Goal: Task Accomplishment & Management: Complete application form

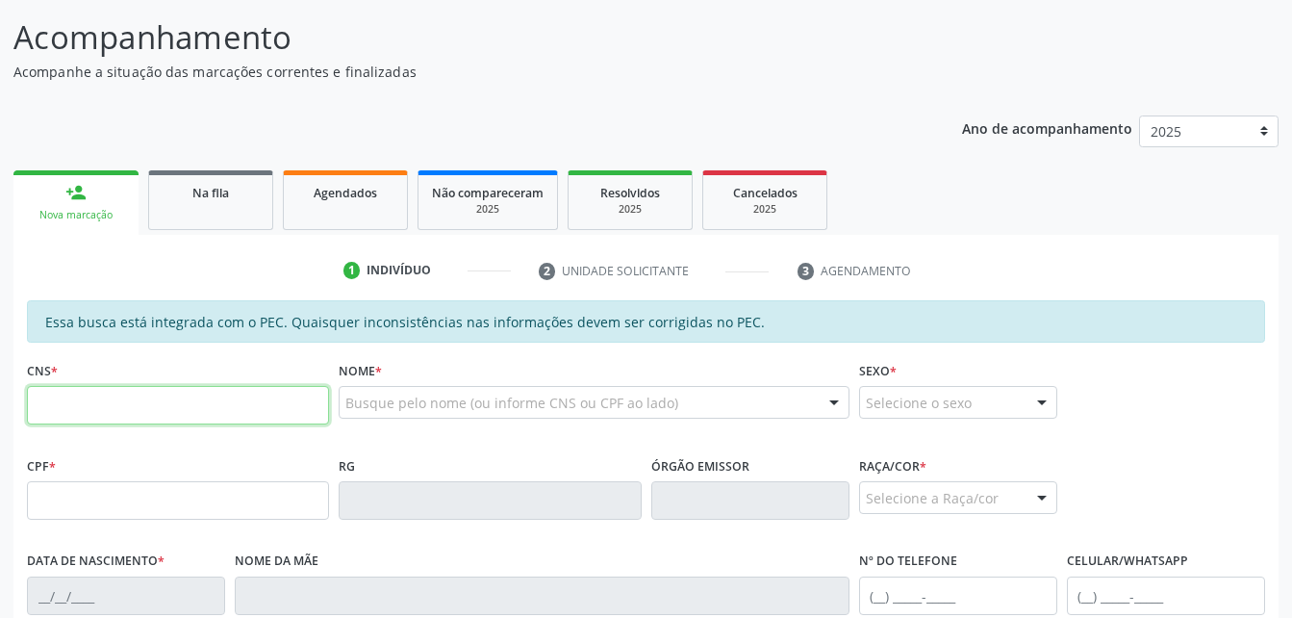
scroll to position [316, 0]
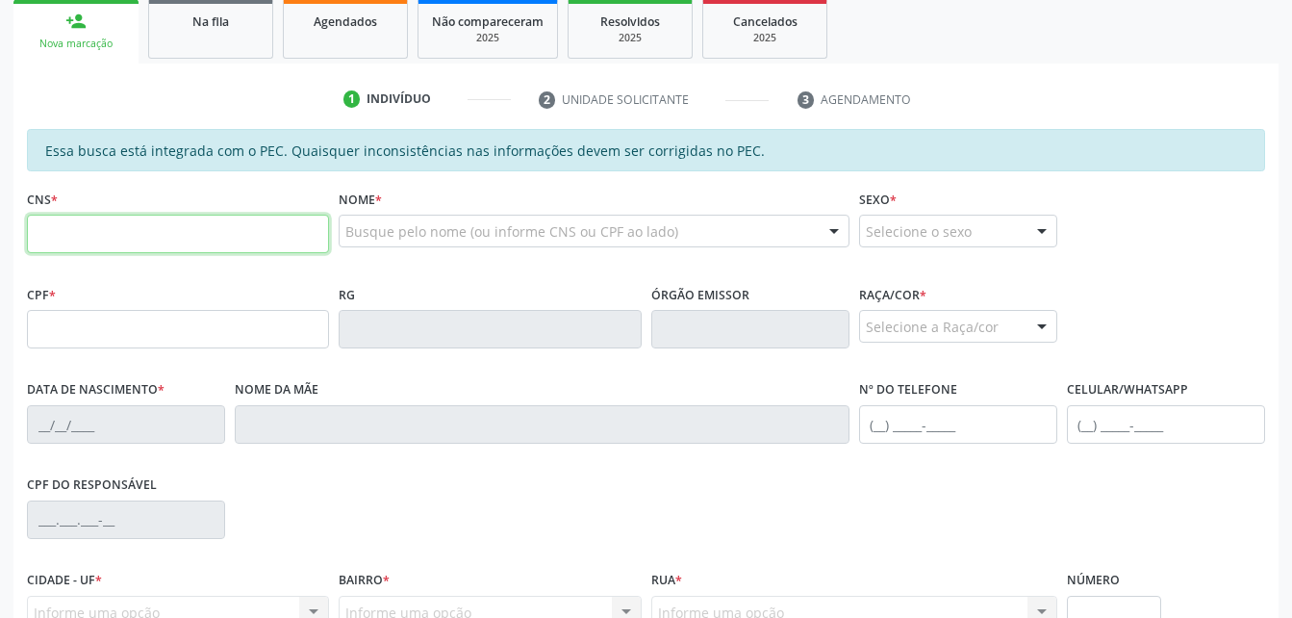
click at [275, 247] on input "text" at bounding box center [178, 234] width 302 height 38
paste input "708 0053 2024 7826"
type input "708 0053 2024 7826"
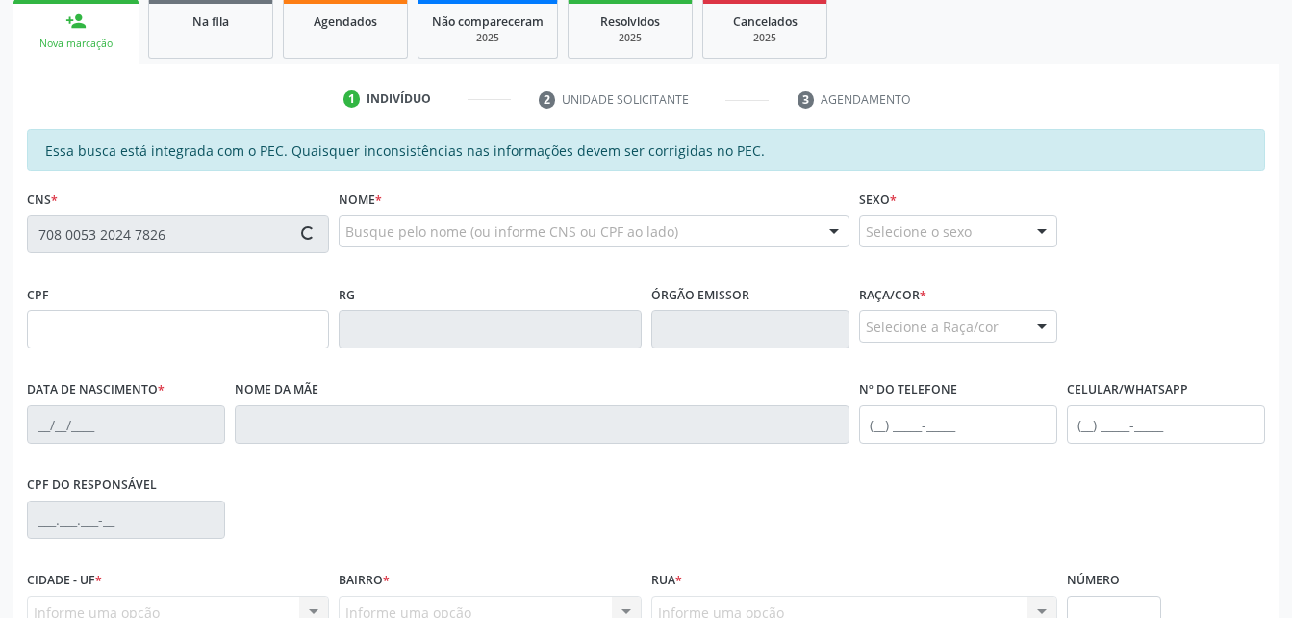
type input "564.462.094-87"
type input "24[DATE]"
type input "Sebastiana da Paixão"
type input "(82) 99156-4802"
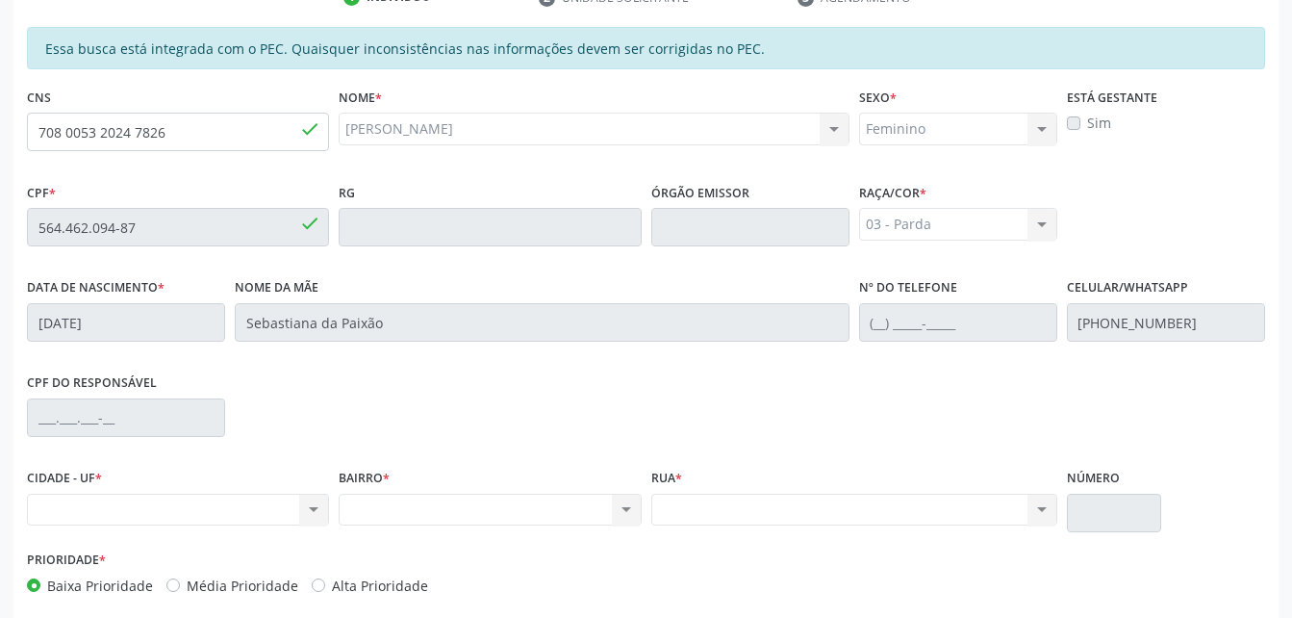
scroll to position [508, 0]
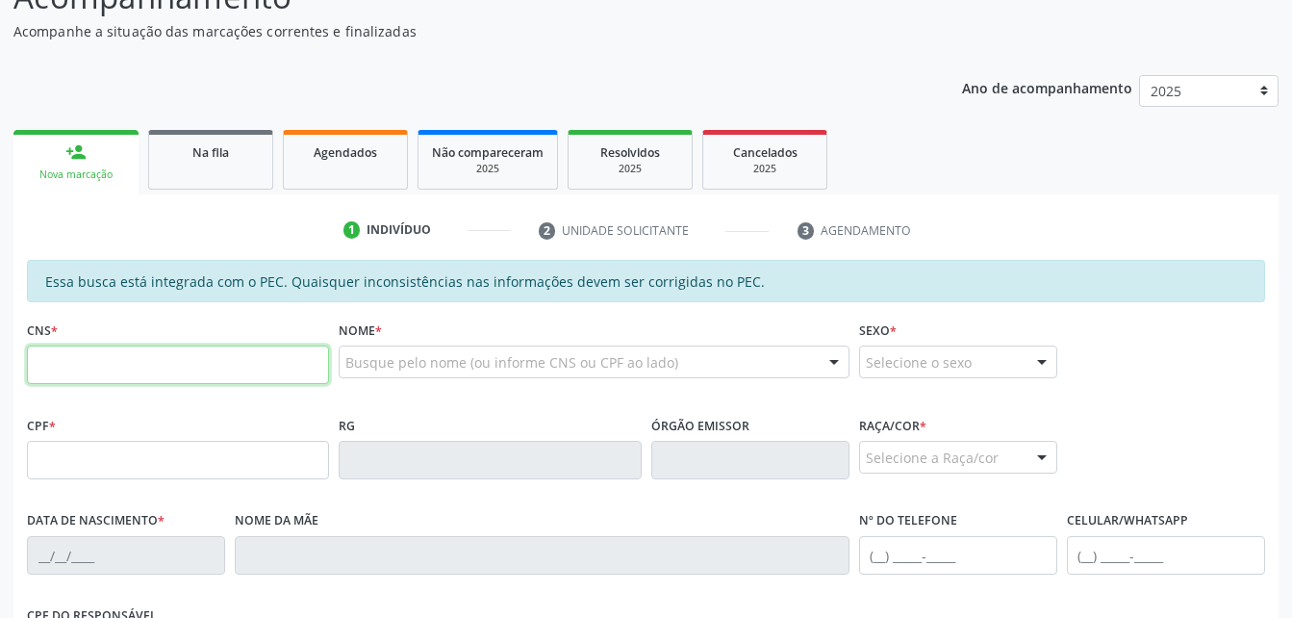
scroll to position [192, 0]
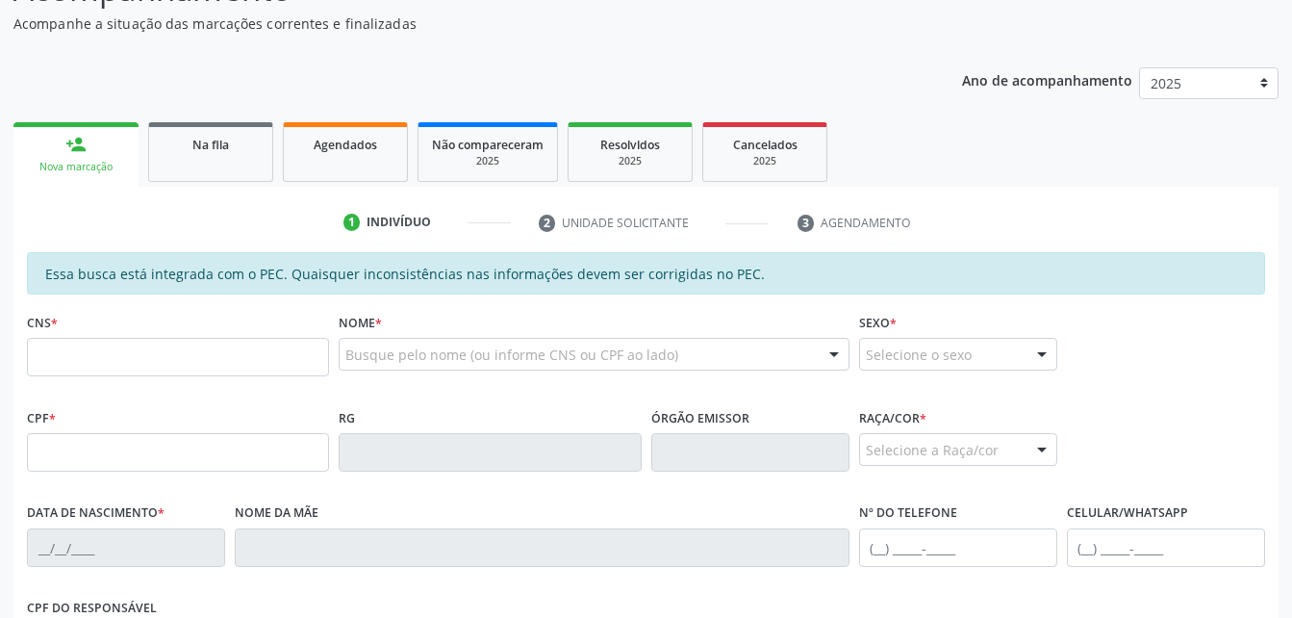
click at [142, 336] on div "CNS *" at bounding box center [178, 342] width 302 height 68
drag, startPoint x: 142, startPoint y: 336, endPoint x: 172, endPoint y: 361, distance: 38.9
click at [172, 361] on input "text" at bounding box center [178, 357] width 302 height 38
click at [265, 354] on input "text" at bounding box center [178, 357] width 302 height 38
paste input "708 0053 2024 7826"
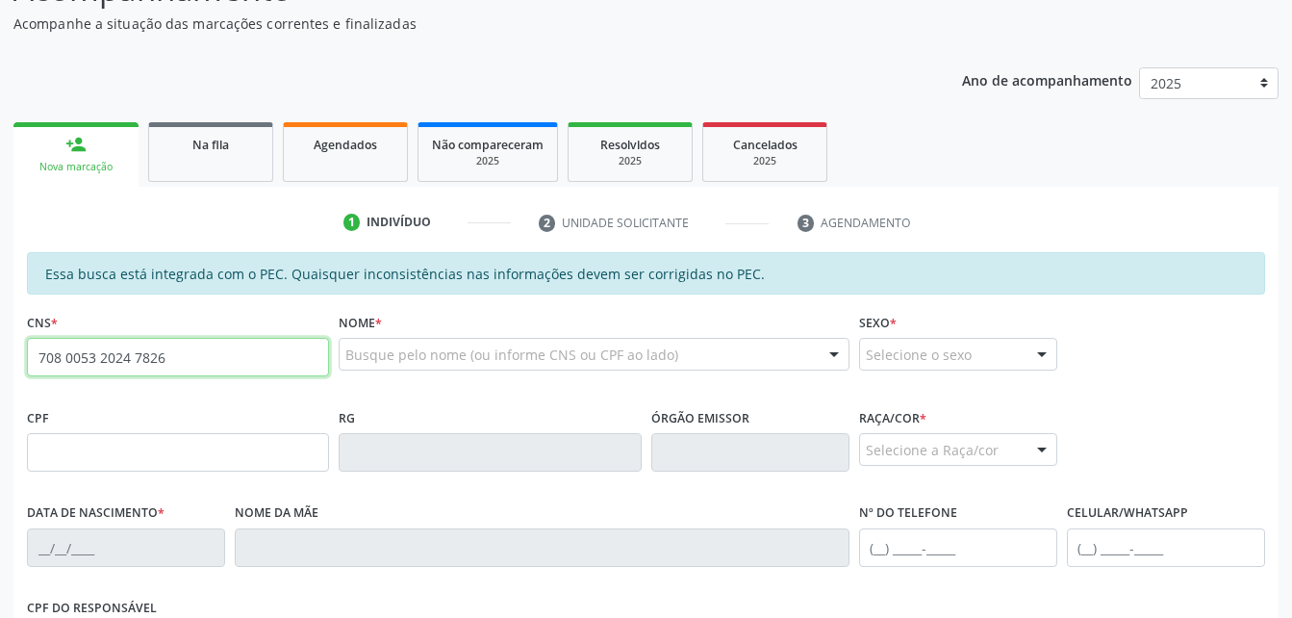
type input "708 0053 2024 7826"
type input "564.462.094-87"
type input "24[DATE]"
type input "Sebastiana da Paixão"
type input "[PHONE_NUMBER]"
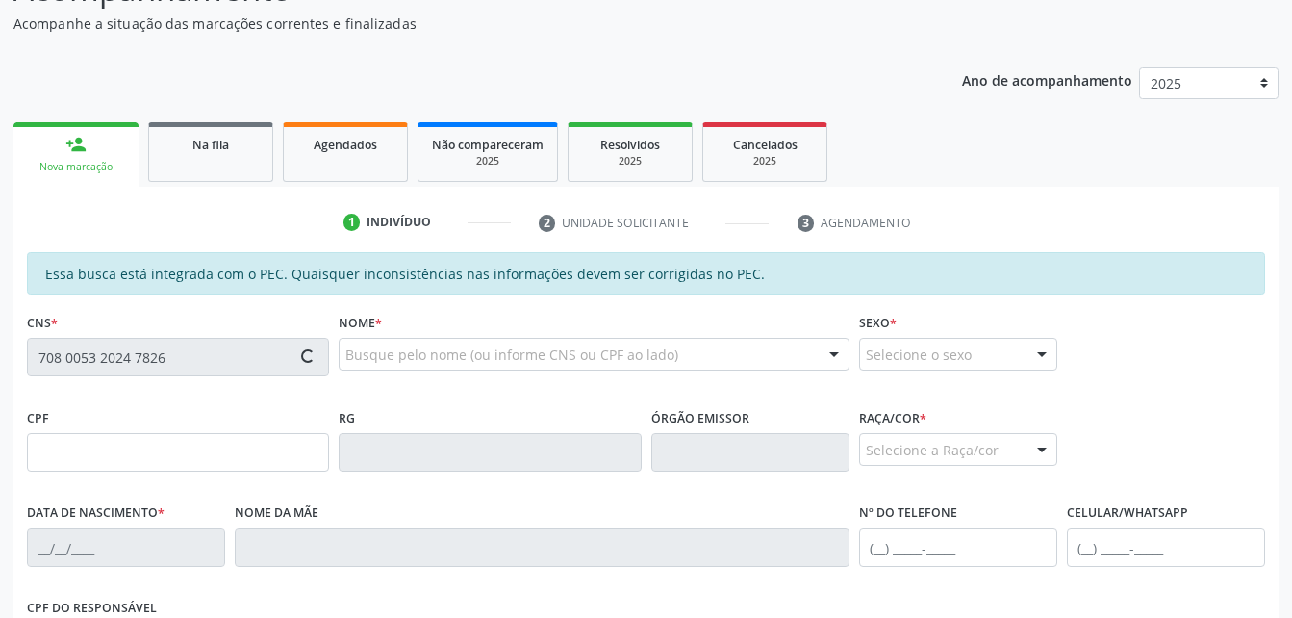
type input "S/N"
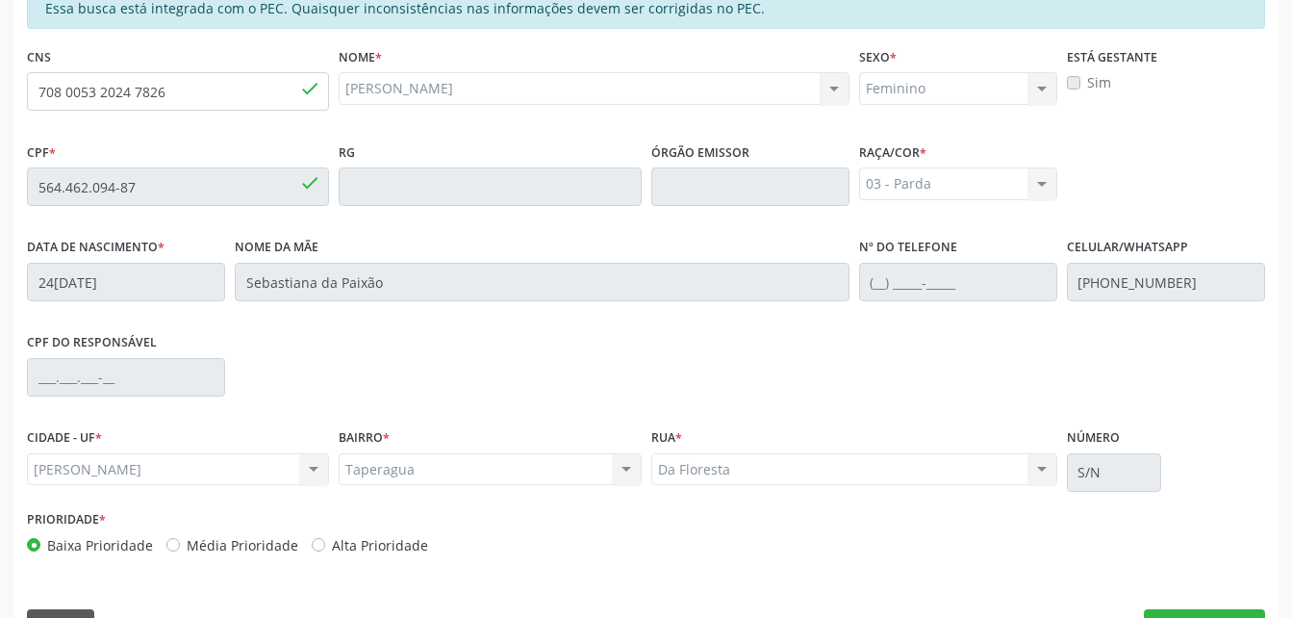
scroll to position [508, 0]
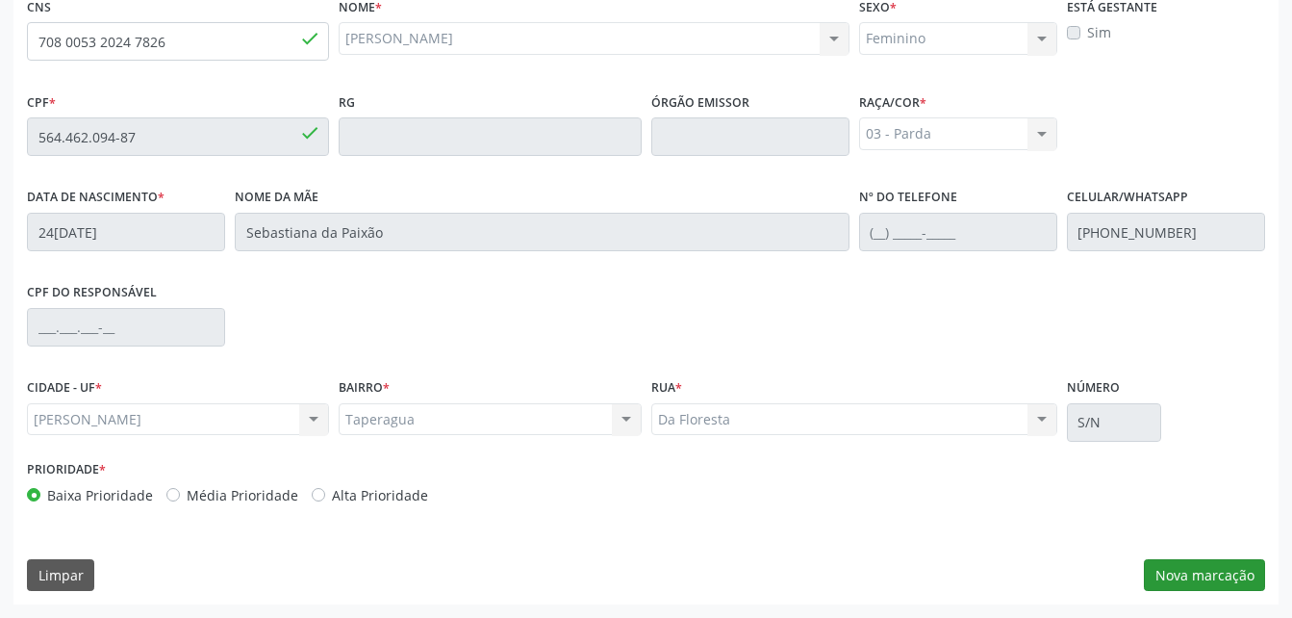
drag, startPoint x: 1188, startPoint y: 595, endPoint x: 1184, endPoint y: 583, distance: 13.1
click at [1185, 595] on div "Essa busca está integrada com o PEC. Quaisquer inconsistências nas informações …" at bounding box center [645, 271] width 1265 height 668
click at [1184, 583] on button "Nova marcação" at bounding box center [1204, 575] width 121 height 33
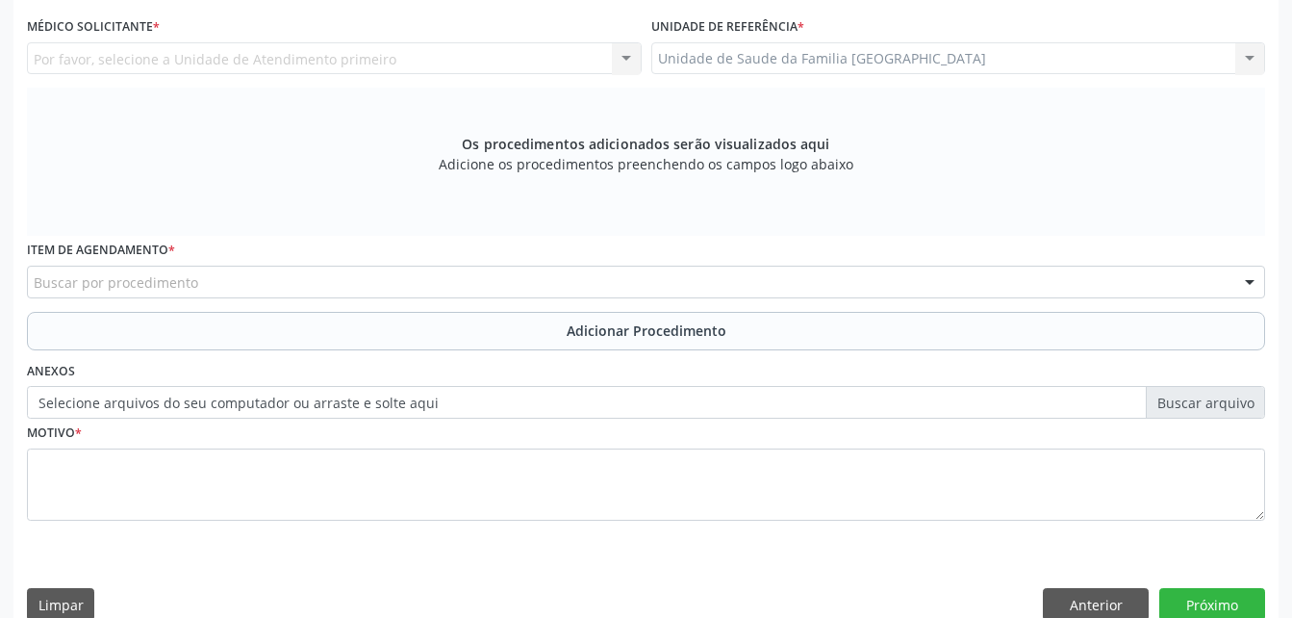
scroll to position [316, 0]
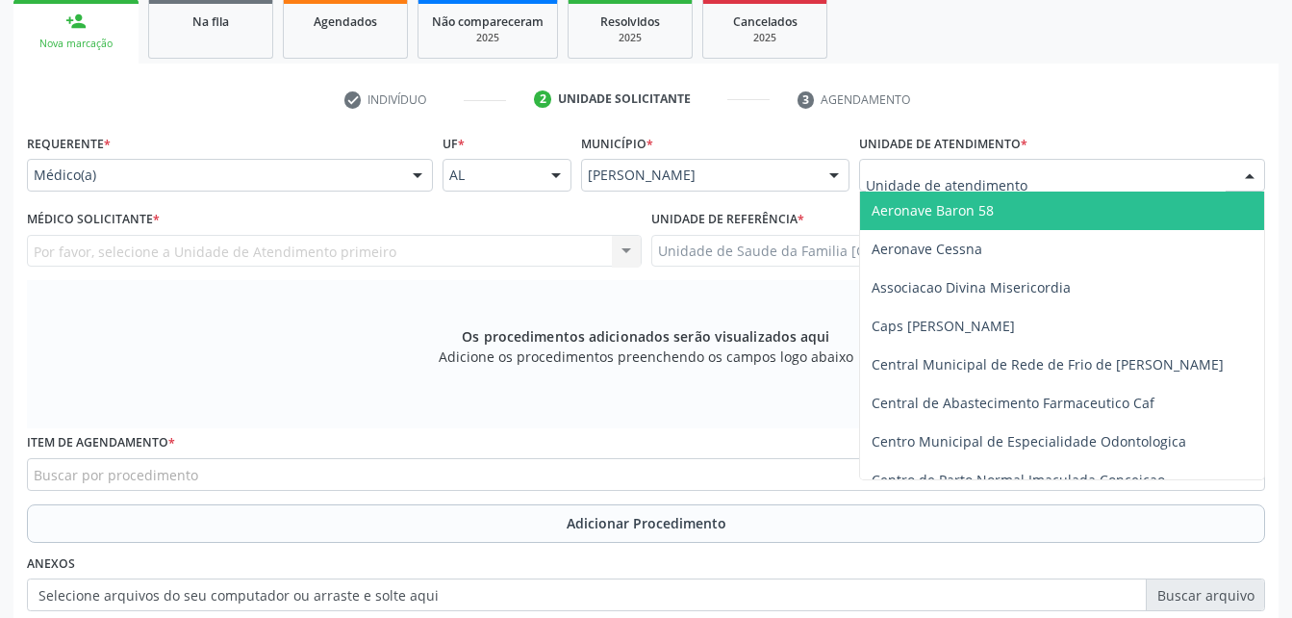
click at [1024, 172] on div at bounding box center [1062, 175] width 406 height 33
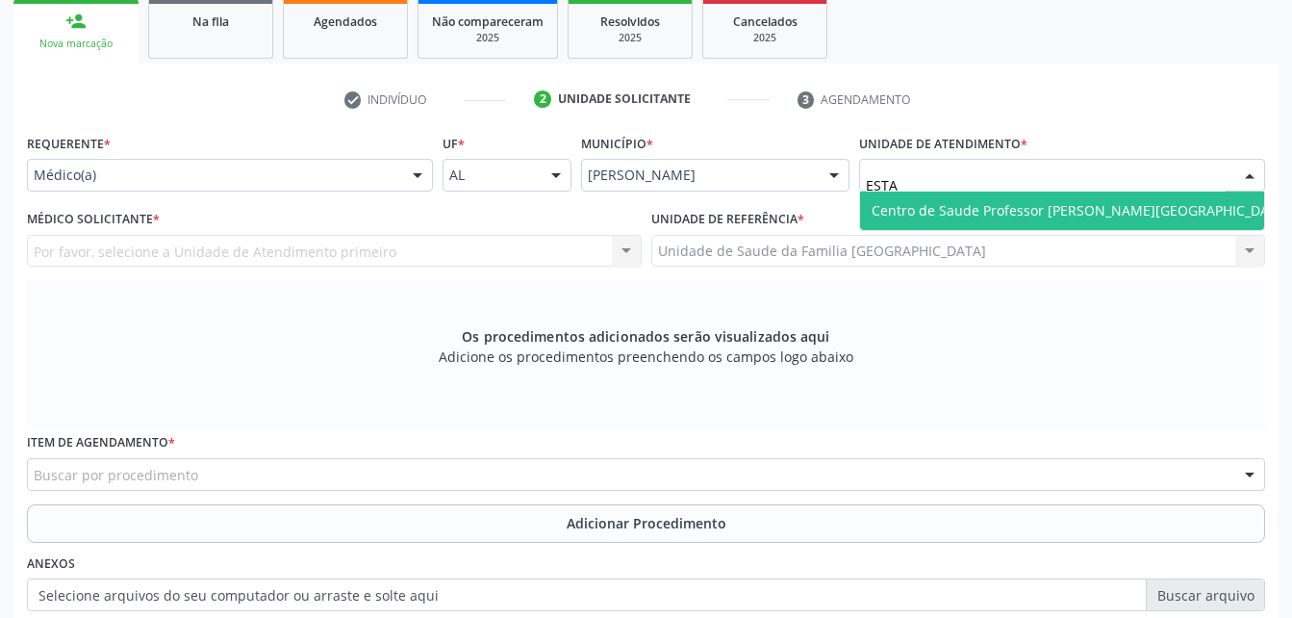
type input "ESTAC"
click at [1043, 204] on span "Centro de Saude Professor [PERSON_NAME][GEOGRAPHIC_DATA]" at bounding box center [1081, 210] width 418 height 18
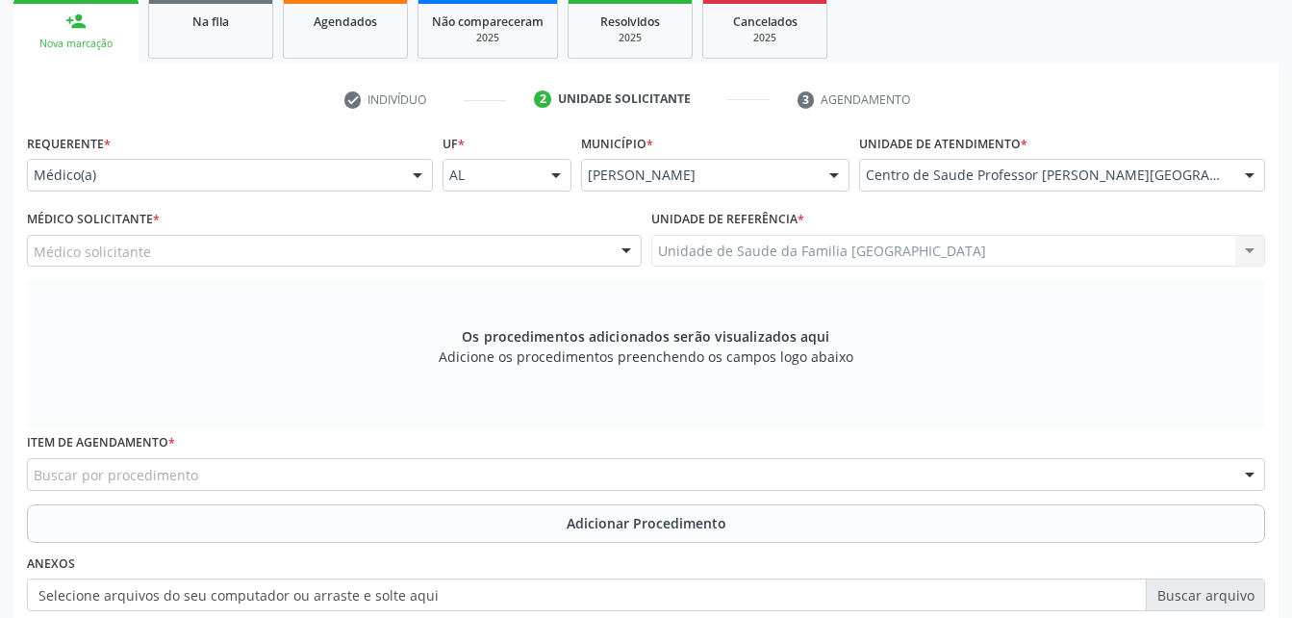
click at [527, 260] on div "Médico solicitante" at bounding box center [334, 251] width 615 height 33
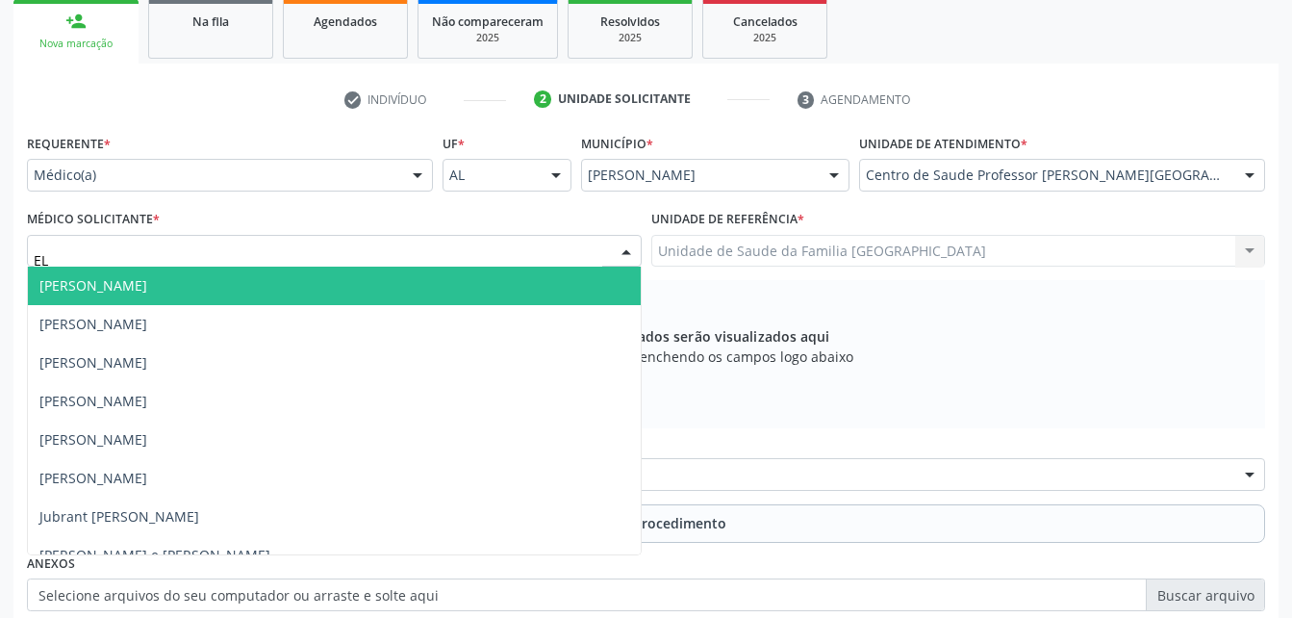
type input "ELI"
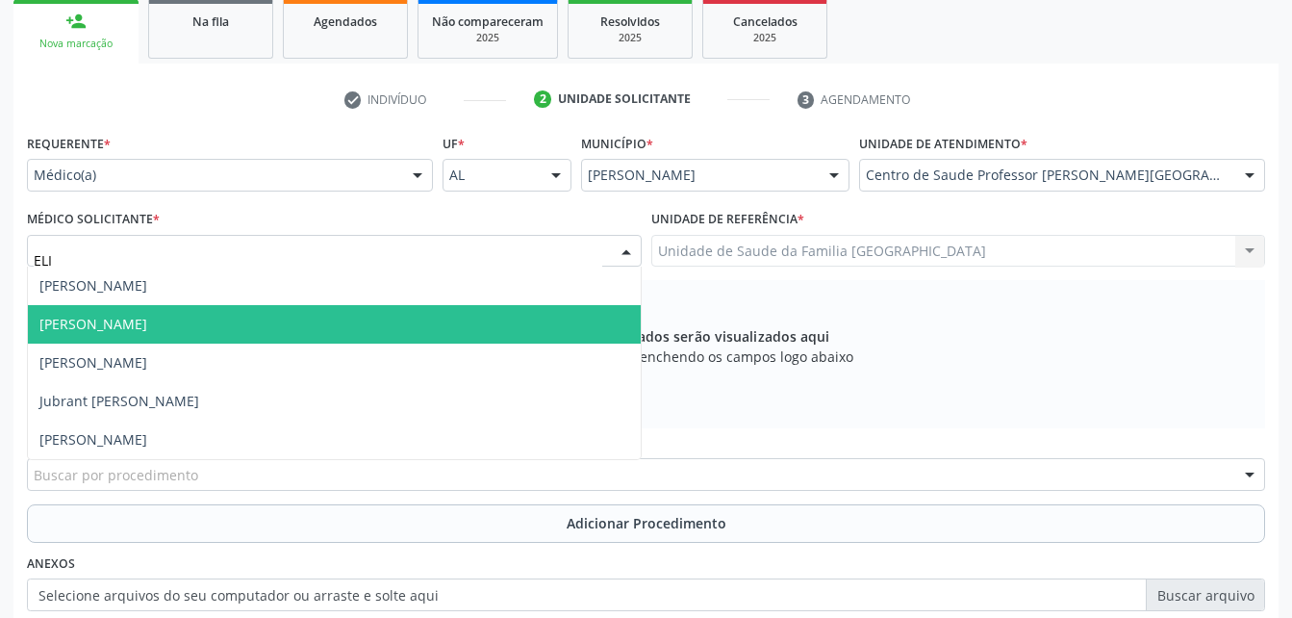
click at [549, 323] on span "[PERSON_NAME]" at bounding box center [334, 324] width 613 height 38
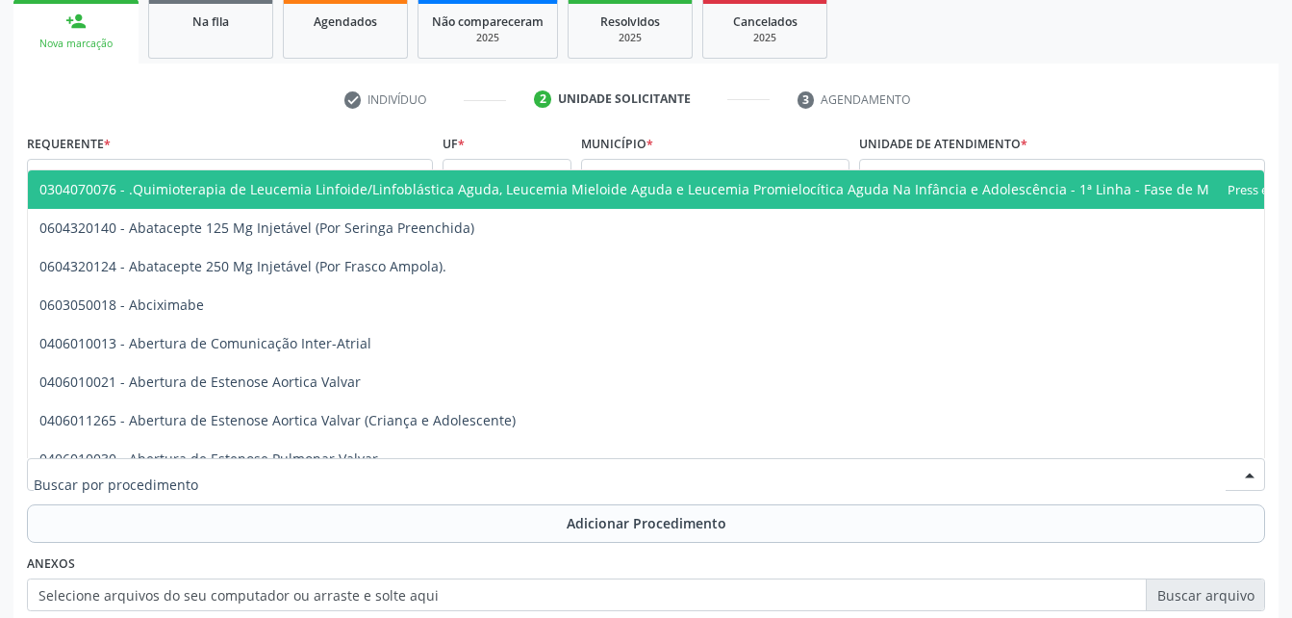
click at [627, 473] on div at bounding box center [646, 474] width 1238 height 33
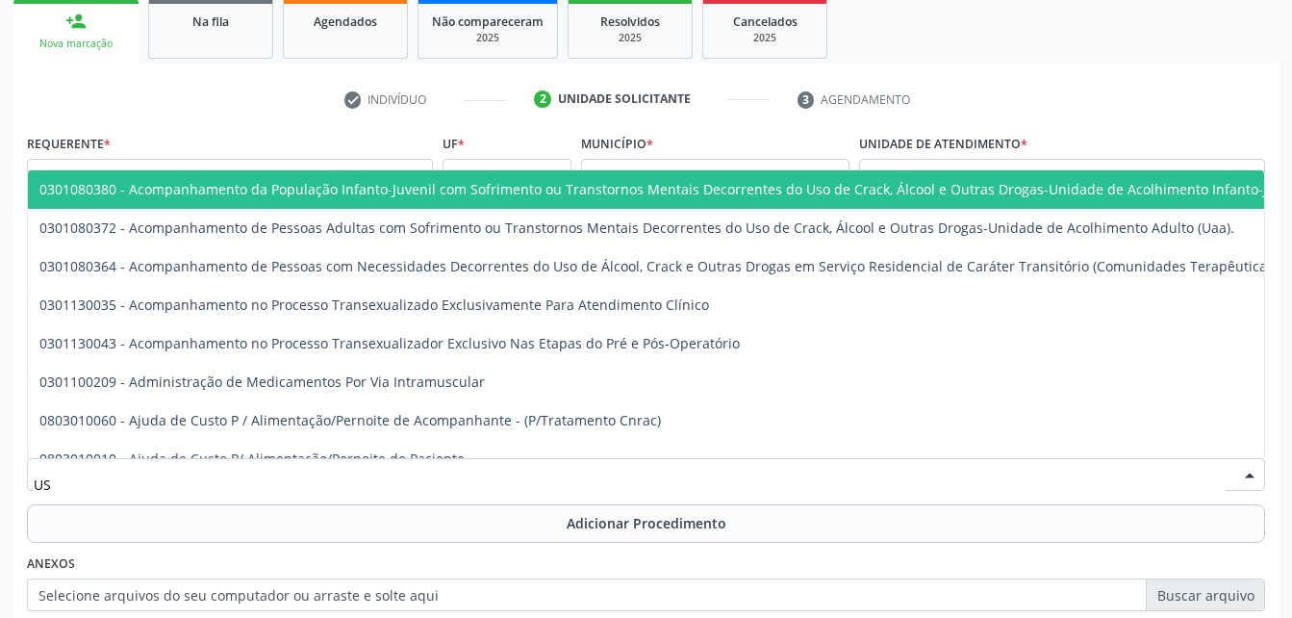
type input "USG"
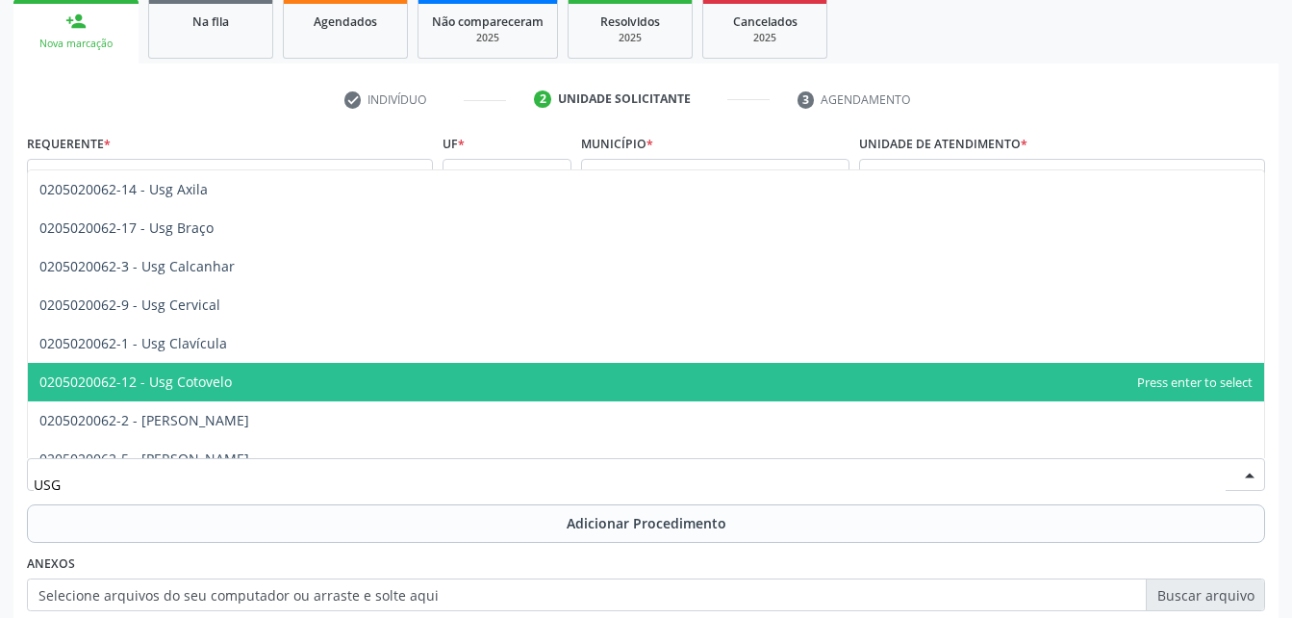
click at [301, 387] on span "0205020062-12 - Usg Cotovelo" at bounding box center [646, 382] width 1236 height 38
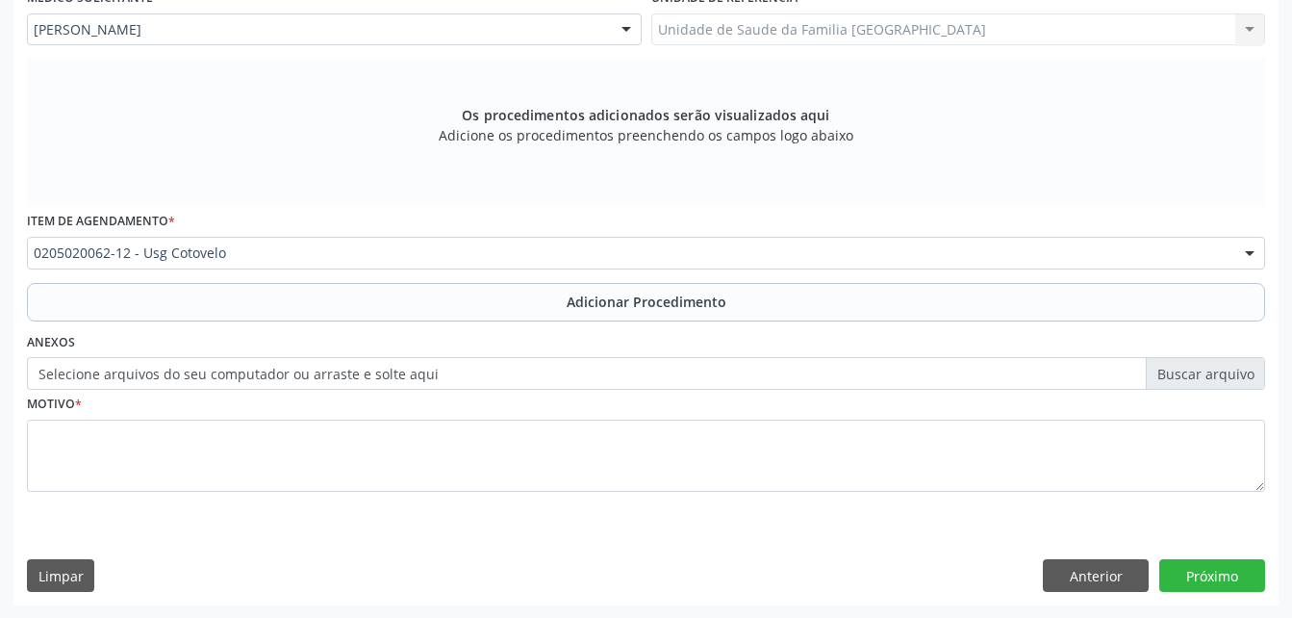
scroll to position [538, 0]
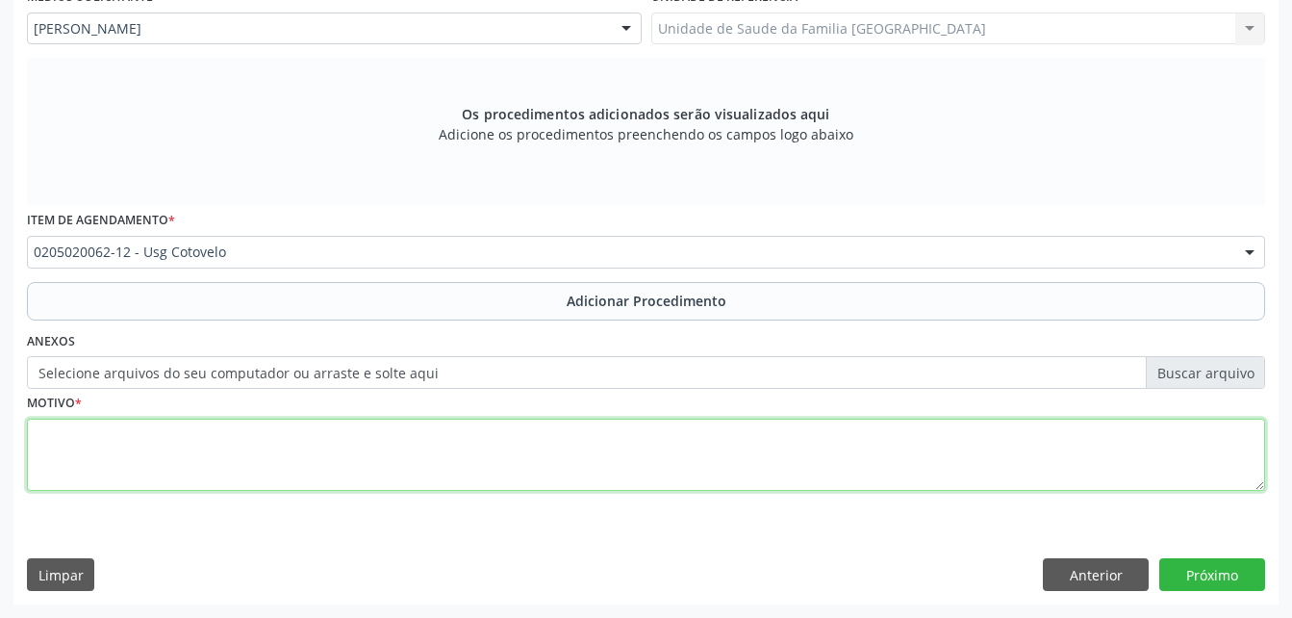
click at [460, 456] on textarea at bounding box center [646, 454] width 1238 height 73
type textarea "JUSTF SEM ENTENDER"
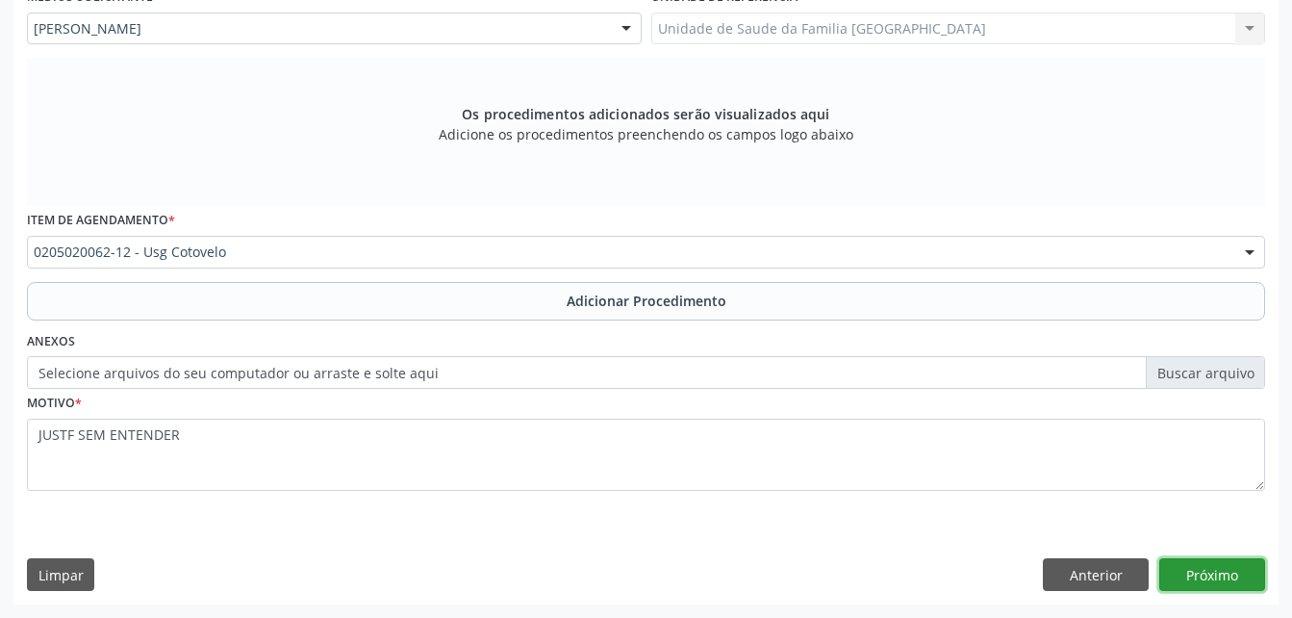
click at [1200, 575] on button "Próximo" at bounding box center [1212, 574] width 106 height 33
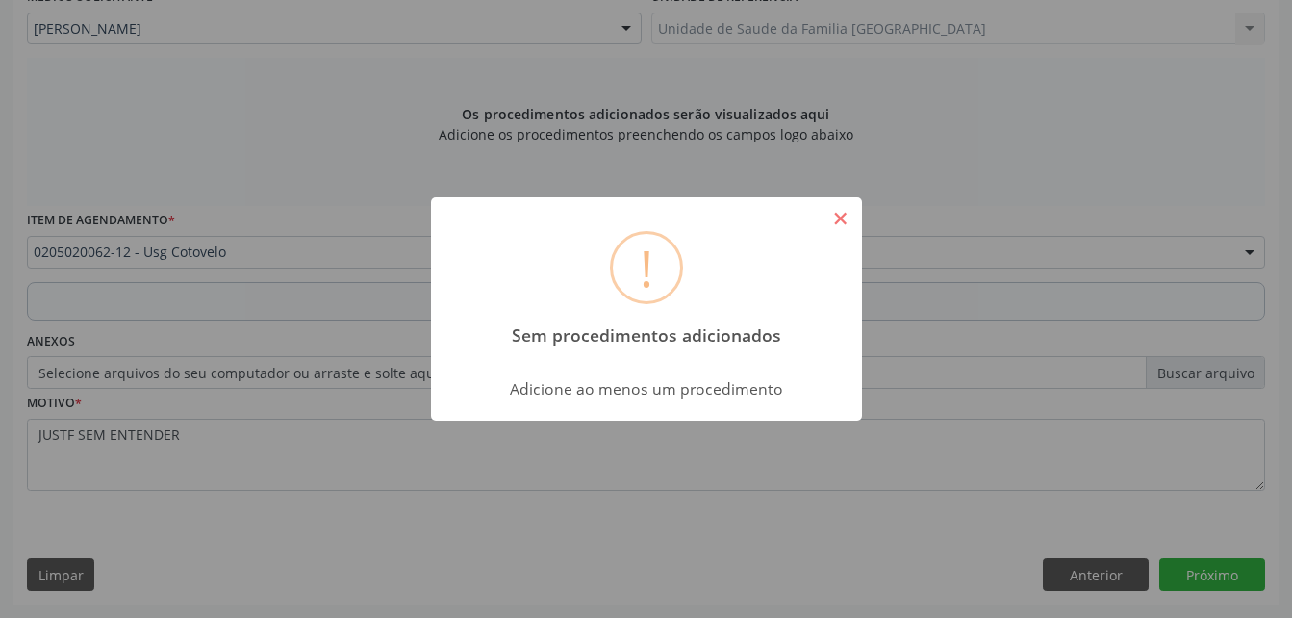
click at [841, 222] on button "×" at bounding box center [840, 218] width 33 height 33
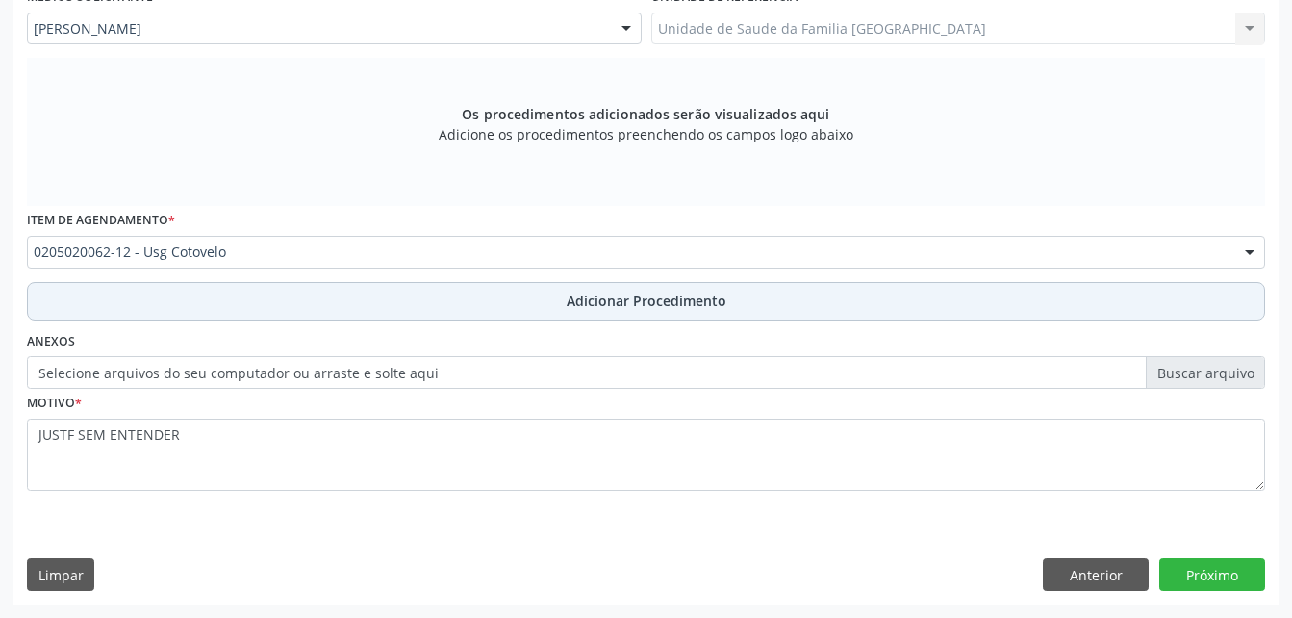
click at [631, 287] on button "Adicionar Procedimento" at bounding box center [646, 301] width 1238 height 38
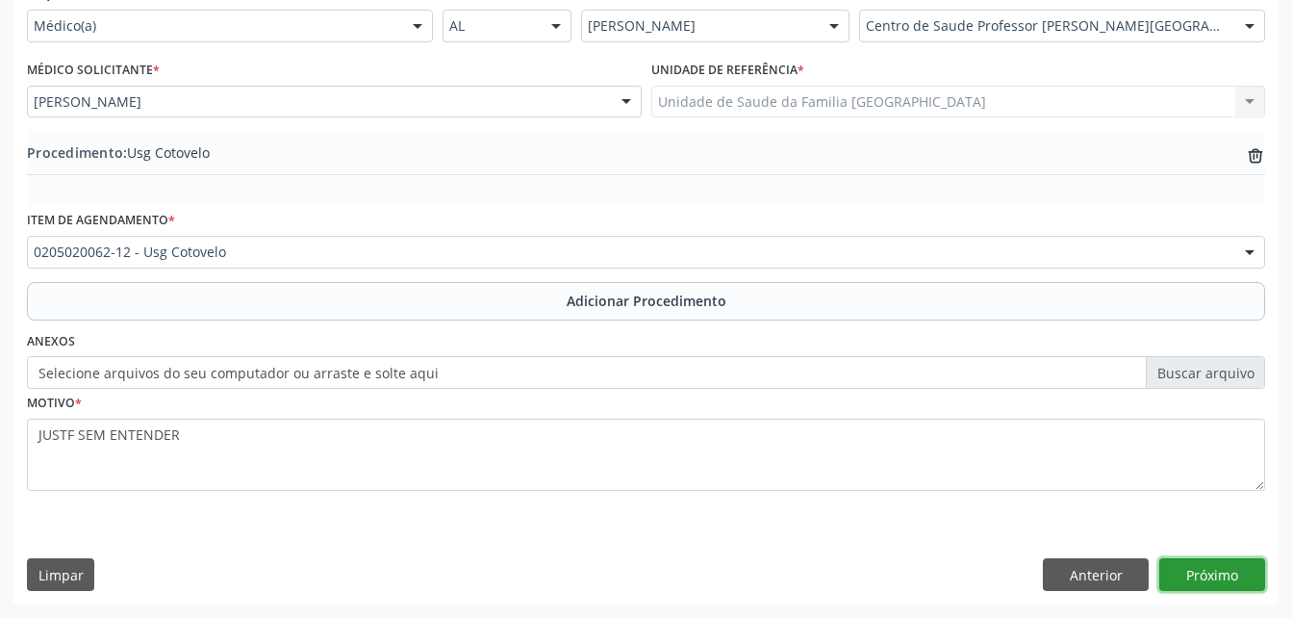
click at [1191, 564] on button "Próximo" at bounding box center [1212, 574] width 106 height 33
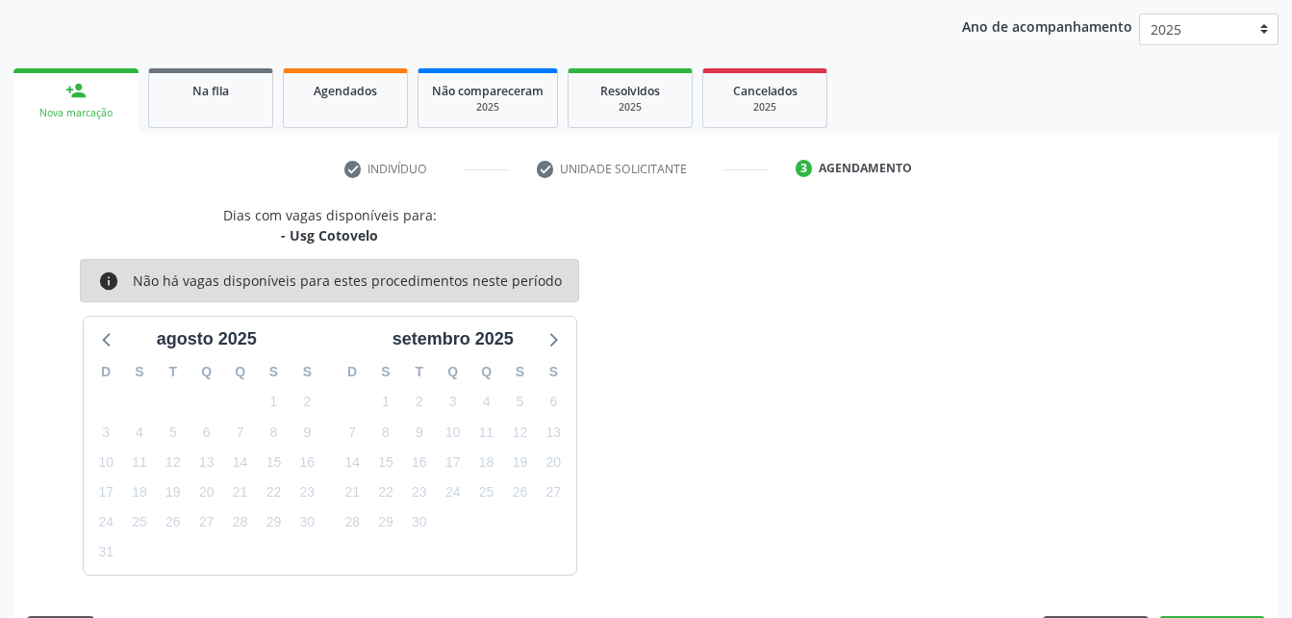
scroll to position [303, 0]
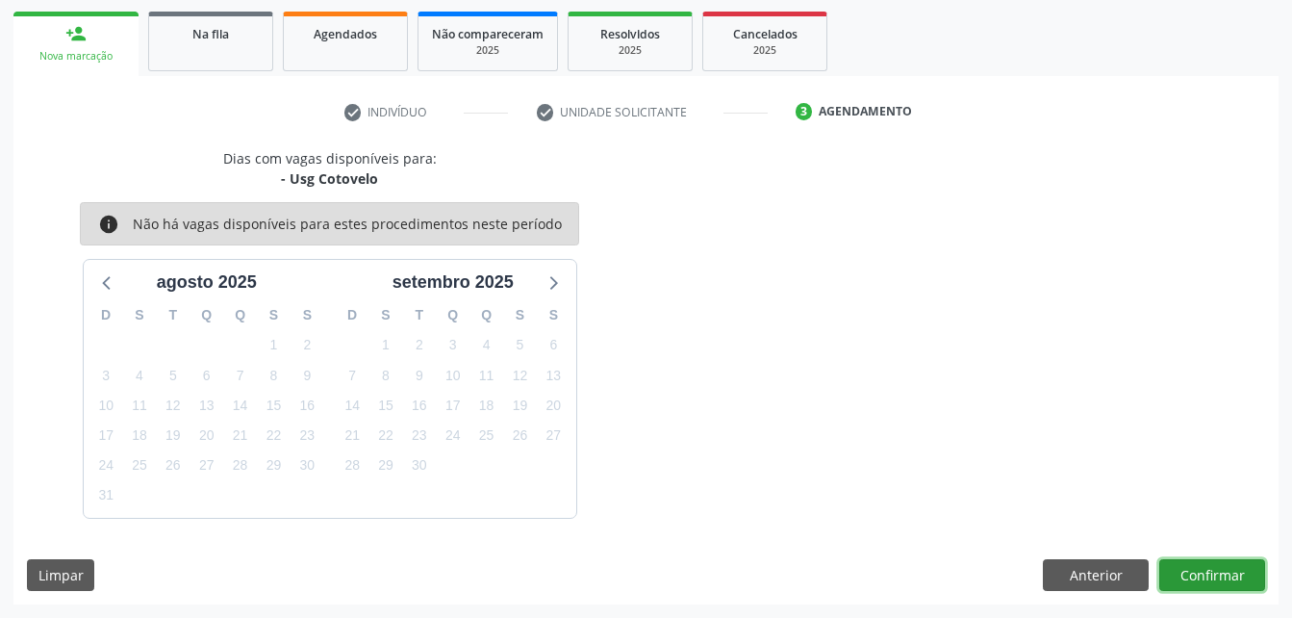
click at [1247, 580] on button "Confirmar" at bounding box center [1212, 575] width 106 height 33
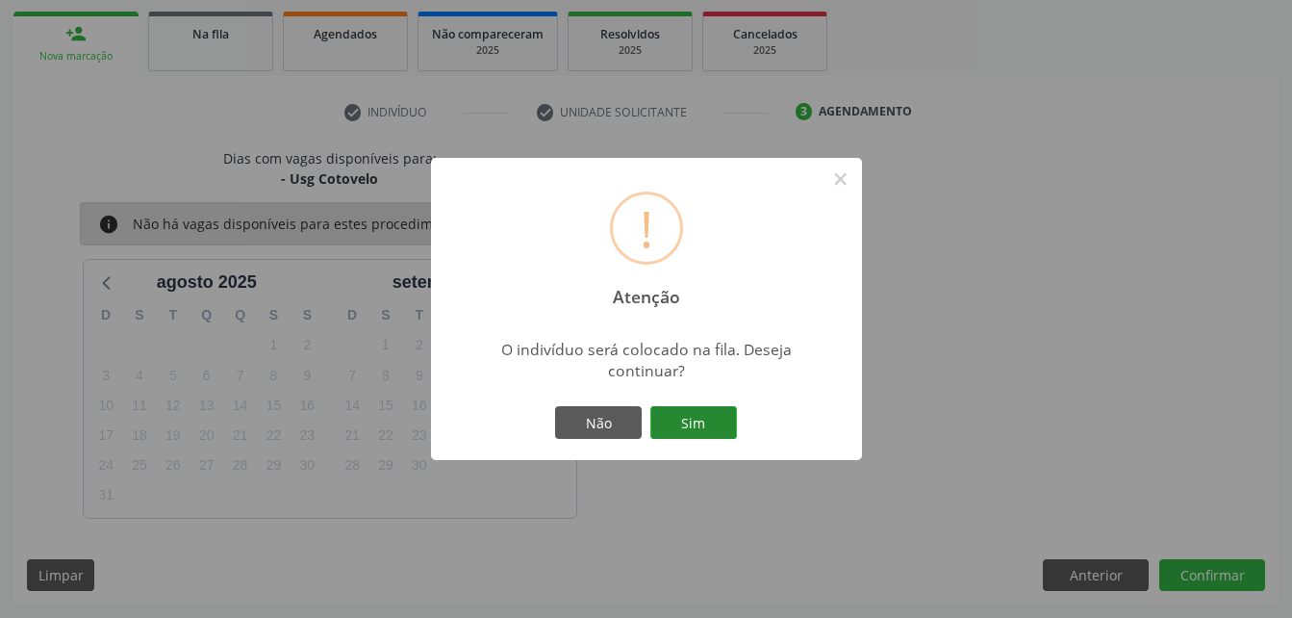
click at [699, 412] on button "Sim" at bounding box center [693, 422] width 87 height 33
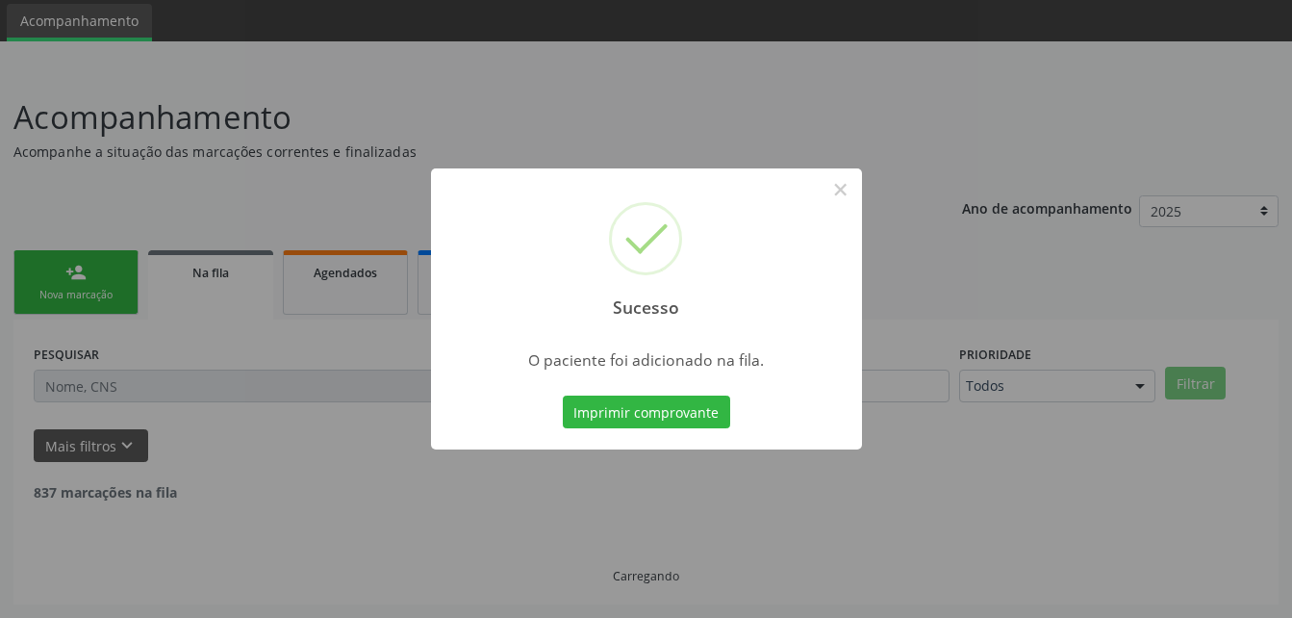
scroll to position [44, 0]
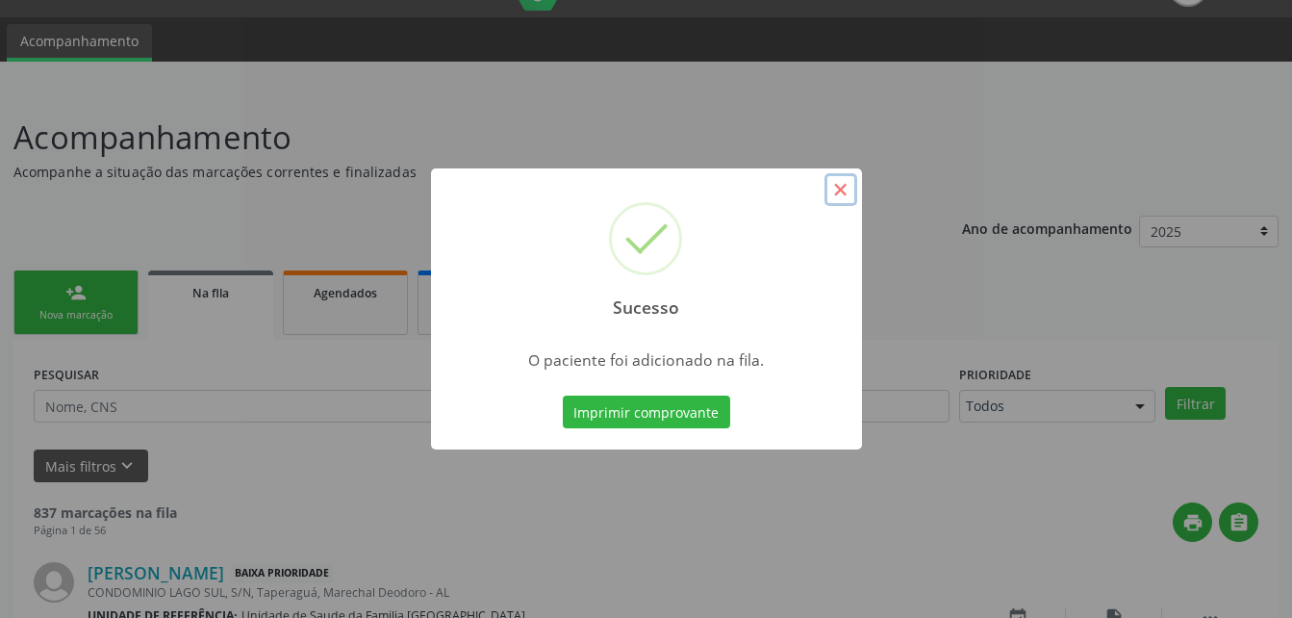
drag, startPoint x: 830, startPoint y: 191, endPoint x: 443, endPoint y: 317, distance: 407.7
click at [830, 196] on button "×" at bounding box center [840, 189] width 33 height 33
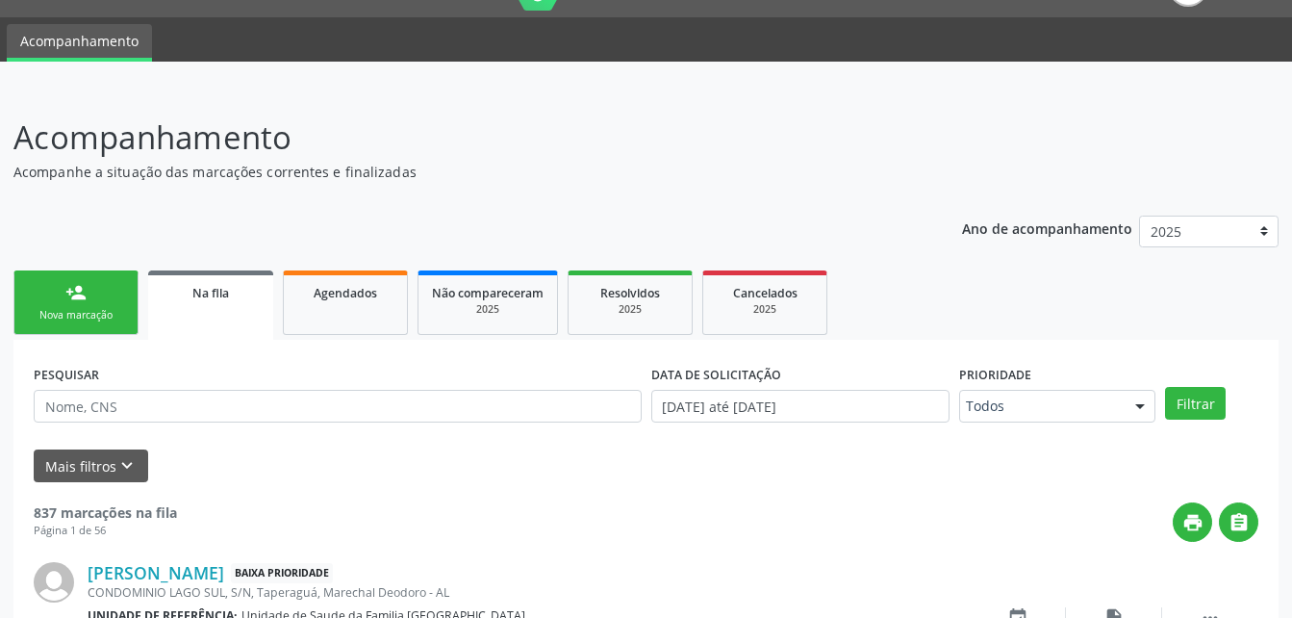
click at [90, 306] on link "person_add Nova marcação" at bounding box center [75, 302] width 125 height 64
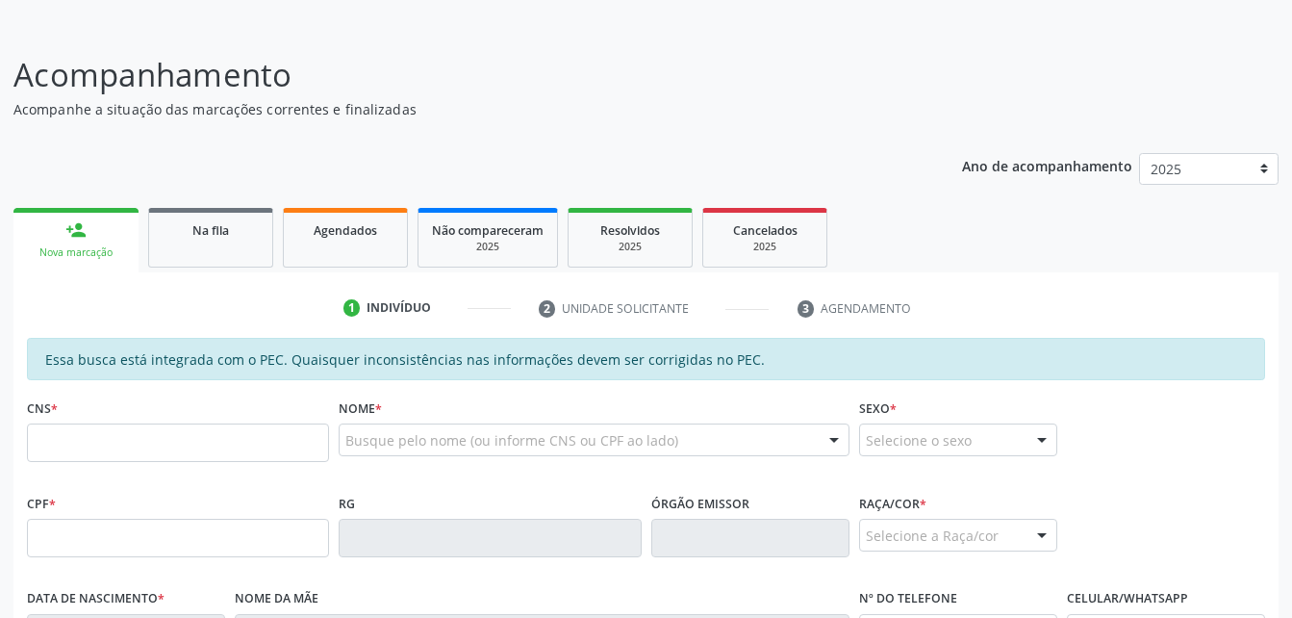
scroll to position [140, 0]
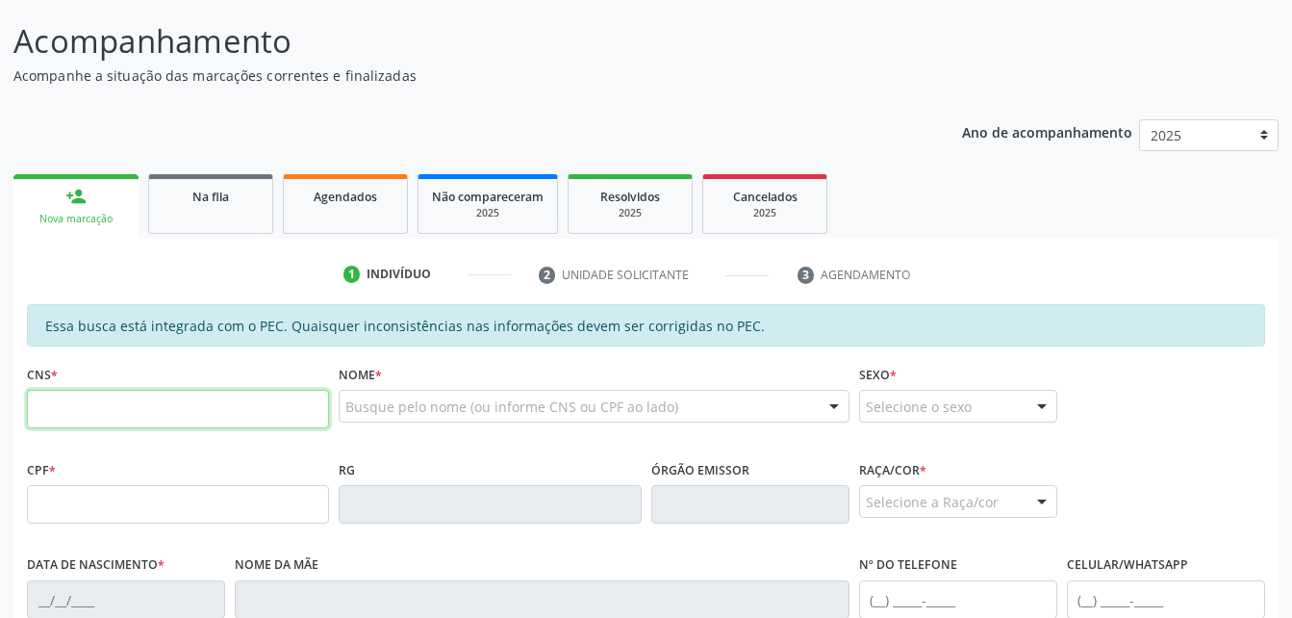
click at [184, 413] on input "text" at bounding box center [178, 409] width 302 height 38
paste input "708 0053 2024 7826"
type input "708 0053 2024 7826"
type input "564.462.094-87"
type input "24[DATE]"
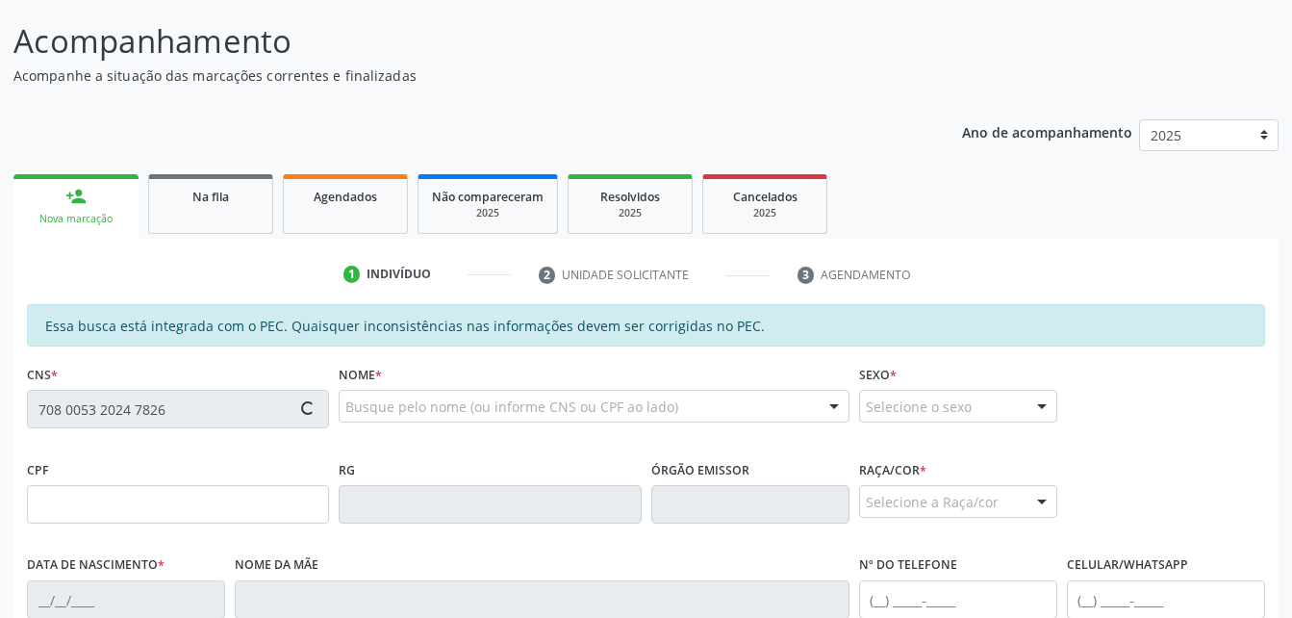
type input "Sebastiana da Paixão"
type input "[PHONE_NUMBER]"
type input "S/N"
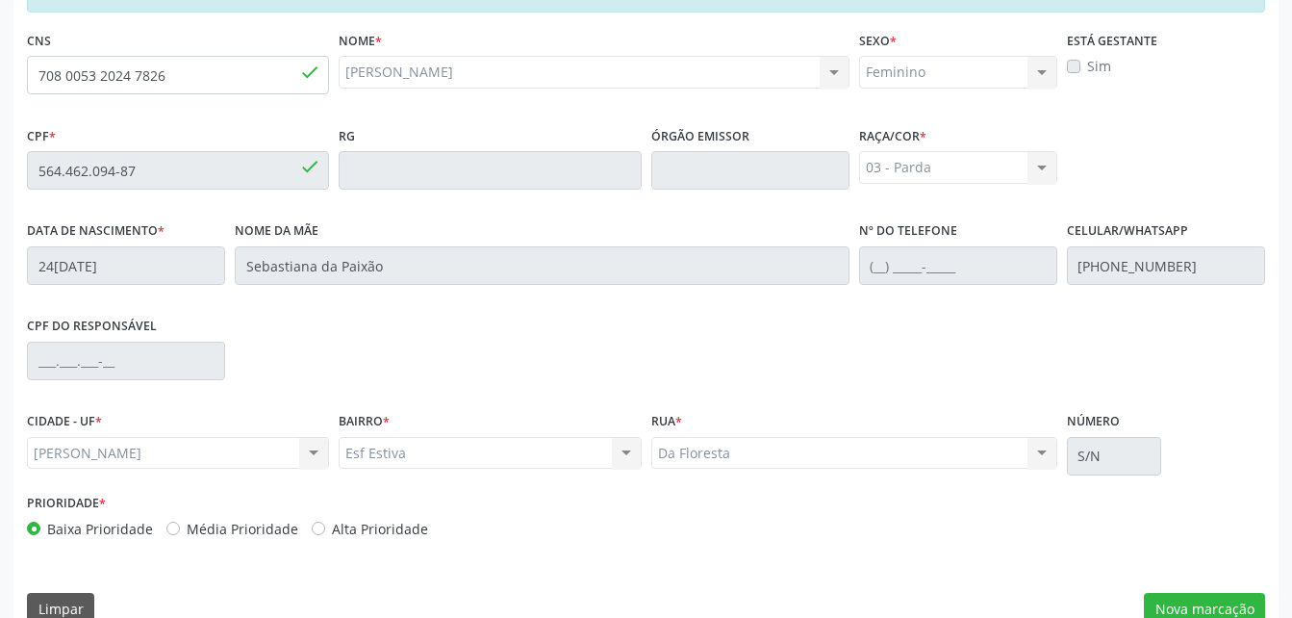
scroll to position [508, 0]
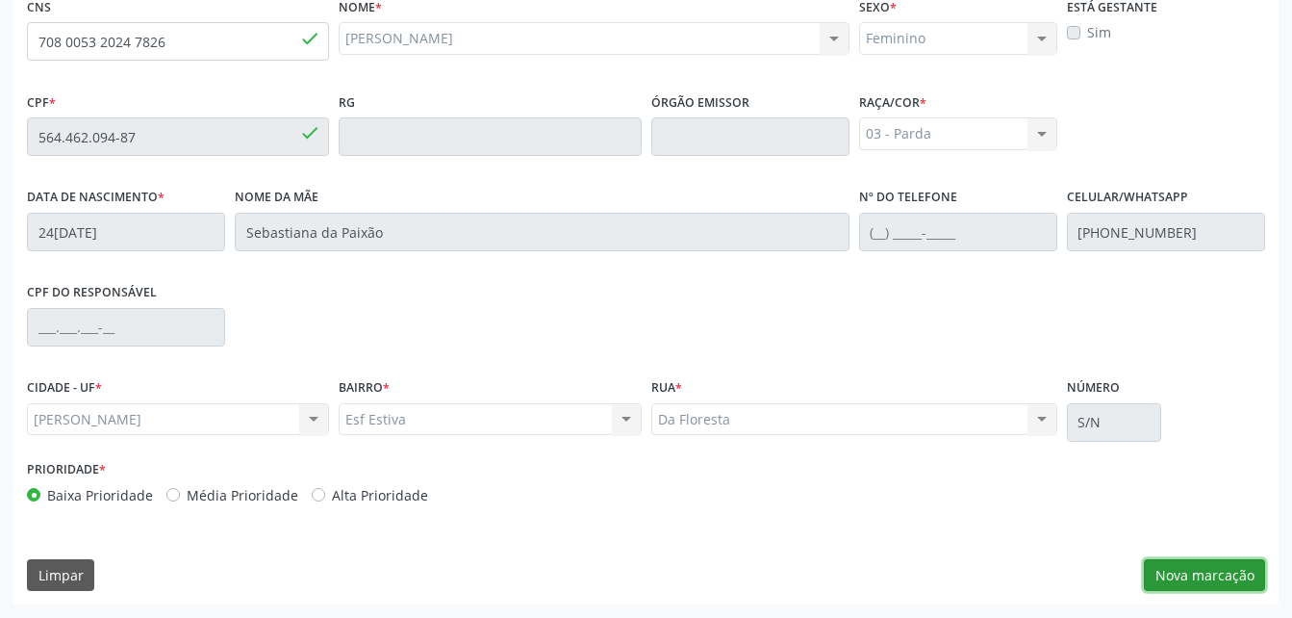
click at [1222, 573] on button "Nova marcação" at bounding box center [1204, 575] width 121 height 33
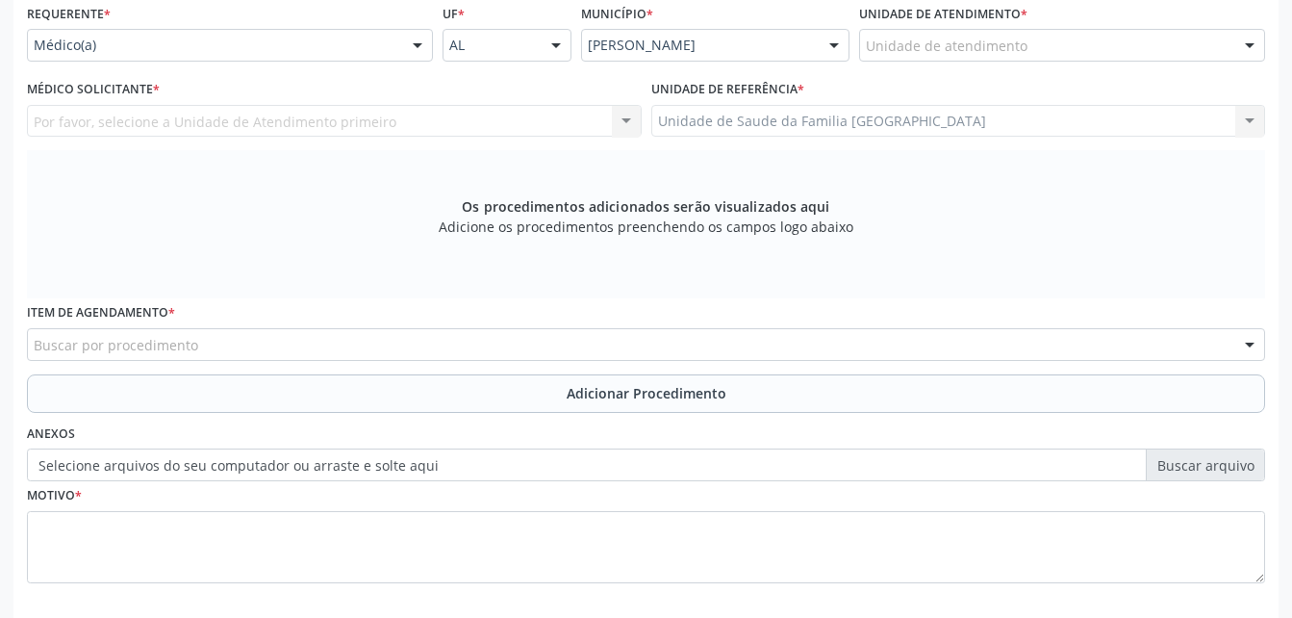
scroll to position [412, 0]
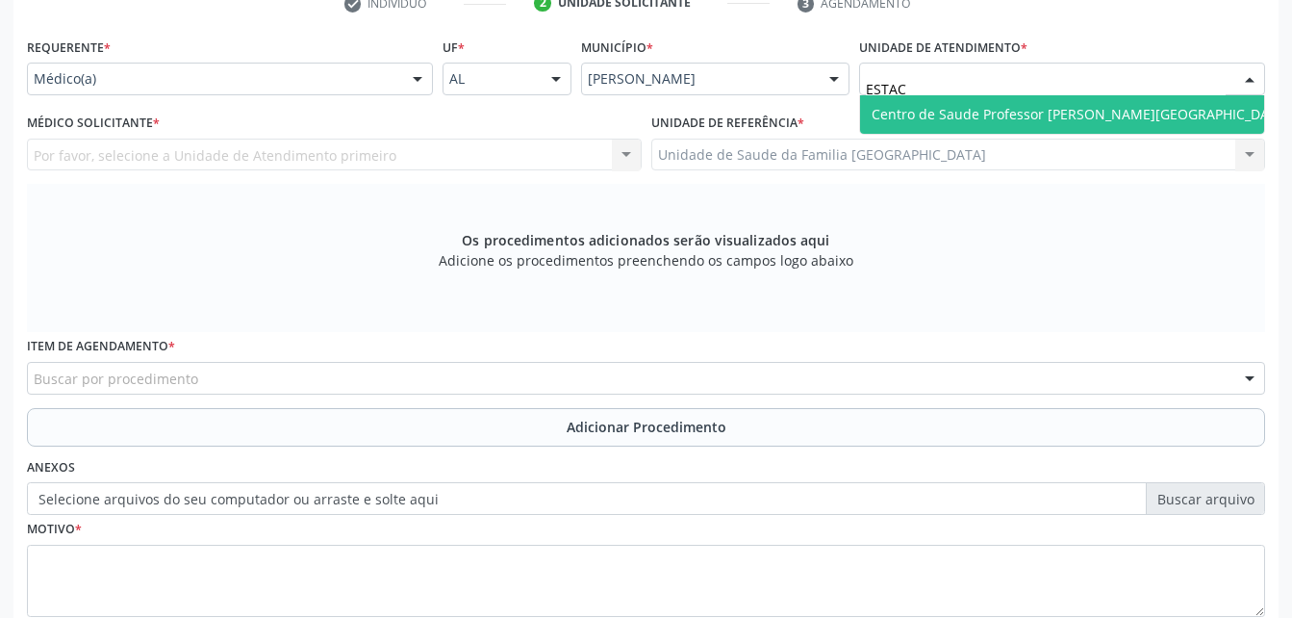
type input "ESTACI"
click at [947, 102] on span "Centro de Saude Professor [PERSON_NAME][GEOGRAPHIC_DATA]" at bounding box center [1081, 114] width 442 height 38
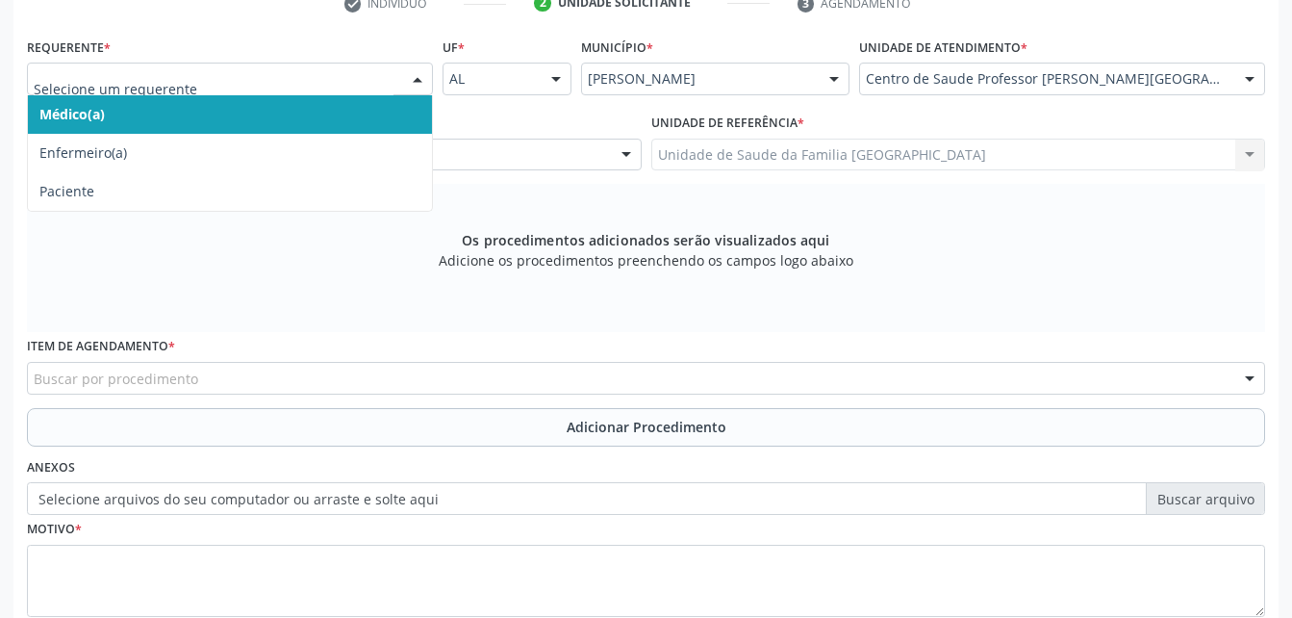
click at [615, 157] on div at bounding box center [626, 155] width 29 height 33
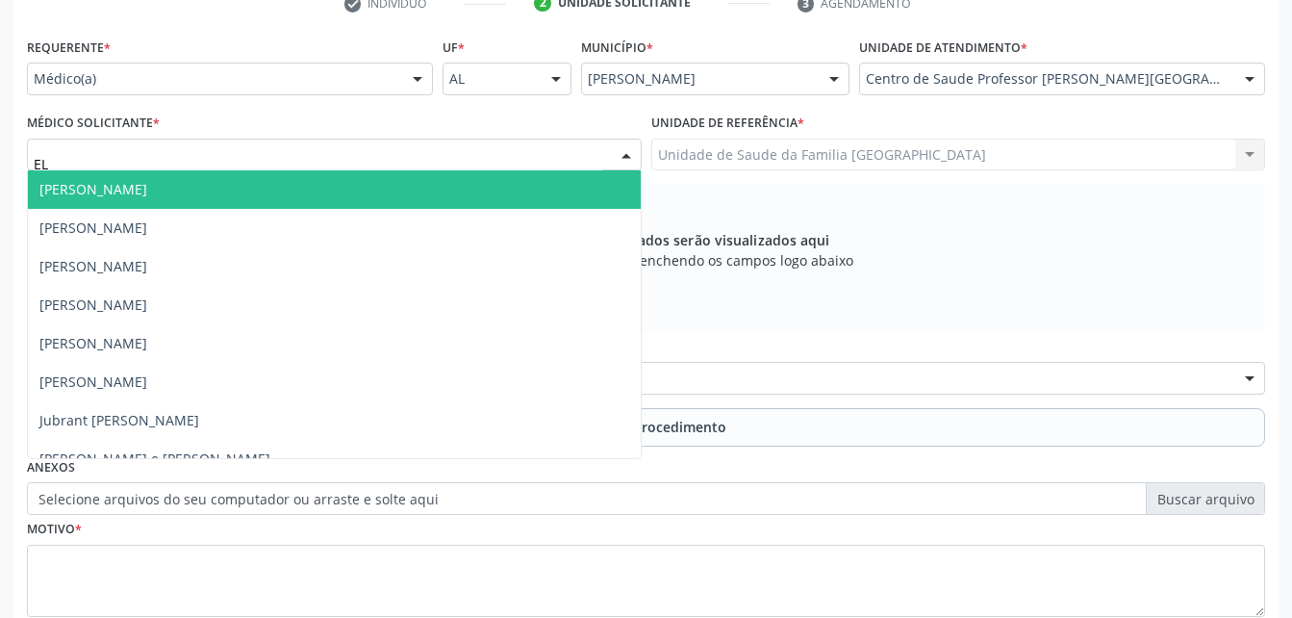
type input "ELI"
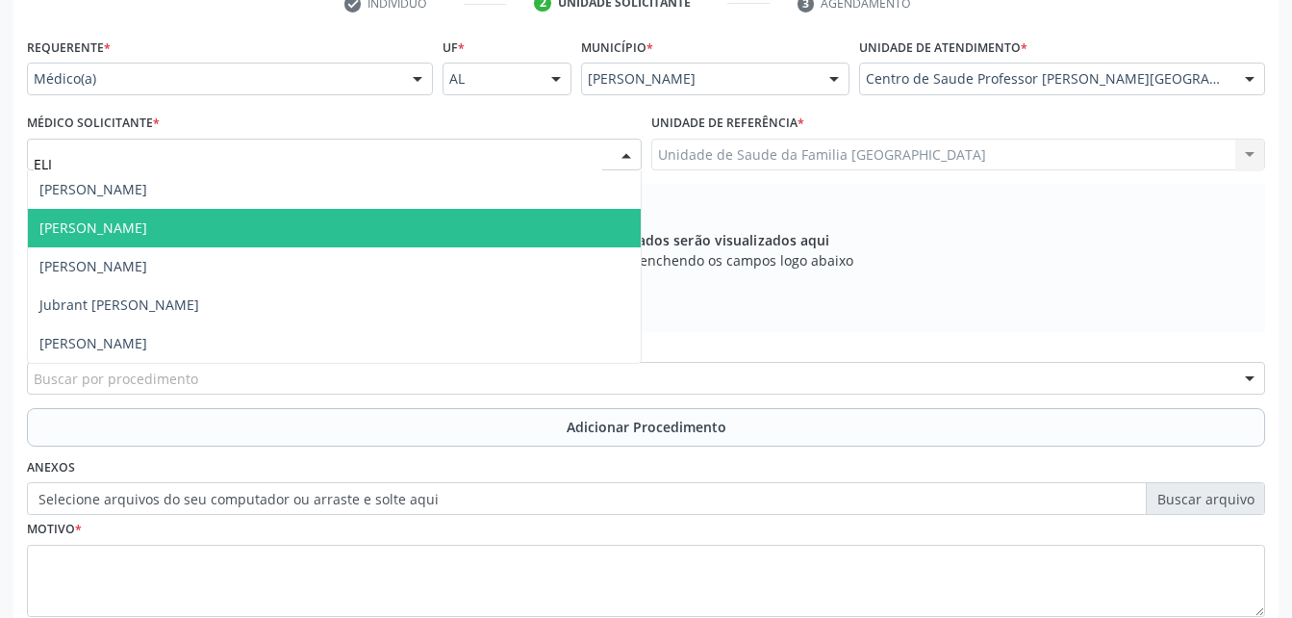
click at [568, 234] on span "[PERSON_NAME]" at bounding box center [334, 228] width 613 height 38
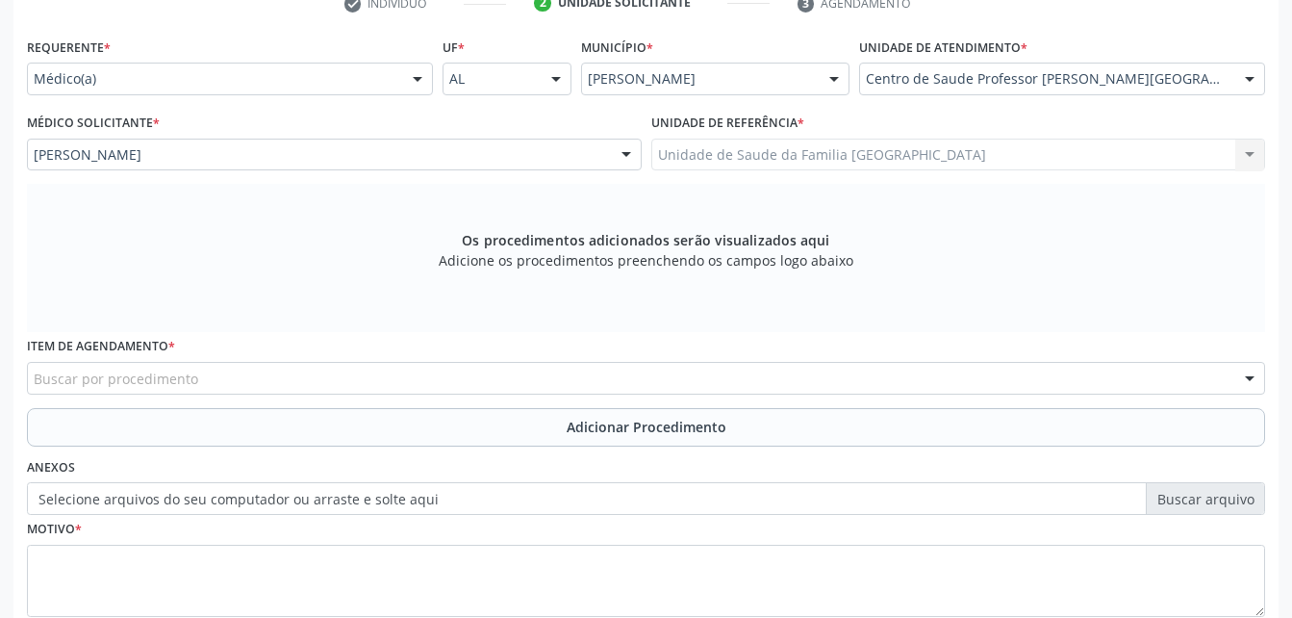
click at [593, 382] on div "Buscar por procedimento" at bounding box center [646, 378] width 1238 height 33
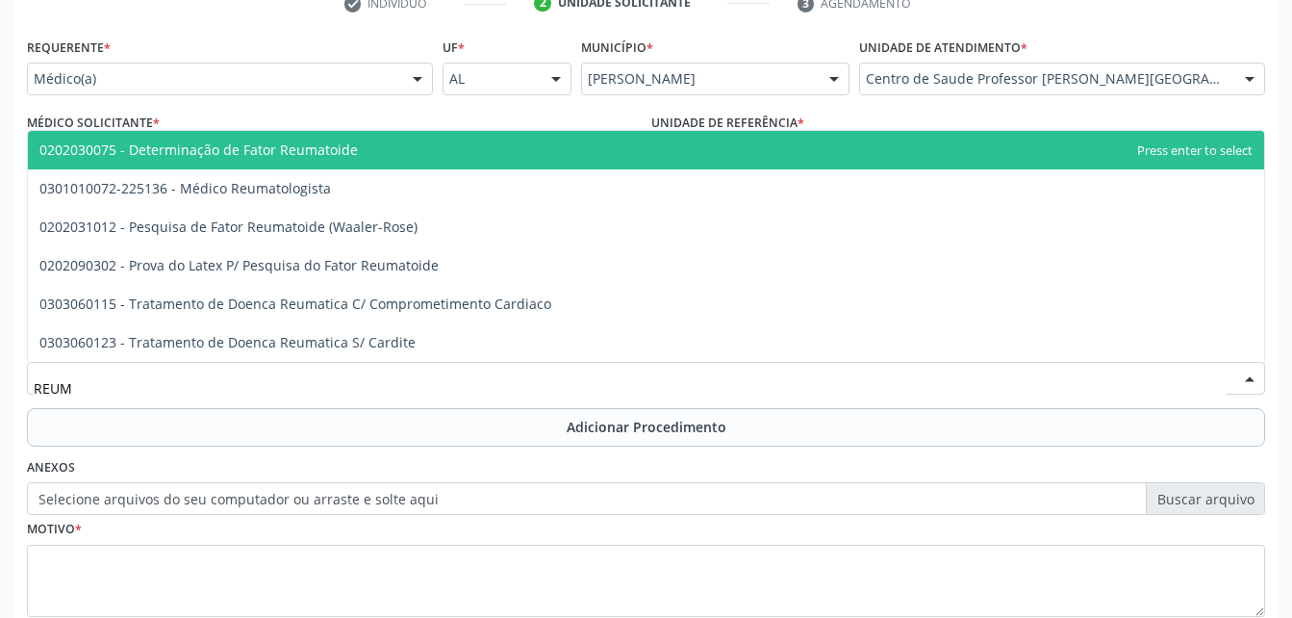
type input "REUMA"
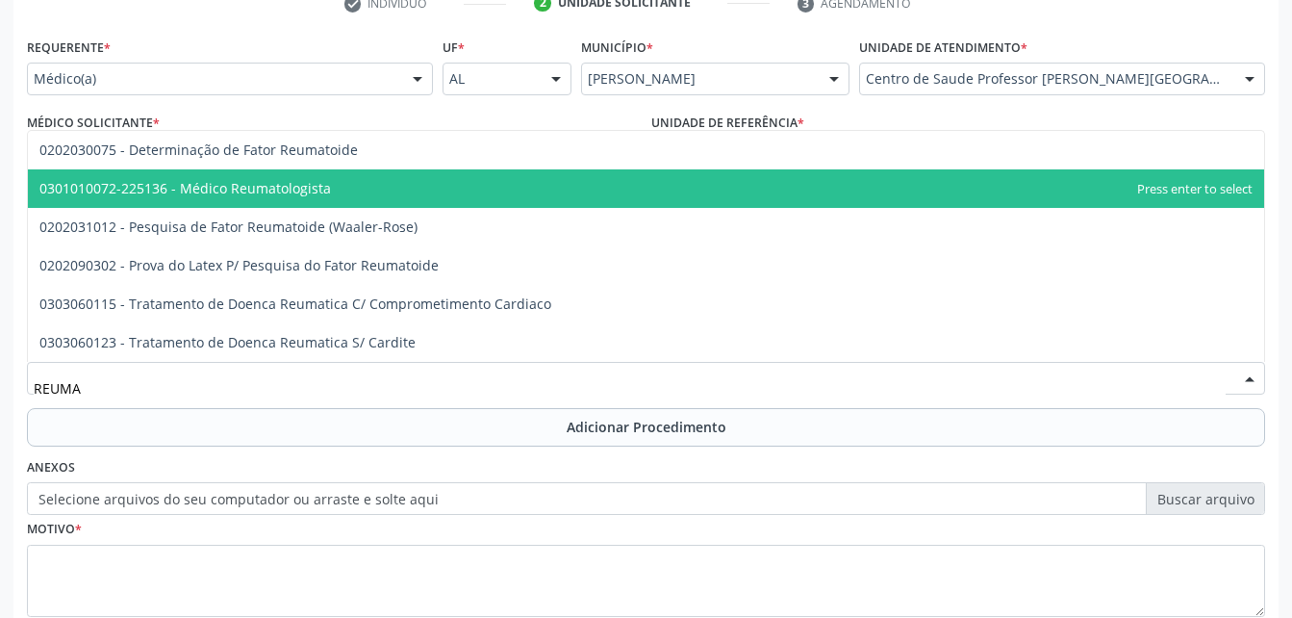
click at [492, 187] on span "0301010072-225136 - Médico Reumatologista" at bounding box center [646, 188] width 1236 height 38
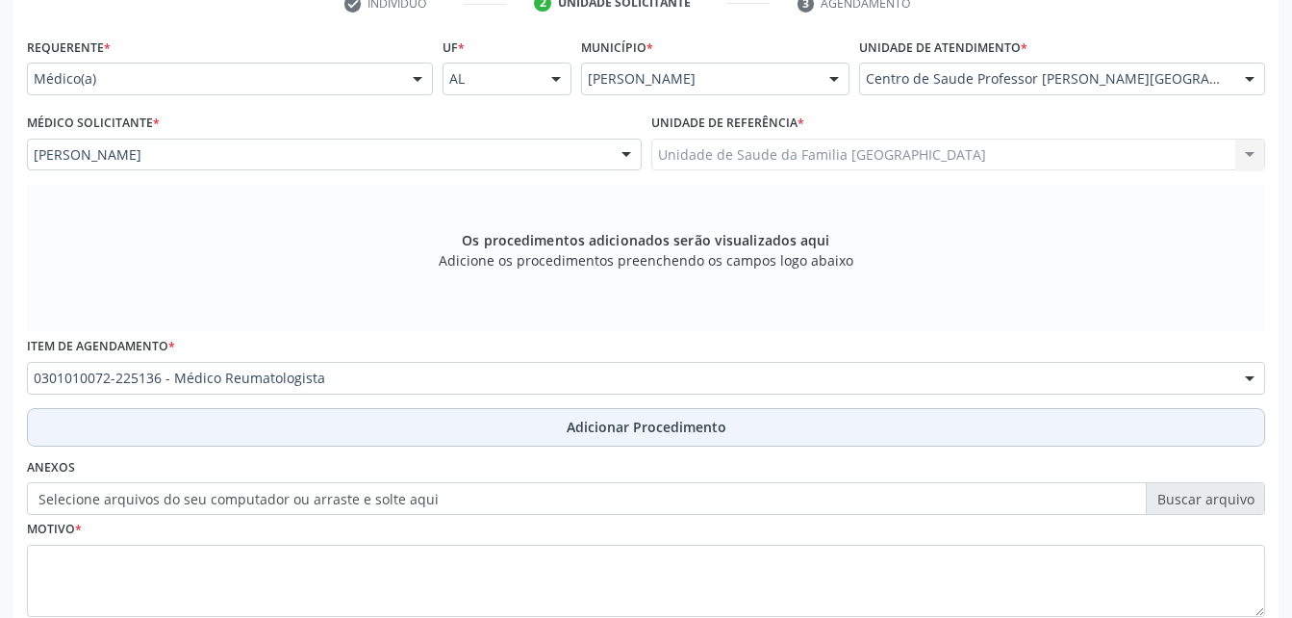
click at [708, 423] on span "Adicionar Procedimento" at bounding box center [647, 427] width 160 height 20
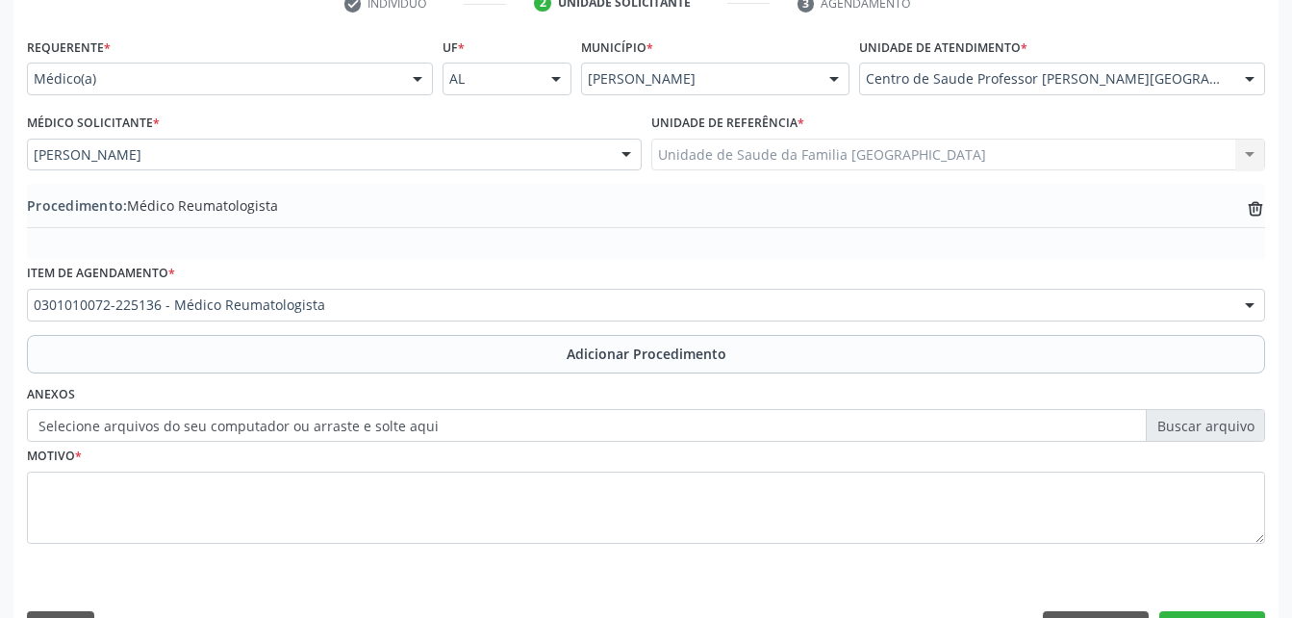
click at [697, 555] on fieldset "Motivo *" at bounding box center [646, 499] width 1238 height 115
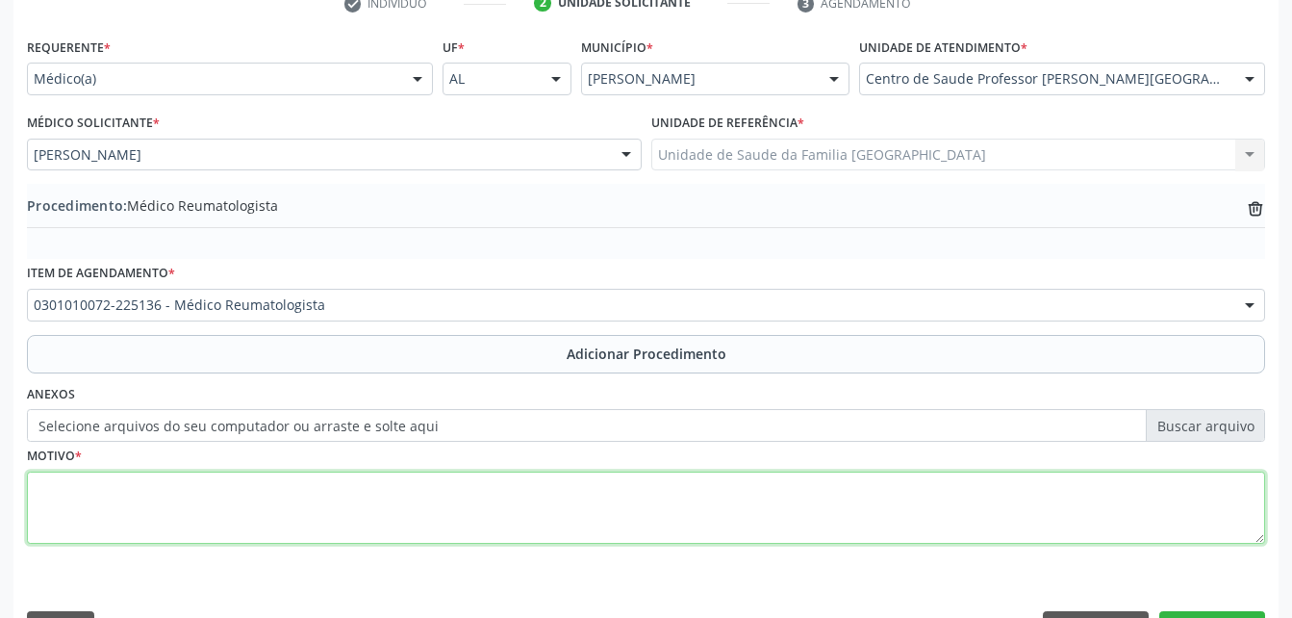
click at [674, 538] on textarea at bounding box center [646, 507] width 1238 height 73
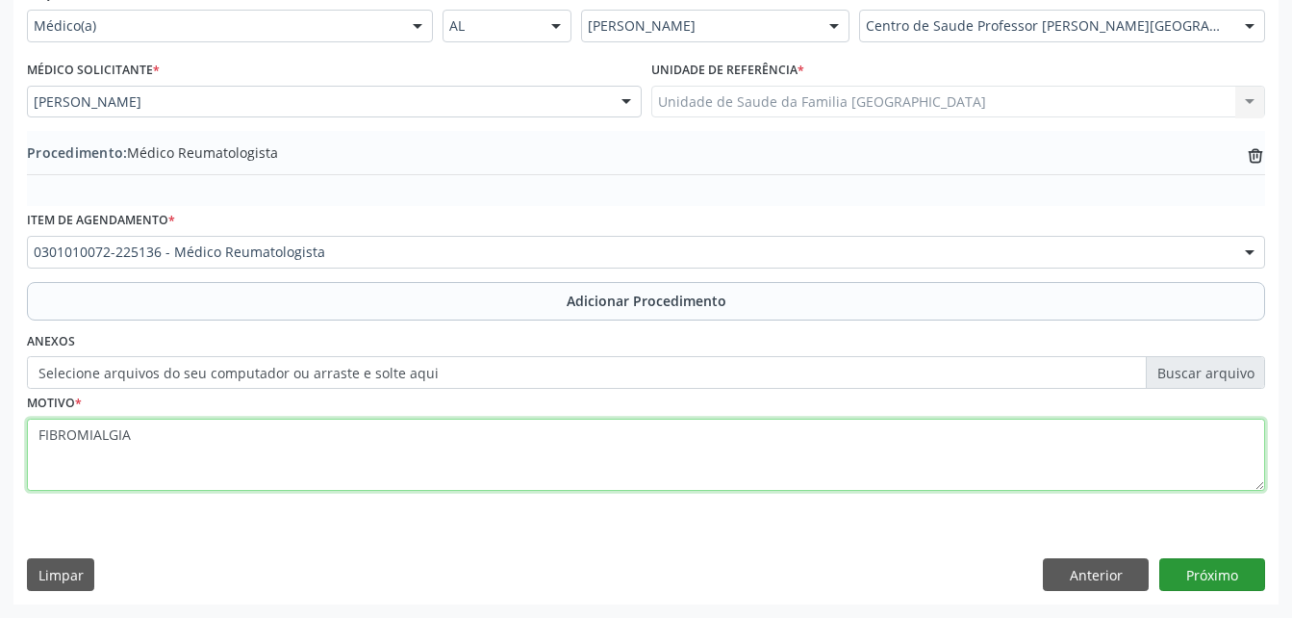
type textarea "FIBROMIALGIA"
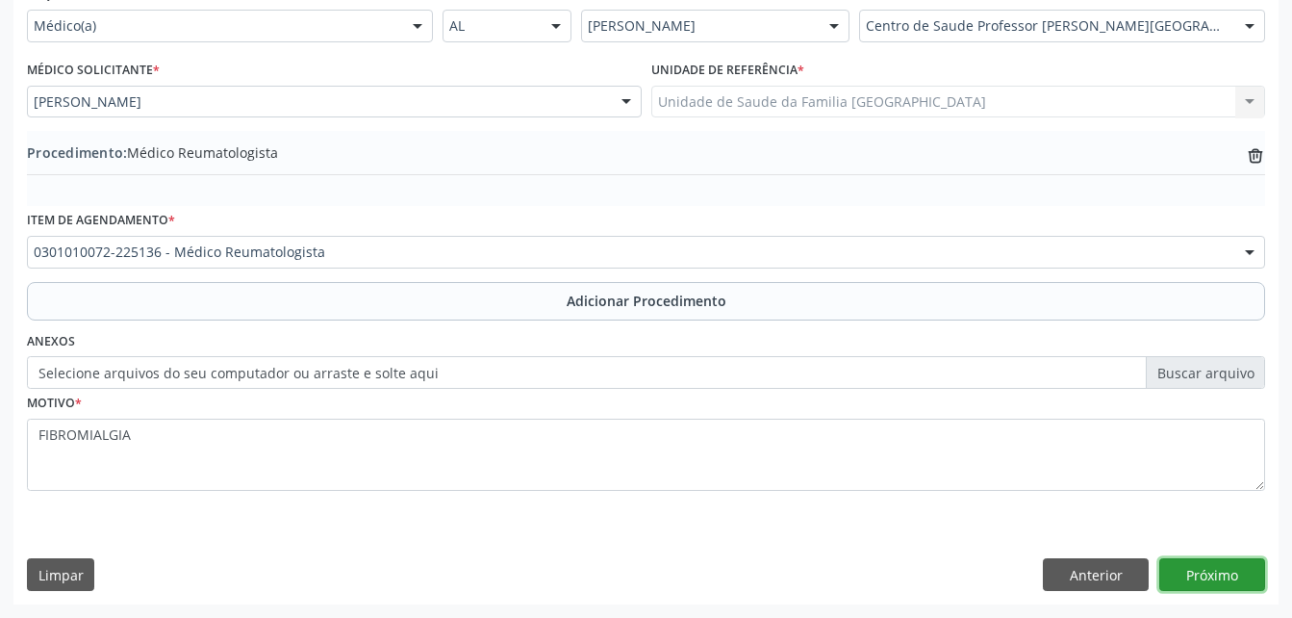
click at [1226, 575] on button "Próximo" at bounding box center [1212, 574] width 106 height 33
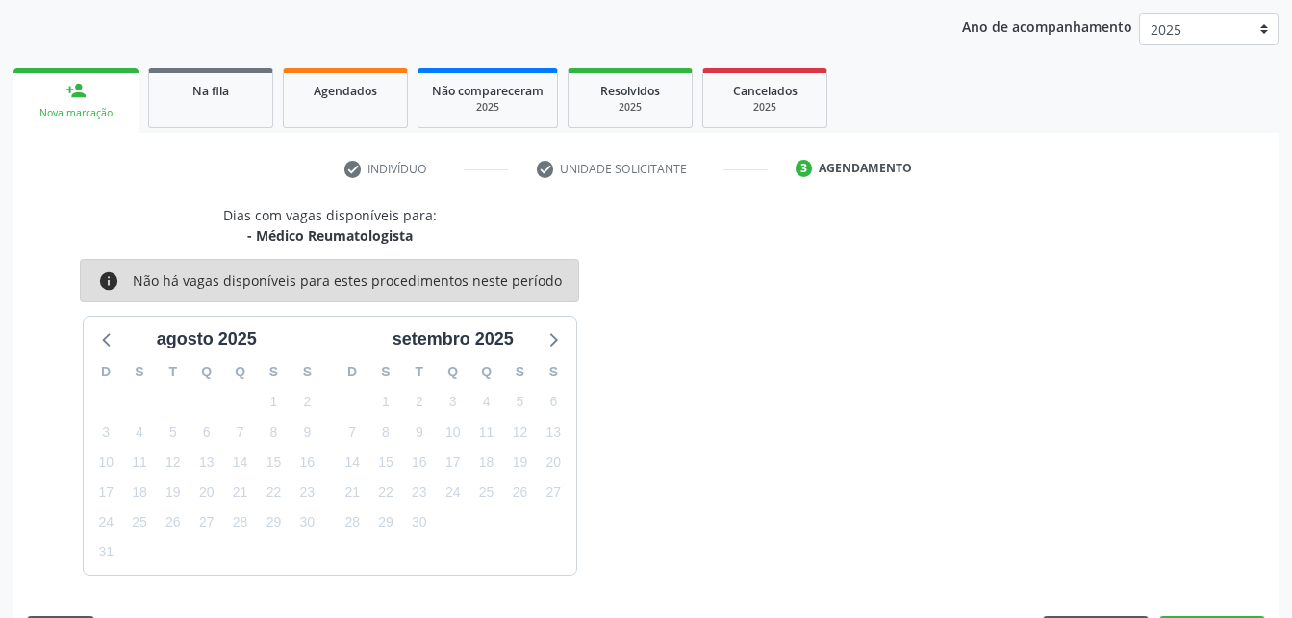
scroll to position [303, 0]
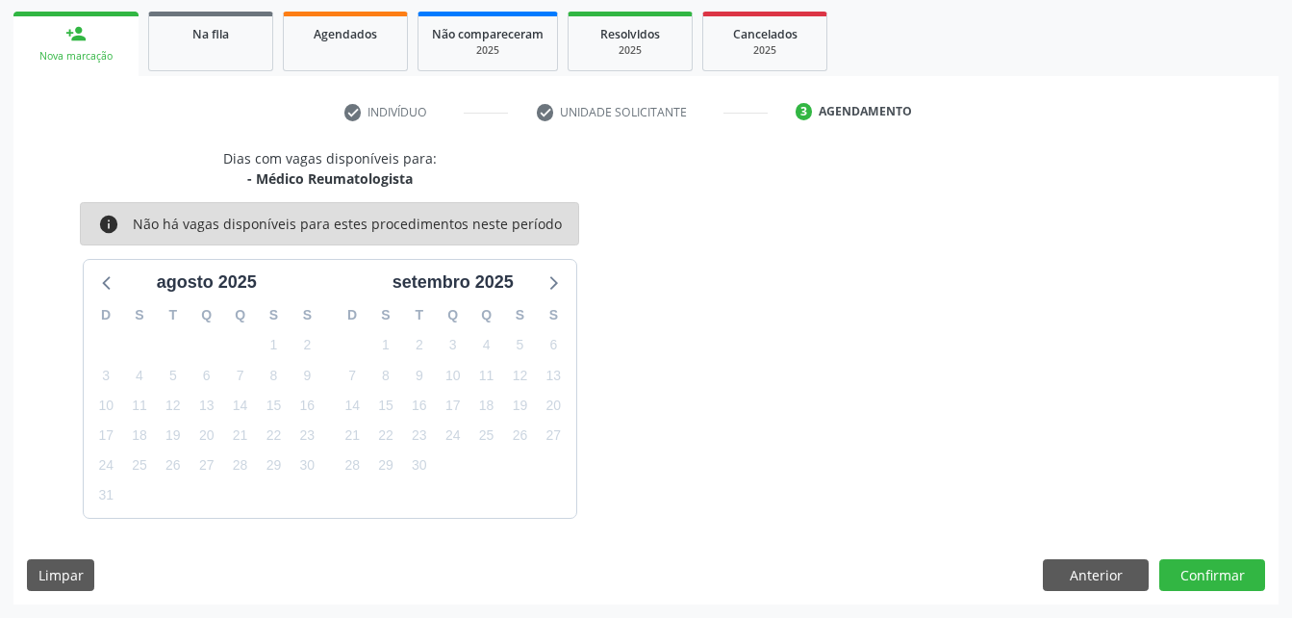
click at [1227, 596] on div "Dias com vagas disponíveis para: - Médico Reumatologista info Não há vagas disp…" at bounding box center [645, 376] width 1265 height 456
click at [1226, 578] on button "Confirmar" at bounding box center [1212, 575] width 106 height 33
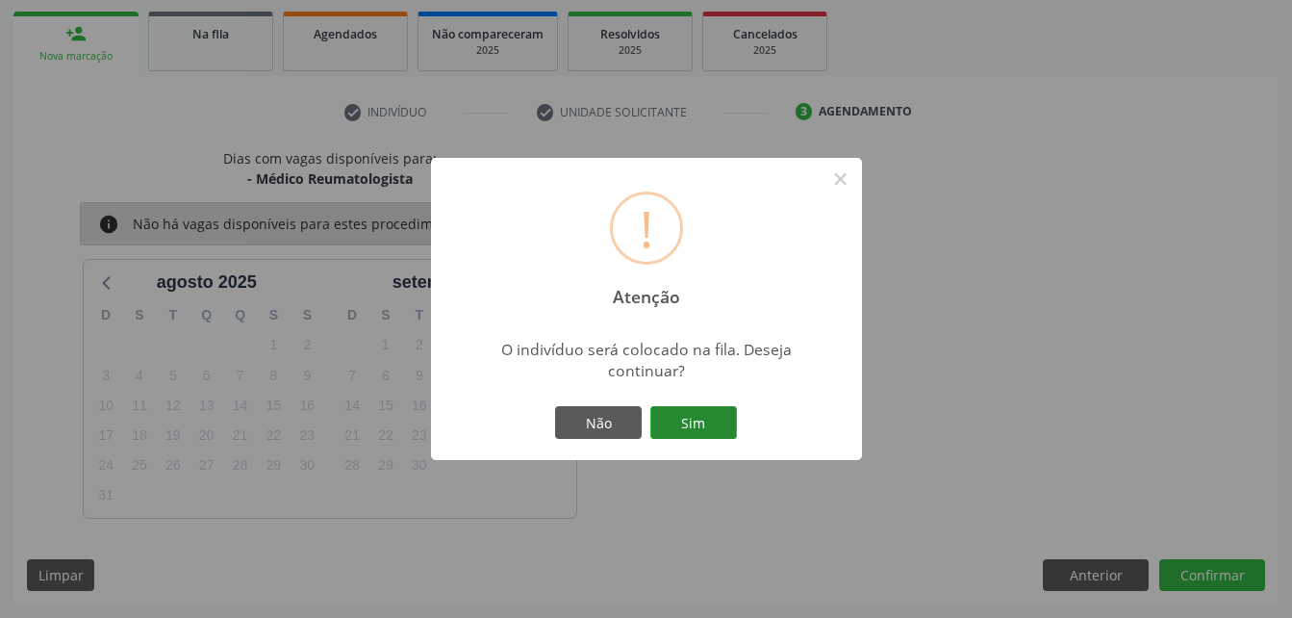
click at [671, 413] on button "Sim" at bounding box center [693, 422] width 87 height 33
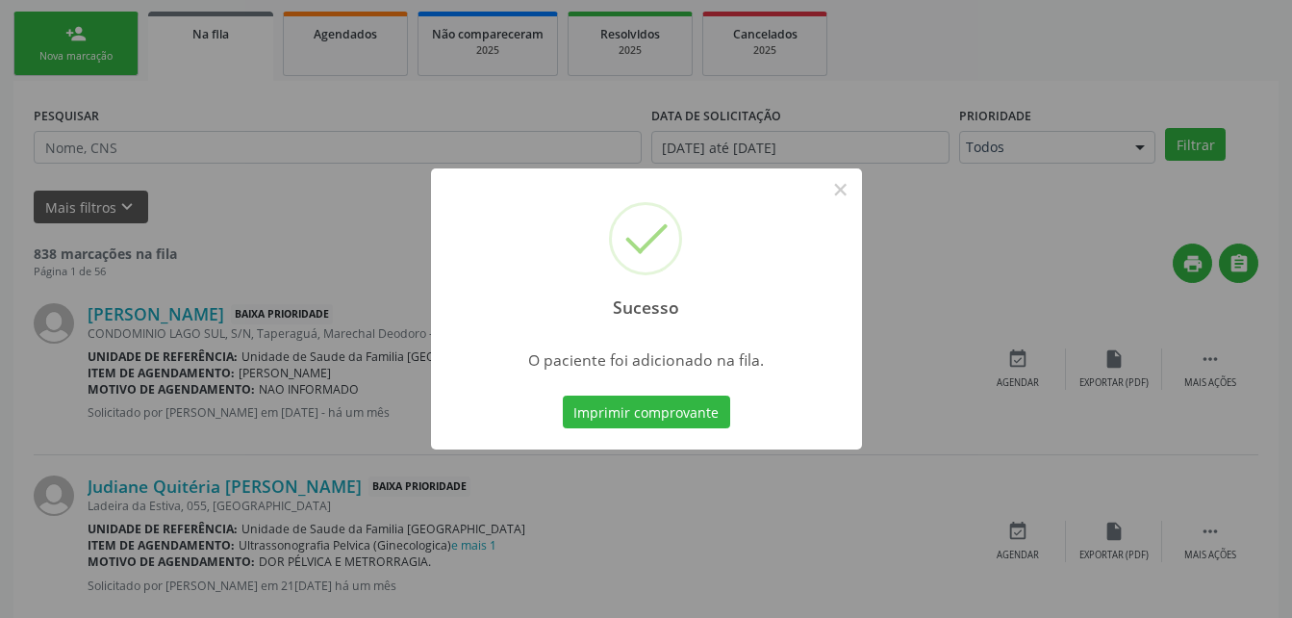
scroll to position [44, 0]
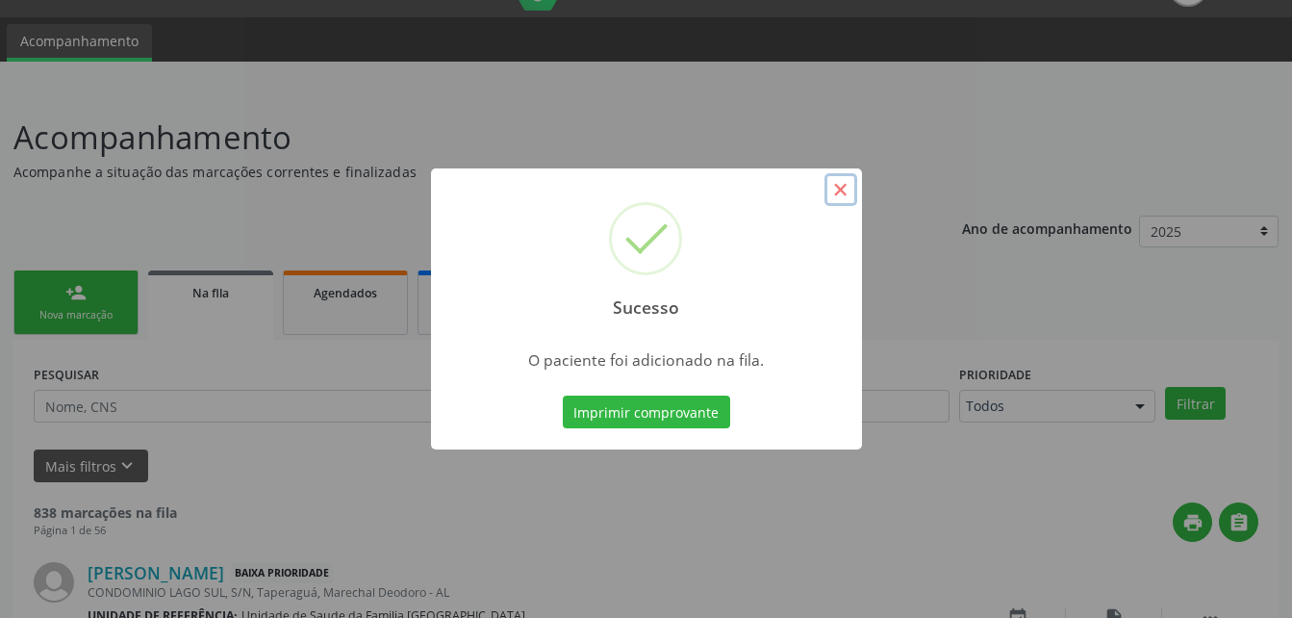
click at [846, 190] on button "×" at bounding box center [840, 189] width 33 height 33
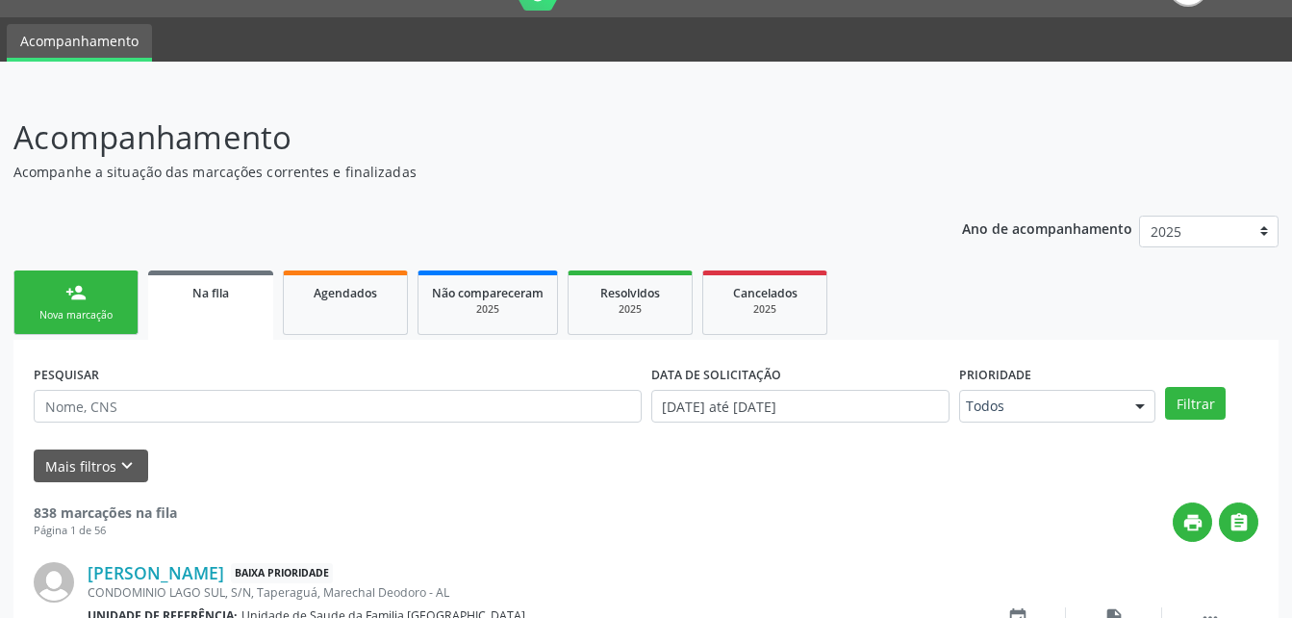
click at [104, 304] on link "person_add Nova marcação" at bounding box center [75, 302] width 125 height 64
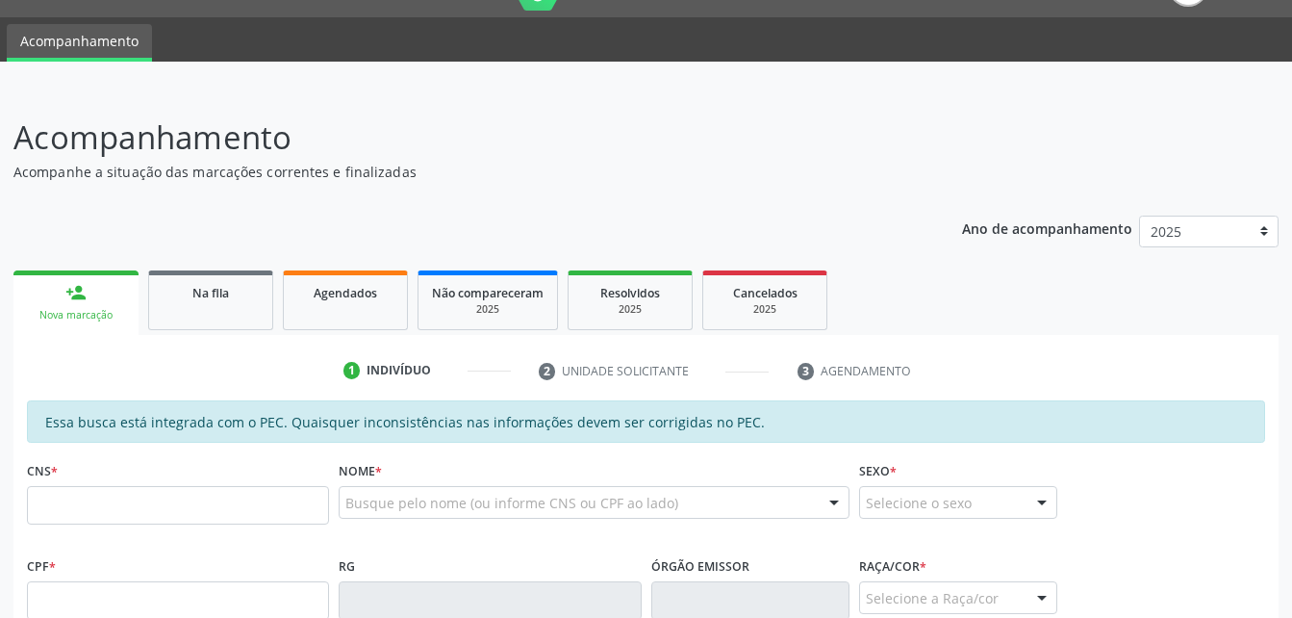
scroll to position [237, 0]
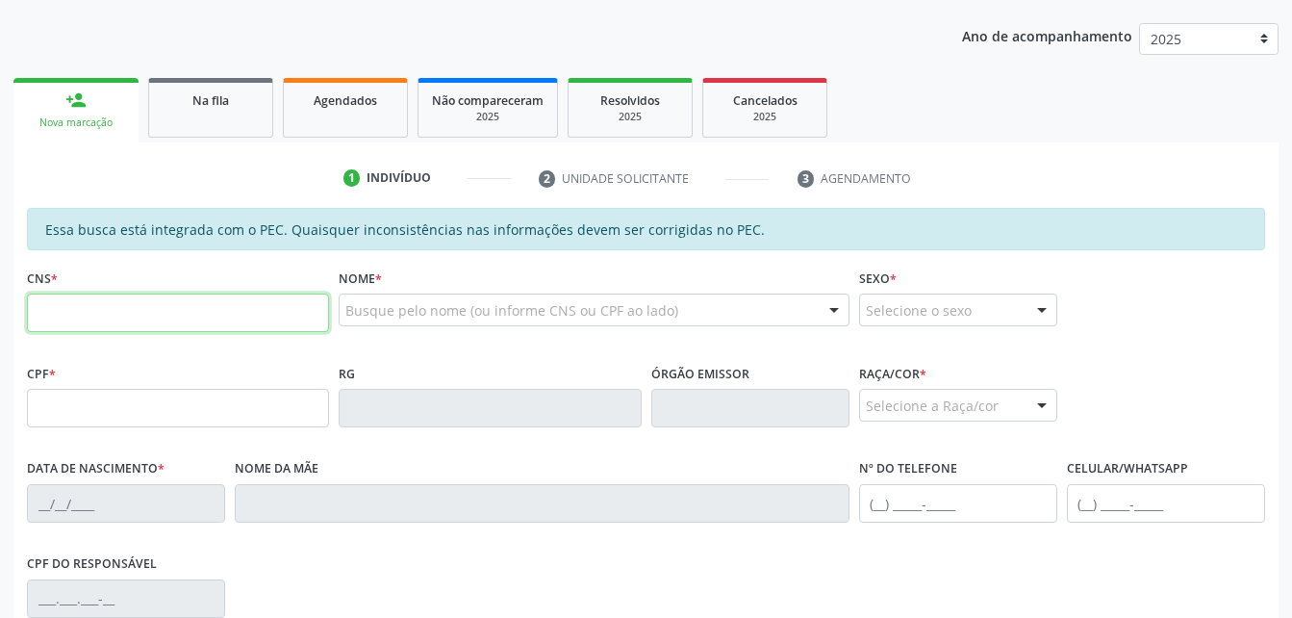
click at [106, 317] on input "text" at bounding box center [178, 312] width 302 height 38
paste input "708 0053 2024 7826"
type input "708 0053 2024 7826"
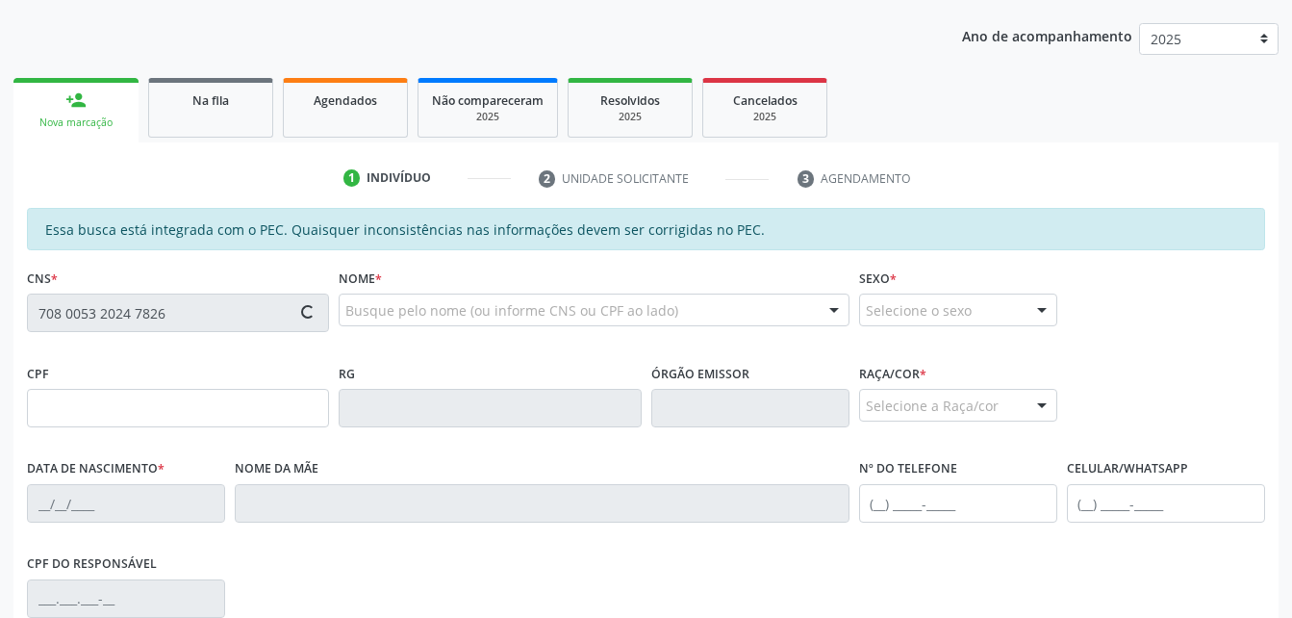
type input "564.462.094-87"
type input "24[DATE]"
type input "Sebastiana da Paixão"
type input "[PHONE_NUMBER]"
type input "S/N"
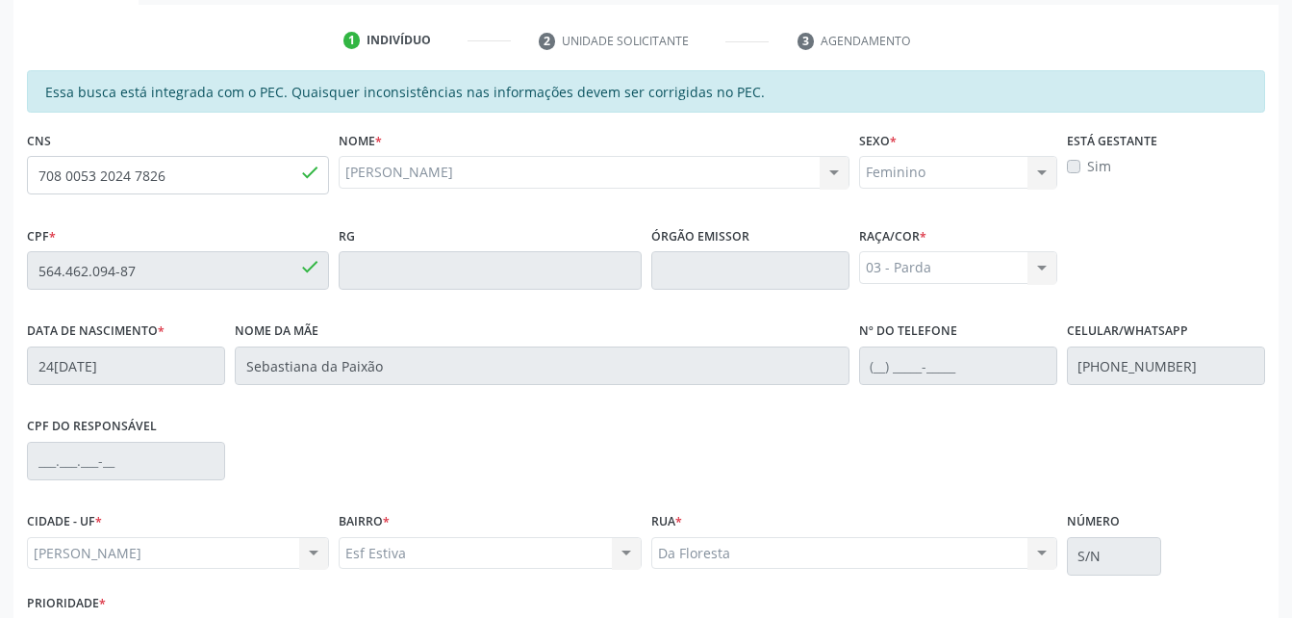
scroll to position [508, 0]
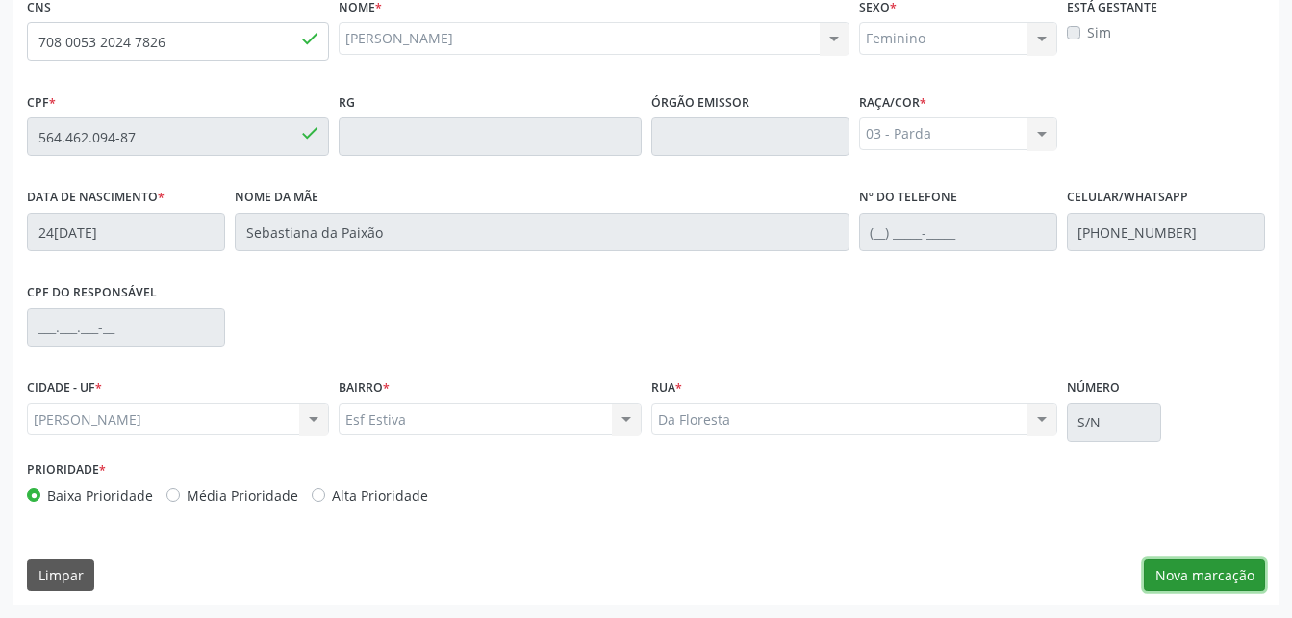
click at [1254, 580] on button "Nova marcação" at bounding box center [1204, 575] width 121 height 33
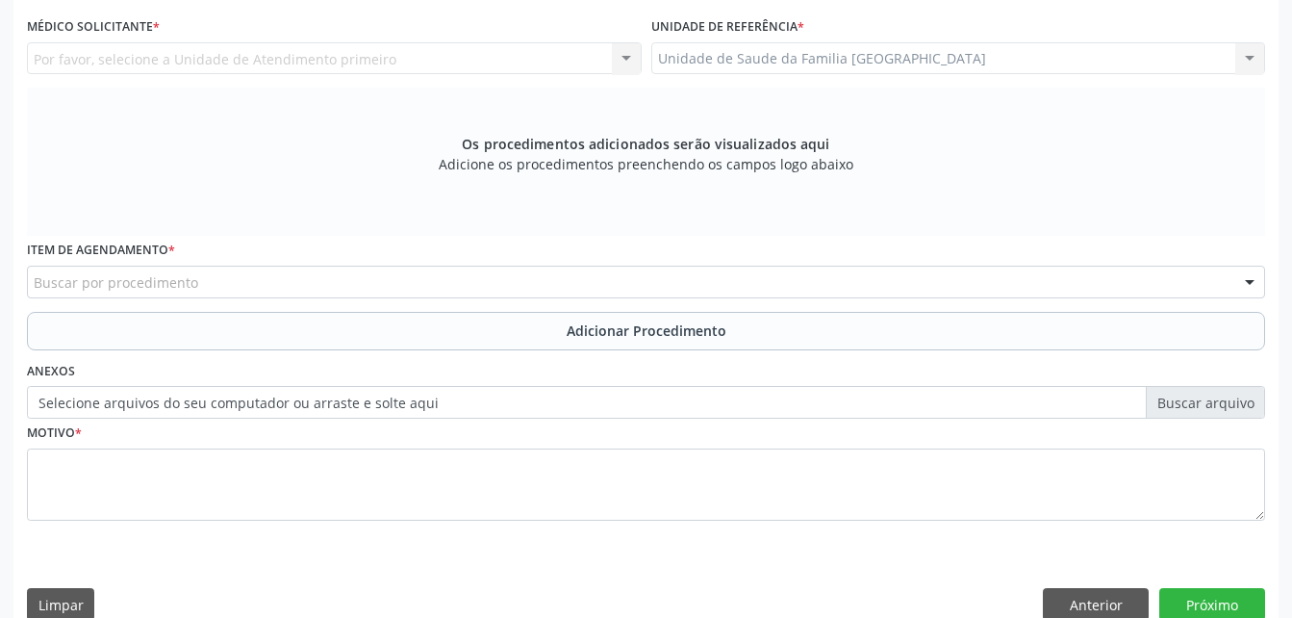
scroll to position [219, 0]
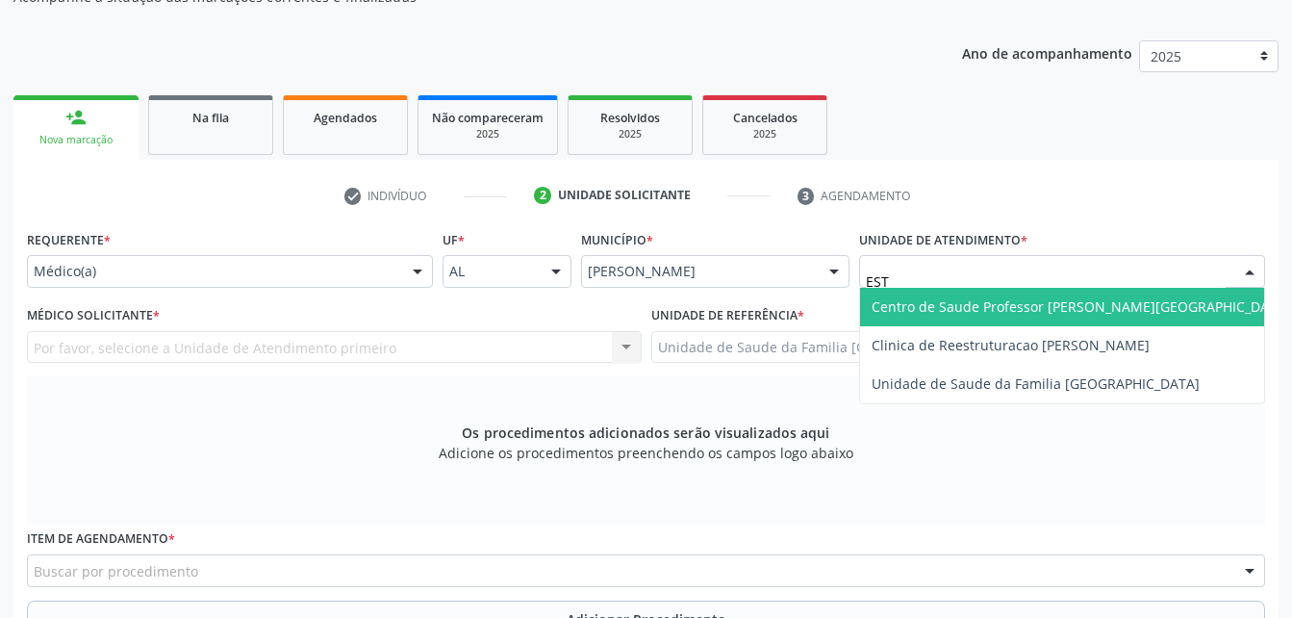
type input "ESTA"
click at [983, 295] on span "Centro de Saude Professor [PERSON_NAME][GEOGRAPHIC_DATA]" at bounding box center [1081, 307] width 442 height 38
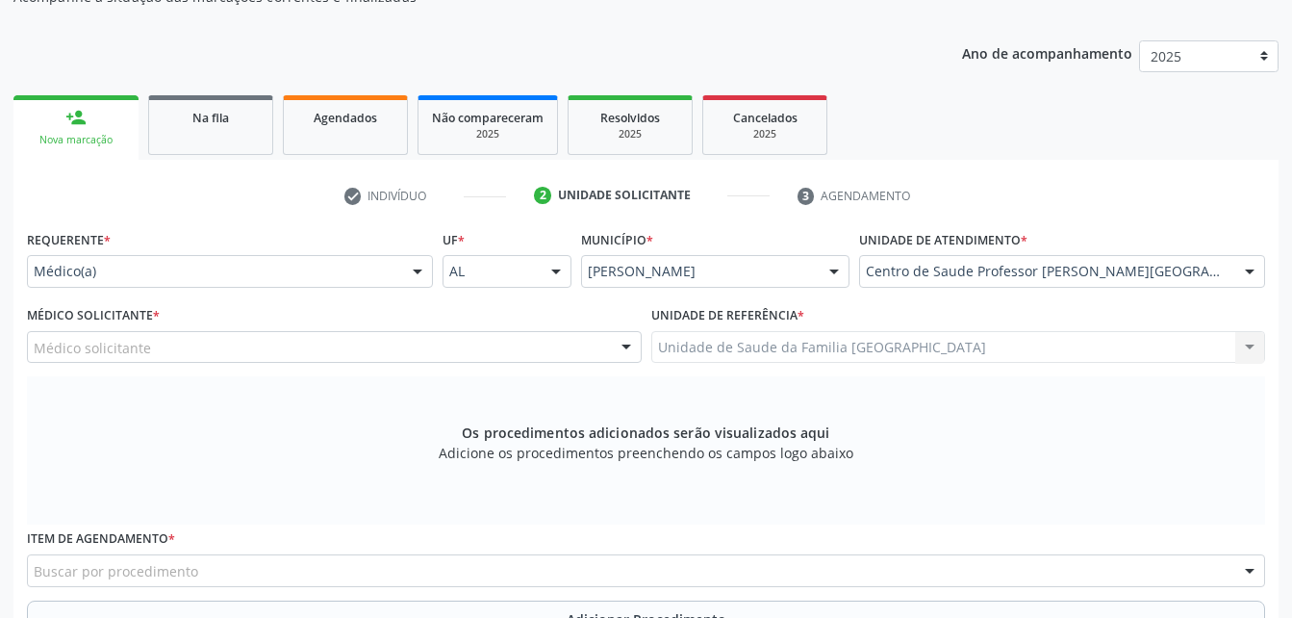
click at [507, 339] on div "Médico solicitante" at bounding box center [334, 347] width 615 height 33
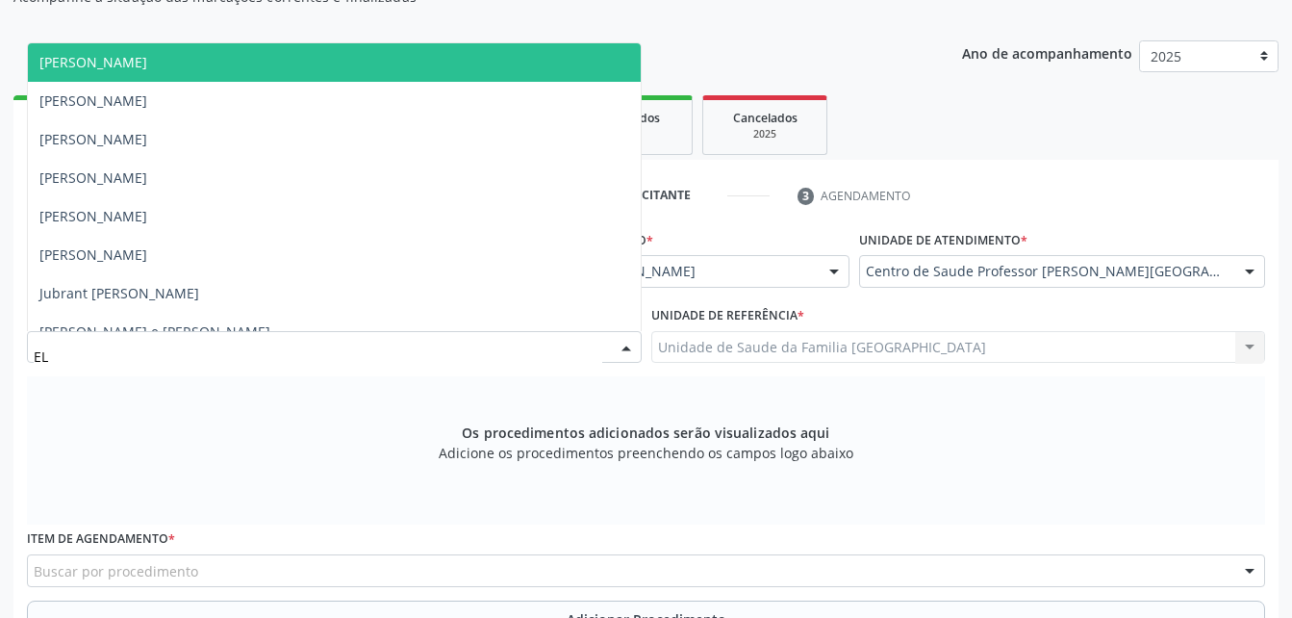
type input "ELI"
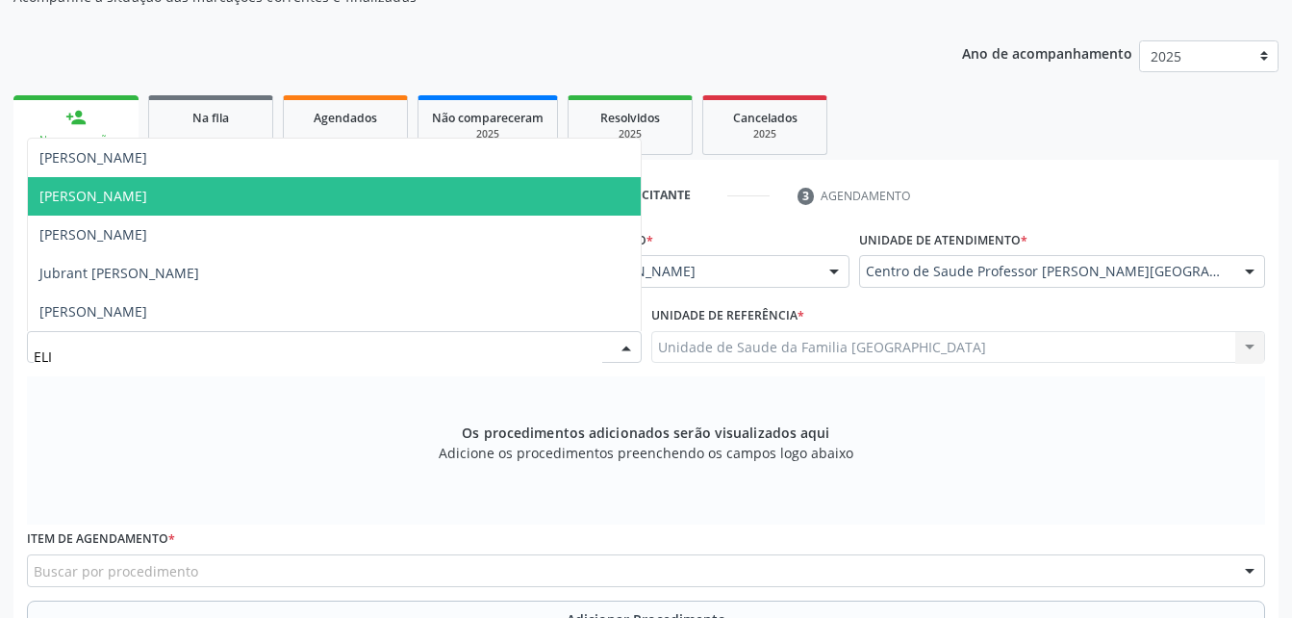
click at [378, 185] on span "[PERSON_NAME]" at bounding box center [334, 196] width 613 height 38
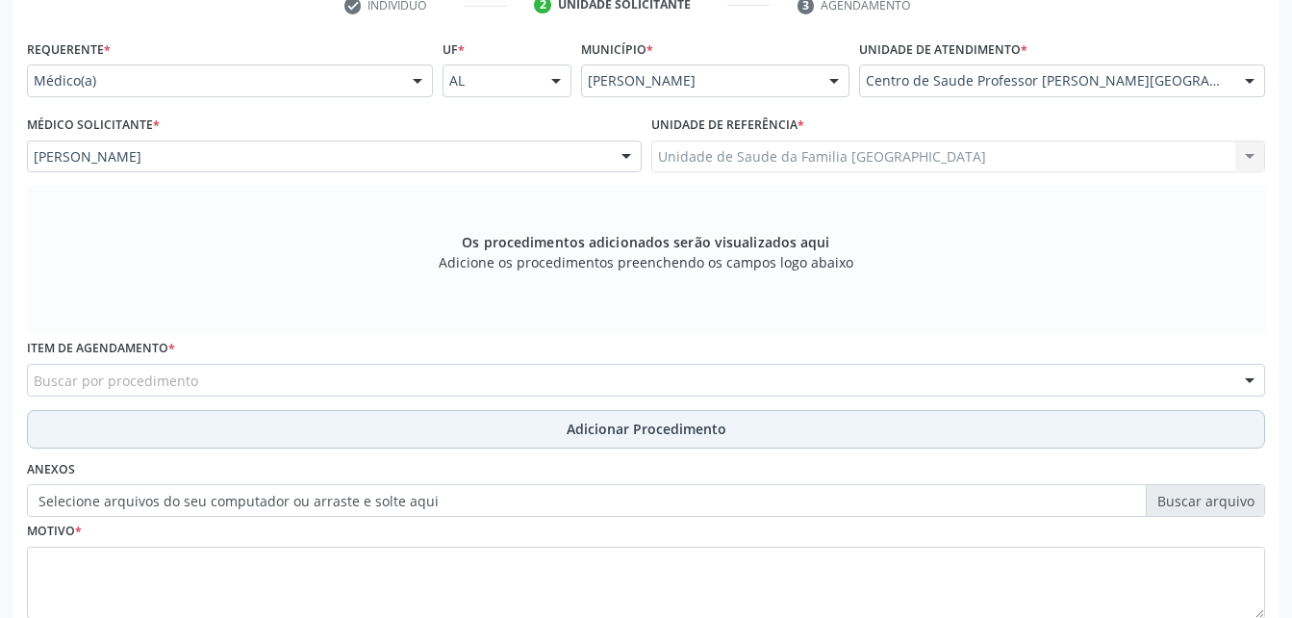
scroll to position [412, 0]
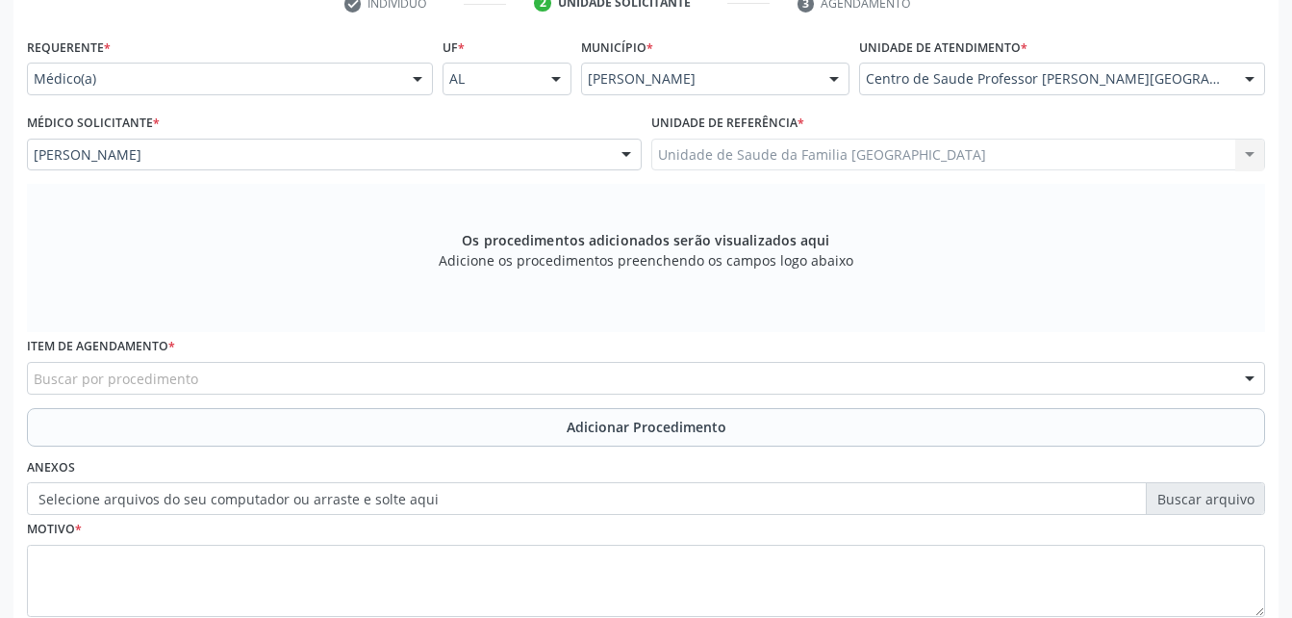
click at [342, 381] on div "Buscar por procedimento" at bounding box center [646, 378] width 1238 height 33
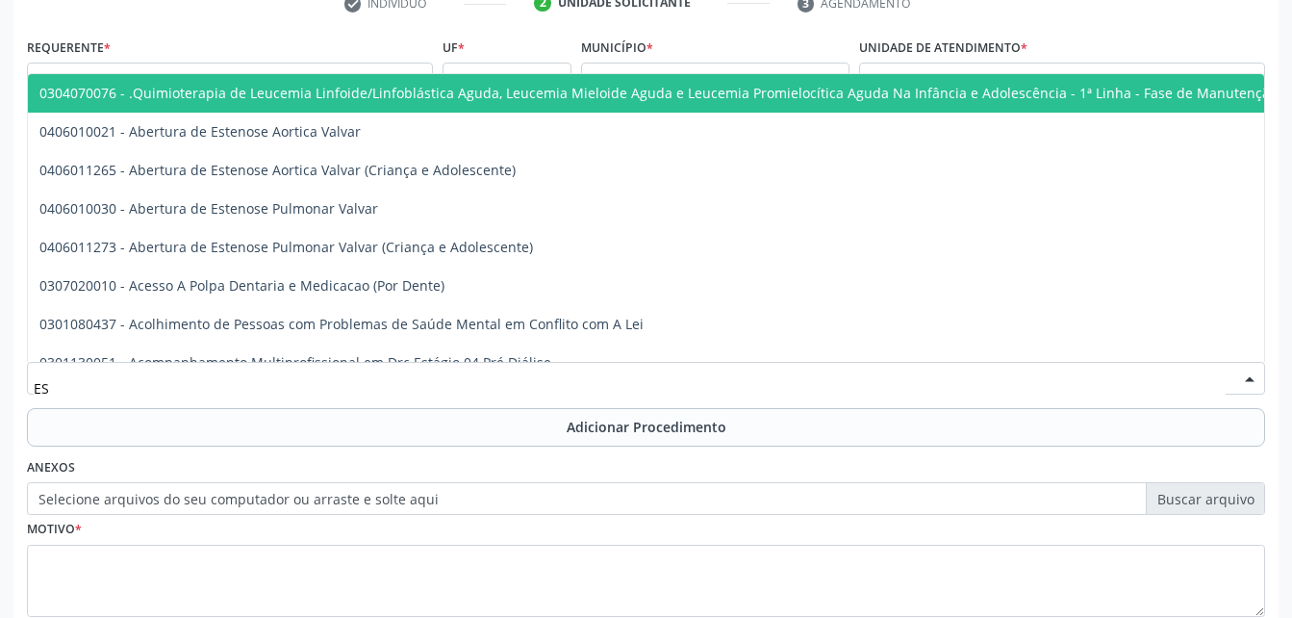
type input "E"
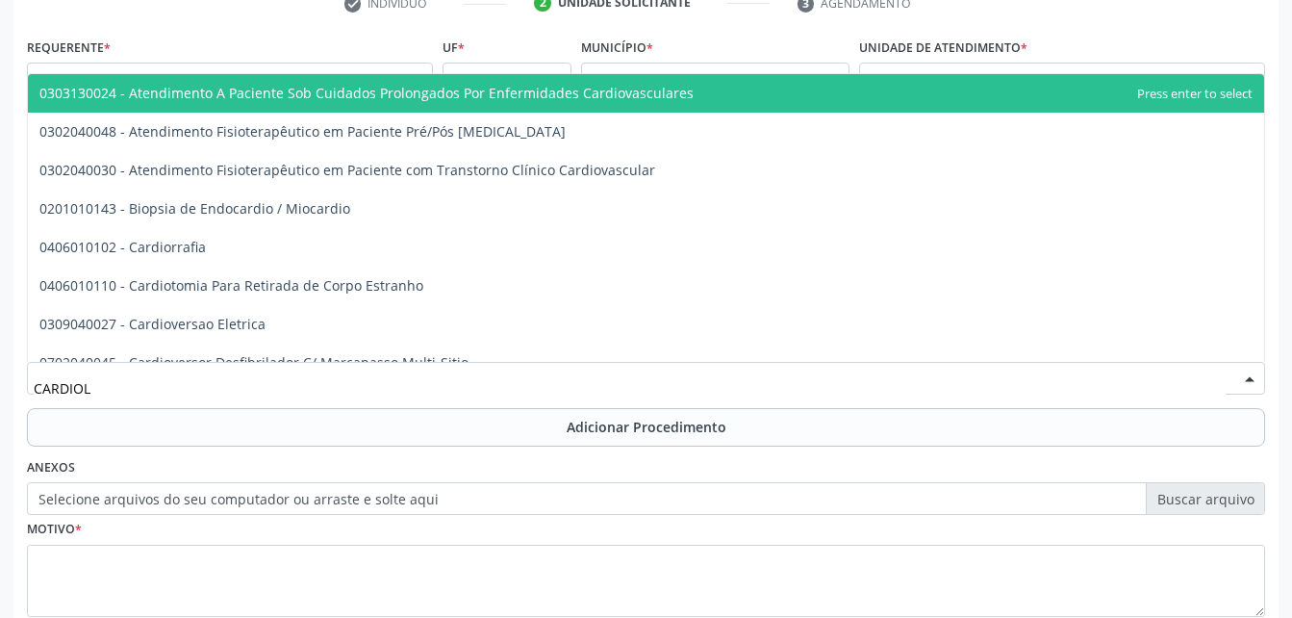
type input "CARDIOLO"
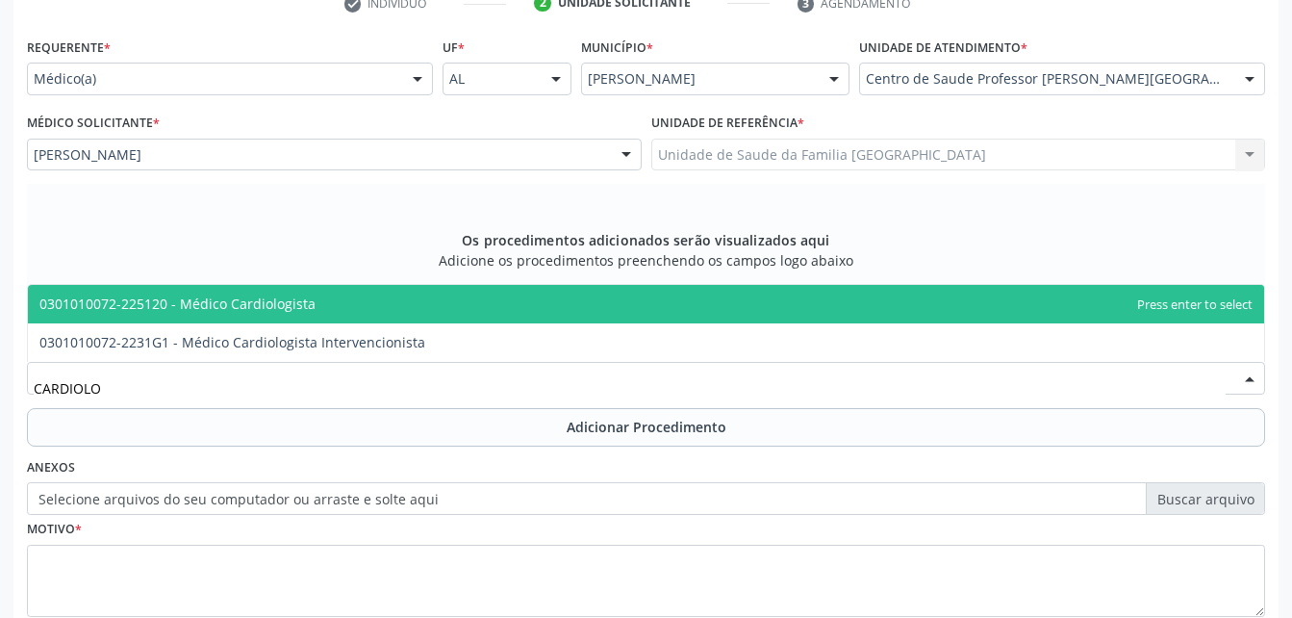
click at [563, 285] on span "0301010072-225120 - Médico Cardiologista" at bounding box center [646, 304] width 1236 height 38
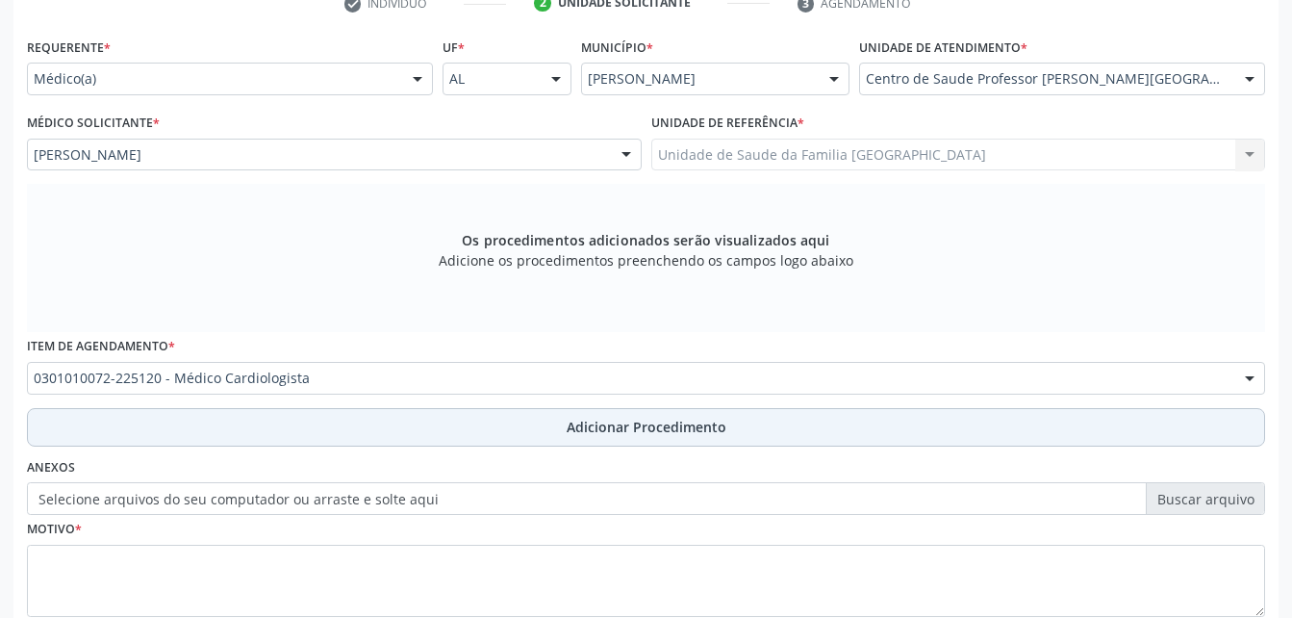
click at [587, 420] on span "Adicionar Procedimento" at bounding box center [647, 427] width 160 height 20
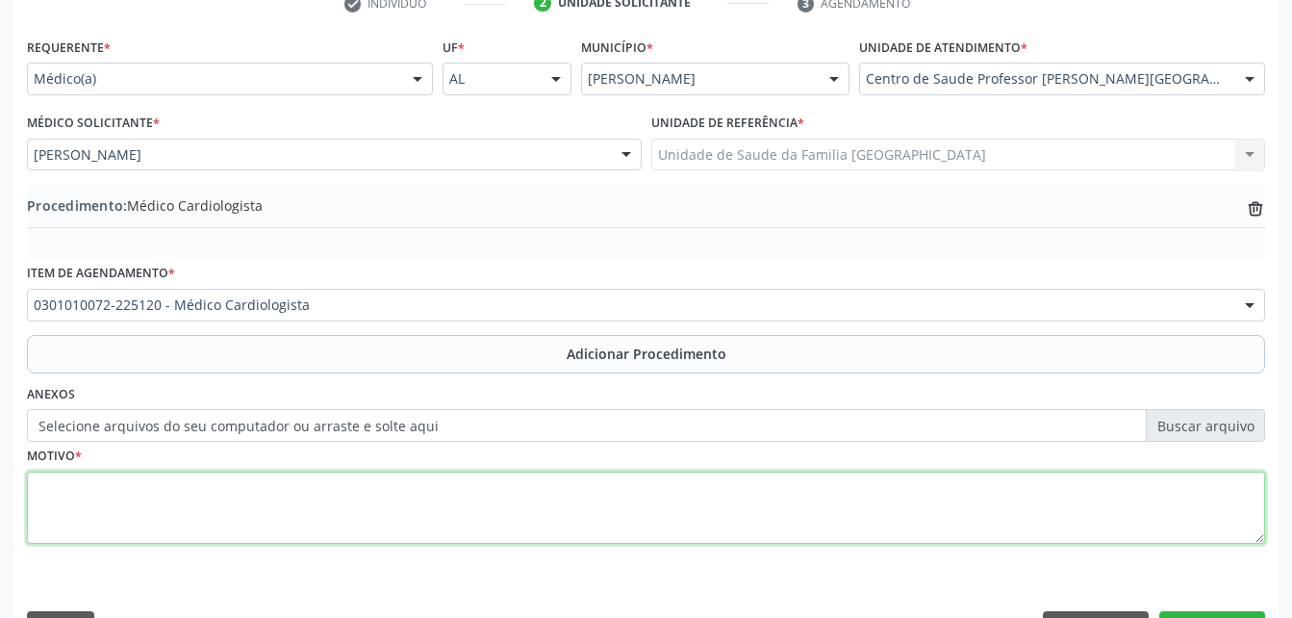
click at [579, 523] on textarea at bounding box center [646, 507] width 1238 height 73
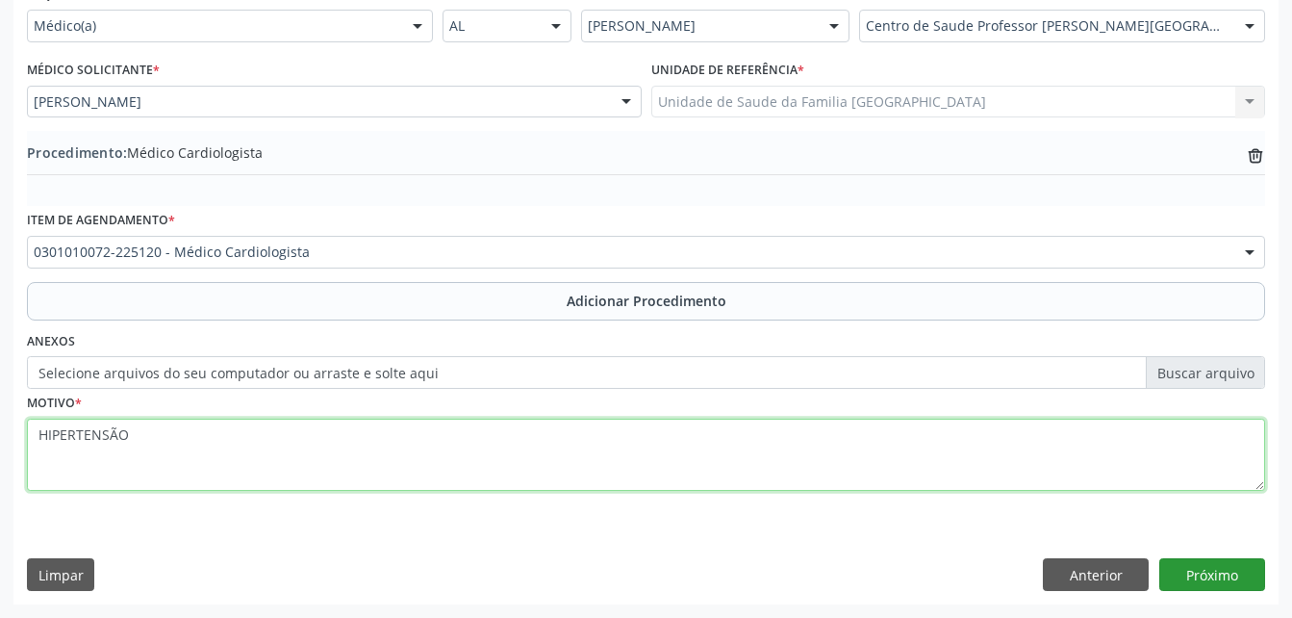
type textarea "HIPERTENSÃO"
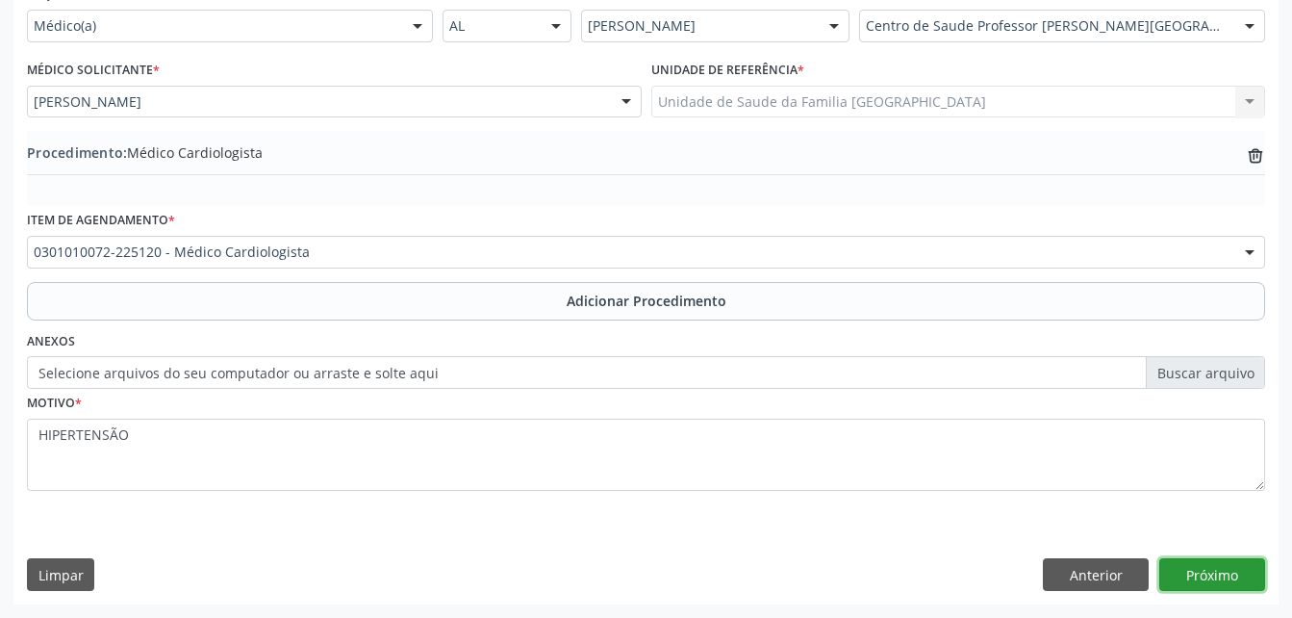
click at [1218, 574] on button "Próximo" at bounding box center [1212, 574] width 106 height 33
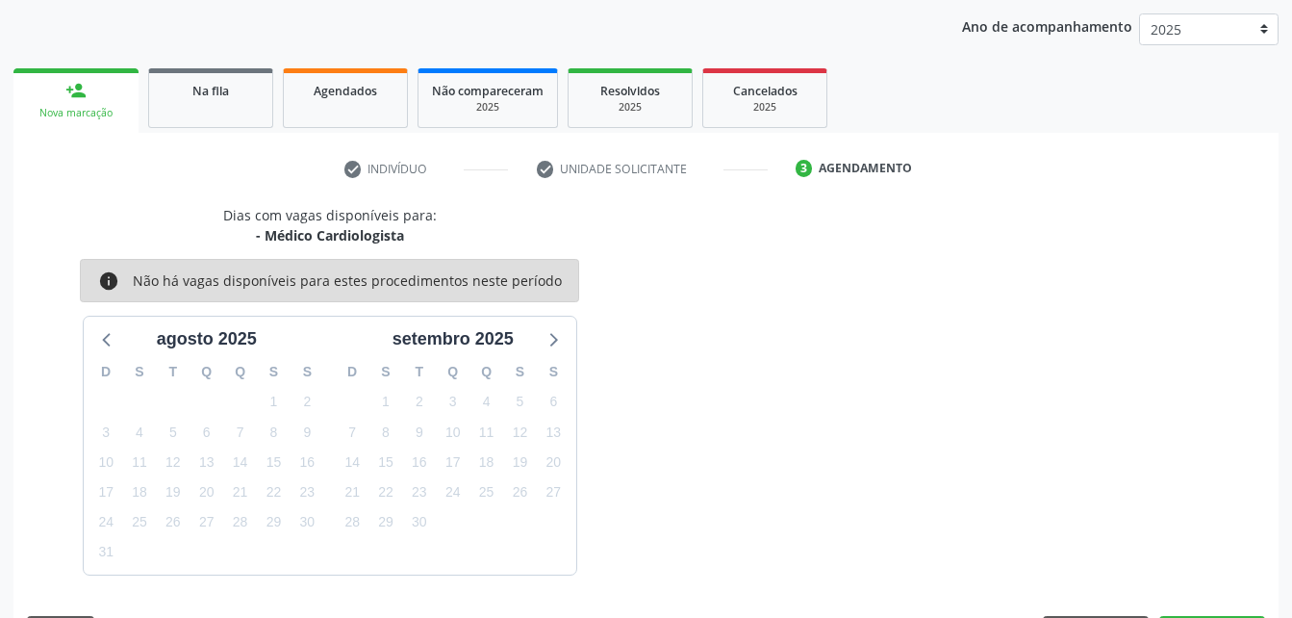
scroll to position [303, 0]
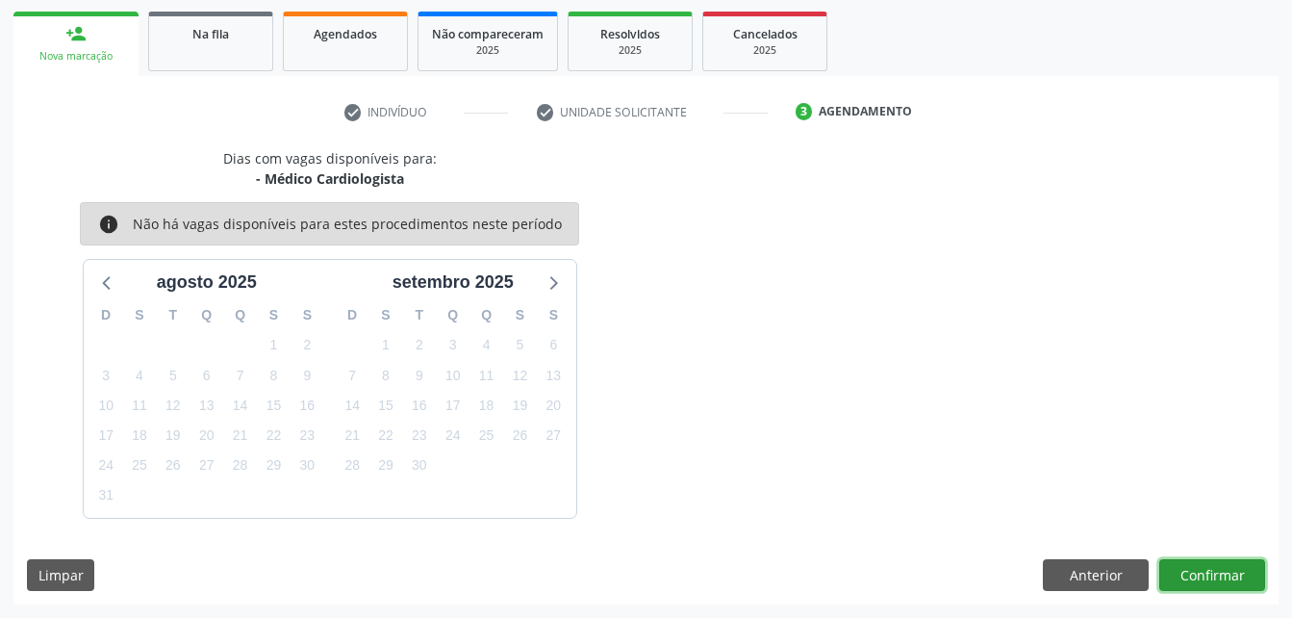
click at [1181, 570] on button "Confirmar" at bounding box center [1212, 575] width 106 height 33
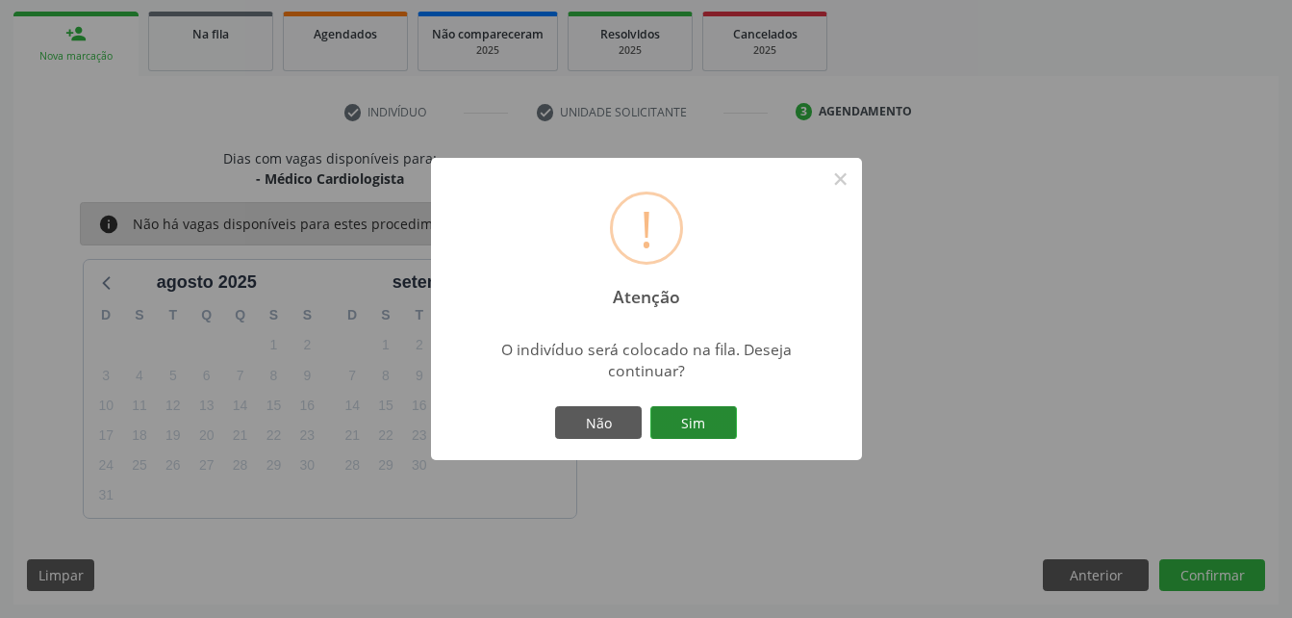
click at [715, 416] on button "Sim" at bounding box center [693, 422] width 87 height 33
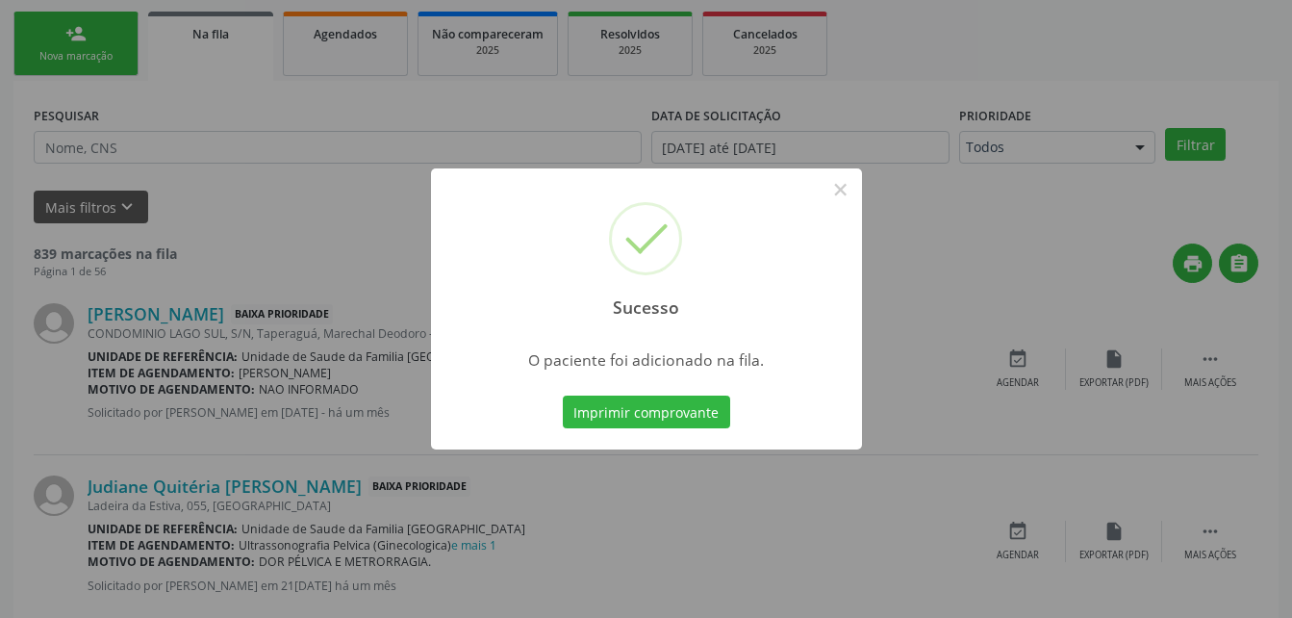
scroll to position [44, 0]
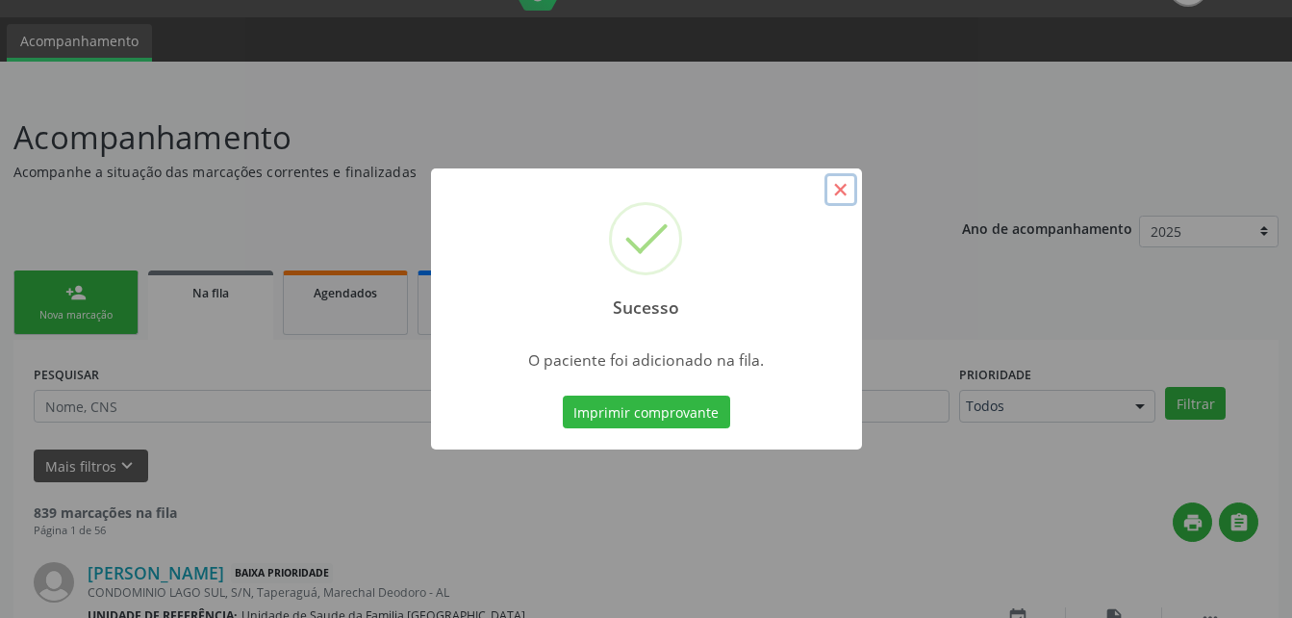
click at [841, 197] on button "×" at bounding box center [840, 189] width 33 height 33
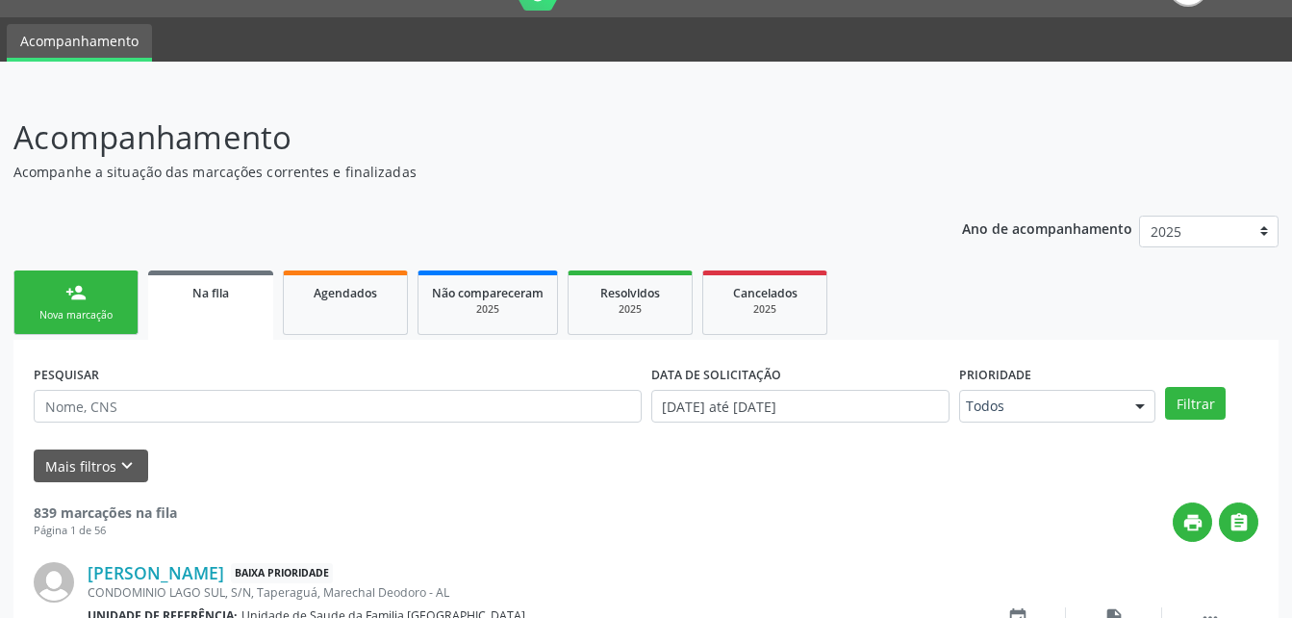
drag, startPoint x: 103, startPoint y: 276, endPoint x: 121, endPoint y: 294, distance: 25.8
click at [103, 276] on link "person_add Nova marcação" at bounding box center [75, 302] width 125 height 64
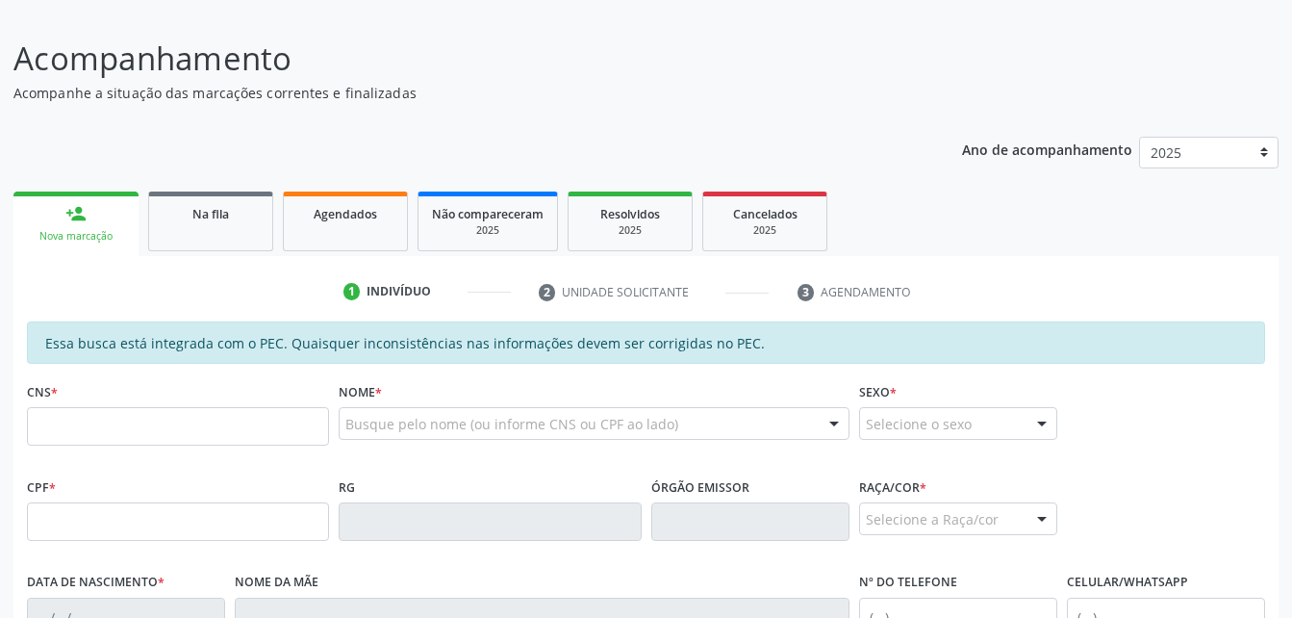
scroll to position [140, 0]
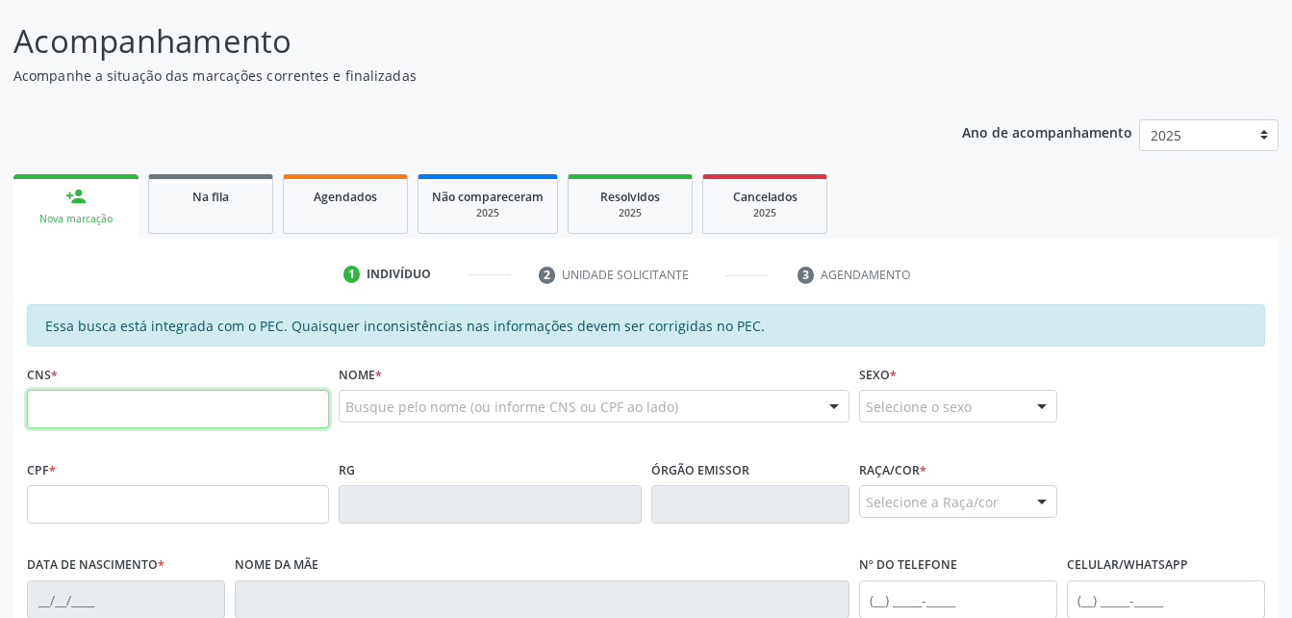
click at [189, 395] on input "text" at bounding box center [178, 409] width 302 height 38
paste input "708 0053 2024 7826"
type input "708 0053 2024 7826"
type input "564.462.094-87"
type input "24[DATE]"
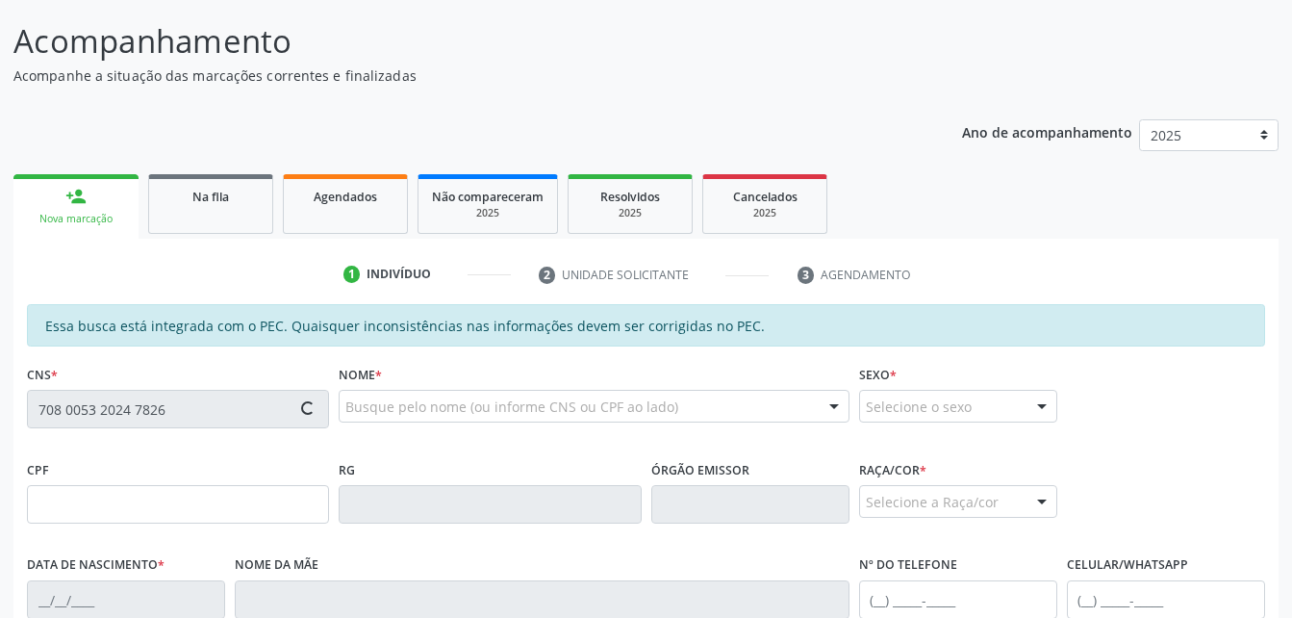
type input "Sebastiana da Paixão"
type input "[PHONE_NUMBER]"
type input "S/N"
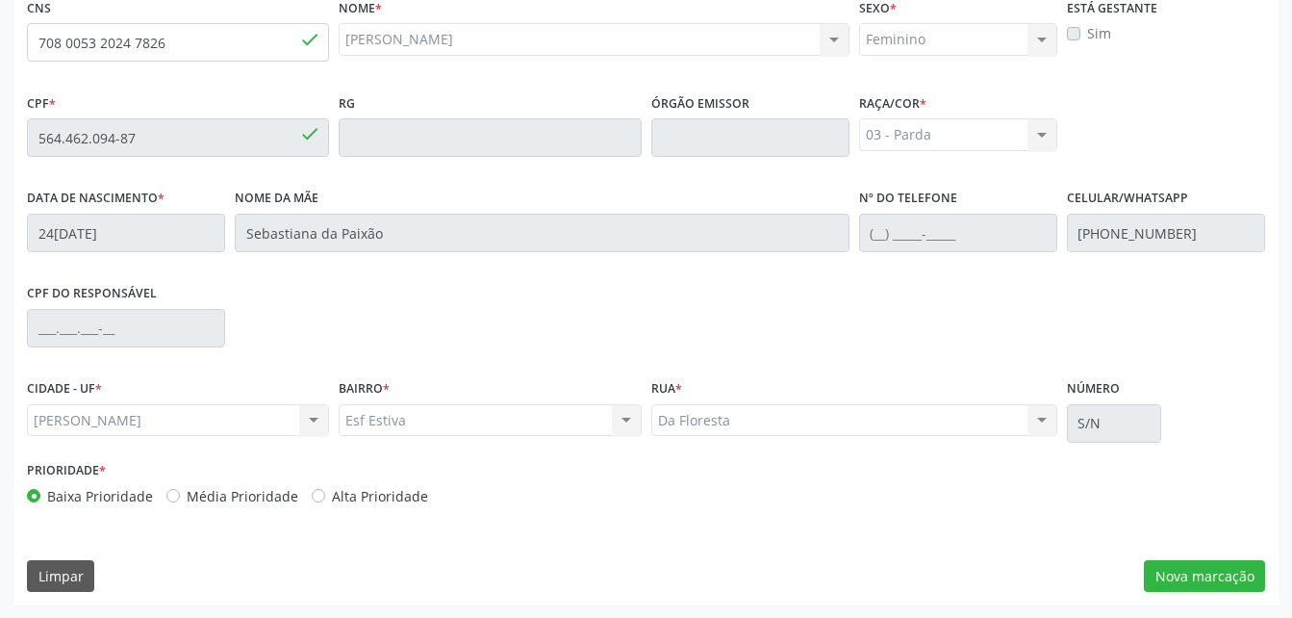
scroll to position [508, 0]
click at [1158, 565] on button "Nova marcação" at bounding box center [1204, 575] width 121 height 33
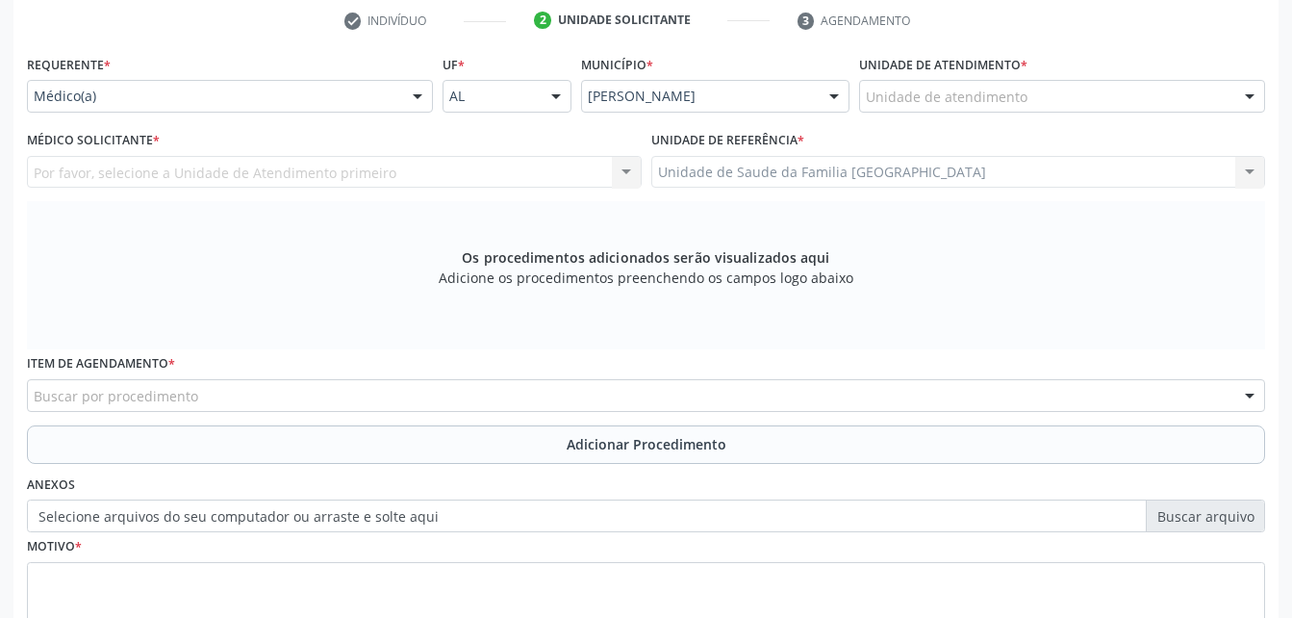
scroll to position [219, 0]
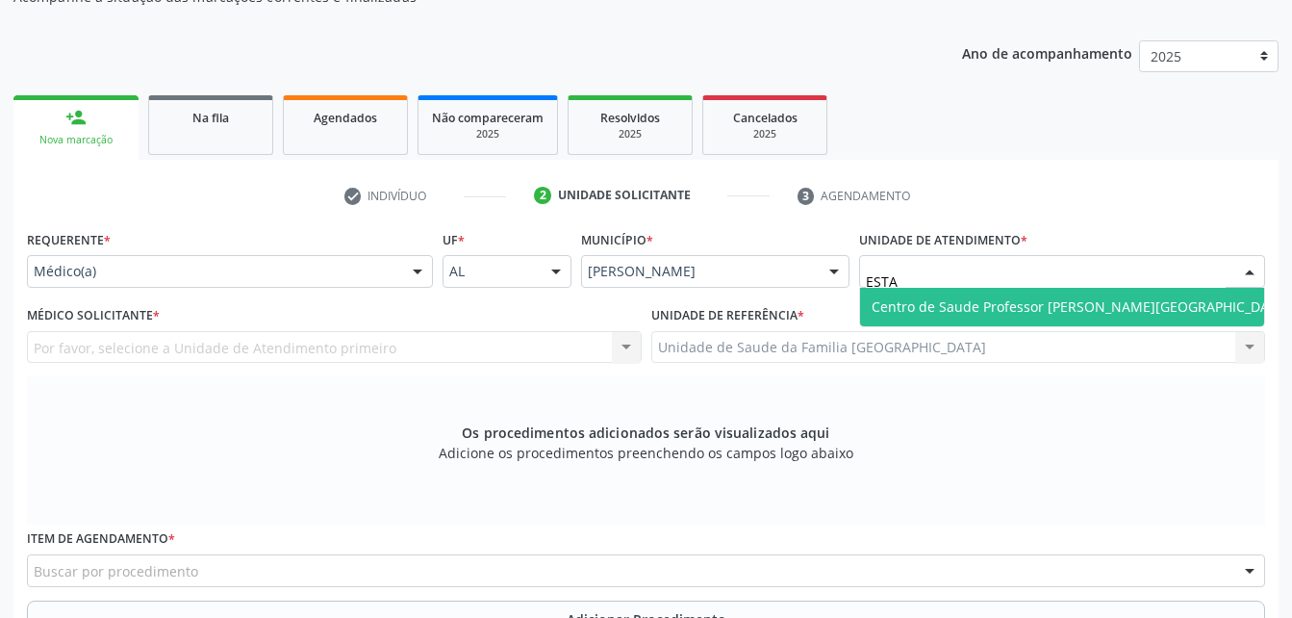
type input "ESTAC"
click at [953, 299] on span "Centro de Saude Professor [PERSON_NAME][GEOGRAPHIC_DATA]" at bounding box center [1081, 306] width 418 height 18
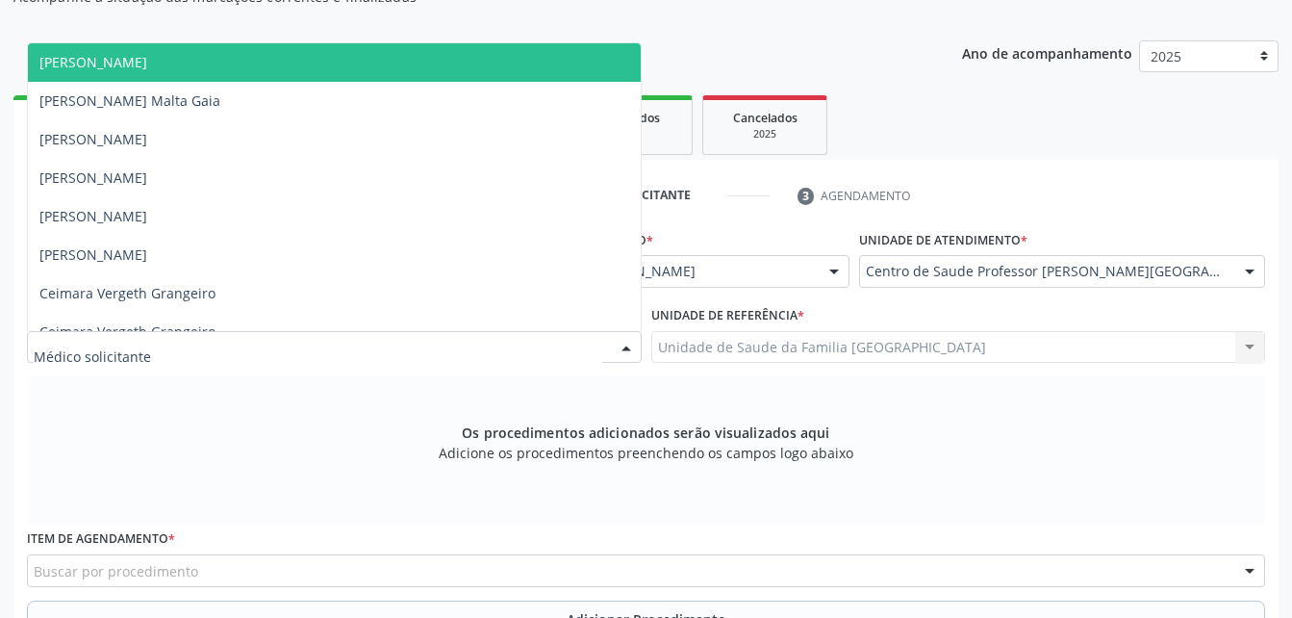
click at [354, 344] on div at bounding box center [334, 347] width 615 height 33
type input "ELI"
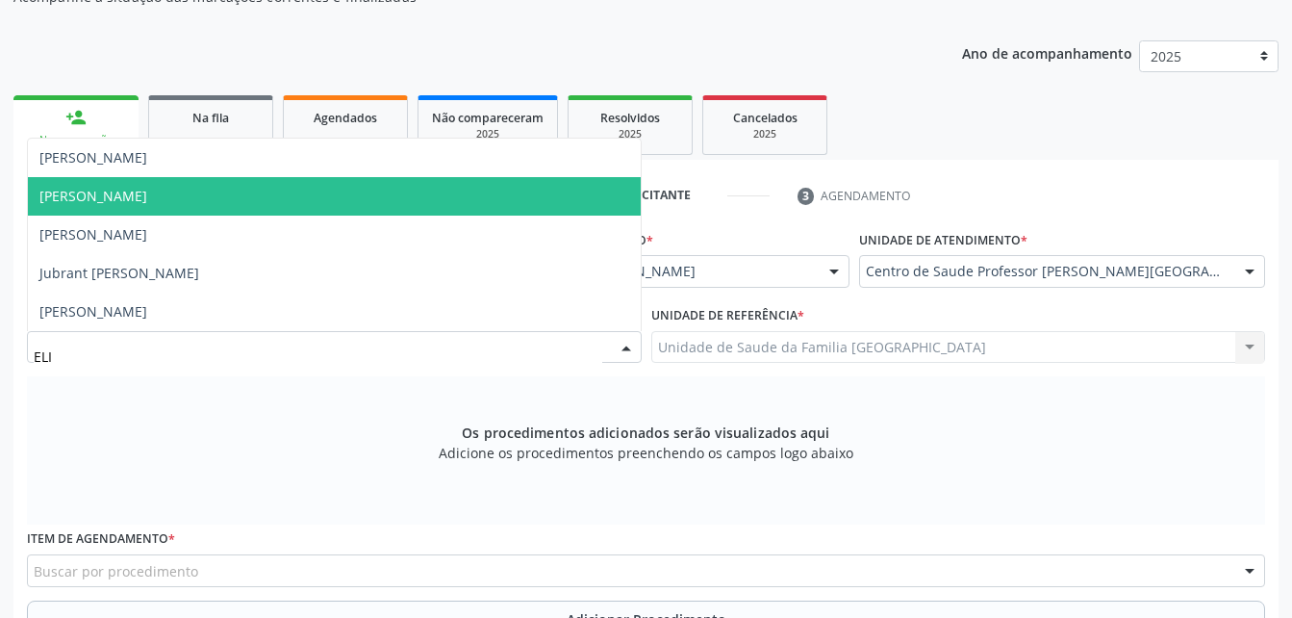
click at [393, 201] on span "[PERSON_NAME]" at bounding box center [334, 196] width 613 height 38
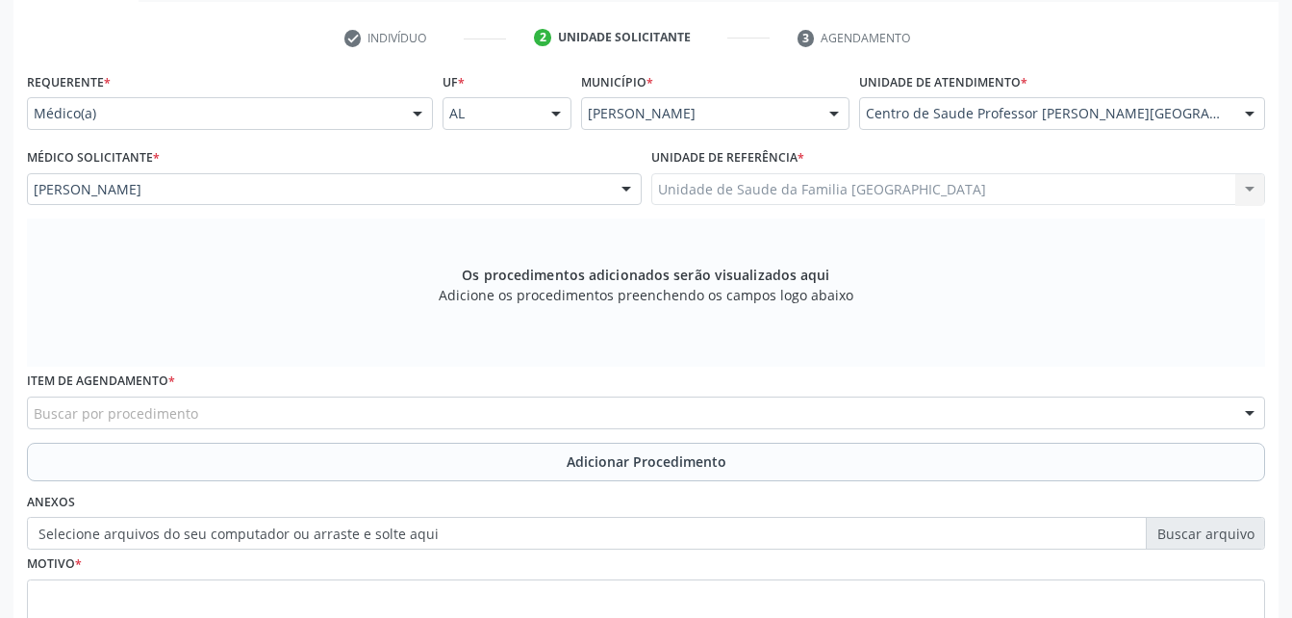
scroll to position [538, 0]
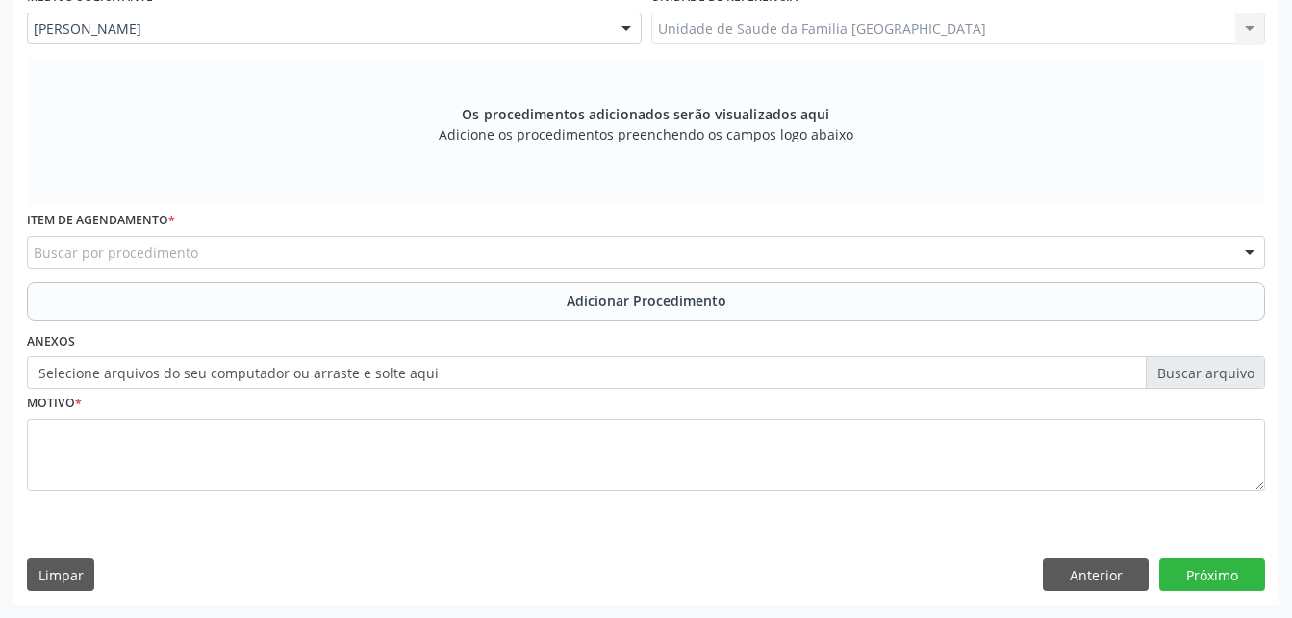
click at [449, 264] on div "Buscar por procedimento" at bounding box center [646, 252] width 1238 height 33
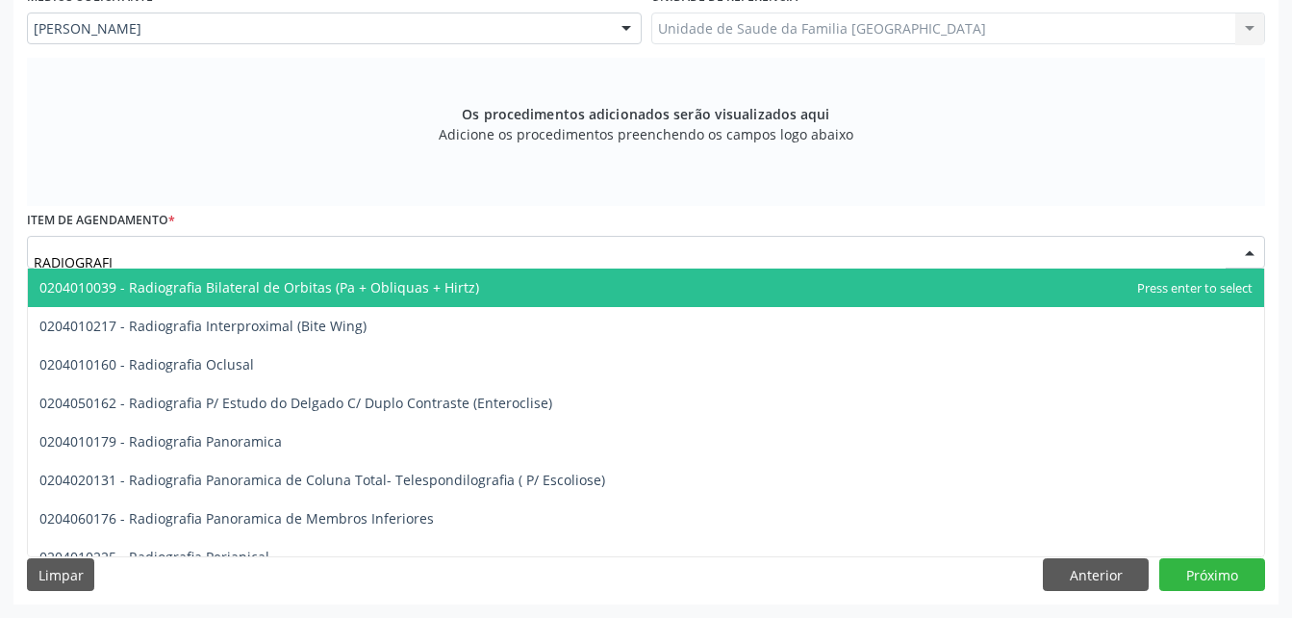
type input "RADIOGRAFIA"
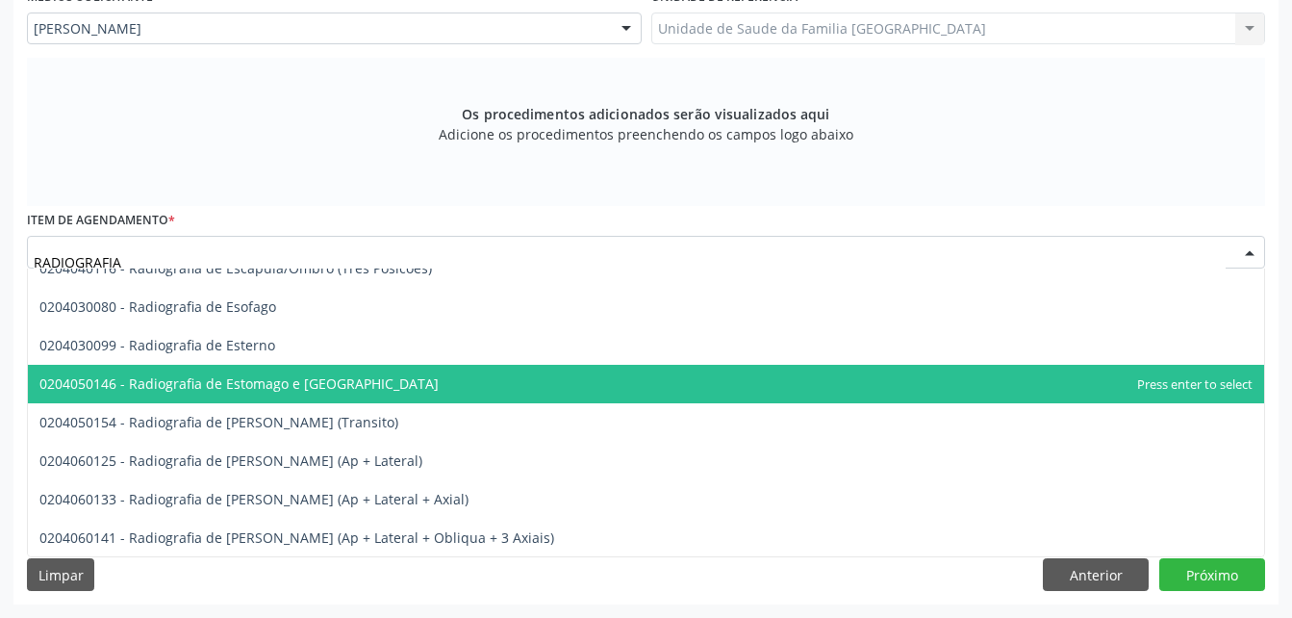
scroll to position [1732, 0]
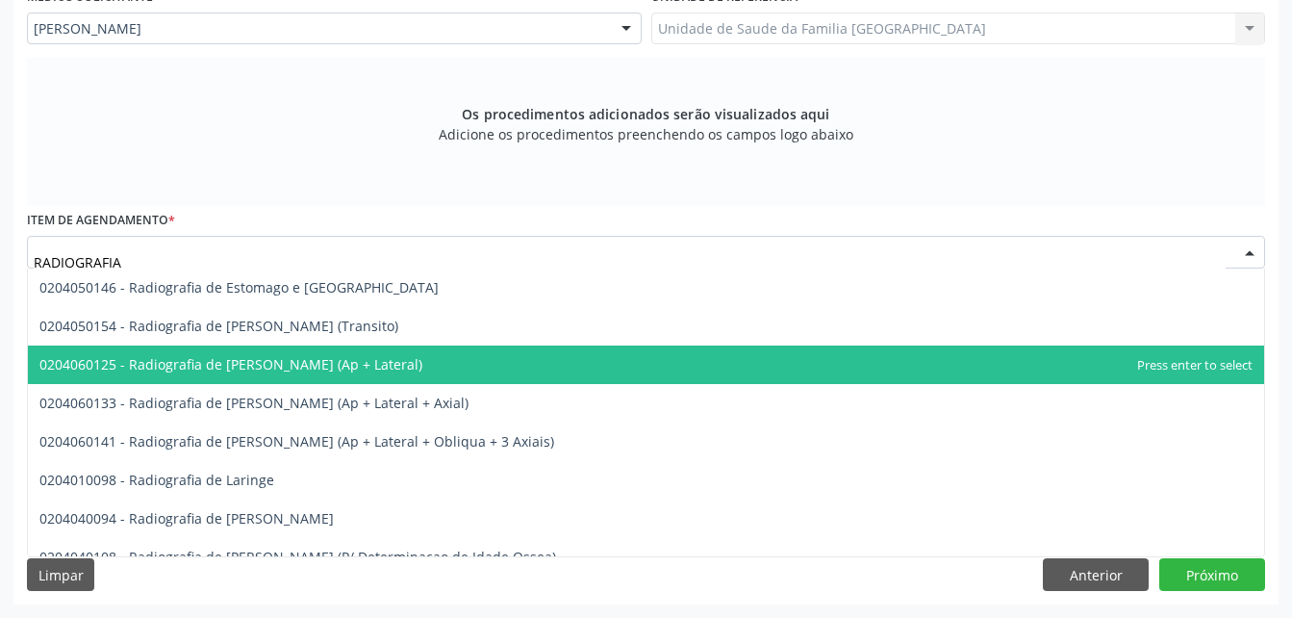
click at [441, 370] on span "0204060125 - Radiografia de [PERSON_NAME] (Ap + Lateral)" at bounding box center [646, 364] width 1236 height 38
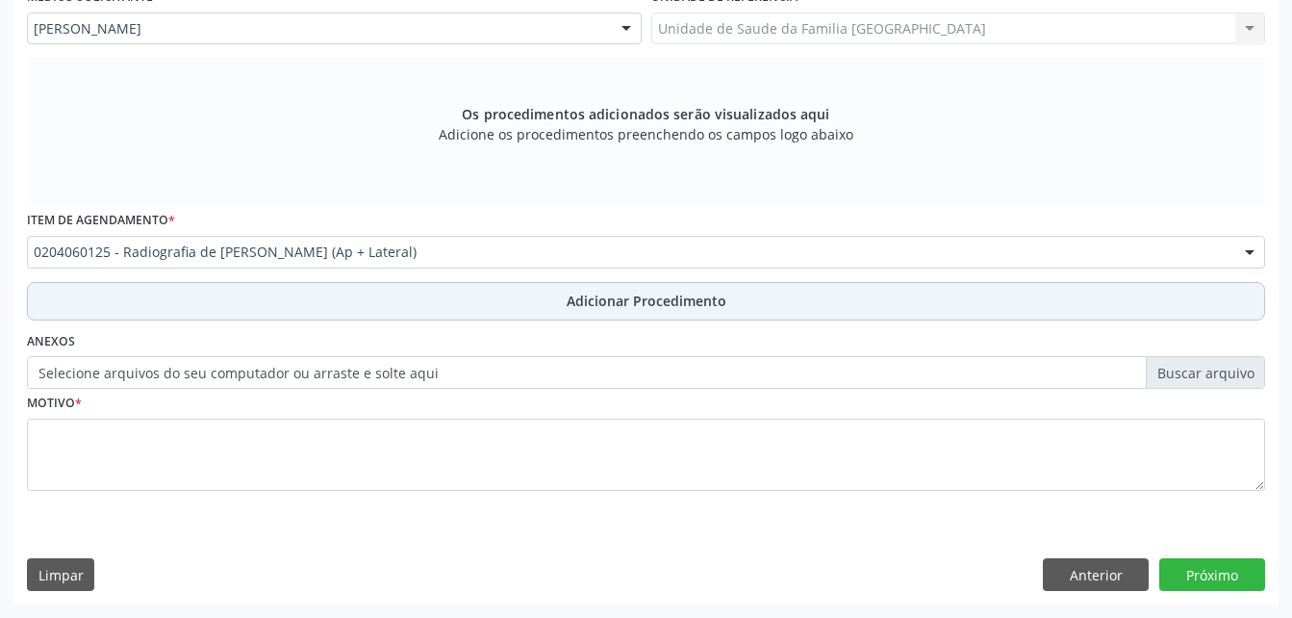
click at [505, 295] on button "Adicionar Procedimento" at bounding box center [646, 301] width 1238 height 38
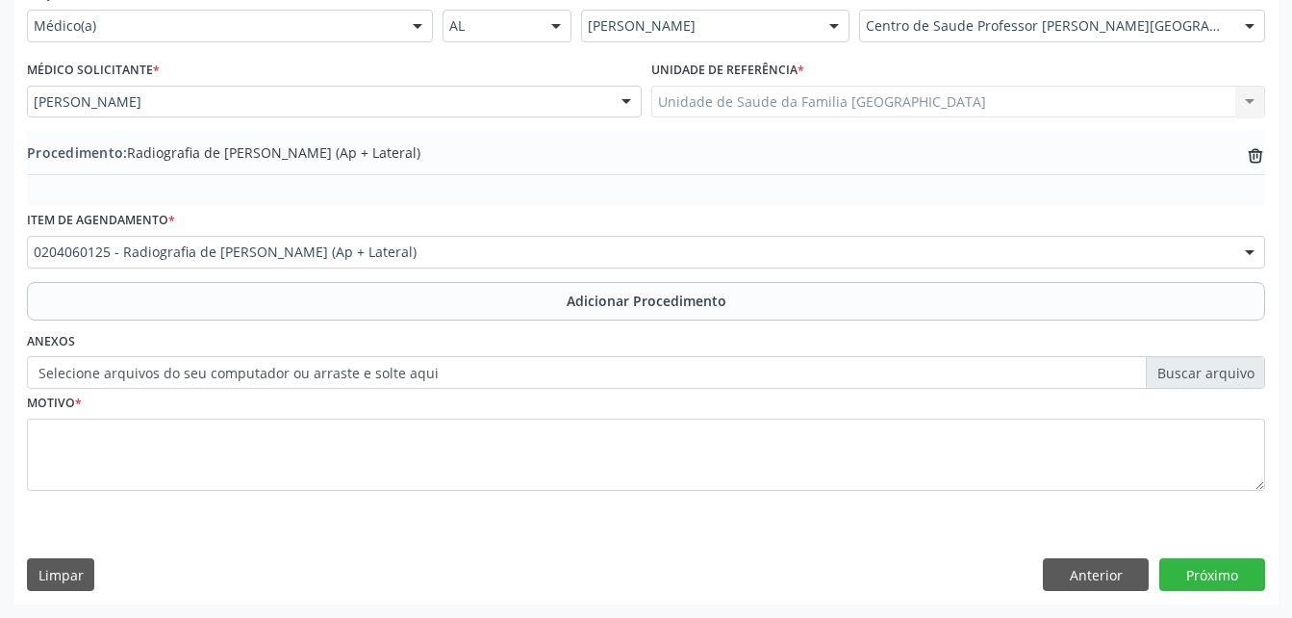
scroll to position [465, 0]
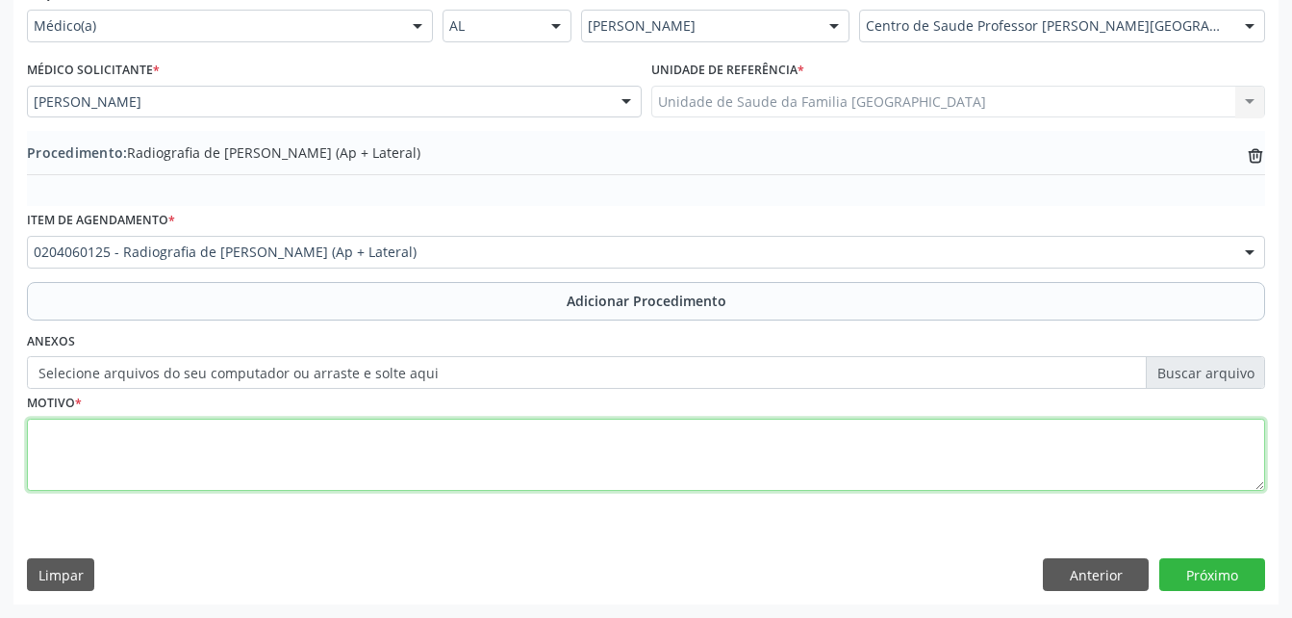
click at [499, 448] on textarea at bounding box center [646, 454] width 1238 height 73
type textarea "SEM ENTENDER A JUSTF."
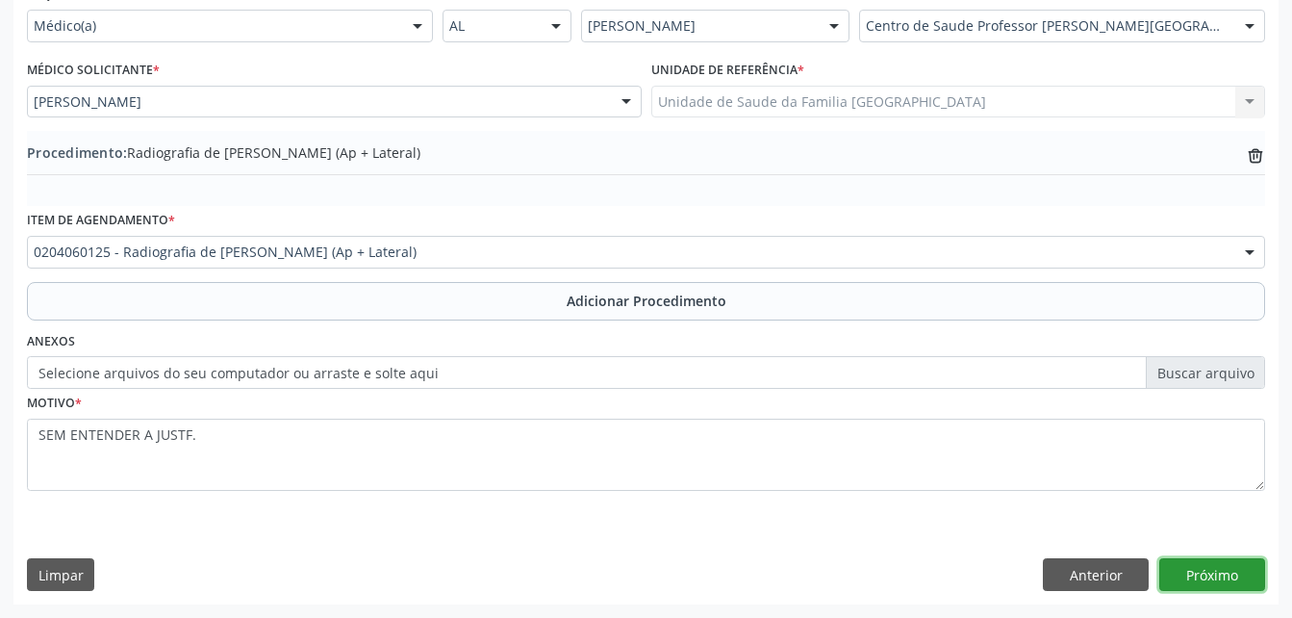
click at [1247, 579] on button "Próximo" at bounding box center [1212, 574] width 106 height 33
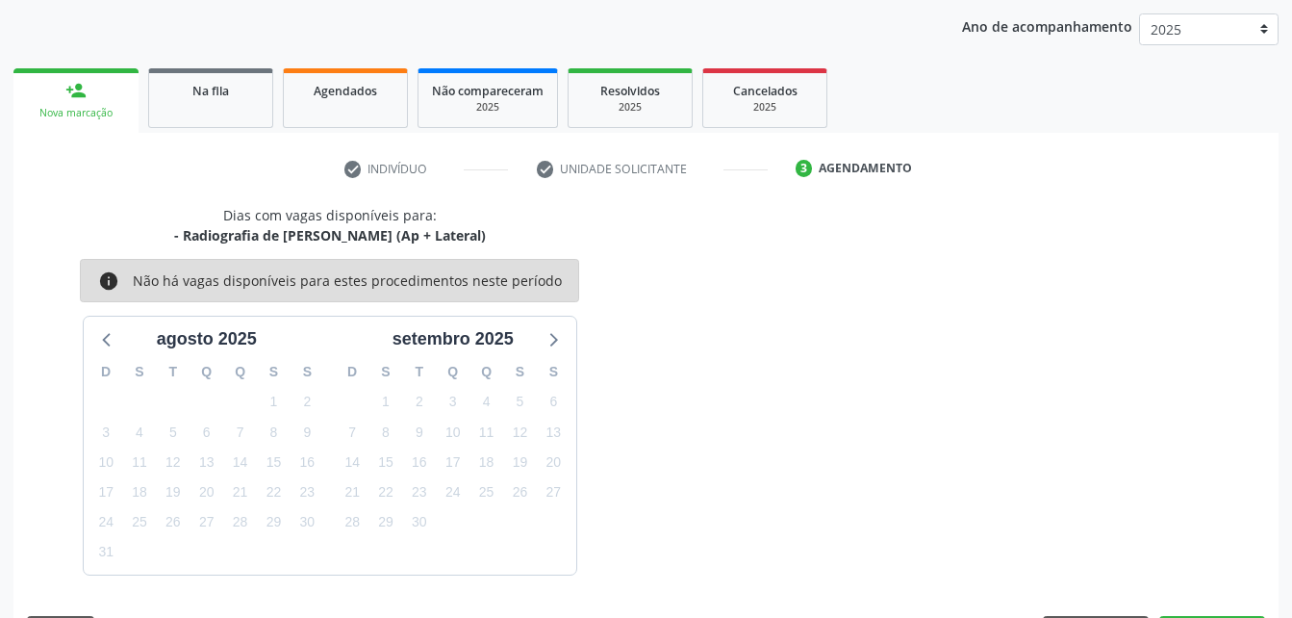
scroll to position [303, 0]
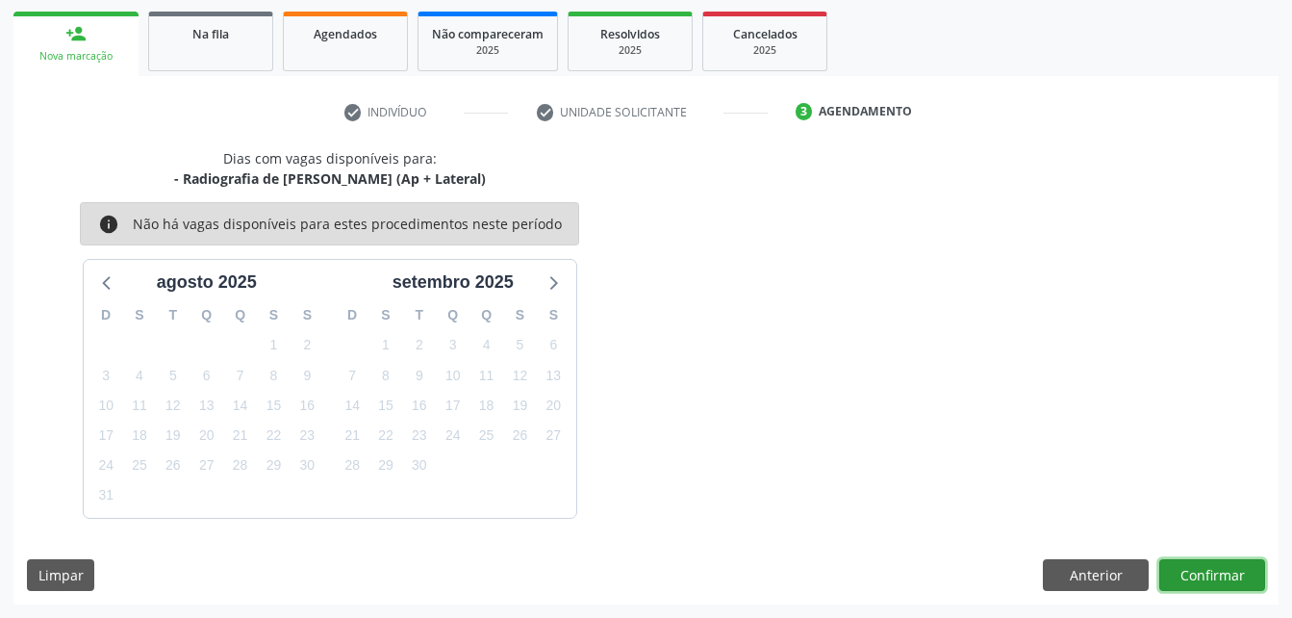
click at [1207, 562] on button "Confirmar" at bounding box center [1212, 575] width 106 height 33
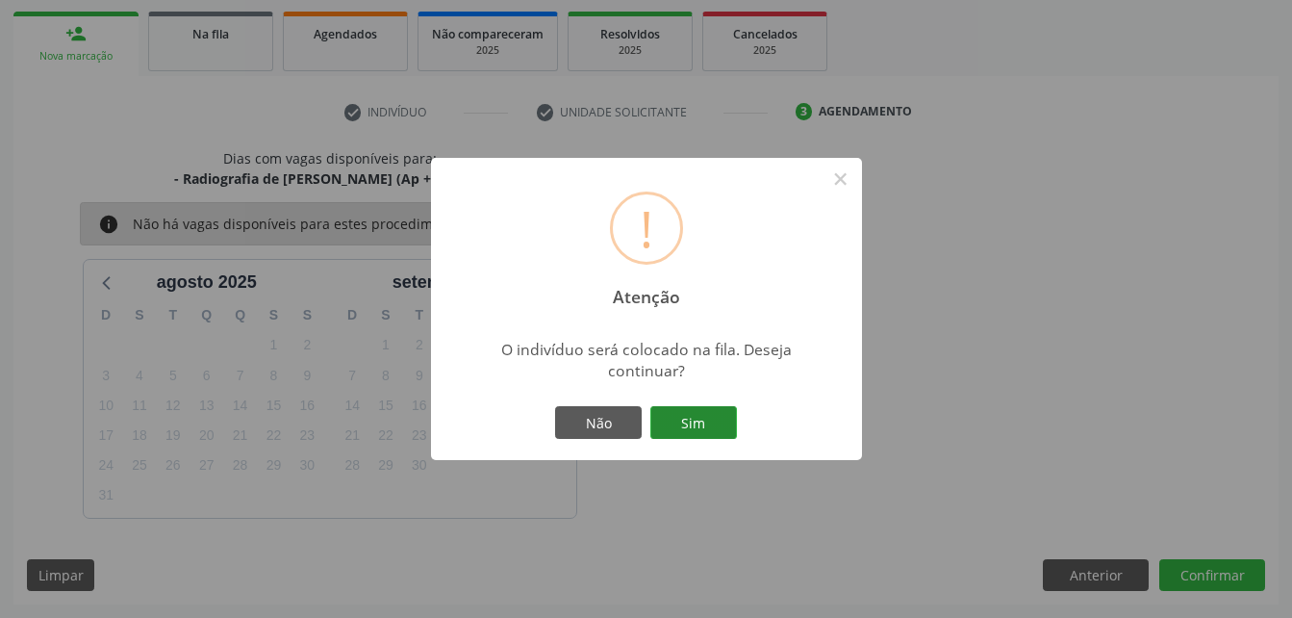
click at [704, 423] on button "Sim" at bounding box center [693, 422] width 87 height 33
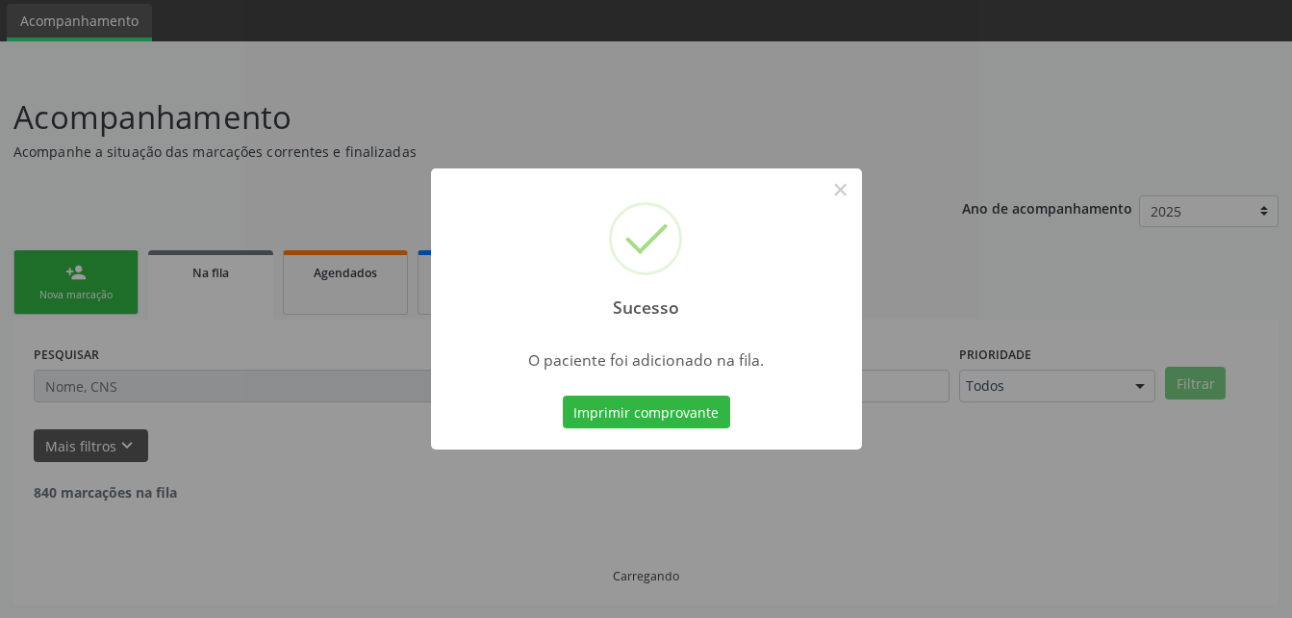
scroll to position [44, 0]
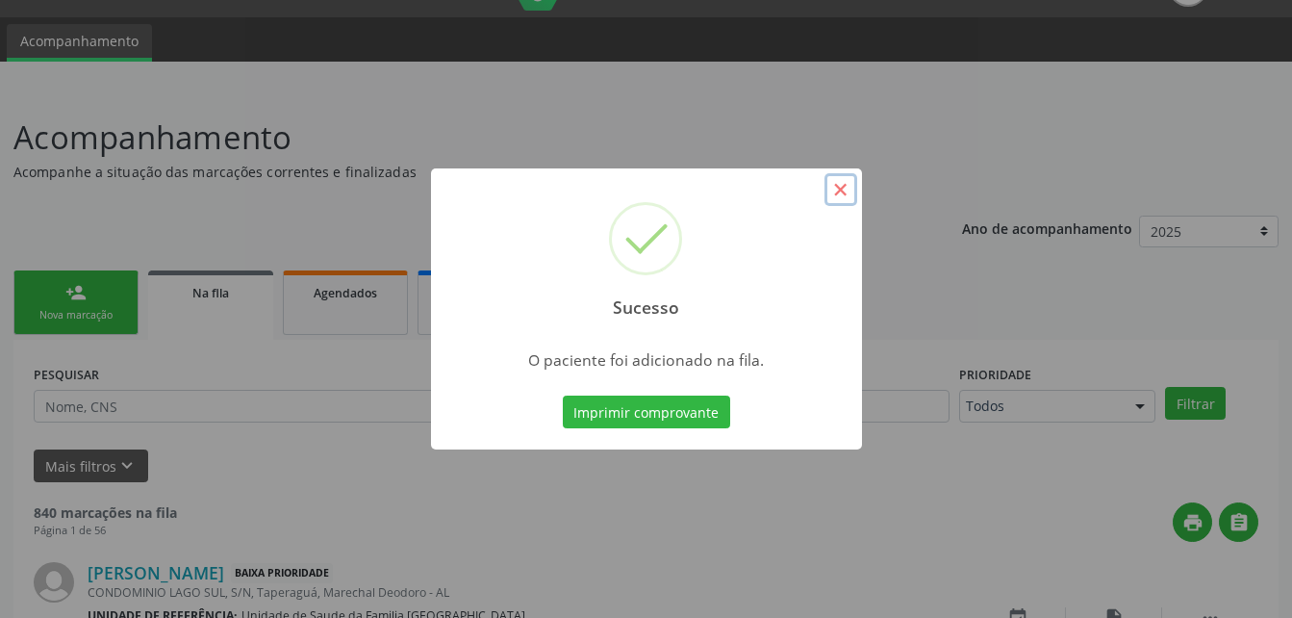
click at [832, 193] on button "×" at bounding box center [840, 189] width 33 height 33
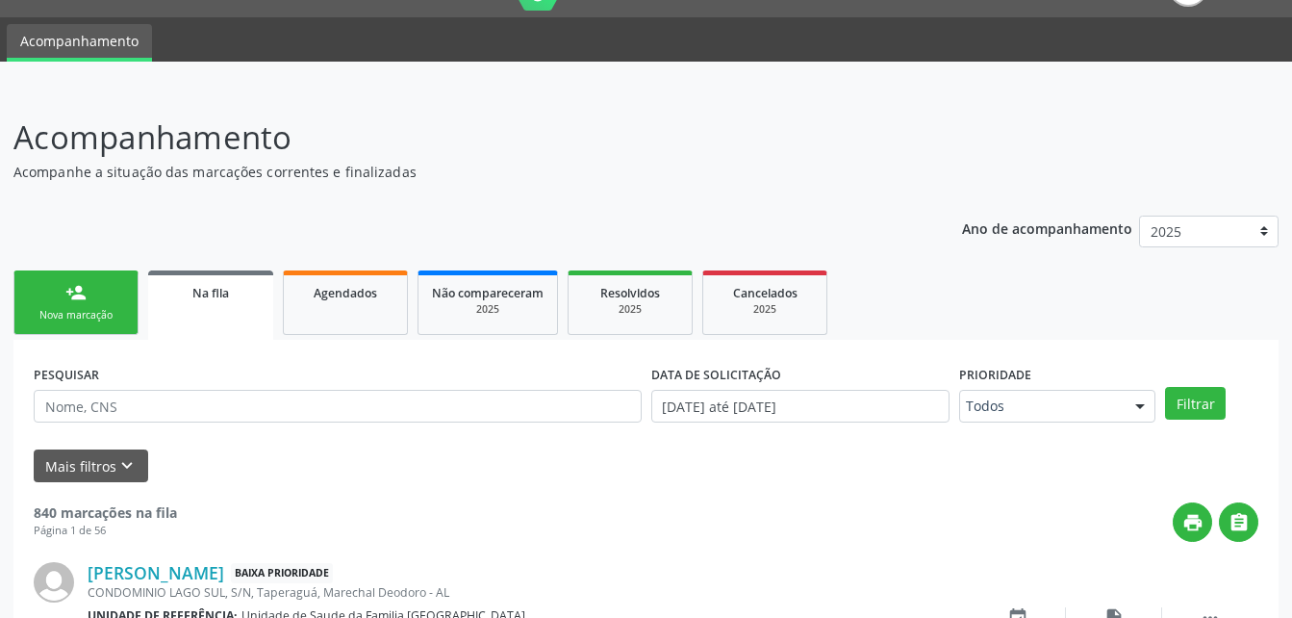
click at [78, 311] on div "Nova marcação" at bounding box center [76, 315] width 96 height 14
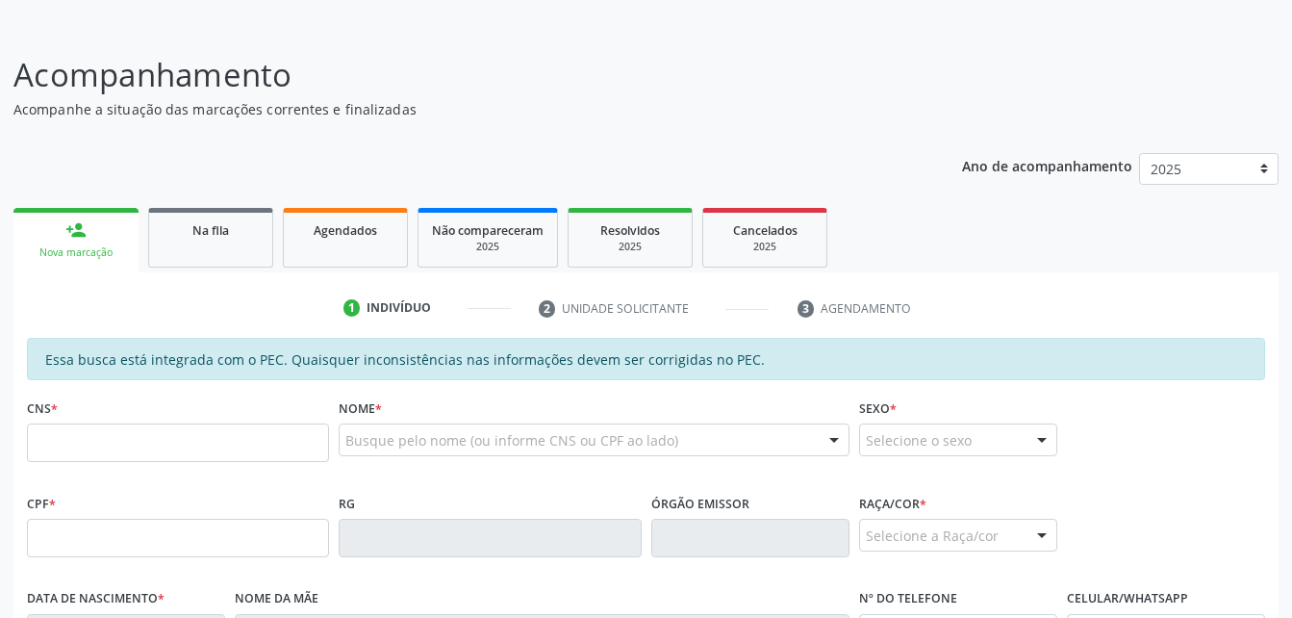
scroll to position [140, 0]
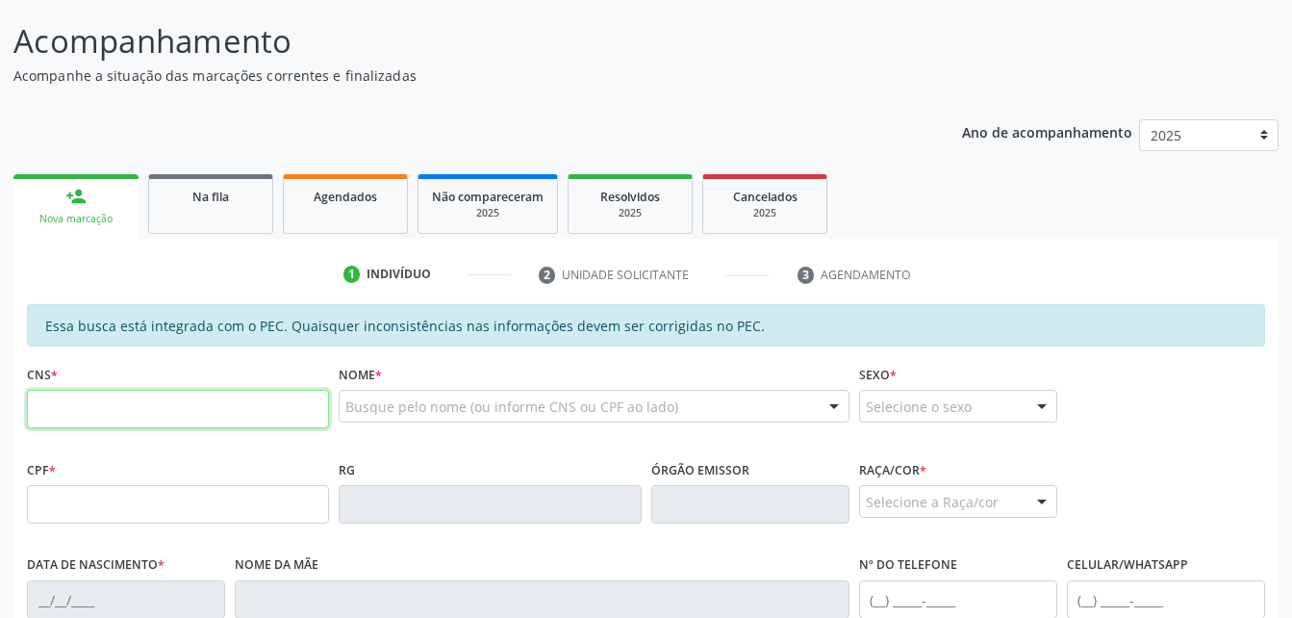
click at [202, 403] on input "text" at bounding box center [178, 409] width 302 height 38
click at [193, 524] on fieldset "CPF *" at bounding box center [178, 496] width 302 height 82
click at [193, 500] on input "text" at bounding box center [178, 504] width 302 height 38
type input "078.070.594-78"
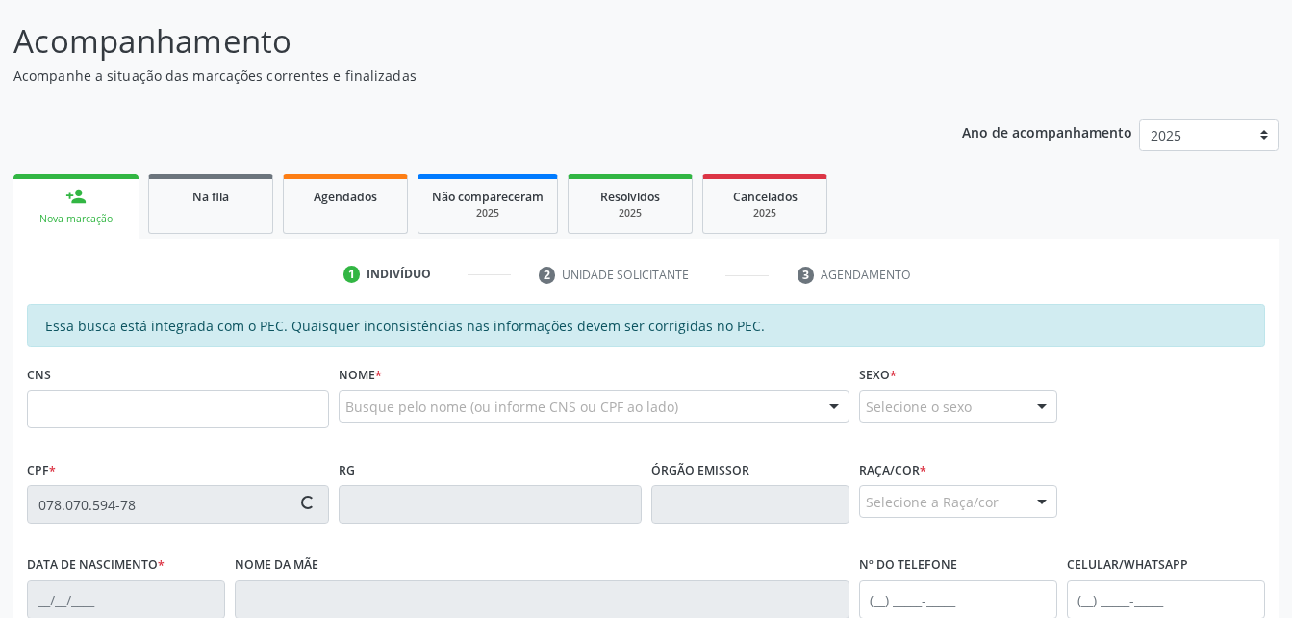
type input "700 8099 3090 1490"
type input "20[DATE]"
type input "[PERSON_NAME]"
type input "[PHONE_NUMBER]"
type input "S/N"
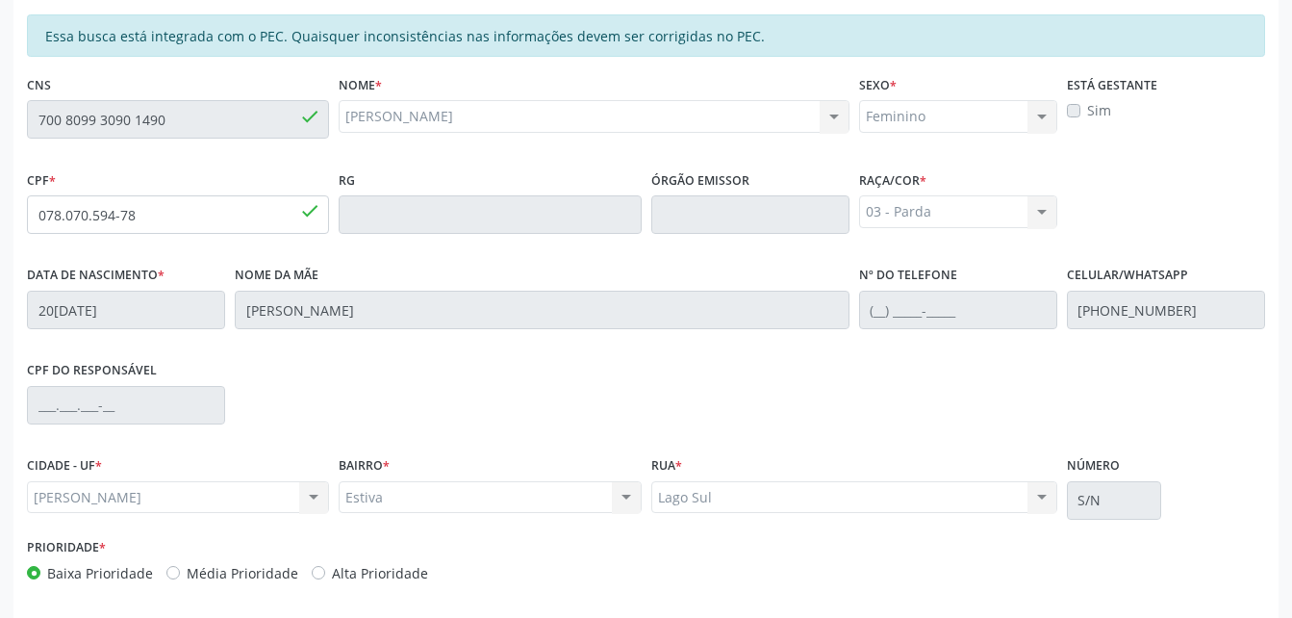
scroll to position [508, 0]
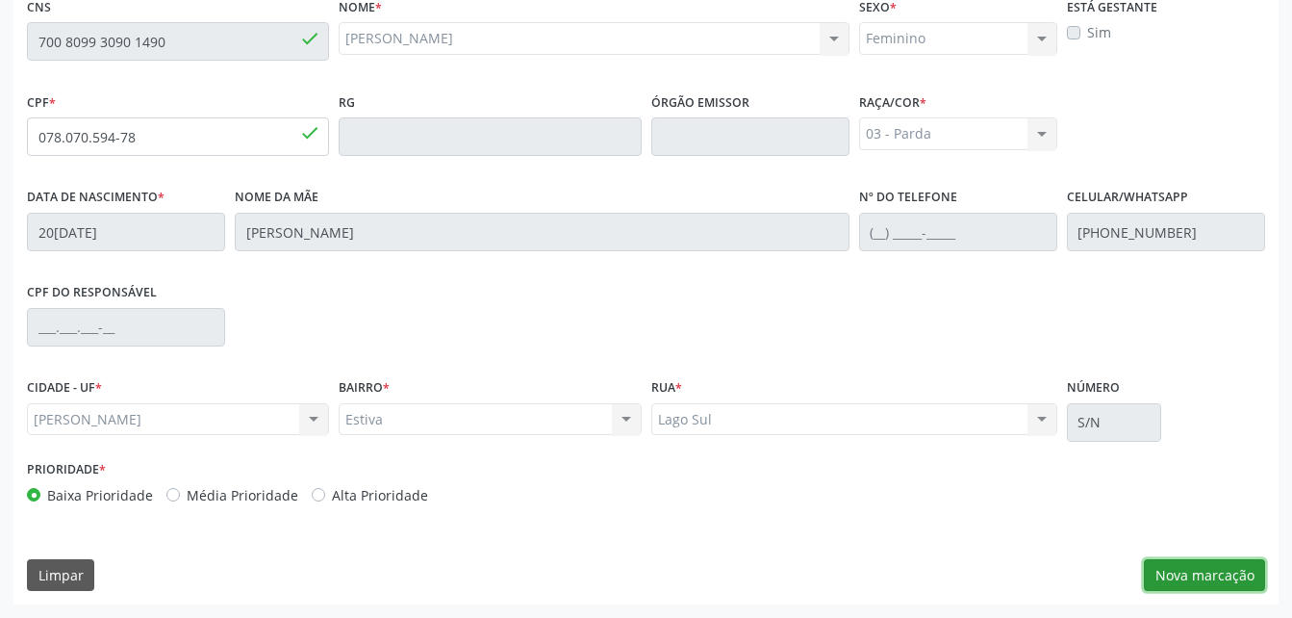
click at [1193, 566] on button "Nova marcação" at bounding box center [1204, 575] width 121 height 33
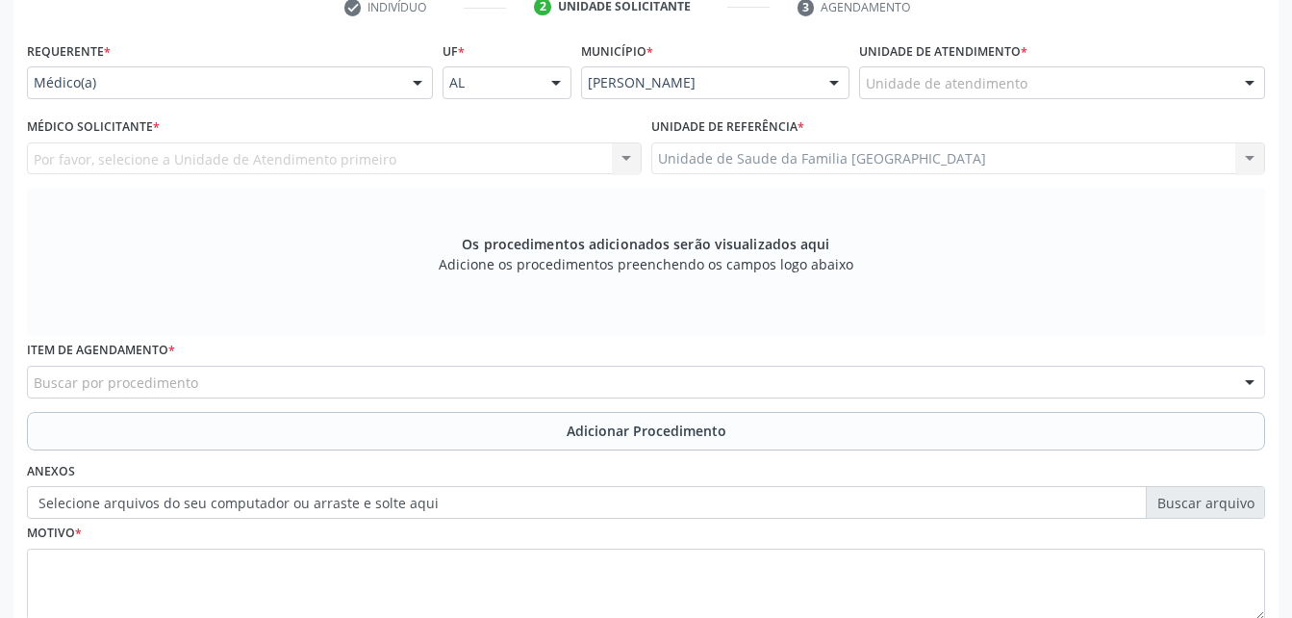
scroll to position [316, 0]
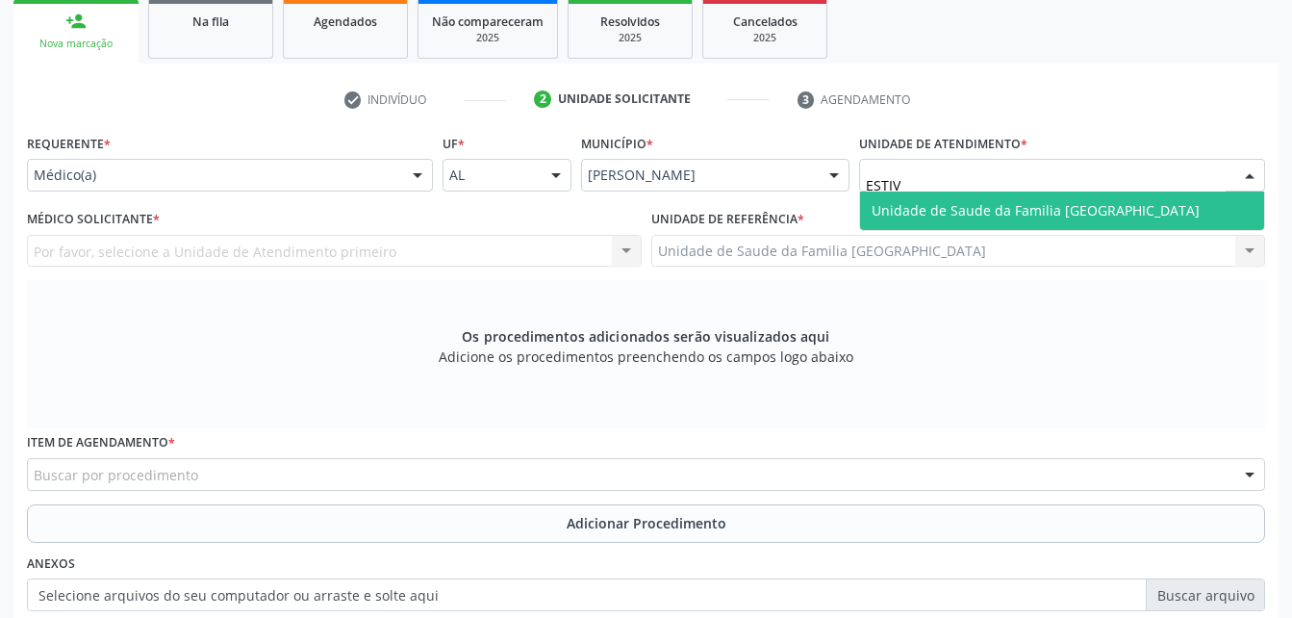
type input "ESTIVA"
click at [1012, 210] on span "Unidade de Saude da Familia [GEOGRAPHIC_DATA]" at bounding box center [1036, 210] width 328 height 18
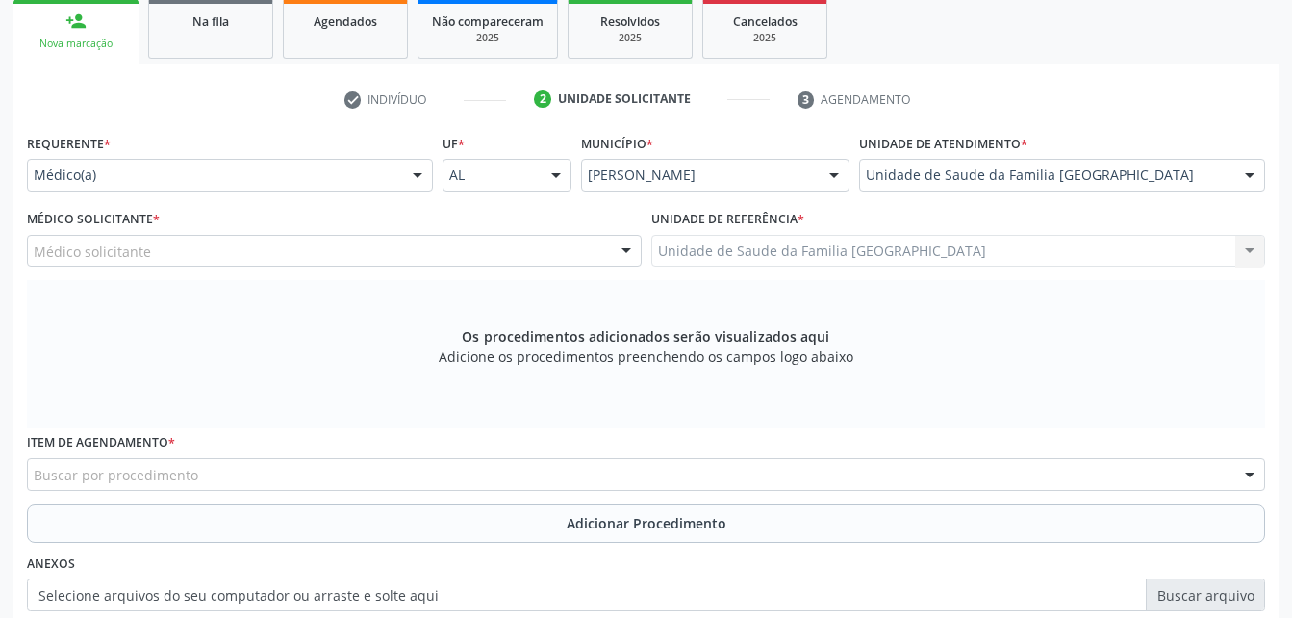
click at [385, 241] on div "Médico solicitante" at bounding box center [334, 251] width 615 height 33
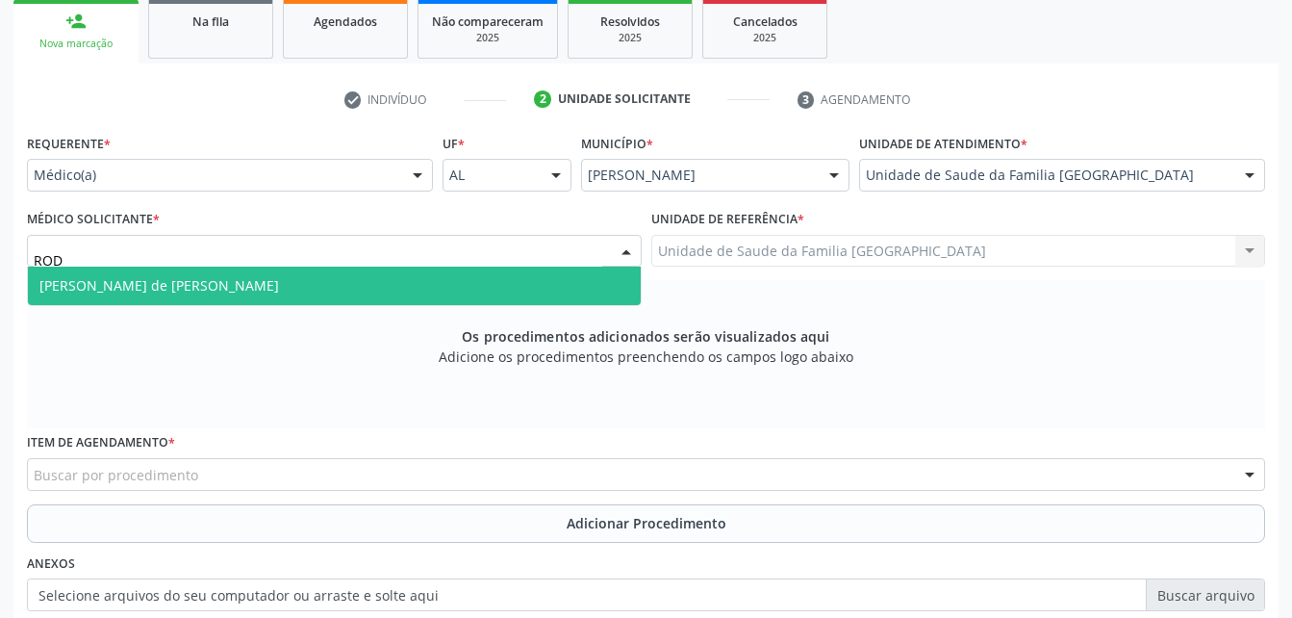
type input "RODR"
click at [397, 290] on span "[PERSON_NAME] de [PERSON_NAME]" at bounding box center [334, 285] width 613 height 38
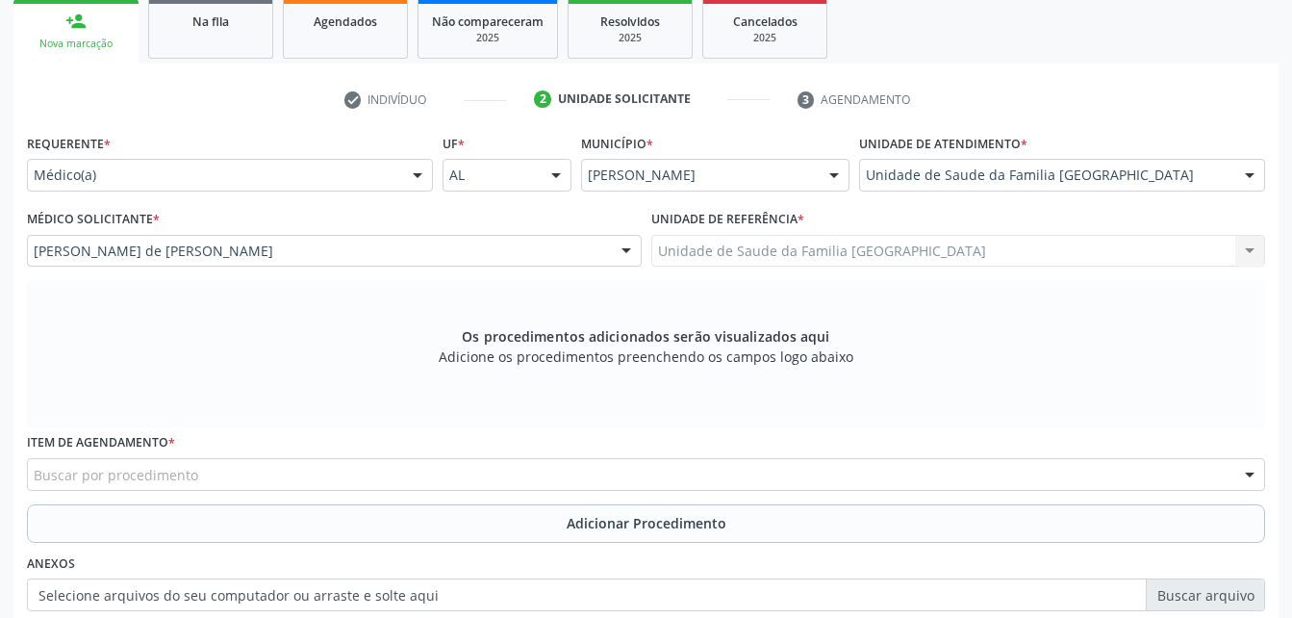
click at [384, 453] on div "Item de agendamento * Buscar por procedimento 0304070076 - .Quimioterapia de Le…" at bounding box center [646, 459] width 1238 height 62
click at [376, 477] on div "Buscar por procedimento" at bounding box center [646, 474] width 1238 height 33
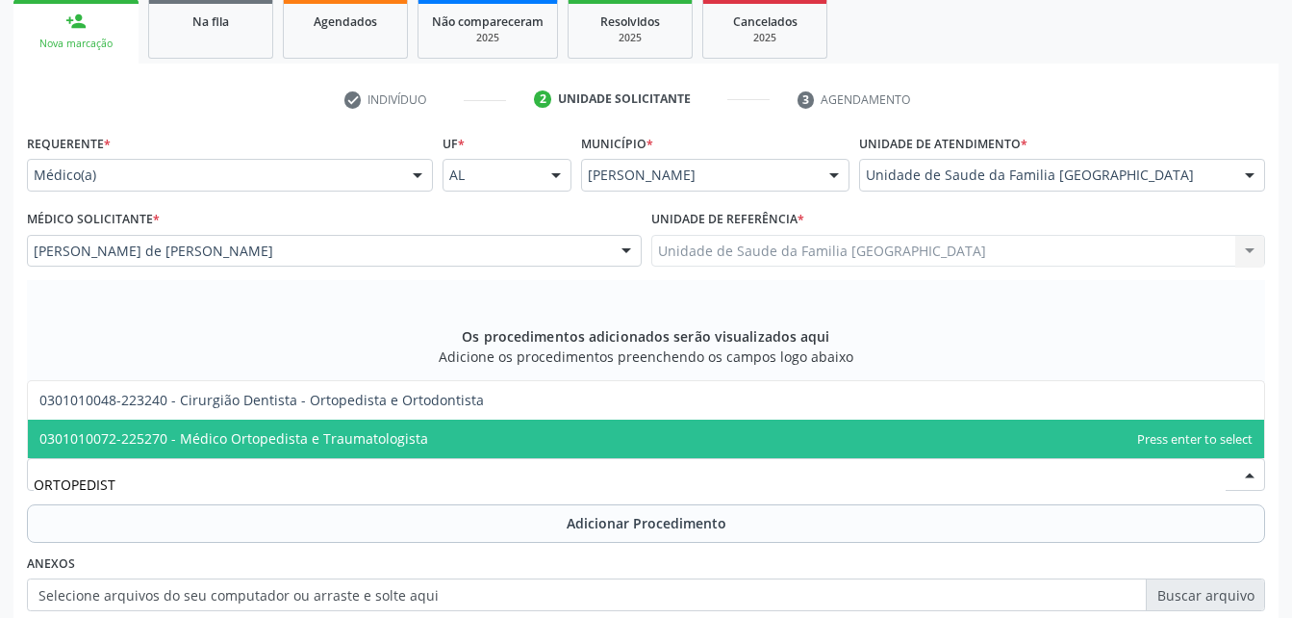
type input "ORTOPEDISTA"
click at [331, 441] on span "0301010072-225270 - Médico Ortopedista e Traumatologista" at bounding box center [233, 438] width 389 height 18
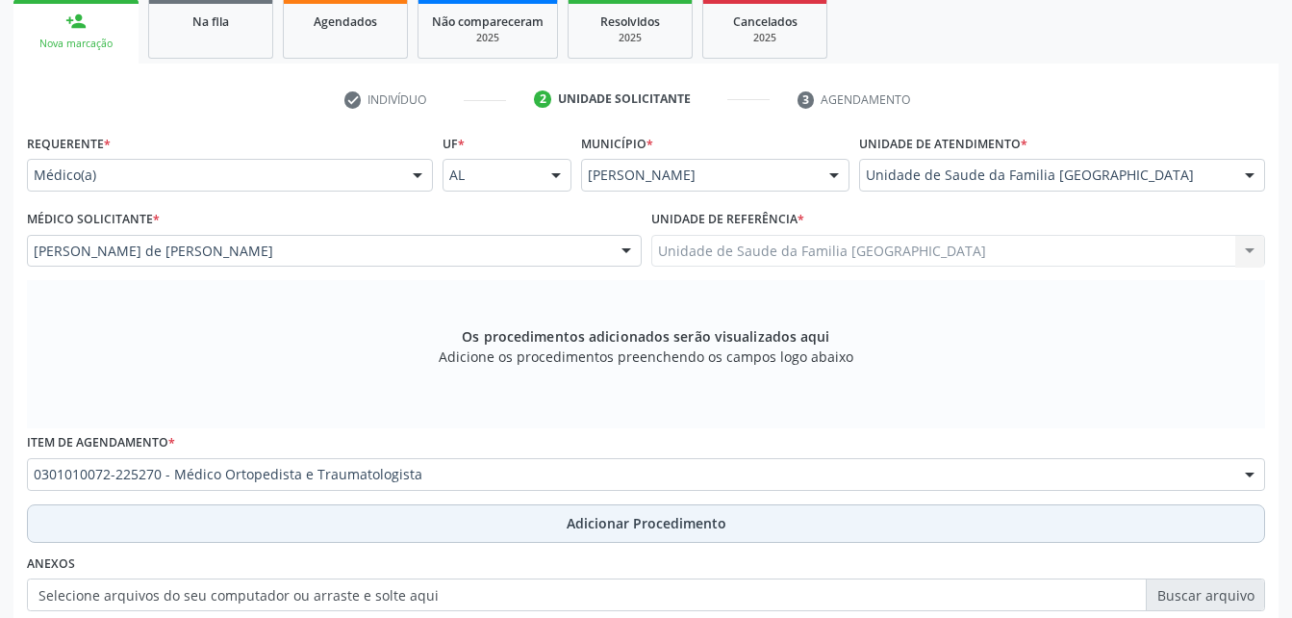
click at [554, 520] on button "Adicionar Procedimento" at bounding box center [646, 523] width 1238 height 38
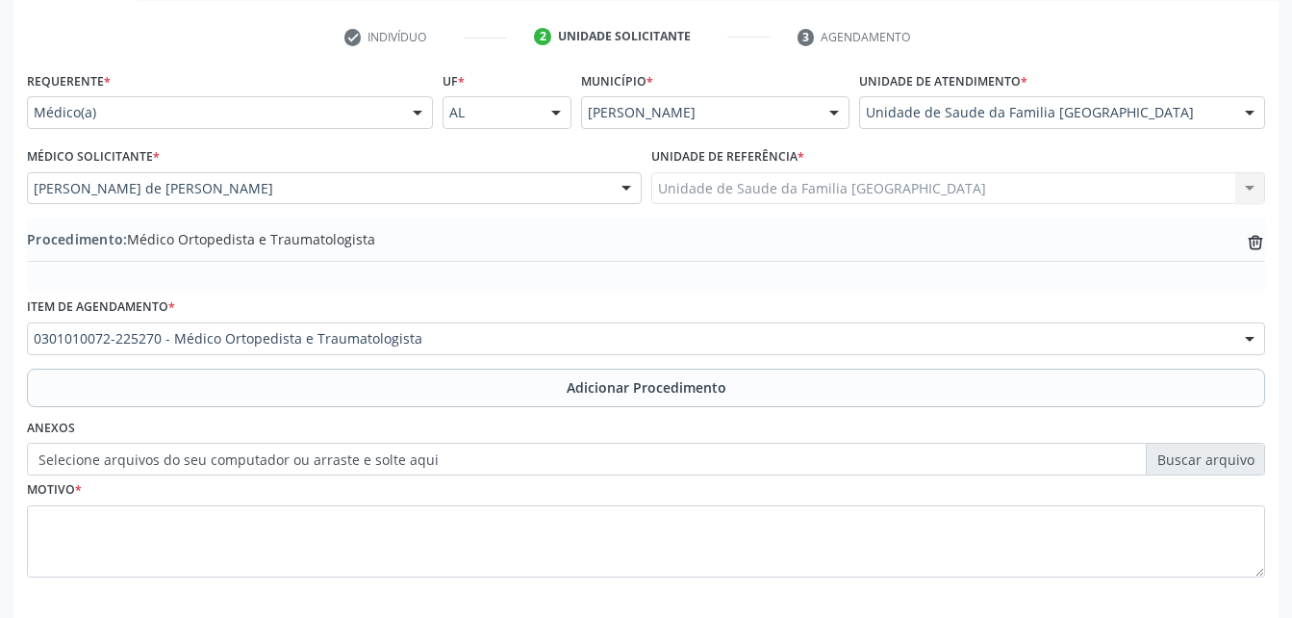
scroll to position [412, 0]
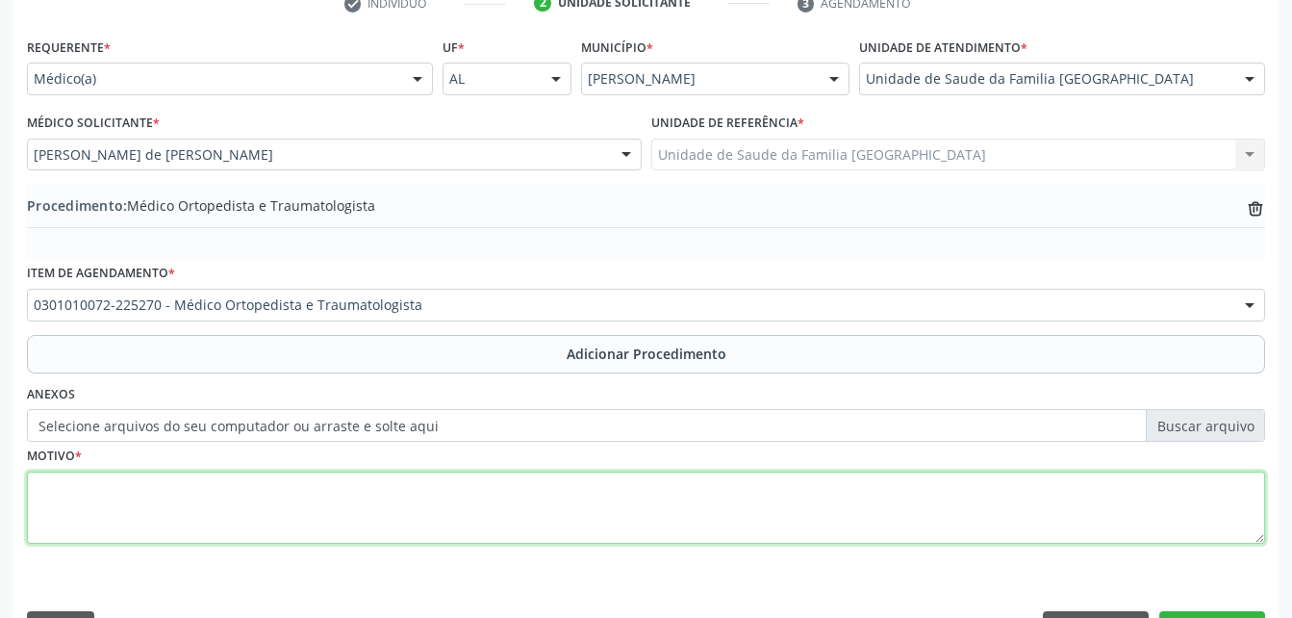
click at [532, 504] on textarea at bounding box center [646, 507] width 1238 height 73
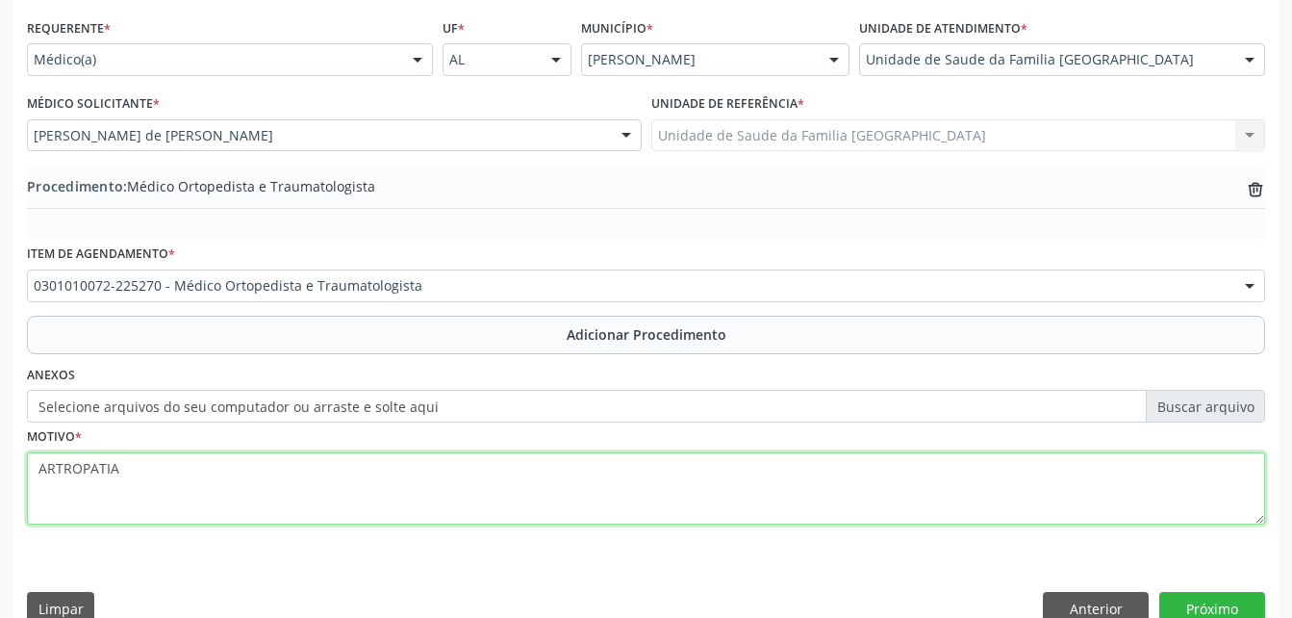
scroll to position [465, 0]
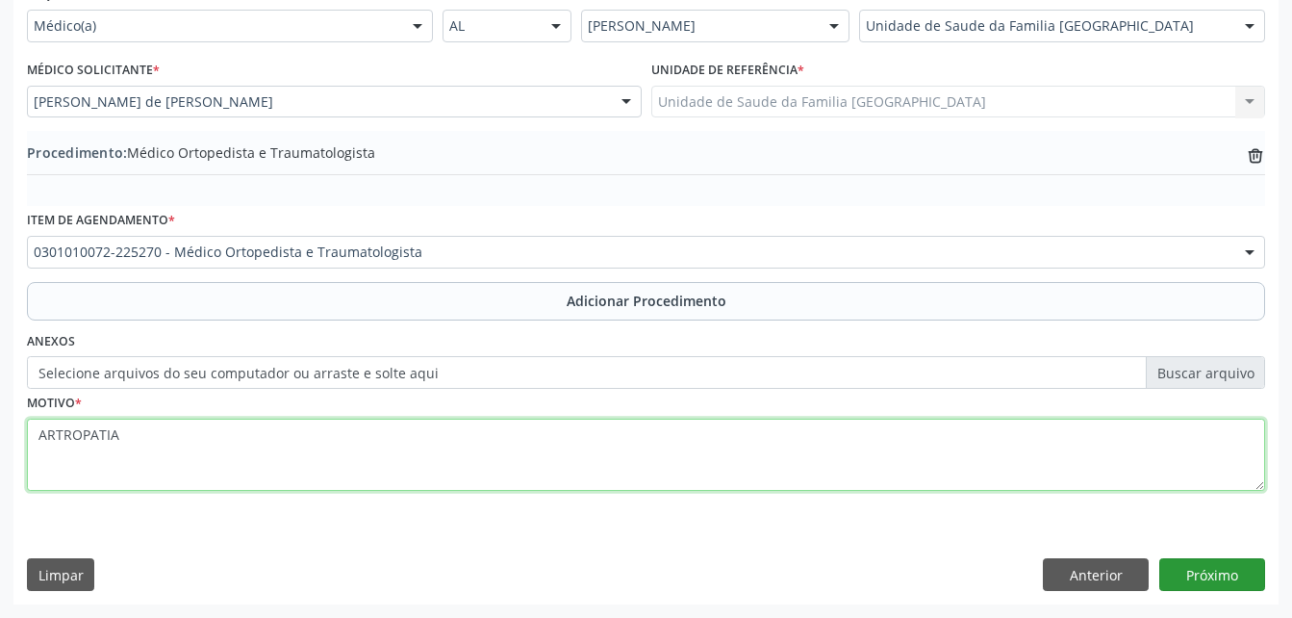
type textarea "ARTROPATIA"
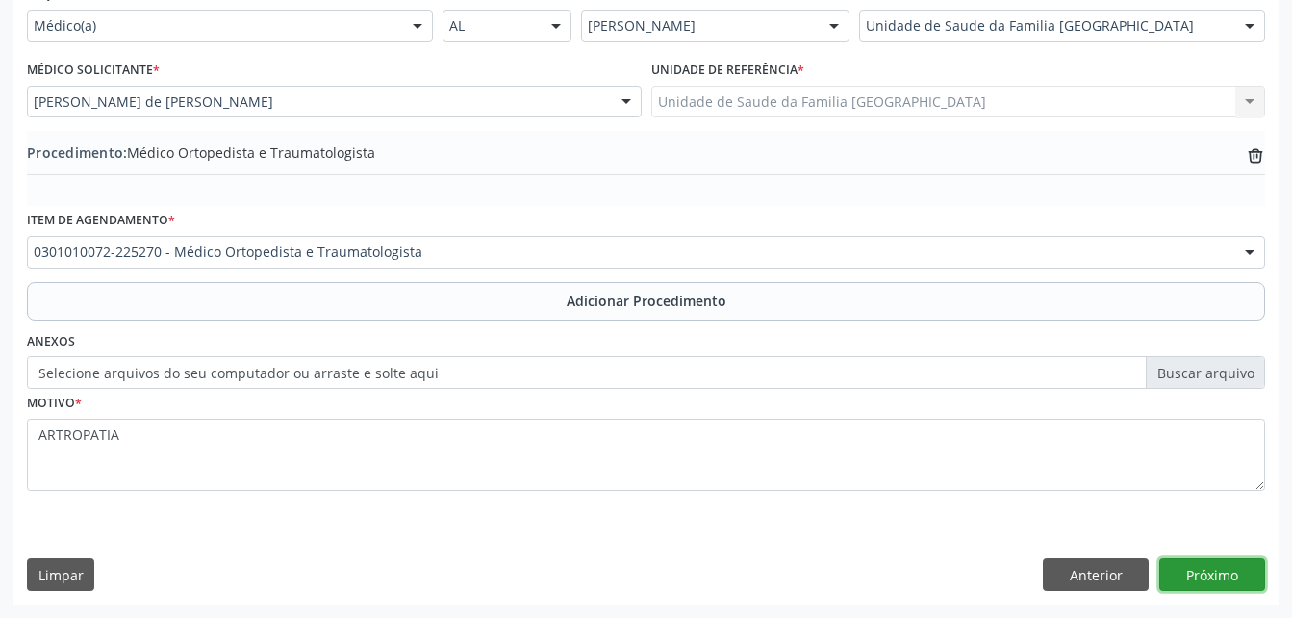
click at [1221, 584] on button "Próximo" at bounding box center [1212, 574] width 106 height 33
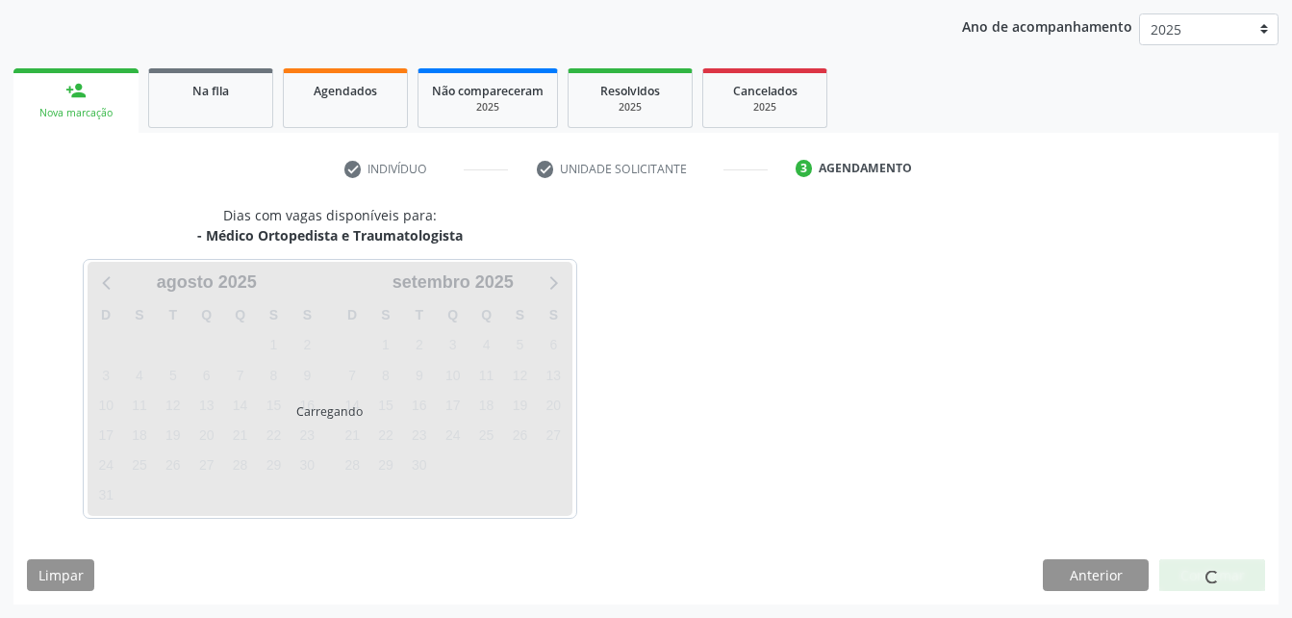
scroll to position [303, 0]
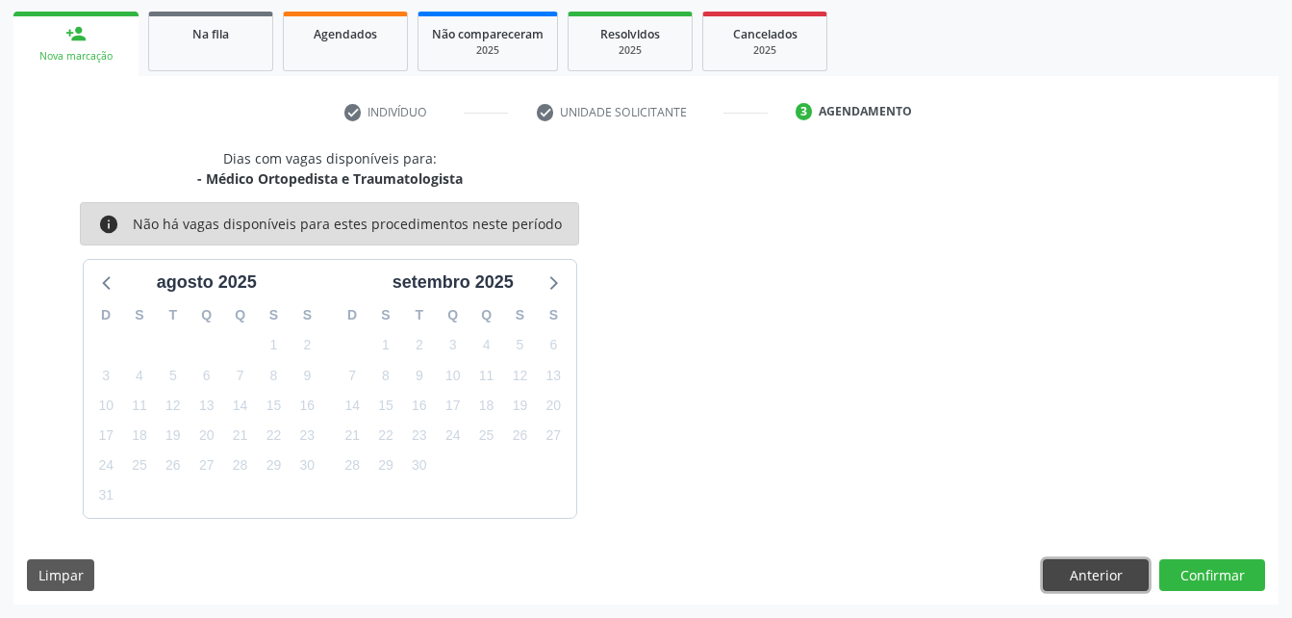
click at [1136, 578] on button "Anterior" at bounding box center [1096, 575] width 106 height 33
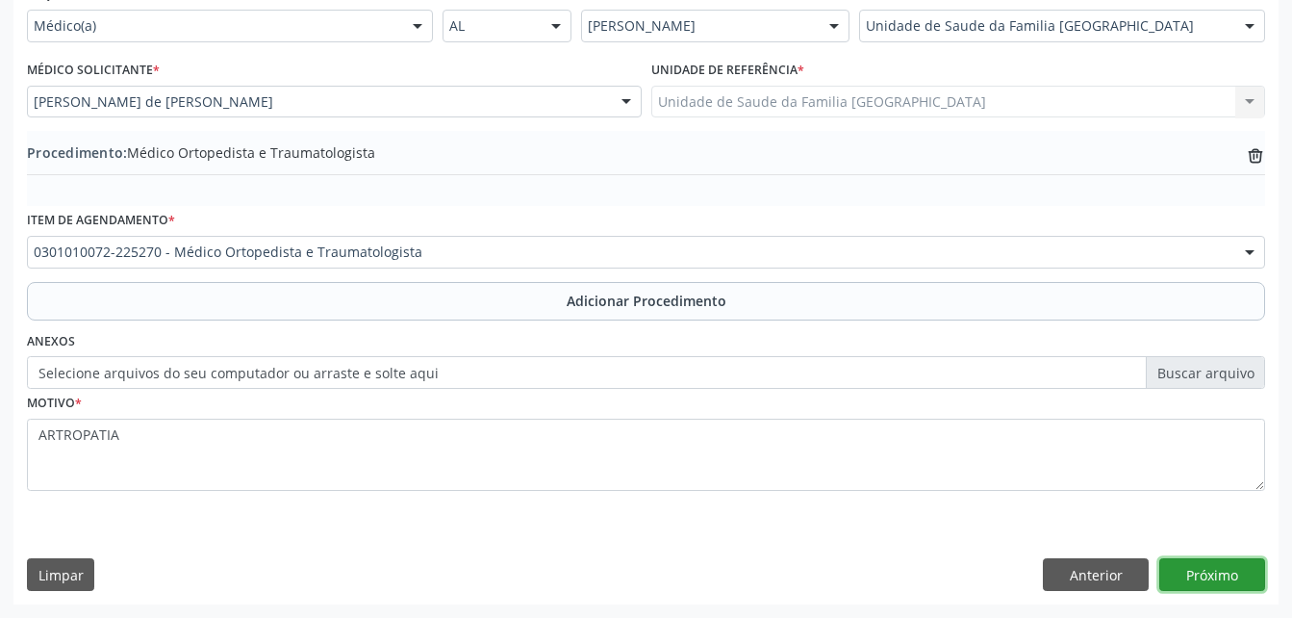
click at [1237, 574] on button "Próximo" at bounding box center [1212, 574] width 106 height 33
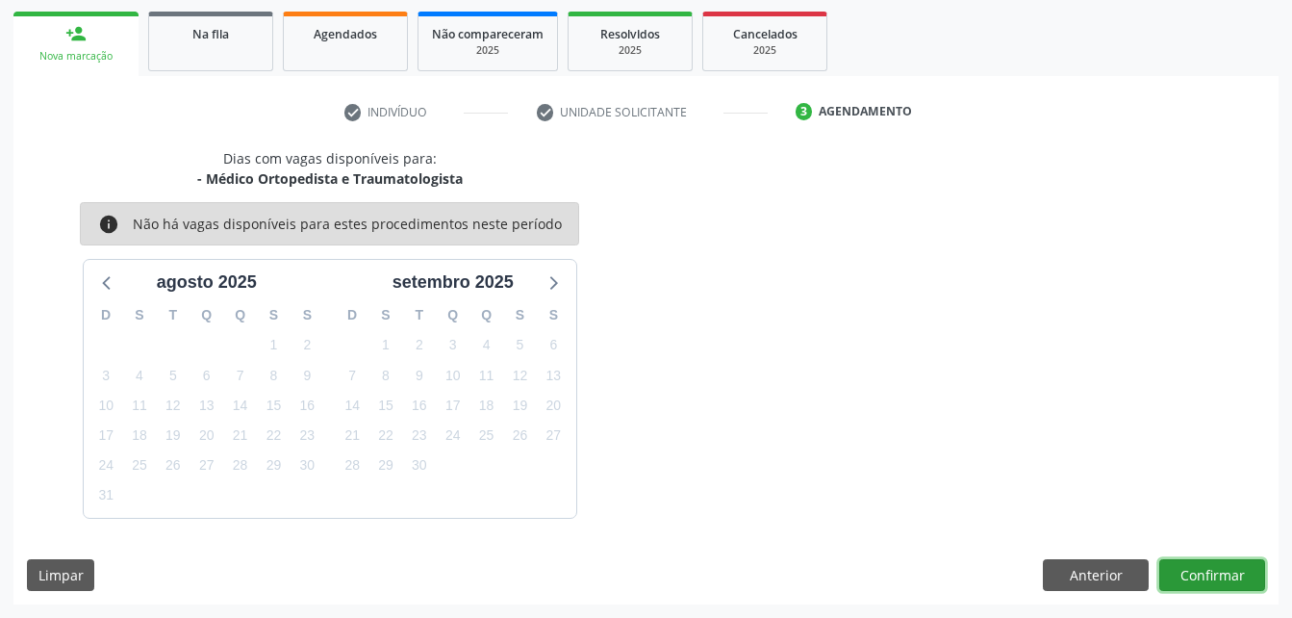
click at [1237, 574] on button "Confirmar" at bounding box center [1212, 575] width 106 height 33
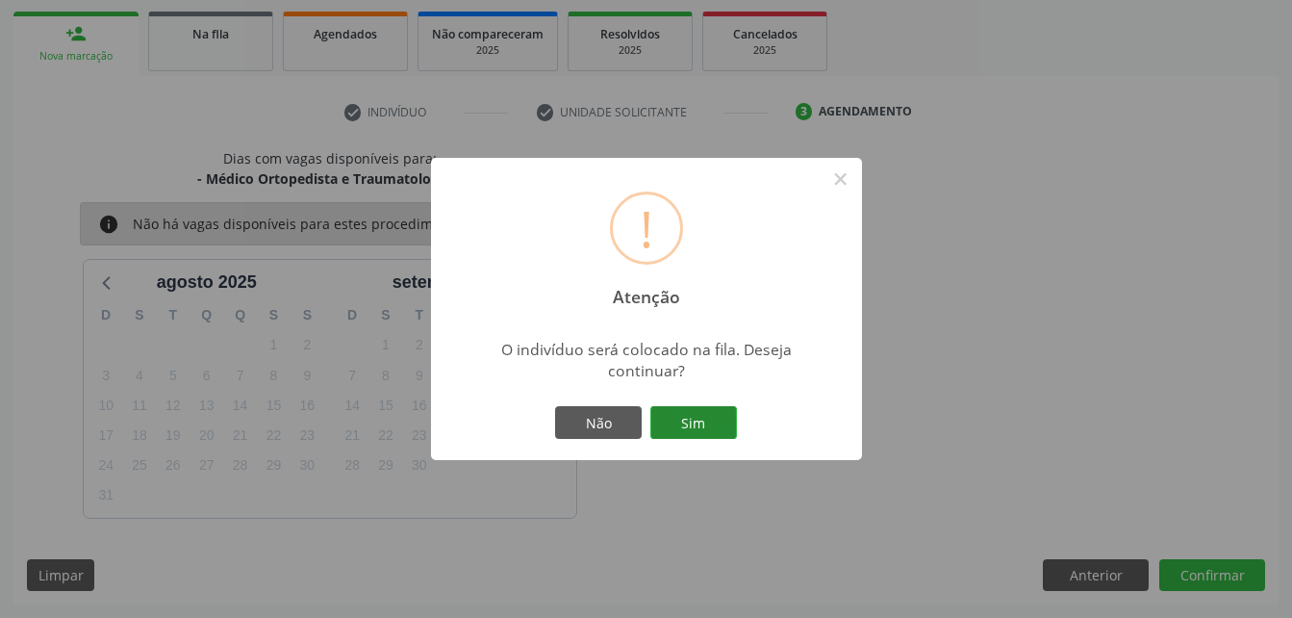
click at [686, 406] on button "Sim" at bounding box center [693, 422] width 87 height 33
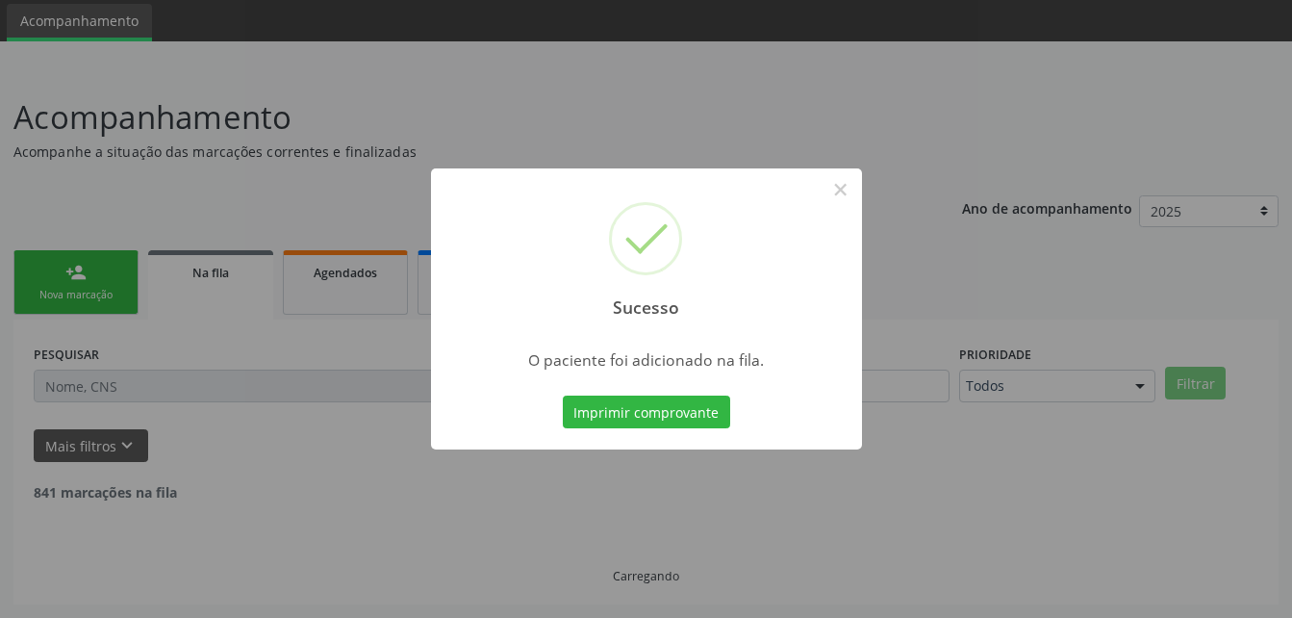
scroll to position [44, 0]
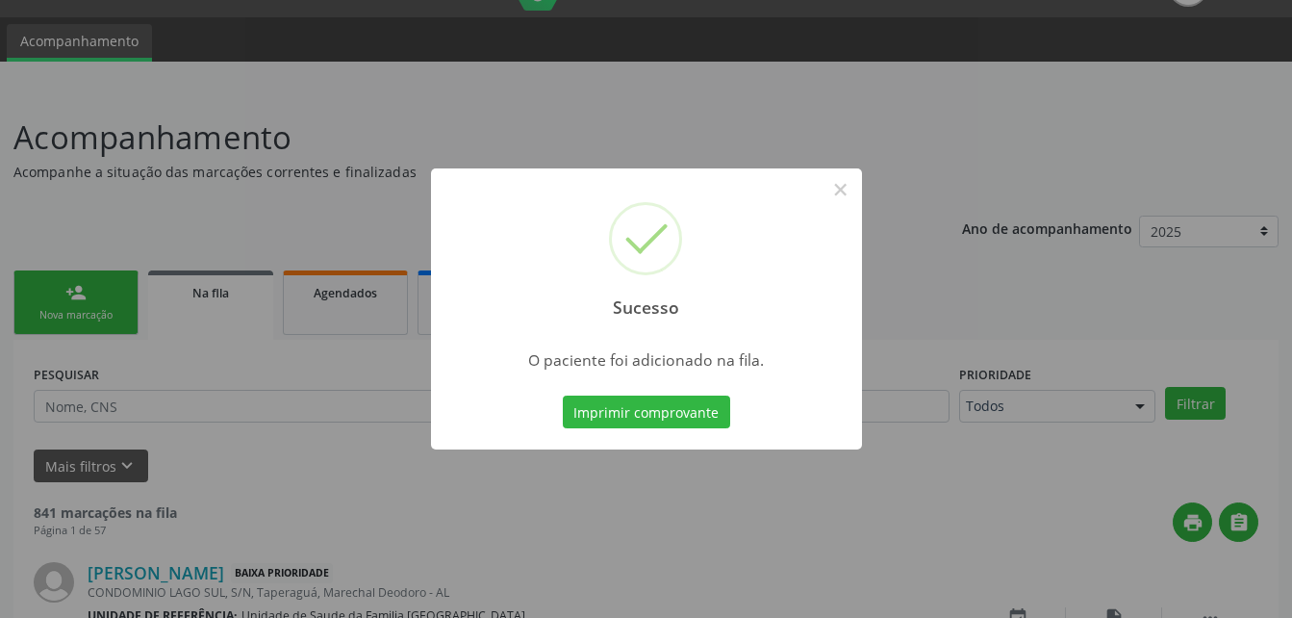
click at [846, 172] on div "Sucesso ×" at bounding box center [646, 250] width 431 height 165
click at [835, 190] on button "×" at bounding box center [840, 189] width 33 height 33
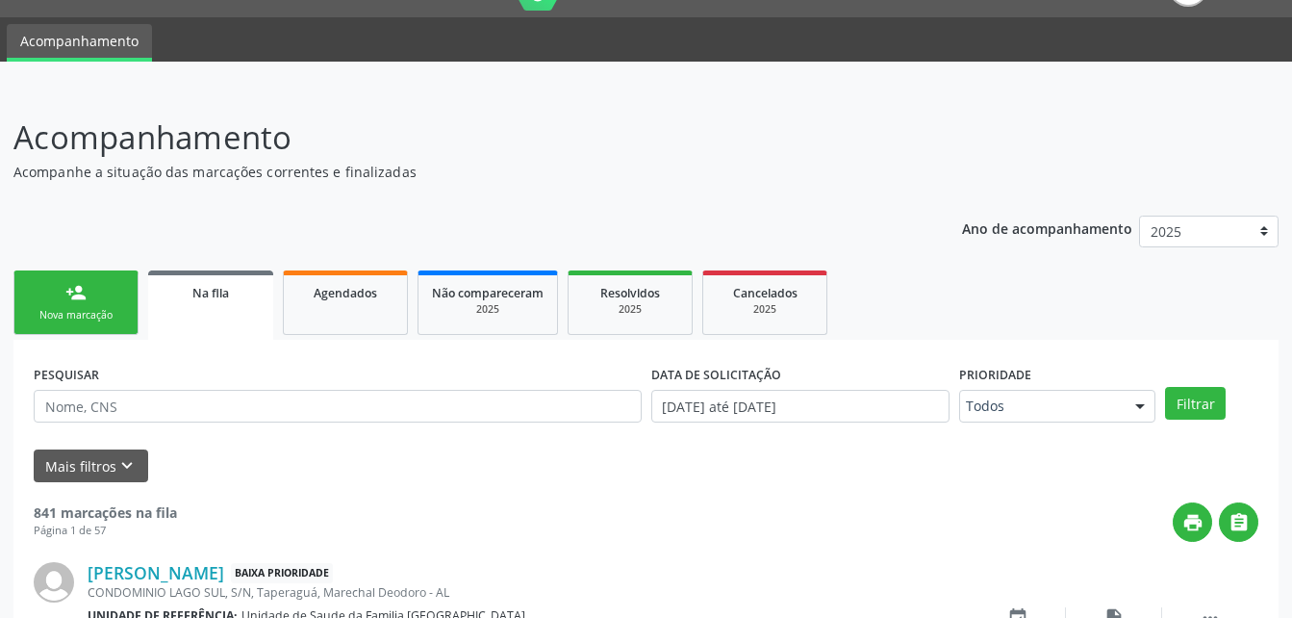
click at [97, 294] on link "person_add Nova marcação" at bounding box center [75, 302] width 125 height 64
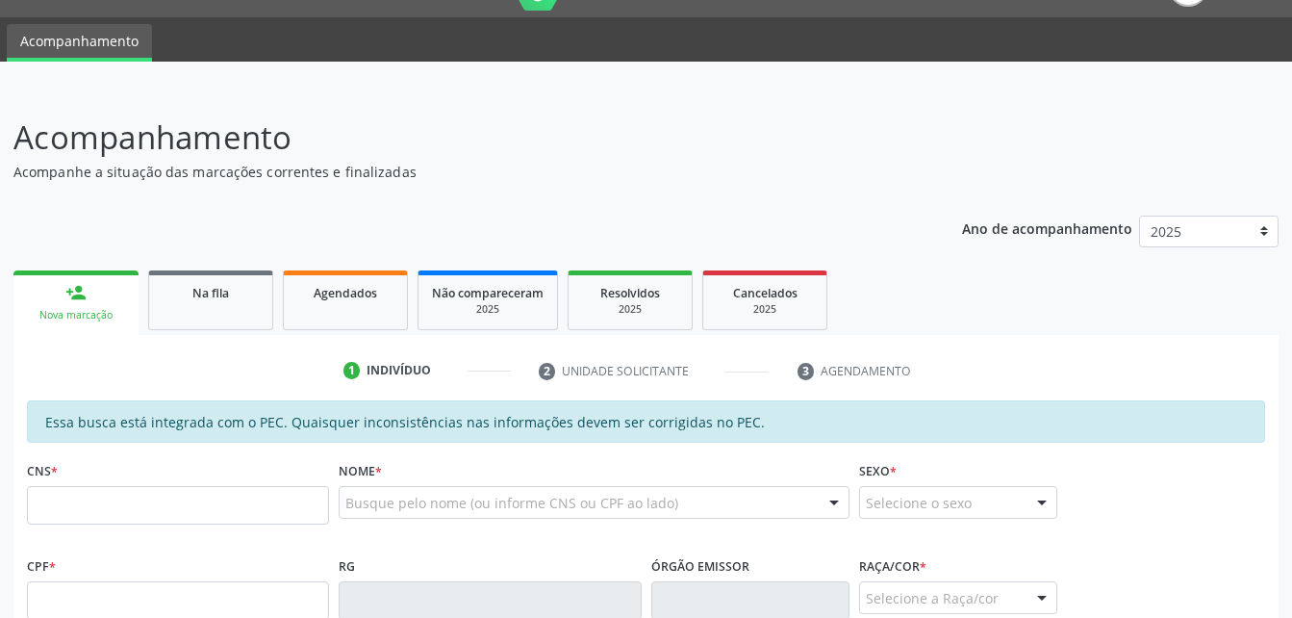
click at [120, 309] on div "Nova marcação" at bounding box center [76, 315] width 98 height 14
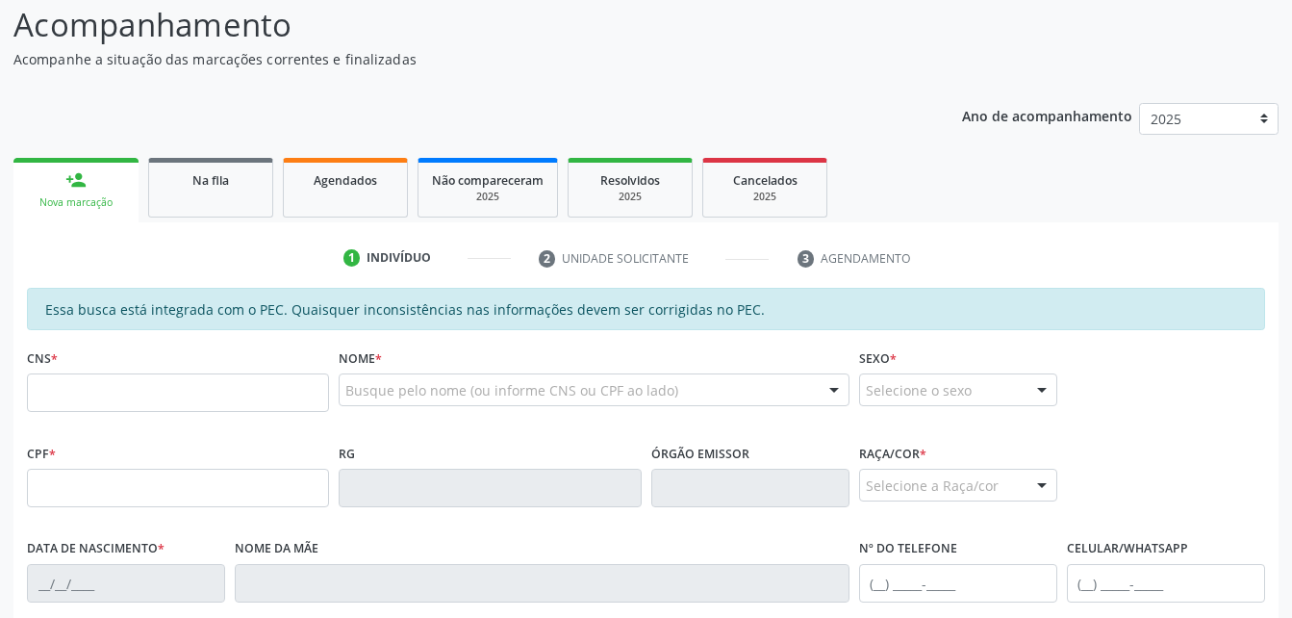
scroll to position [333, 0]
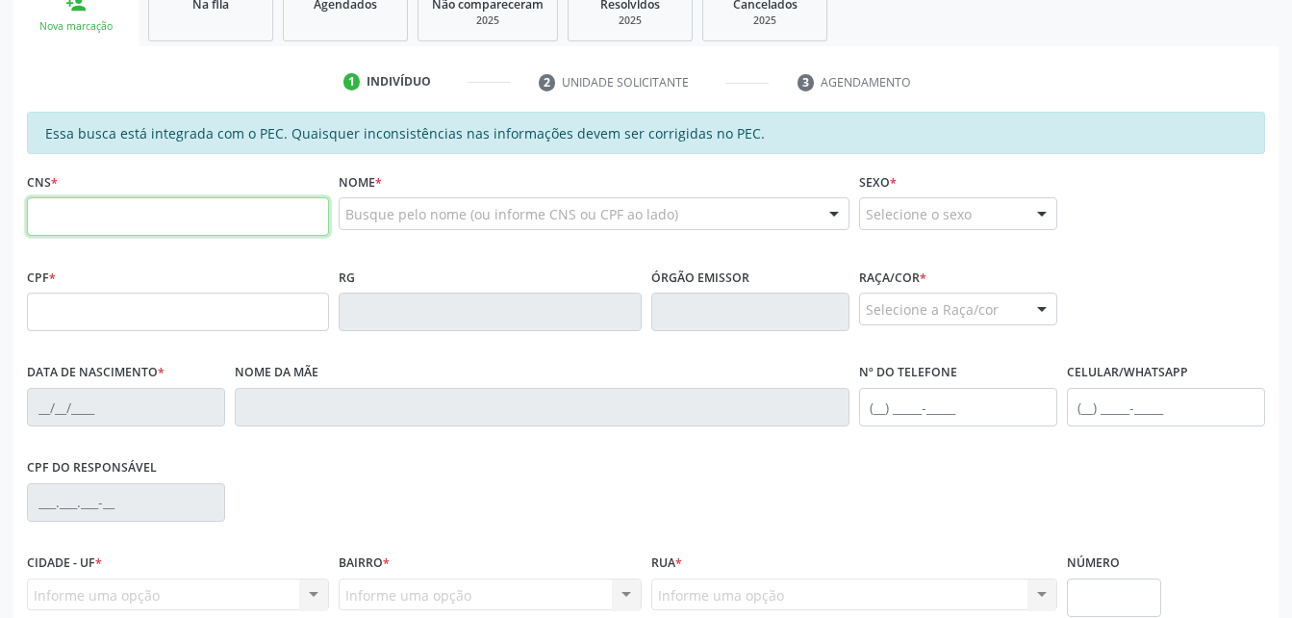
click at [79, 206] on input "text" at bounding box center [178, 216] width 302 height 38
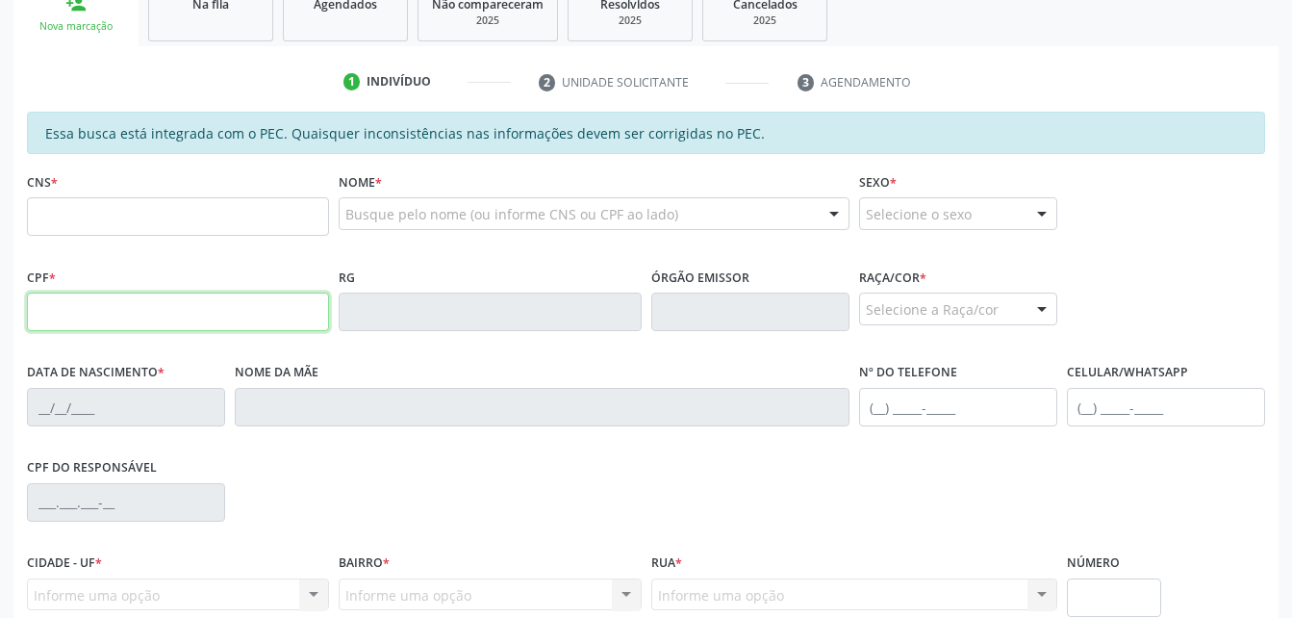
click at [38, 311] on input "text" at bounding box center [178, 311] width 302 height 38
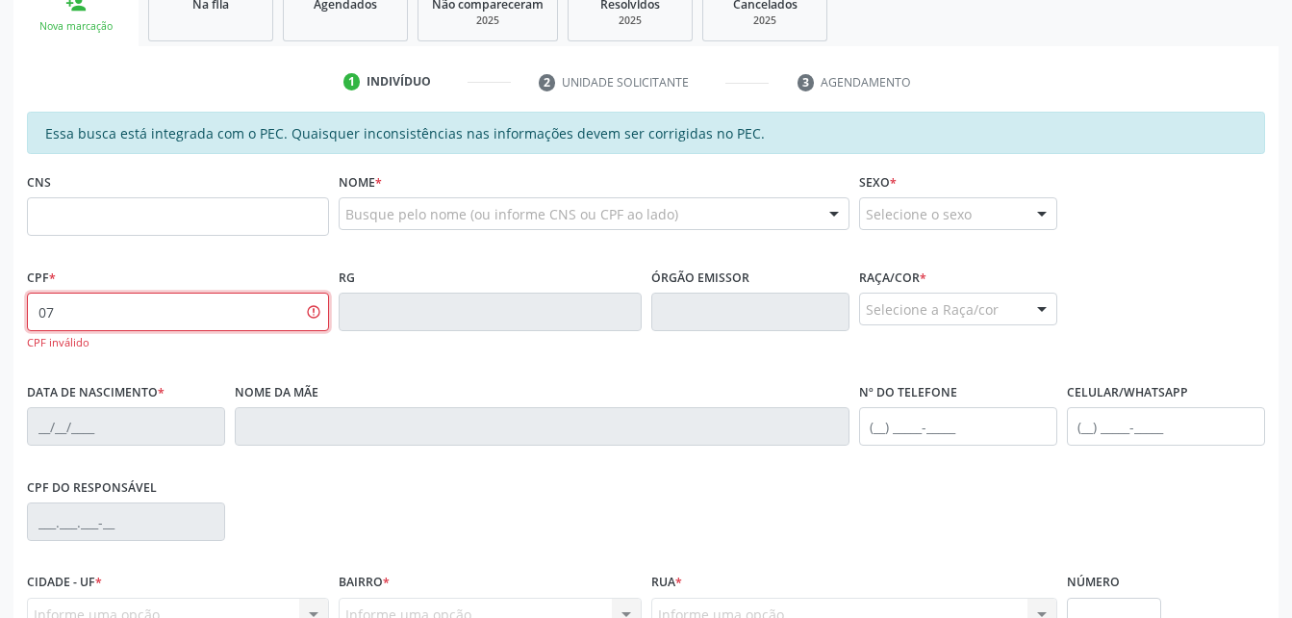
type input "0"
type input "072.585.444-88"
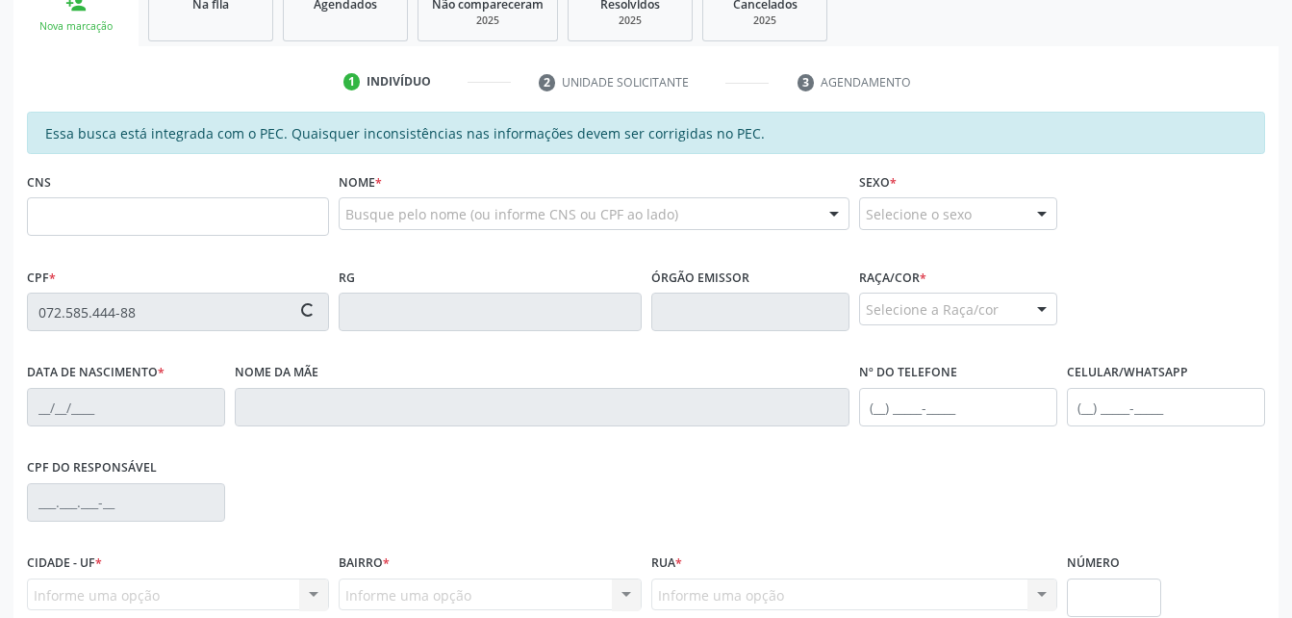
type input "708 1088 5520 4210"
type input "07[DATE]"
type input "[PERSON_NAME]"
type input "[PHONE_NUMBER]"
type input "15"
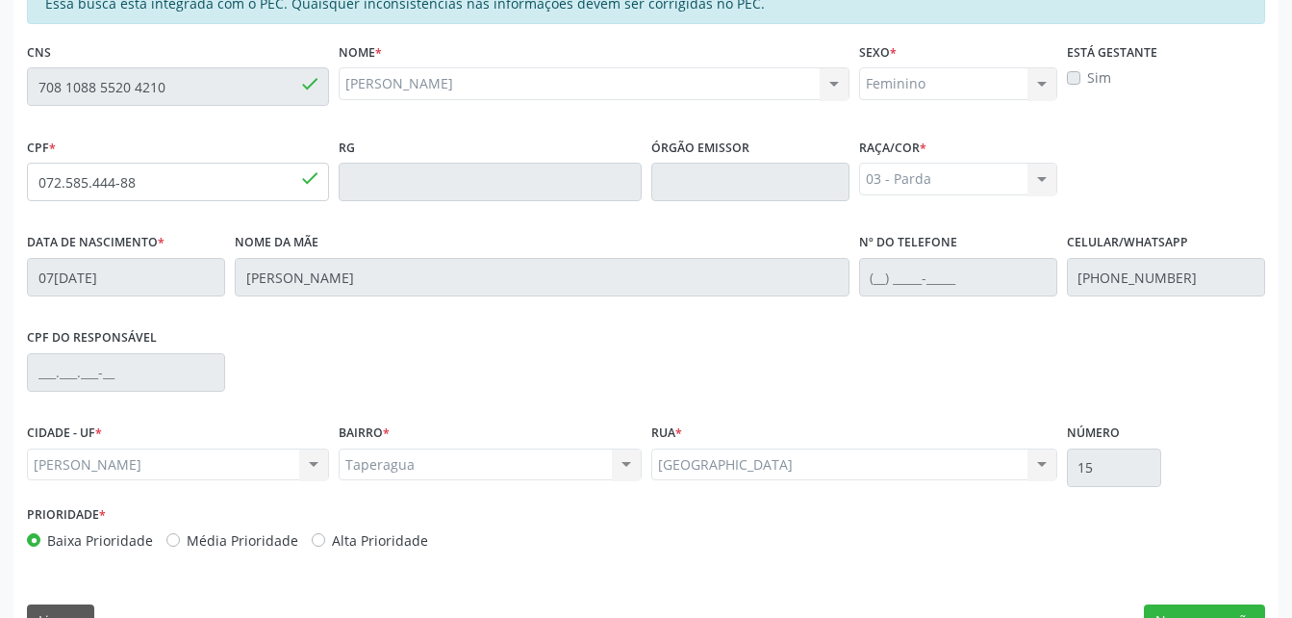
scroll to position [508, 0]
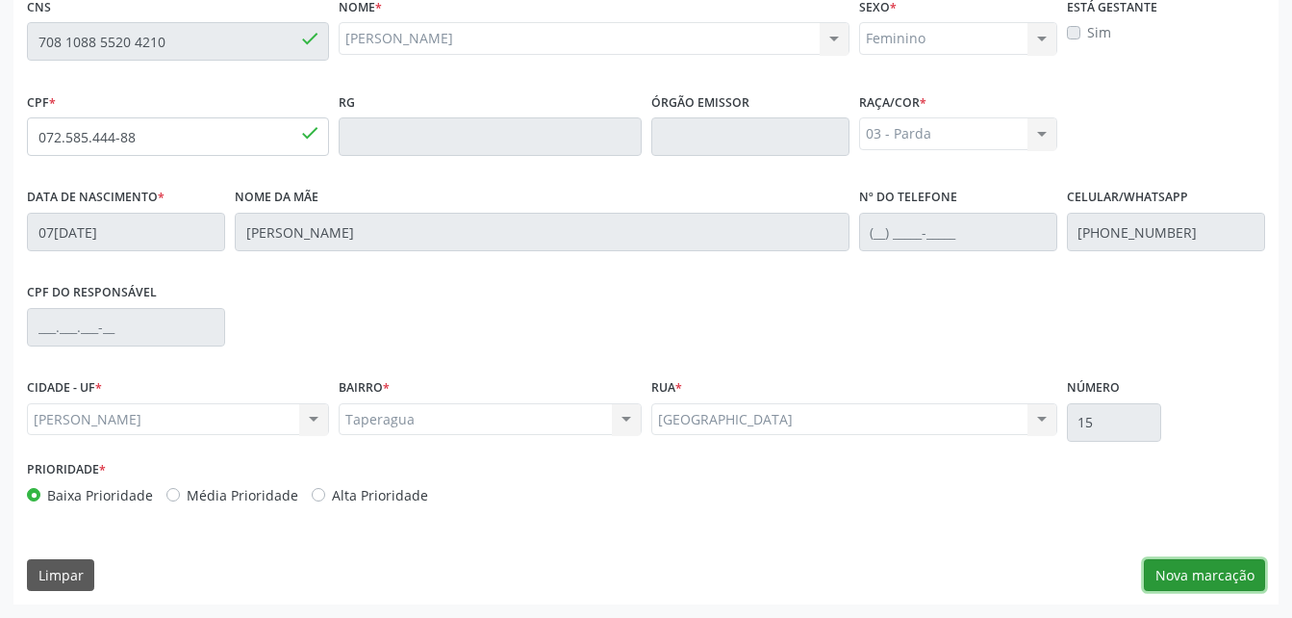
click at [1197, 565] on button "Nova marcação" at bounding box center [1204, 575] width 121 height 33
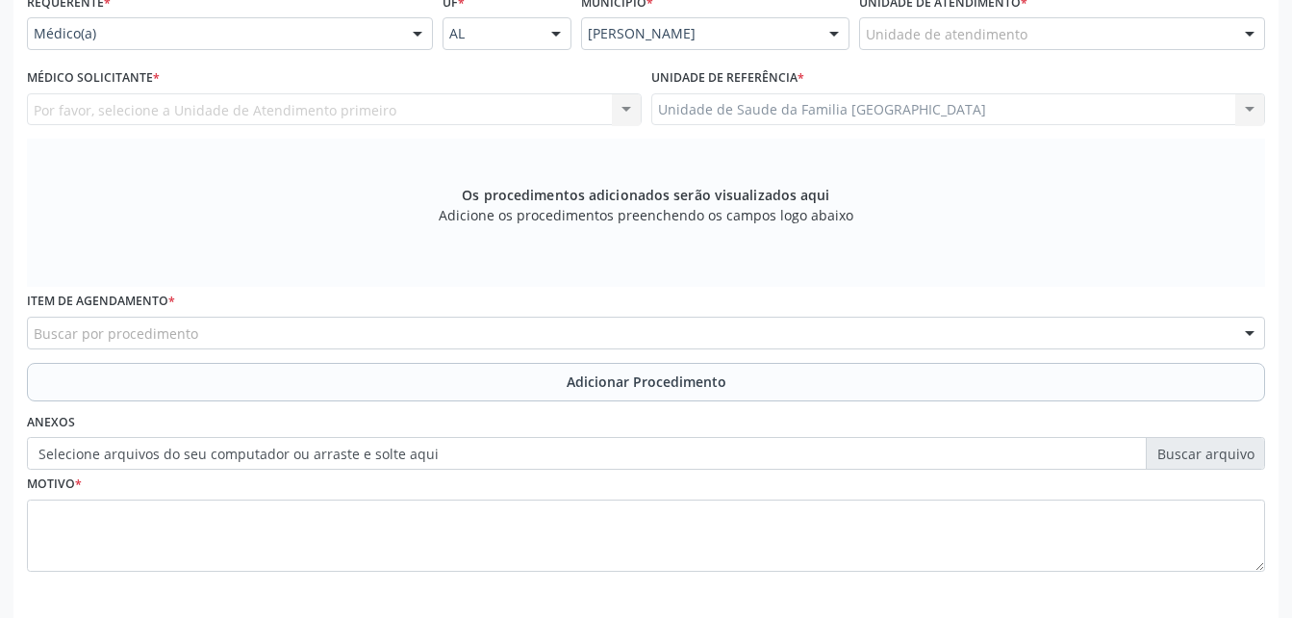
scroll to position [412, 0]
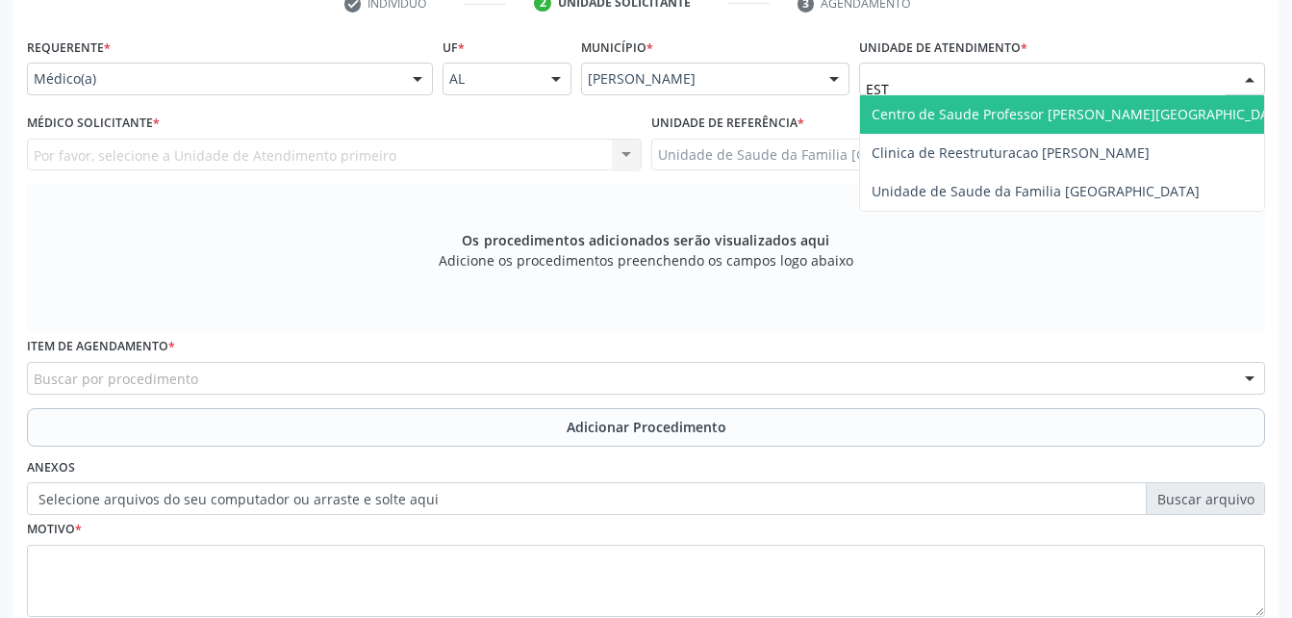
type input "ESTI"
click at [925, 117] on span "Unidade de Saude da Familia [GEOGRAPHIC_DATA]" at bounding box center [1036, 114] width 328 height 18
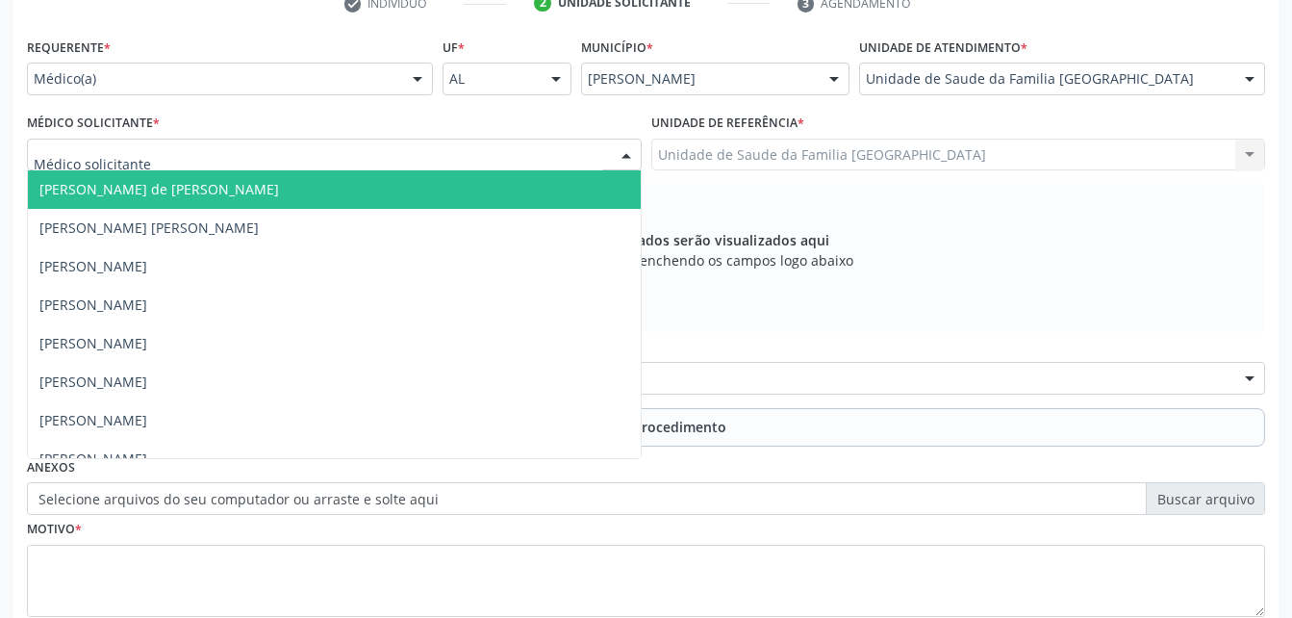
click at [440, 160] on div at bounding box center [334, 155] width 615 height 33
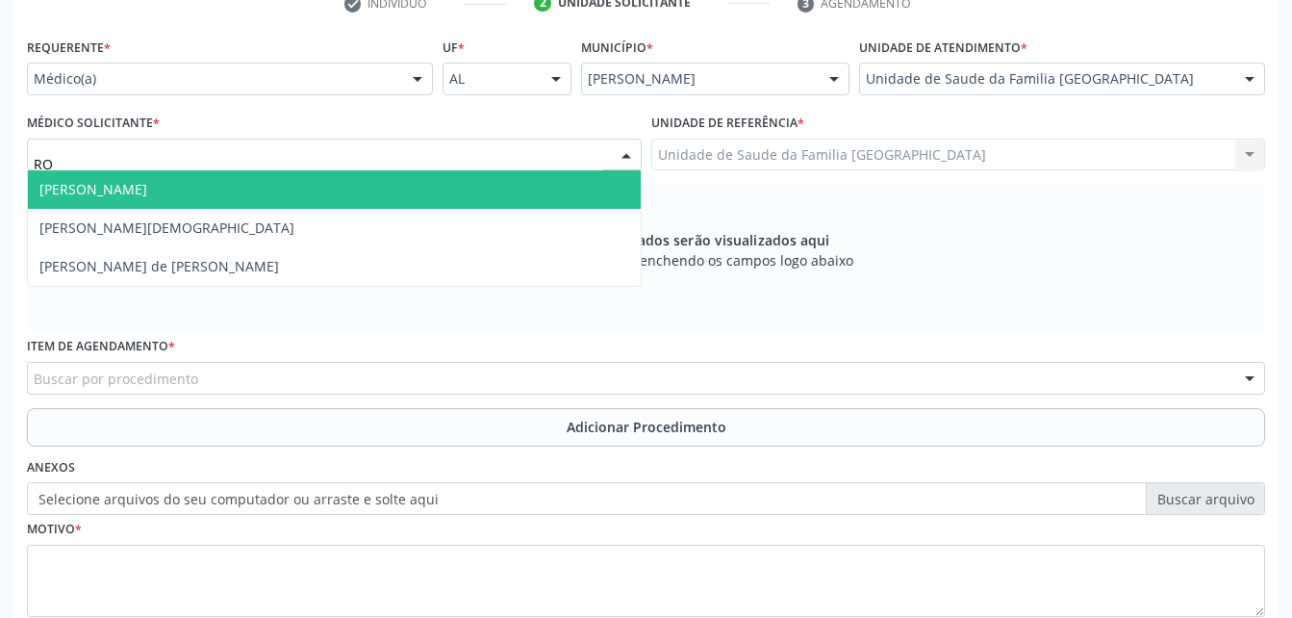
type input "ROD"
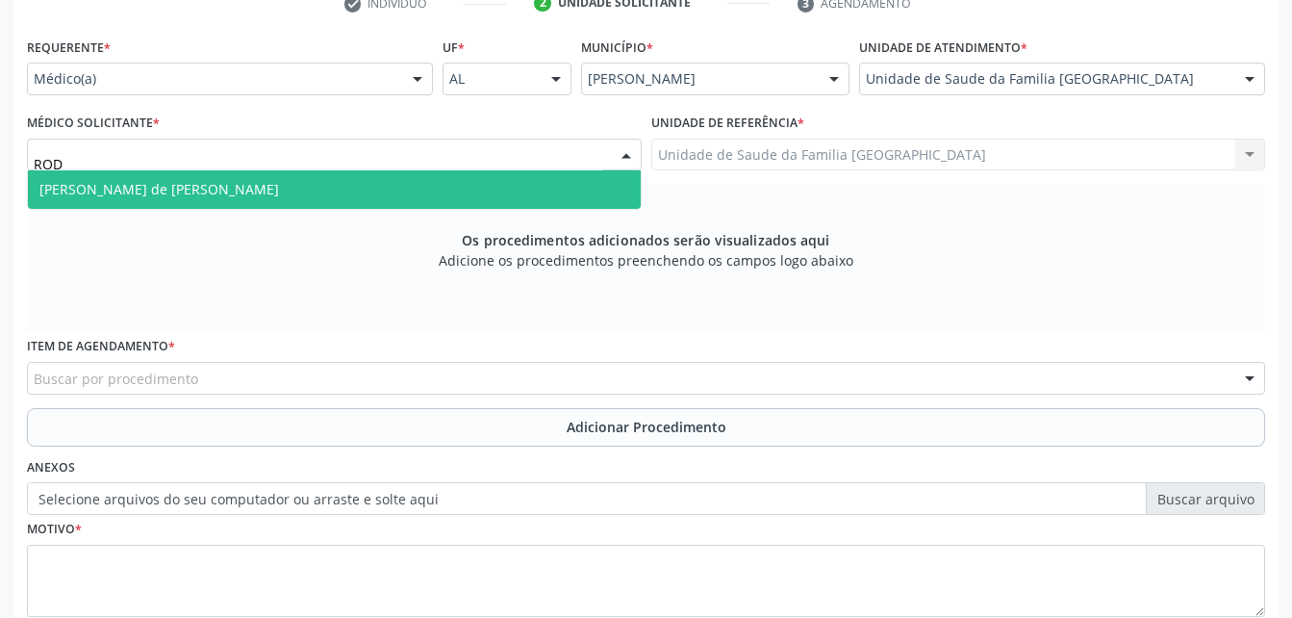
click at [417, 185] on span "[PERSON_NAME] de [PERSON_NAME]" at bounding box center [334, 189] width 613 height 38
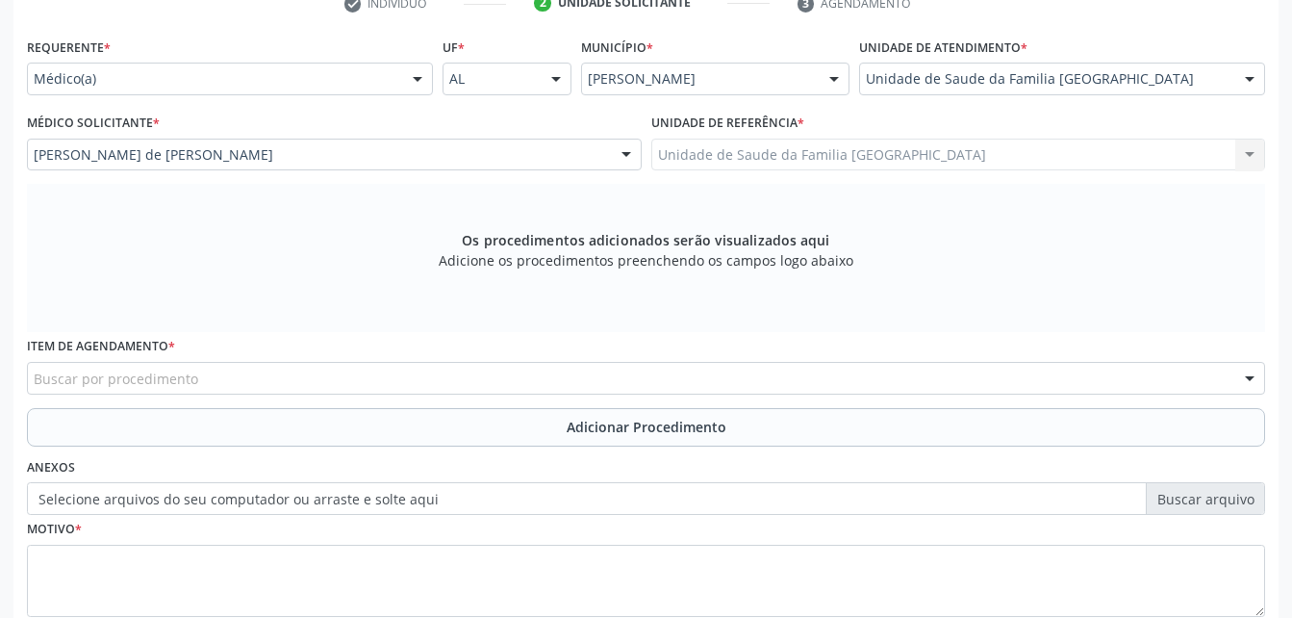
scroll to position [508, 0]
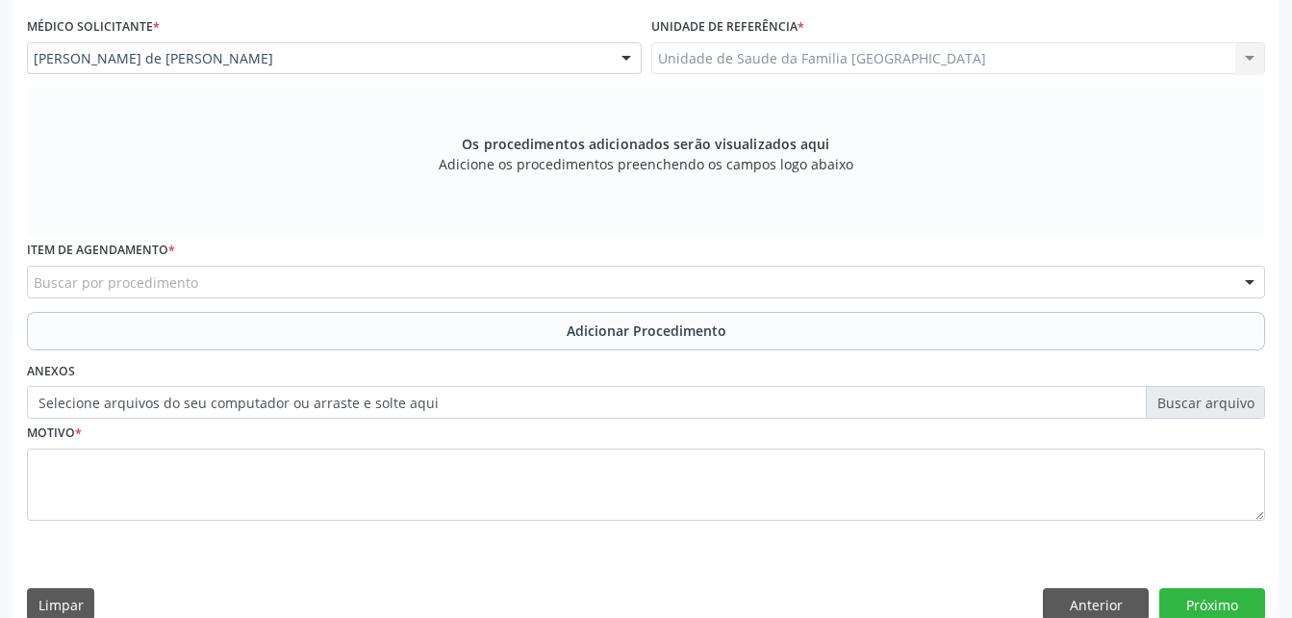
click at [529, 288] on div "Buscar por procedimento" at bounding box center [646, 282] width 1238 height 33
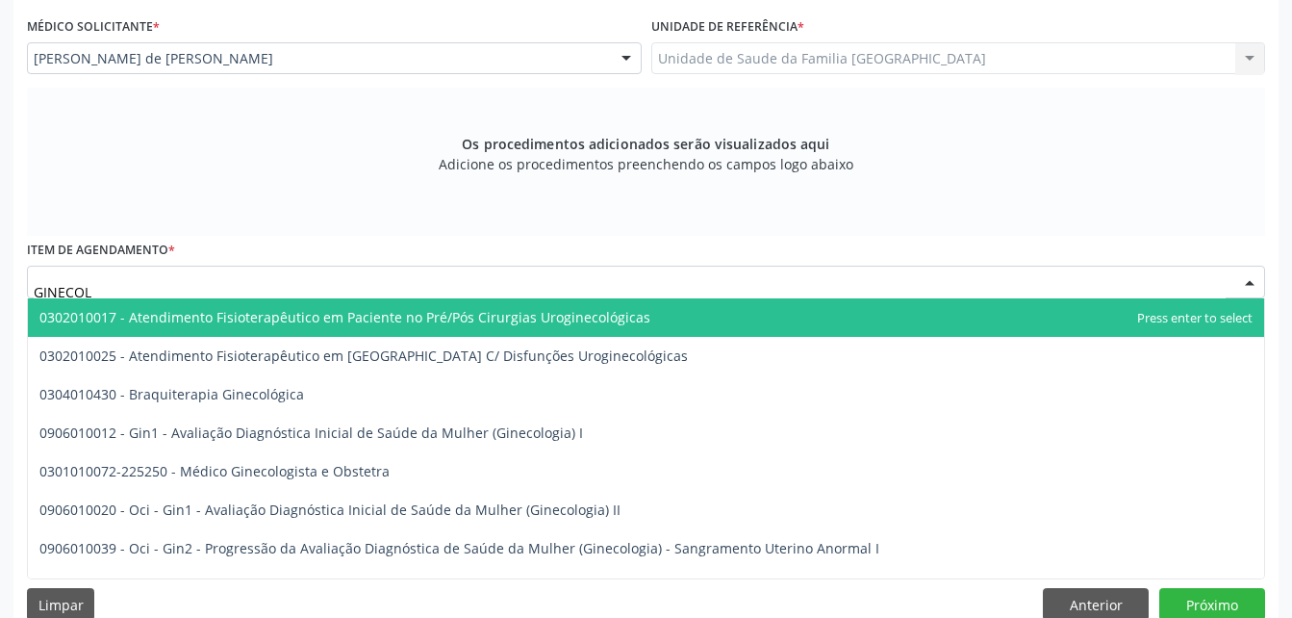
type input "GINECOLO"
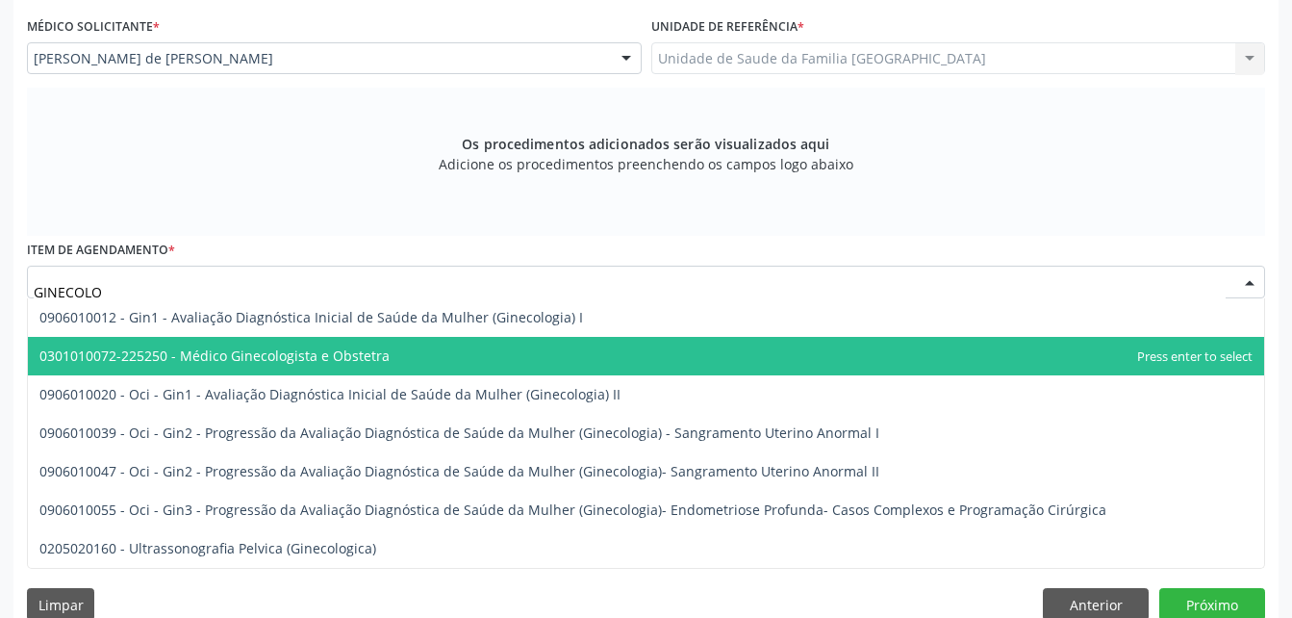
click at [520, 341] on span "0301010072-225250 - Médico Ginecologista e Obstetra" at bounding box center [646, 356] width 1236 height 38
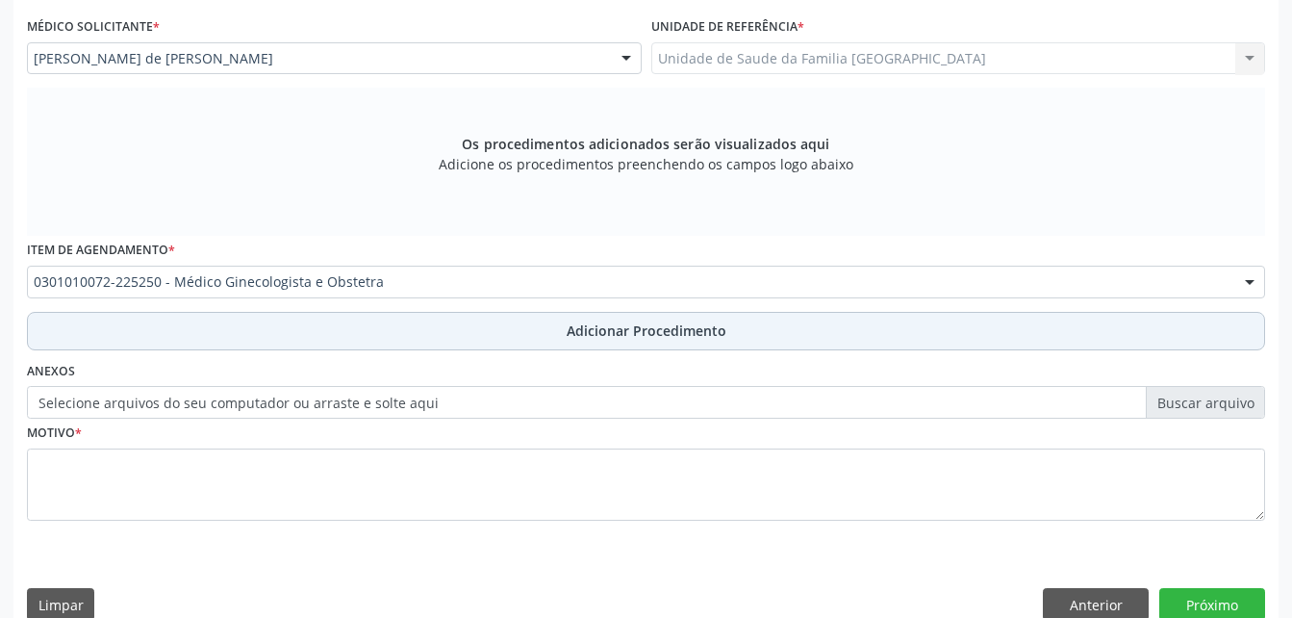
click at [719, 337] on span "Adicionar Procedimento" at bounding box center [647, 330] width 160 height 20
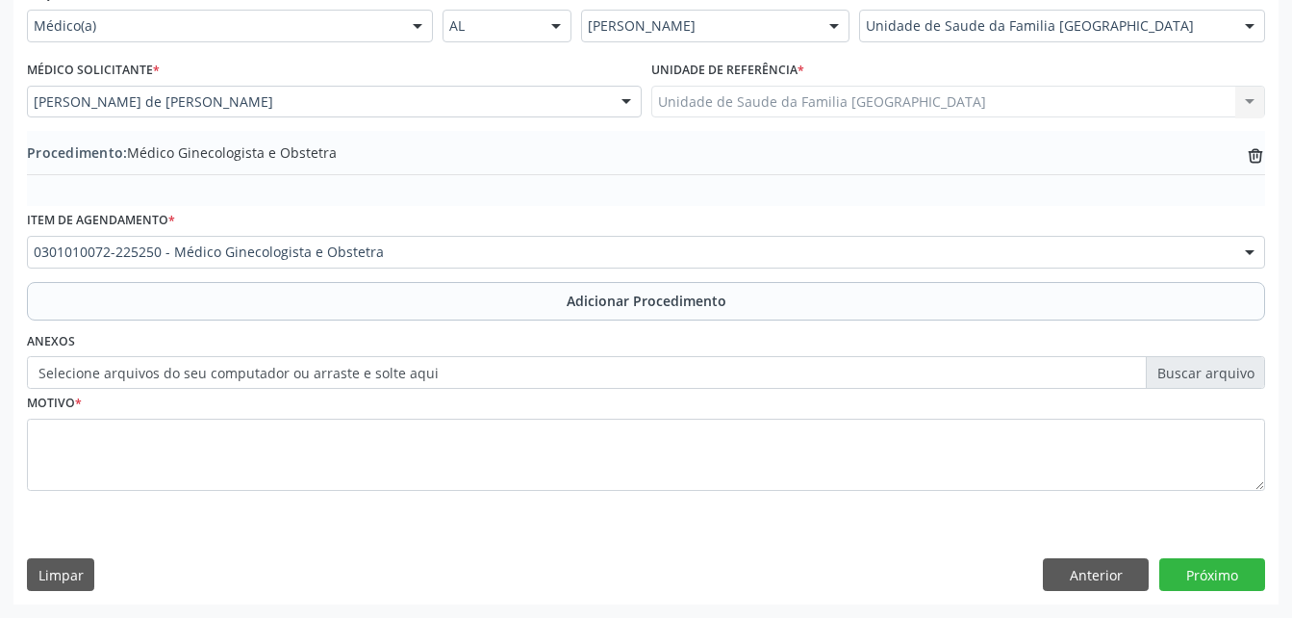
scroll to position [465, 0]
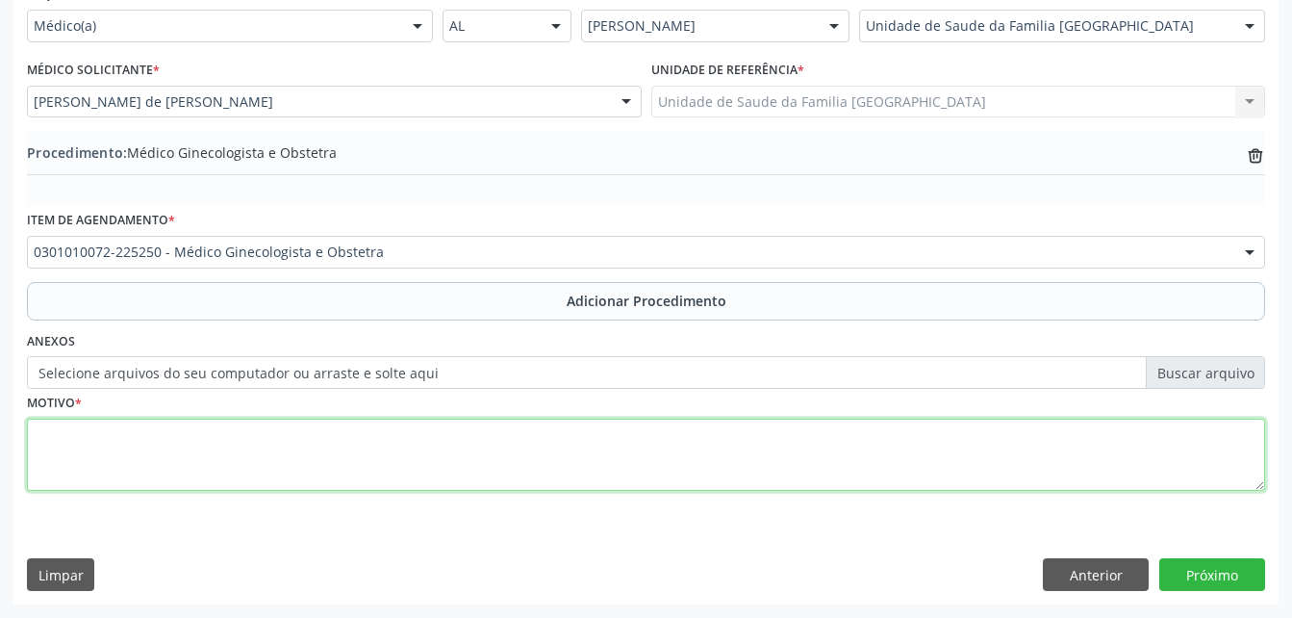
click at [670, 468] on textarea at bounding box center [646, 454] width 1238 height 73
type textarea "ENDOMETRIOSE"
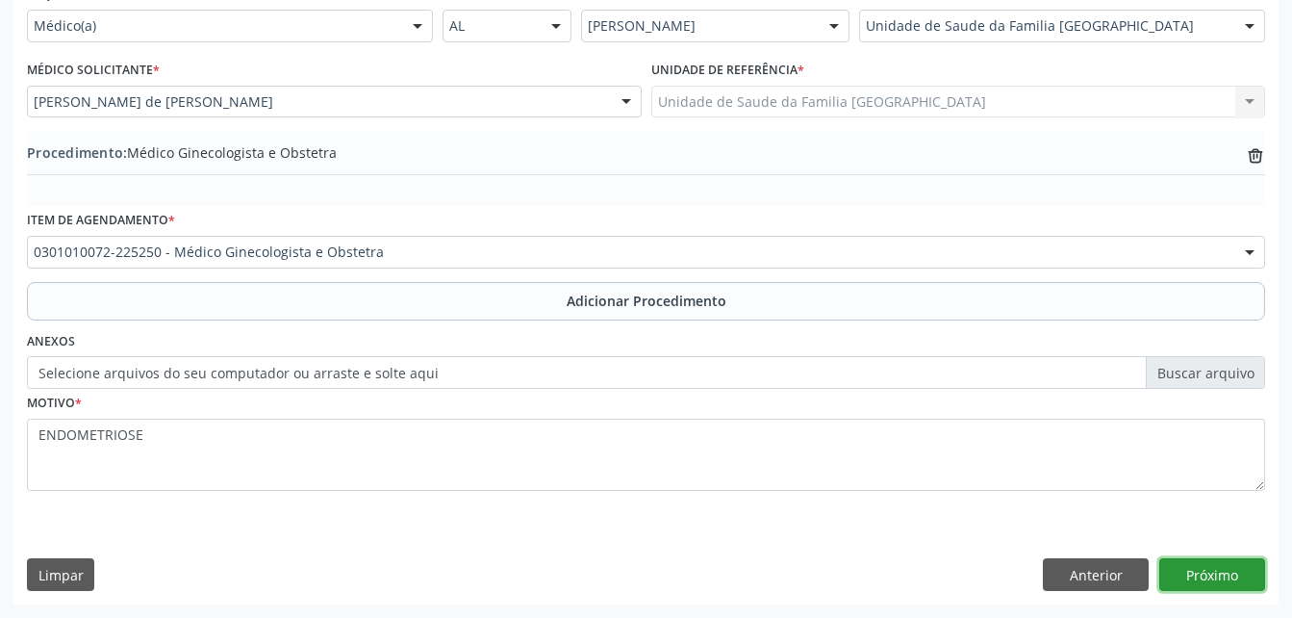
click at [1235, 571] on button "Próximo" at bounding box center [1212, 574] width 106 height 33
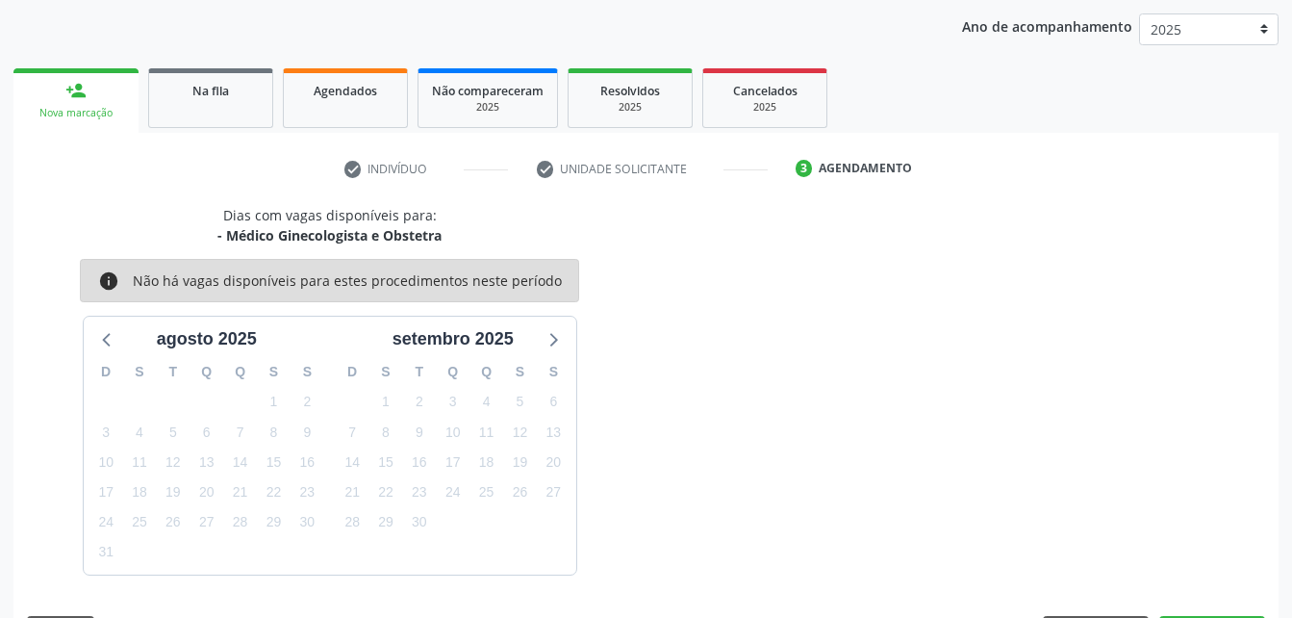
scroll to position [303, 0]
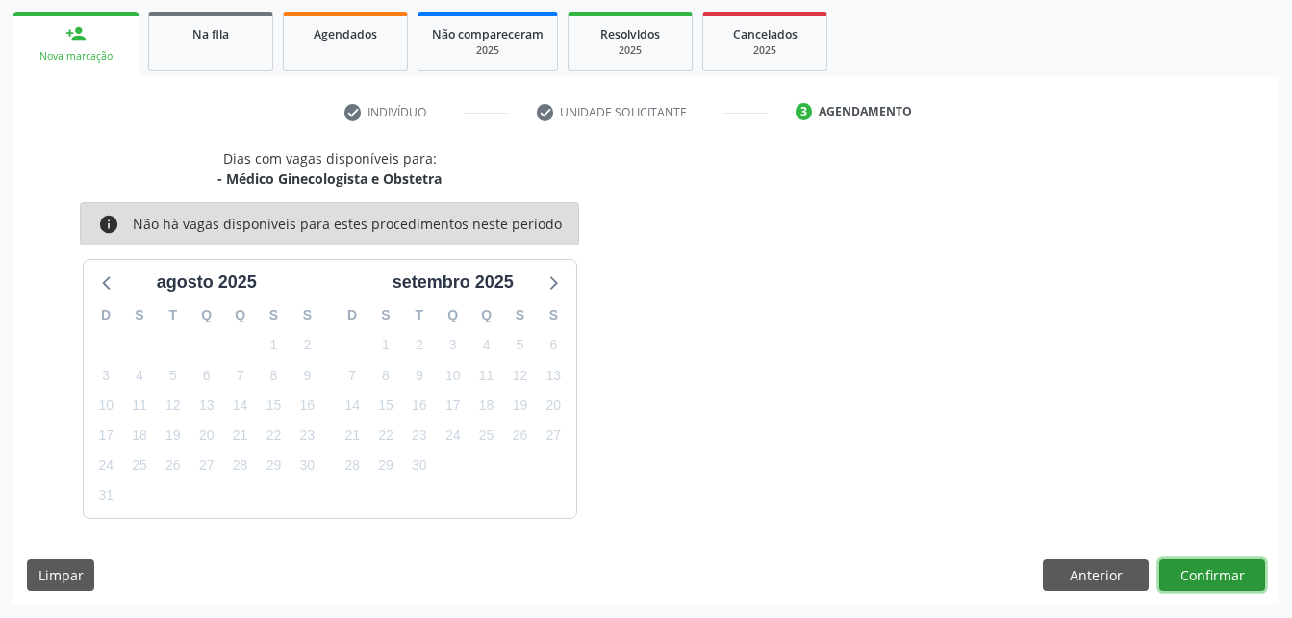
click at [1233, 576] on button "Confirmar" at bounding box center [1212, 575] width 106 height 33
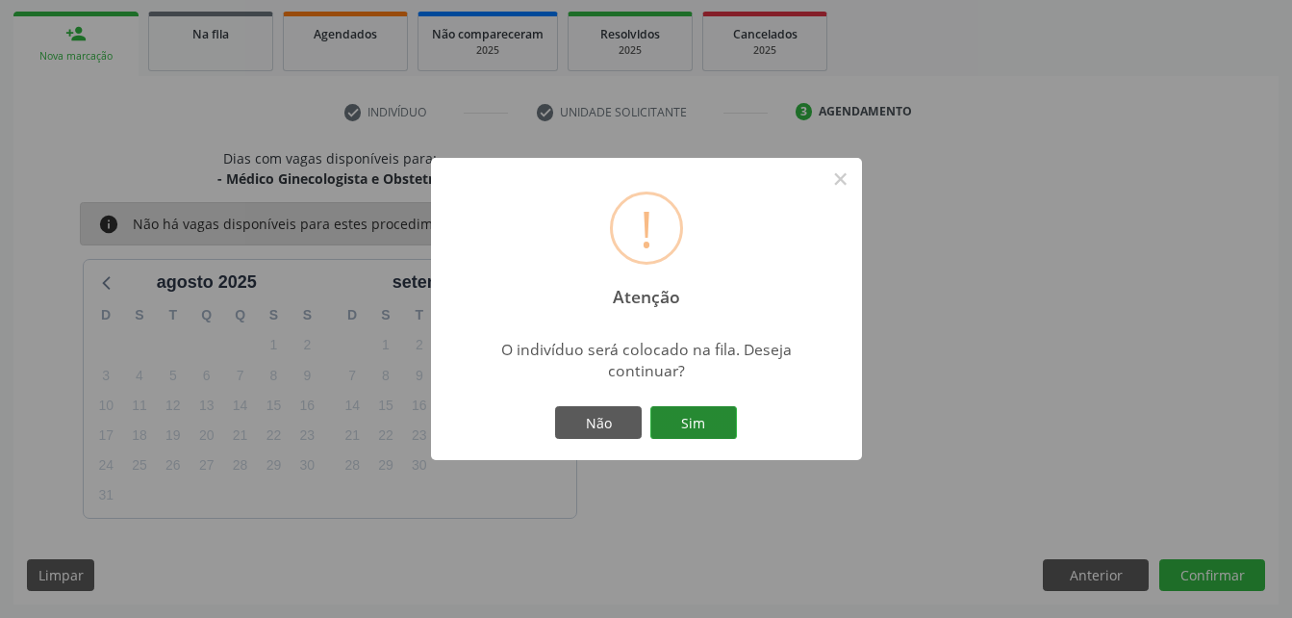
click at [699, 420] on button "Sim" at bounding box center [693, 422] width 87 height 33
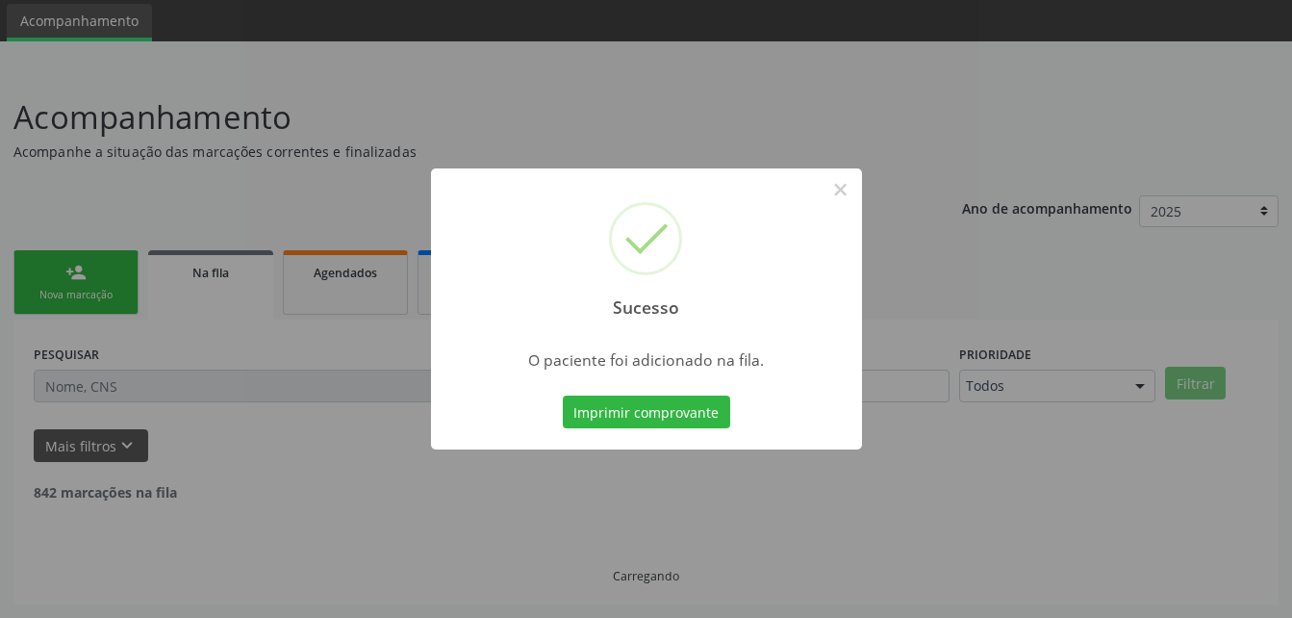
scroll to position [44, 0]
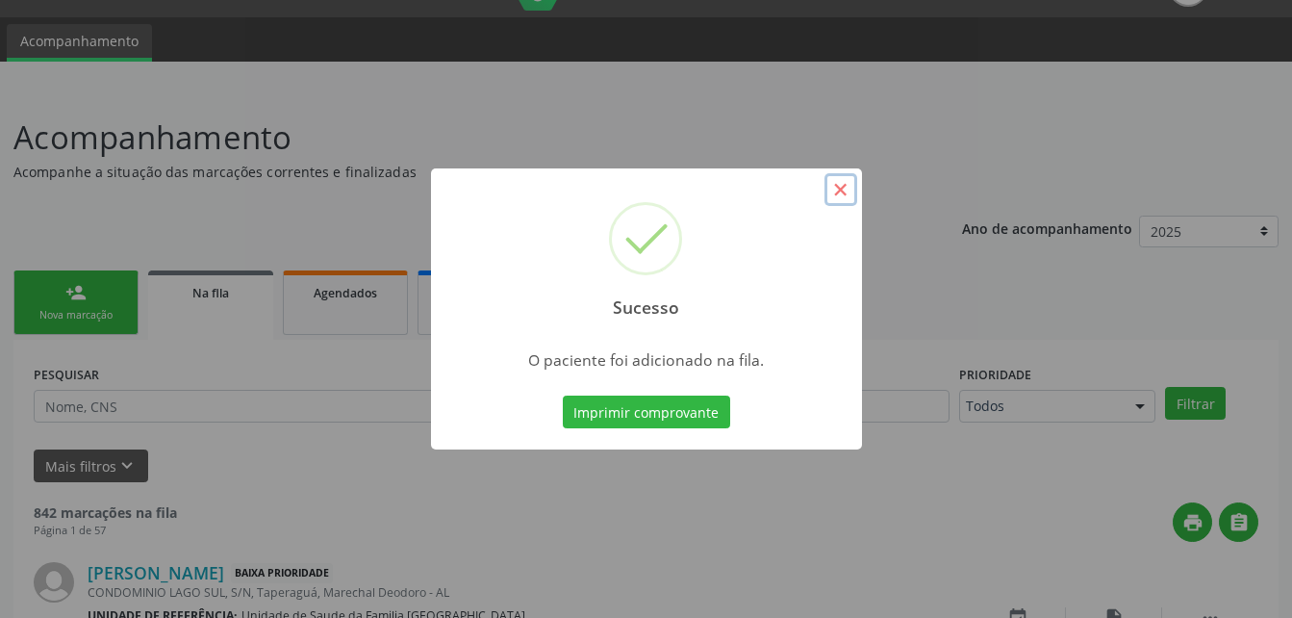
click at [850, 191] on button "×" at bounding box center [840, 189] width 33 height 33
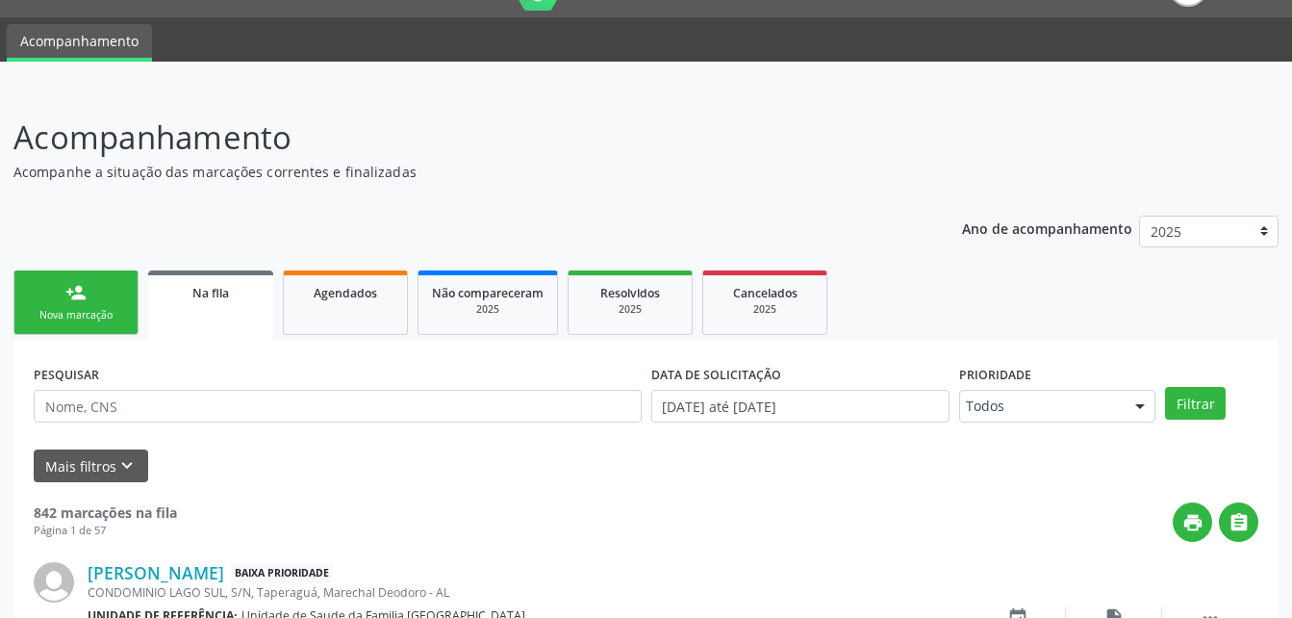
click at [133, 294] on link "person_add Nova marcação" at bounding box center [75, 302] width 125 height 64
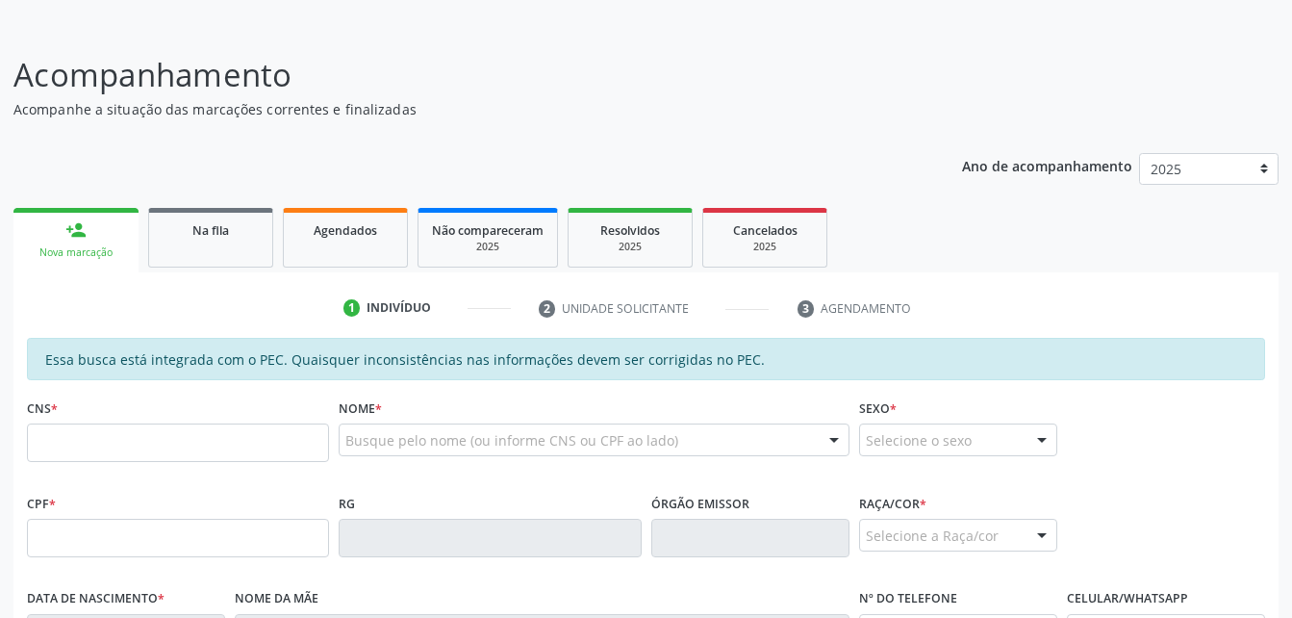
scroll to position [140, 0]
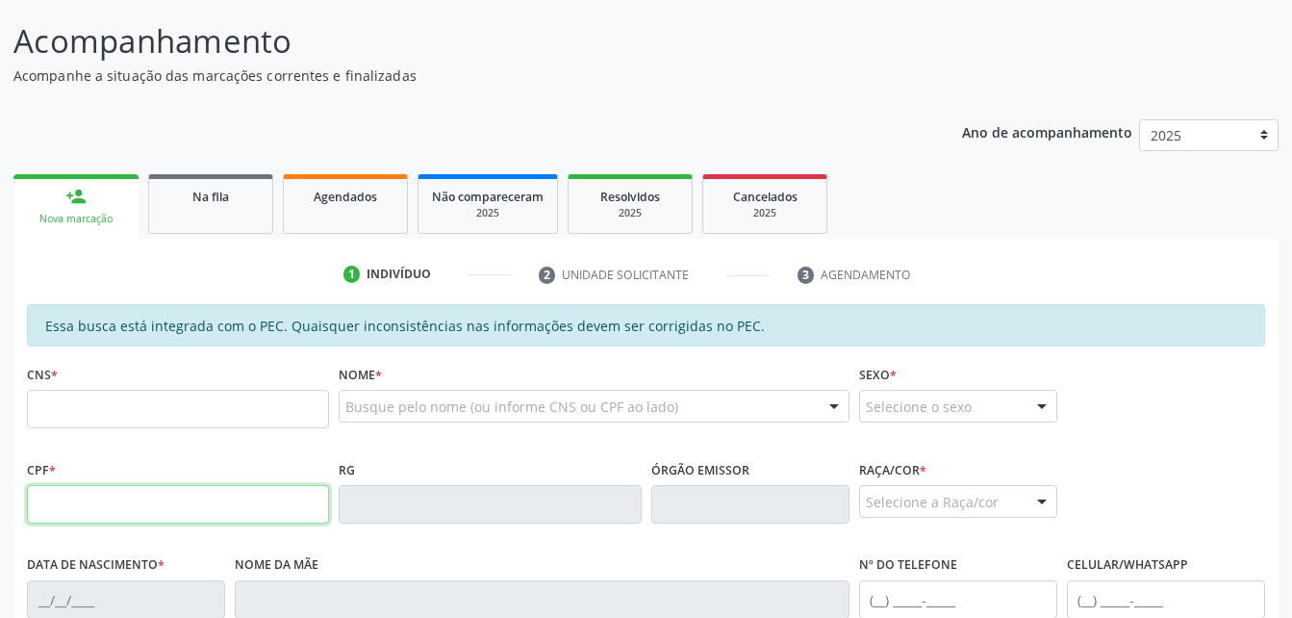
drag, startPoint x: 213, startPoint y: 504, endPoint x: 193, endPoint y: 500, distance: 19.6
click at [207, 506] on input "text" at bounding box center [178, 504] width 302 height 38
type input "776.869.004-44"
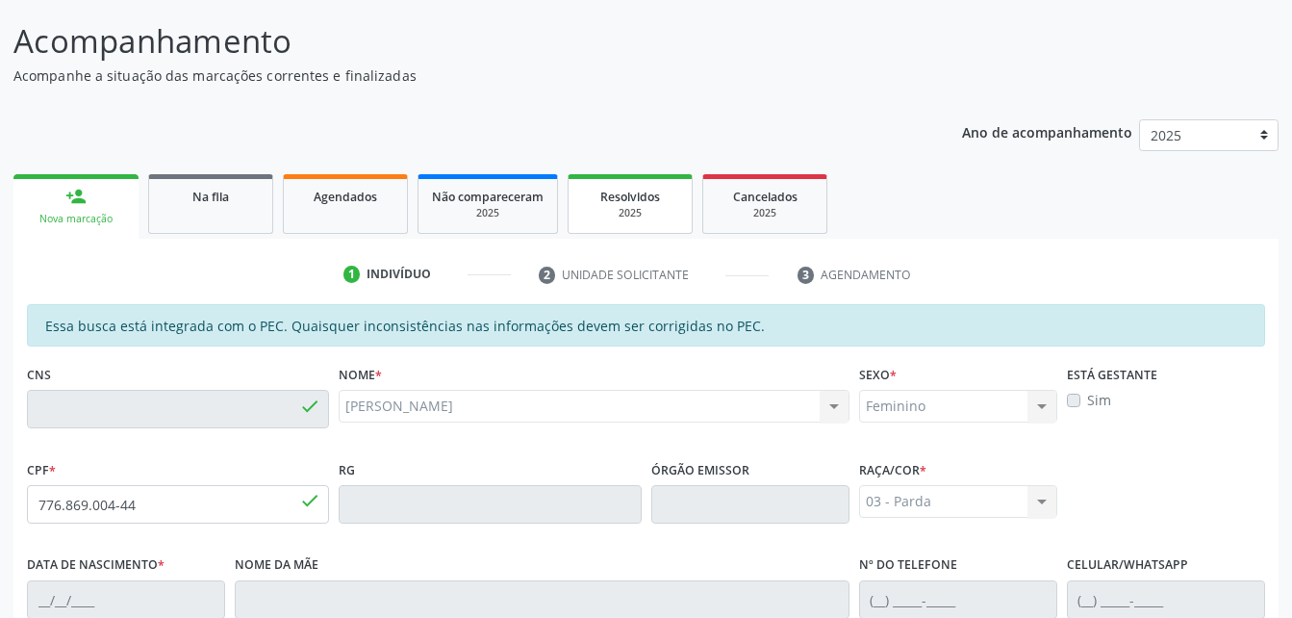
type input "703 4012 2793 8719"
type input "2[DATE]"
type input "Alaide Maria da Conceição"
type input "[PHONE_NUMBER]"
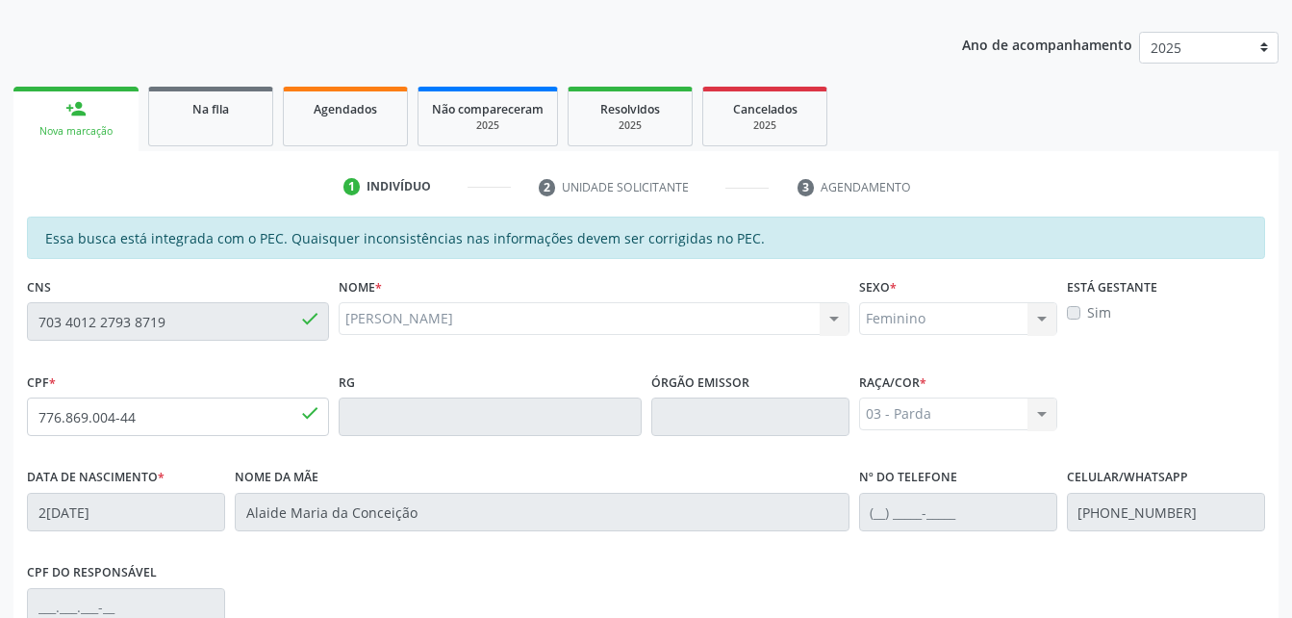
scroll to position [219, 0]
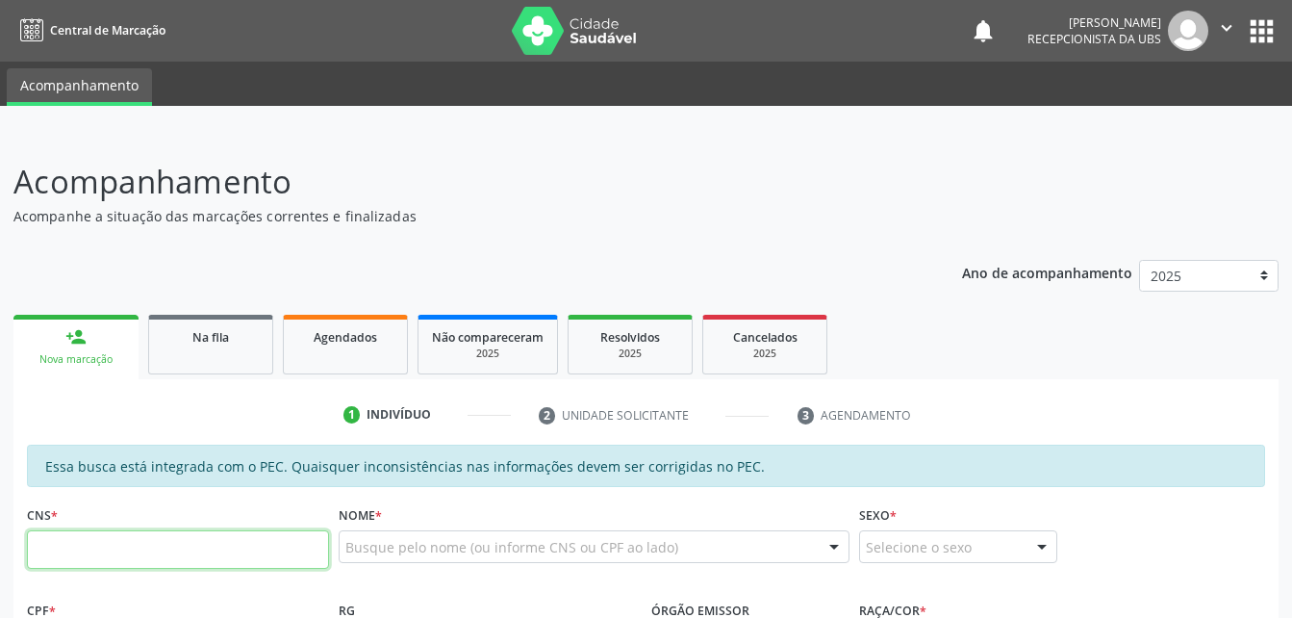
scroll to position [218, 0]
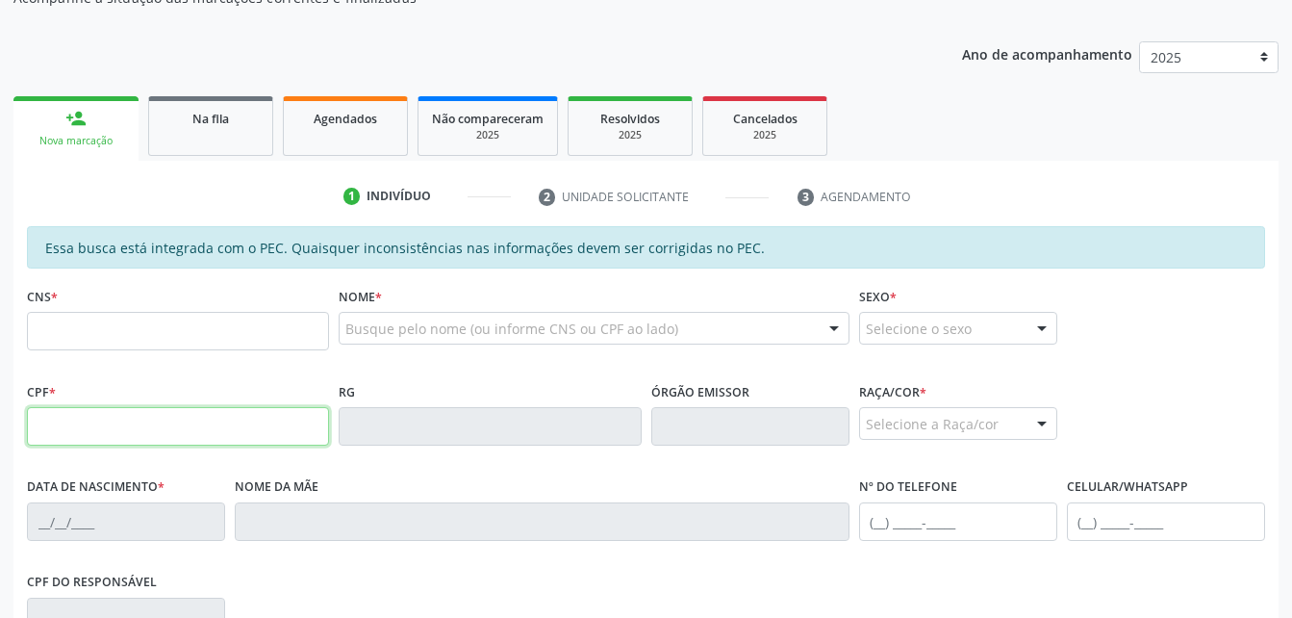
click at [173, 423] on input "text" at bounding box center [178, 426] width 302 height 38
type input "776.869.004-44"
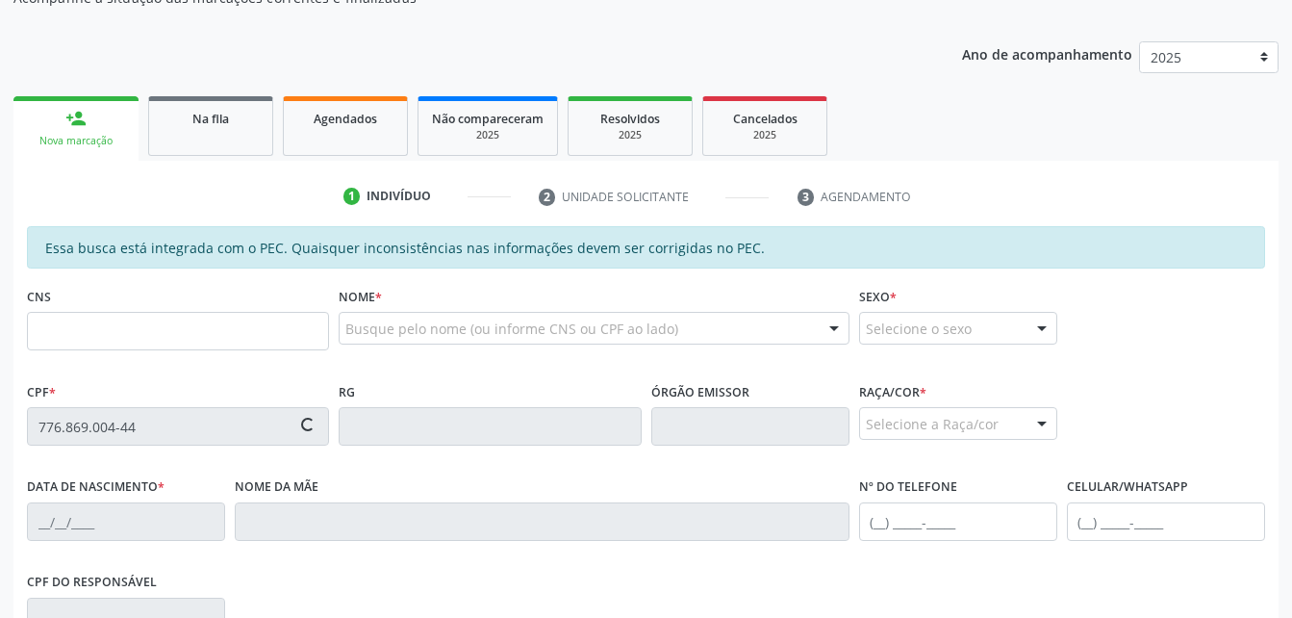
type input "703 4012 2793 8719"
type input "2[DATE]"
type input "Alaide Maria da Conceição"
type input "[PHONE_NUMBER]"
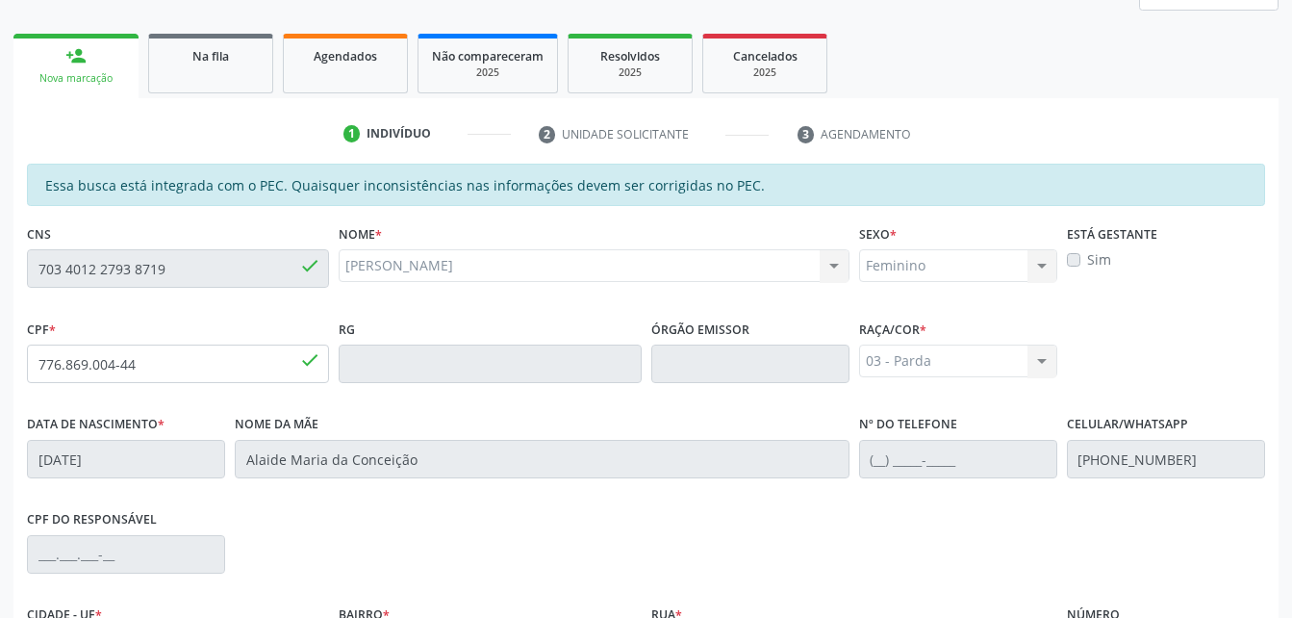
scroll to position [508, 0]
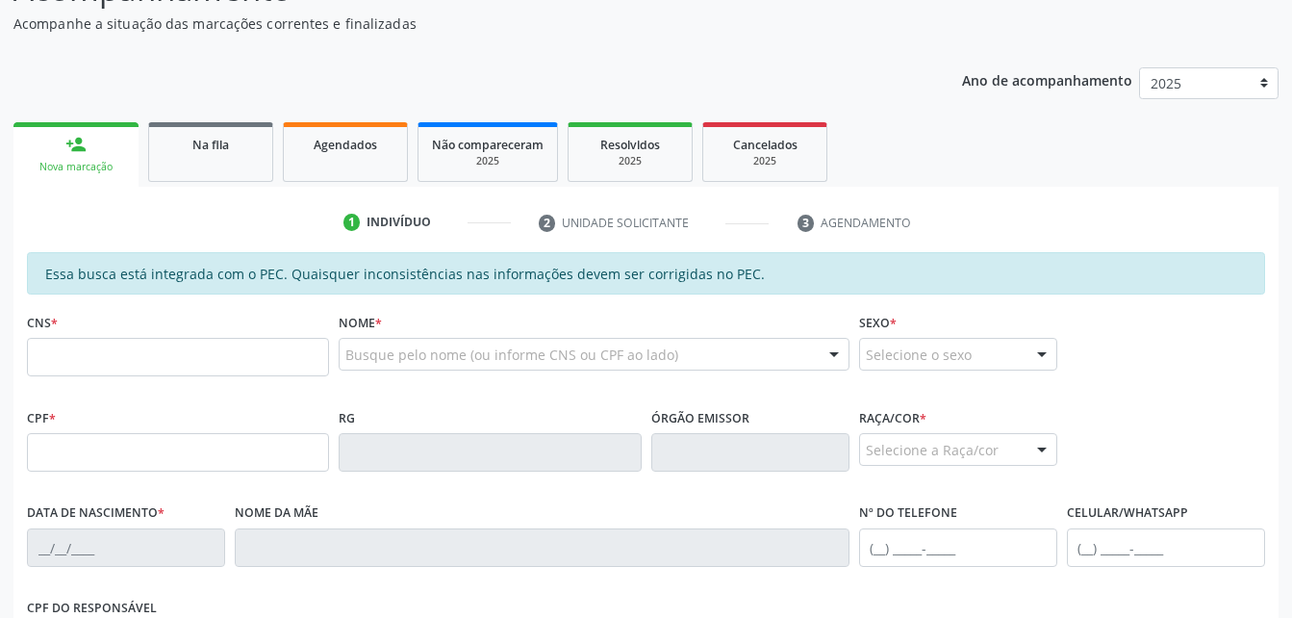
scroll to position [192, 0]
click at [141, 448] on input "text" at bounding box center [178, 452] width 302 height 38
type input "776.869.004-44"
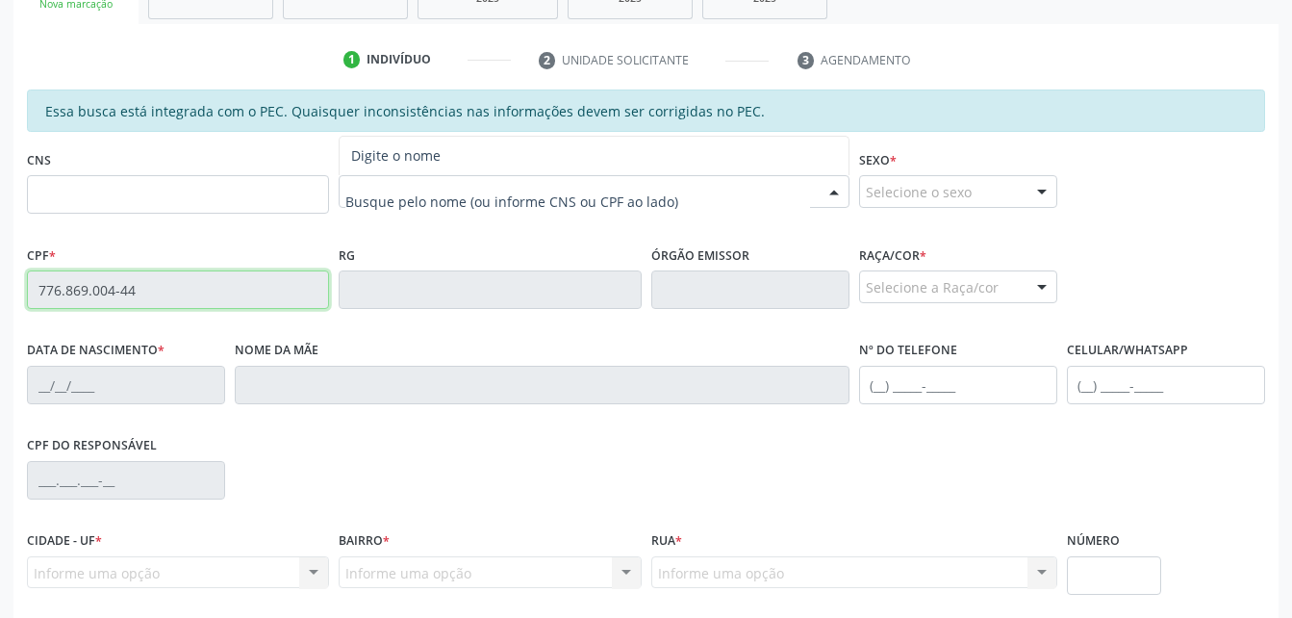
scroll to position [481, 0]
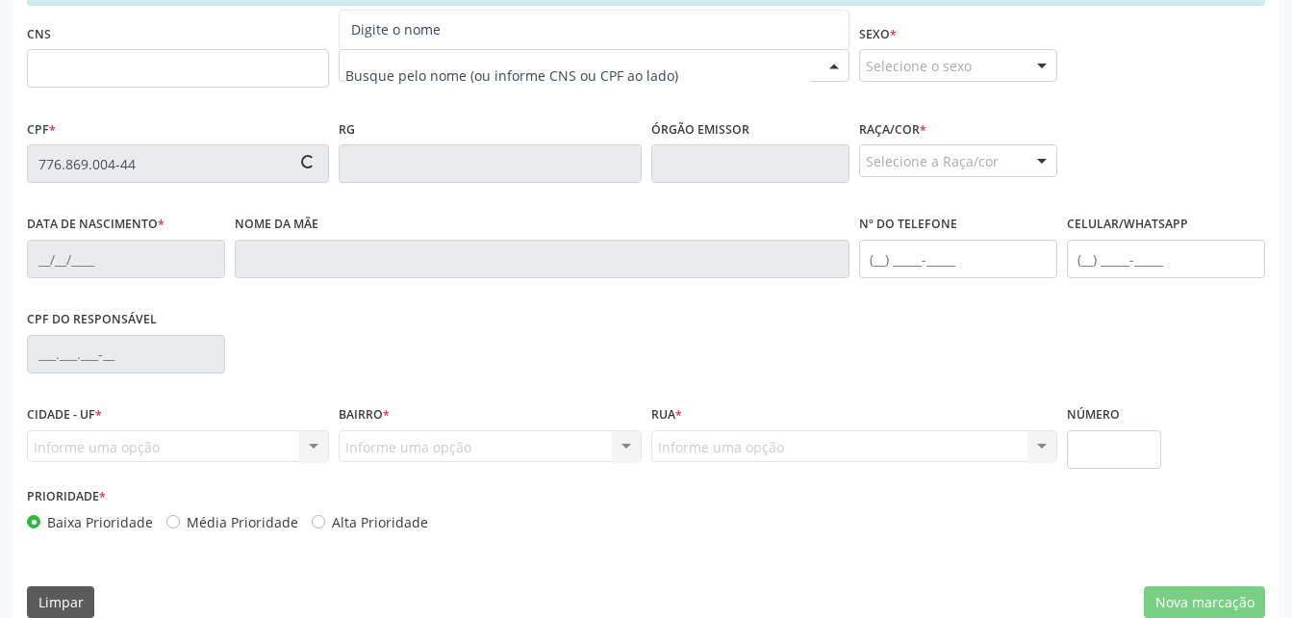
type input "703 4012 2793 8719"
type input "2[DATE]"
type input "Alaide Maria da Conceição"
type input "[PHONE_NUMBER]"
type input "S/N"
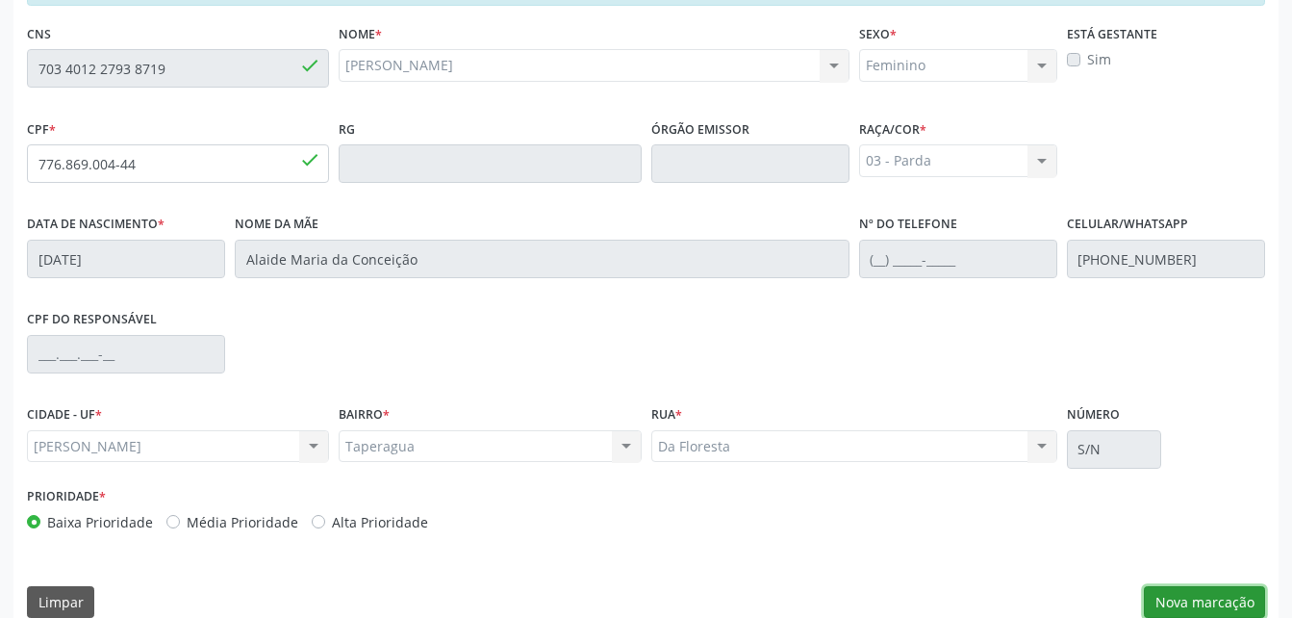
click at [1201, 593] on button "Nova marcação" at bounding box center [1204, 602] width 121 height 33
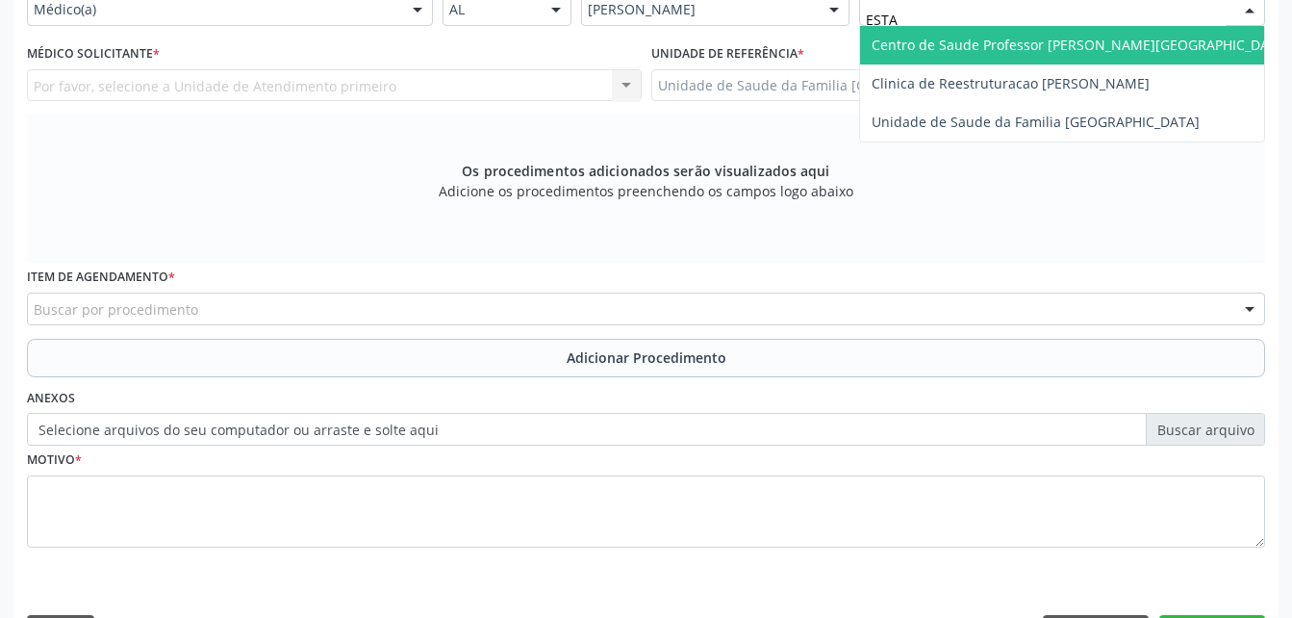
type input "ESTAC"
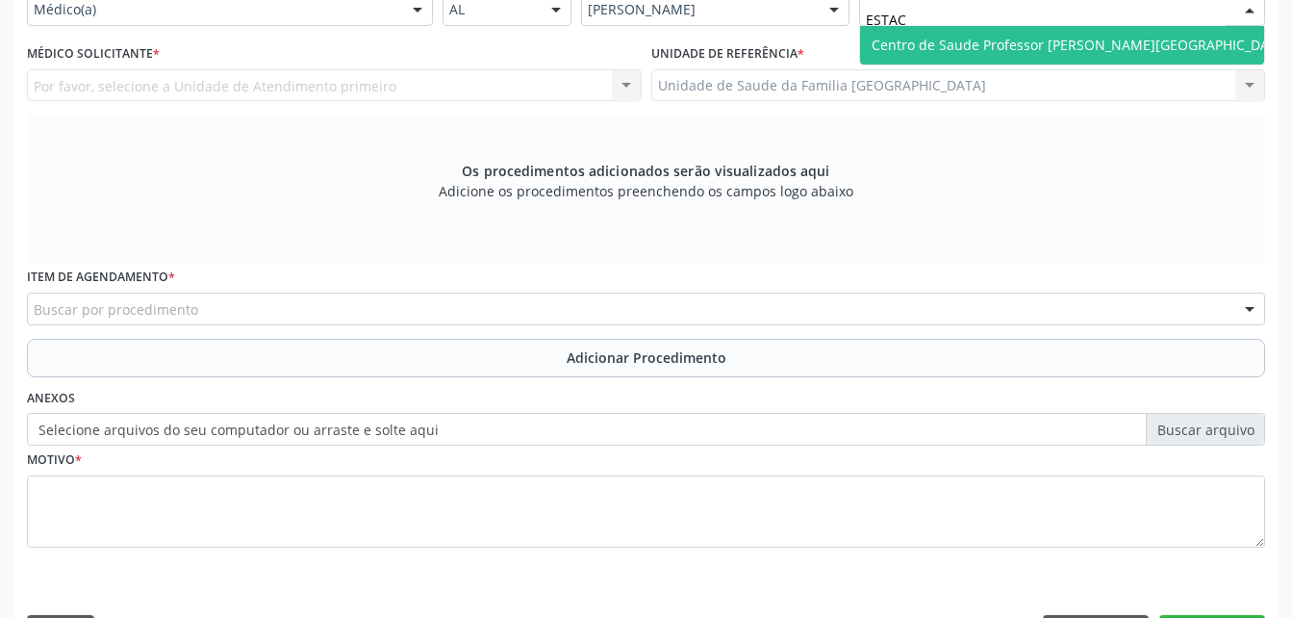
click at [1006, 27] on span "Centro de Saude Professor [PERSON_NAME][GEOGRAPHIC_DATA]" at bounding box center [1081, 45] width 442 height 38
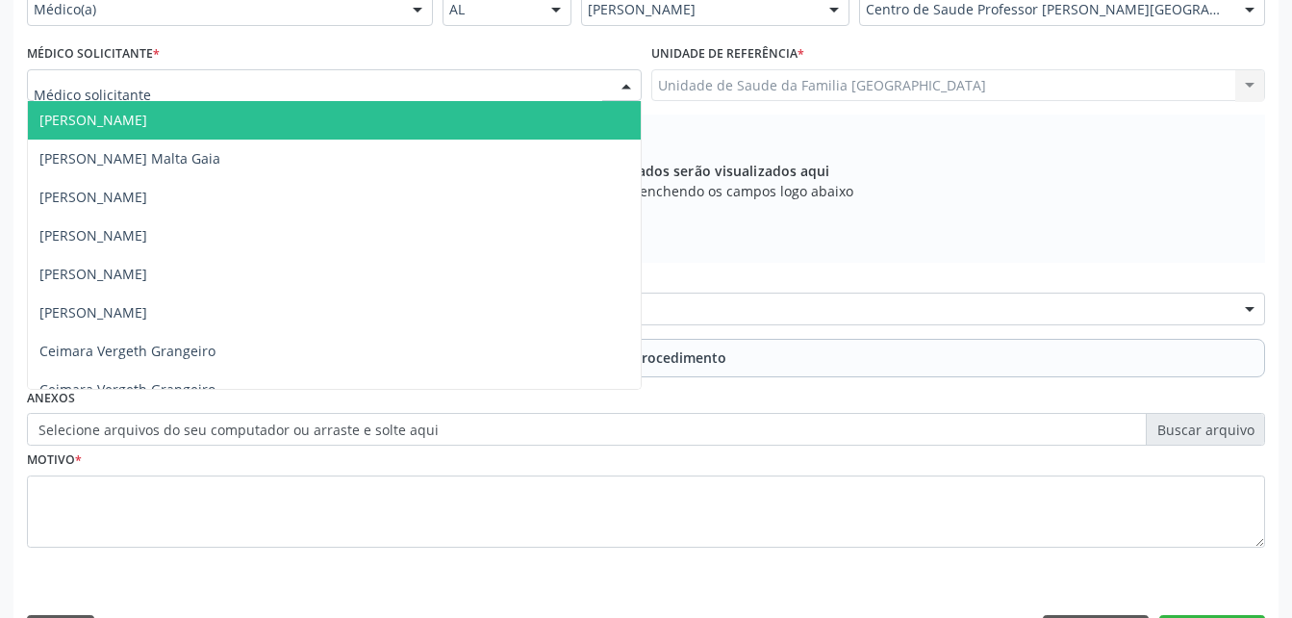
click at [327, 80] on div at bounding box center [334, 85] width 615 height 33
type input "RODR"
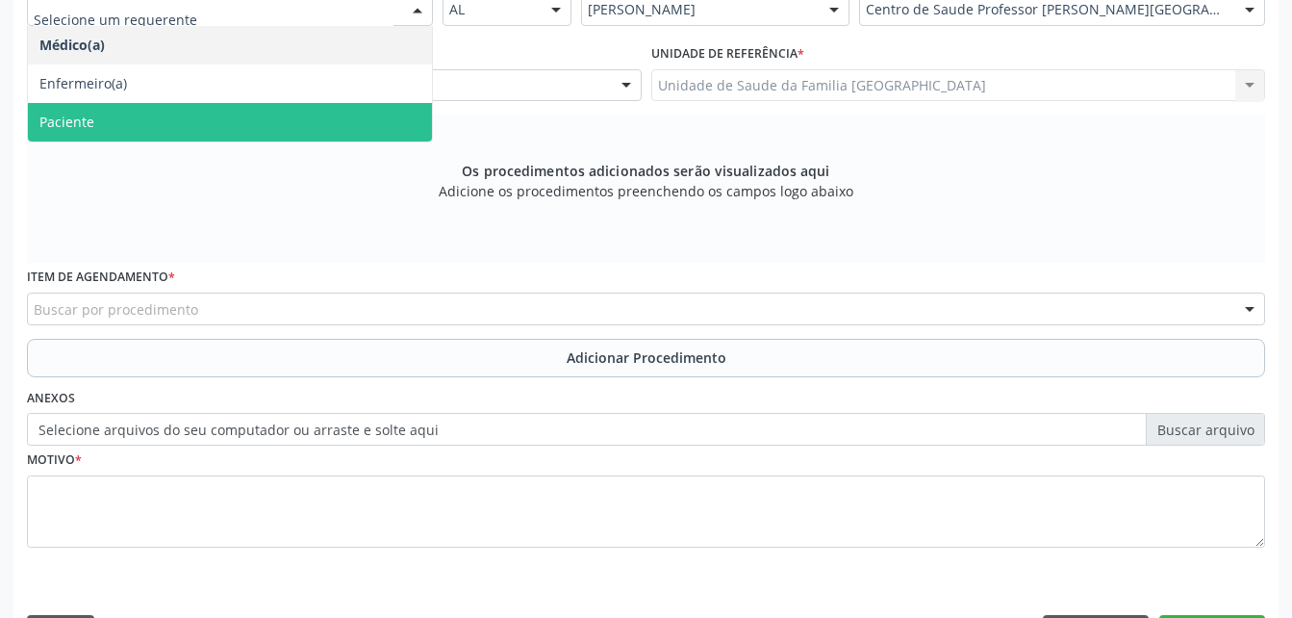
click at [304, 106] on span "Paciente" at bounding box center [230, 122] width 404 height 38
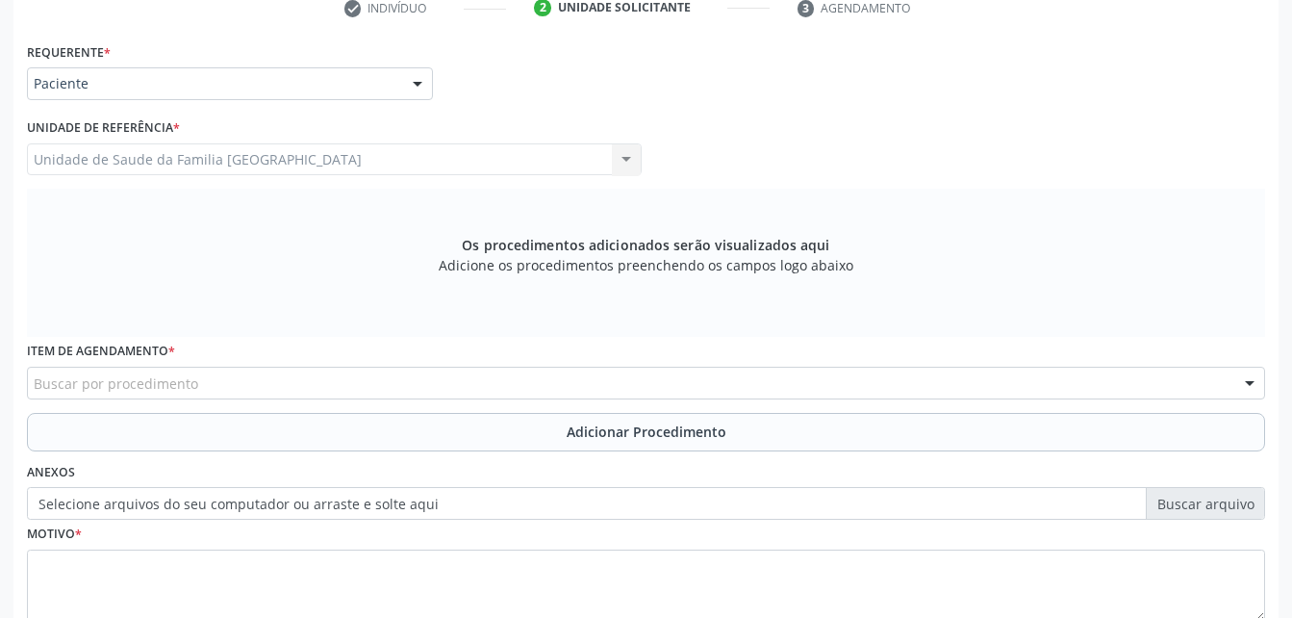
scroll to position [289, 0]
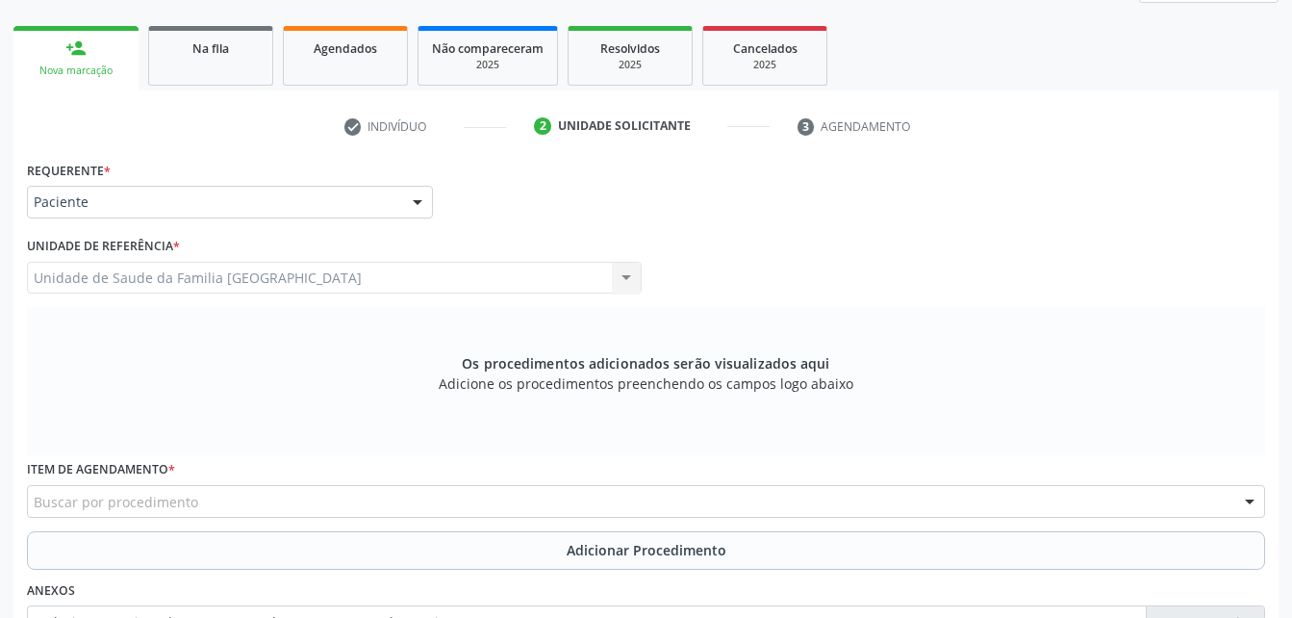
click at [293, 213] on div "Paciente" at bounding box center [230, 202] width 406 height 33
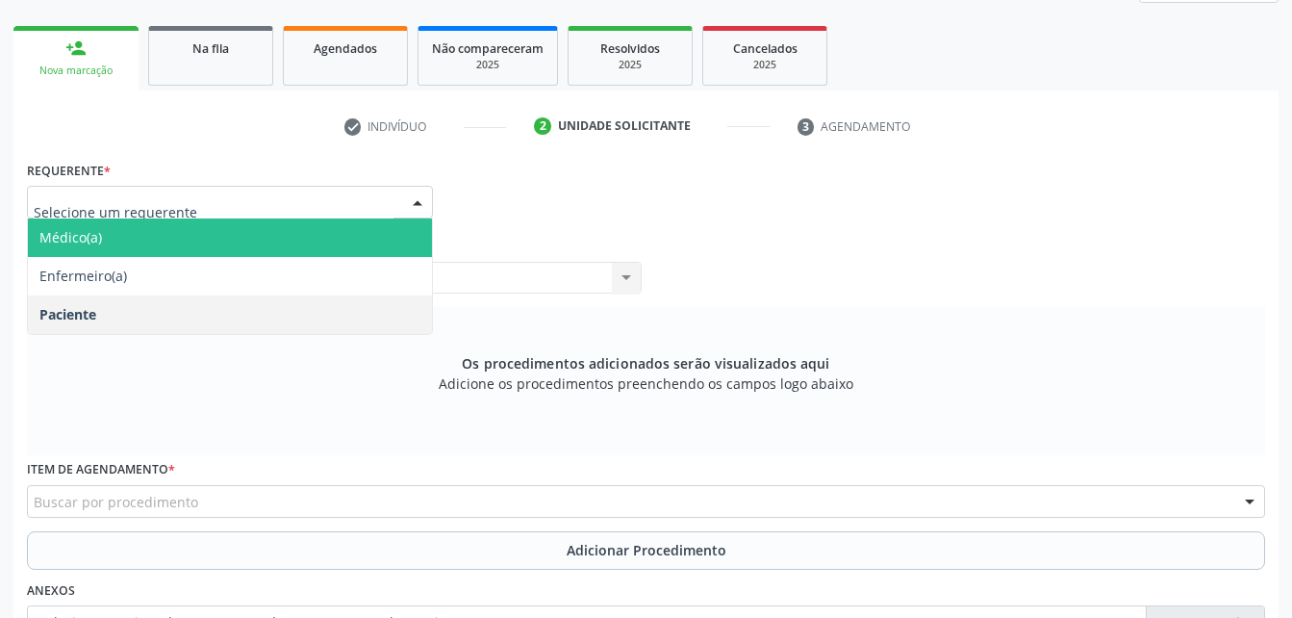
click at [300, 248] on span "Médico(a)" at bounding box center [230, 237] width 404 height 38
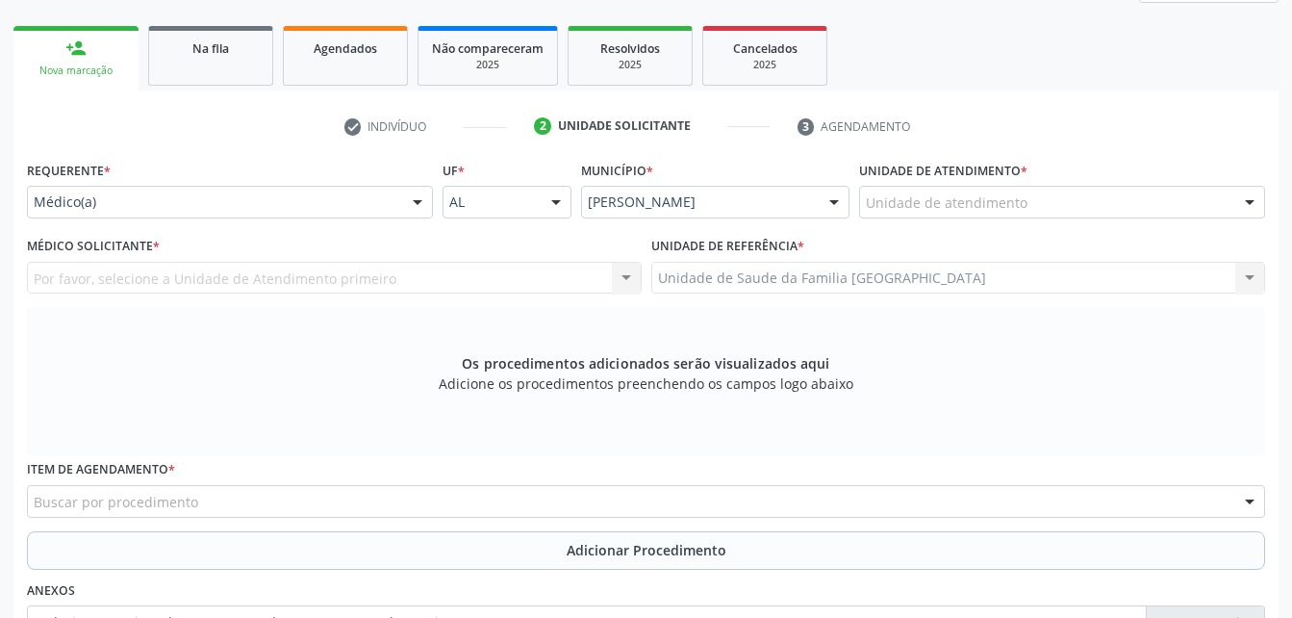
click at [908, 190] on div "Unidade de atendimento" at bounding box center [1062, 202] width 406 height 33
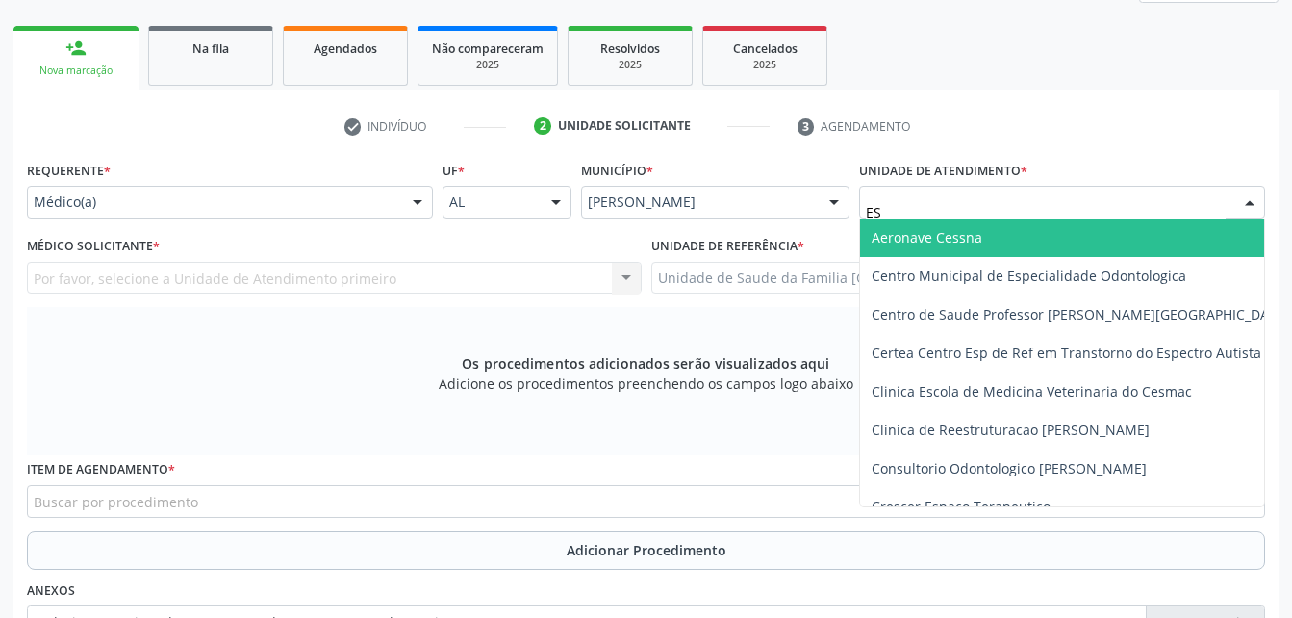
type input "EST"
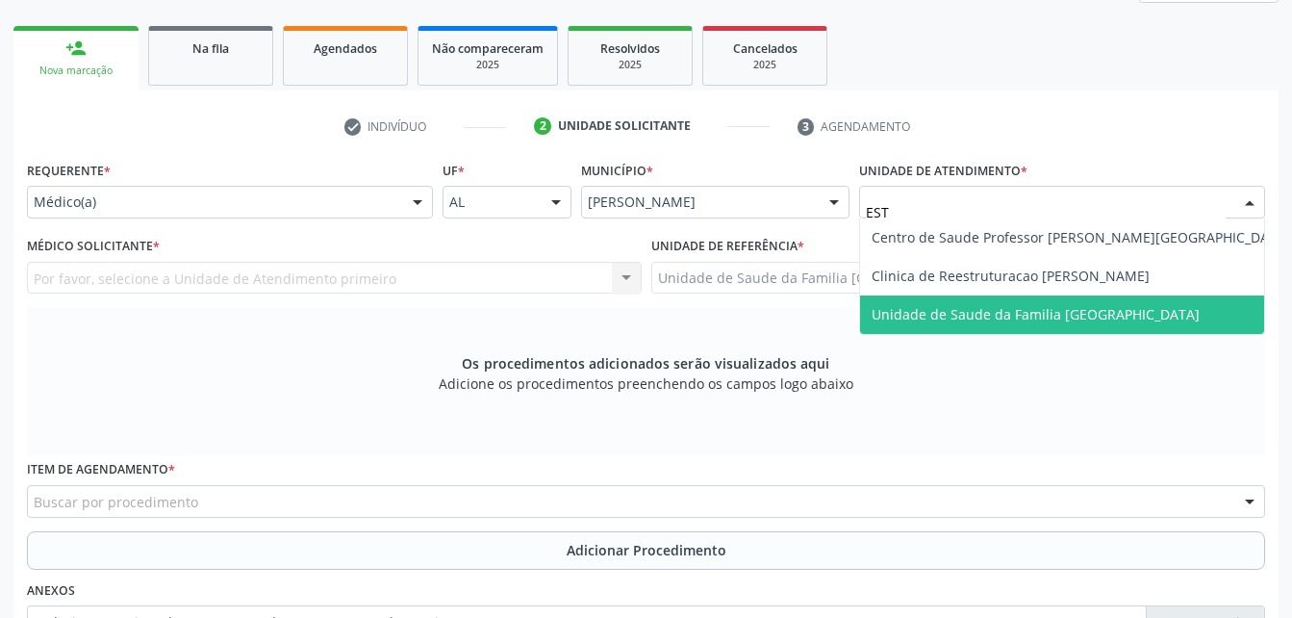
click at [930, 303] on span "Unidade de Saude da Familia [GEOGRAPHIC_DATA]" at bounding box center [1081, 314] width 442 height 38
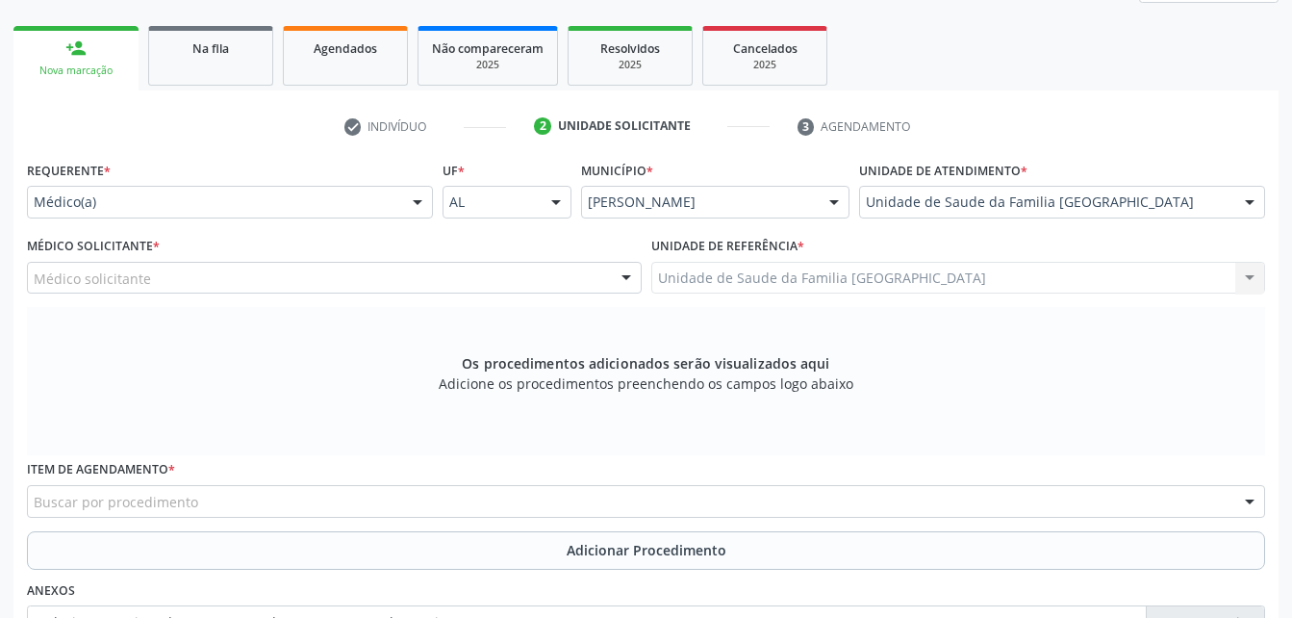
click at [274, 279] on div "Médico solicitante" at bounding box center [334, 278] width 615 height 33
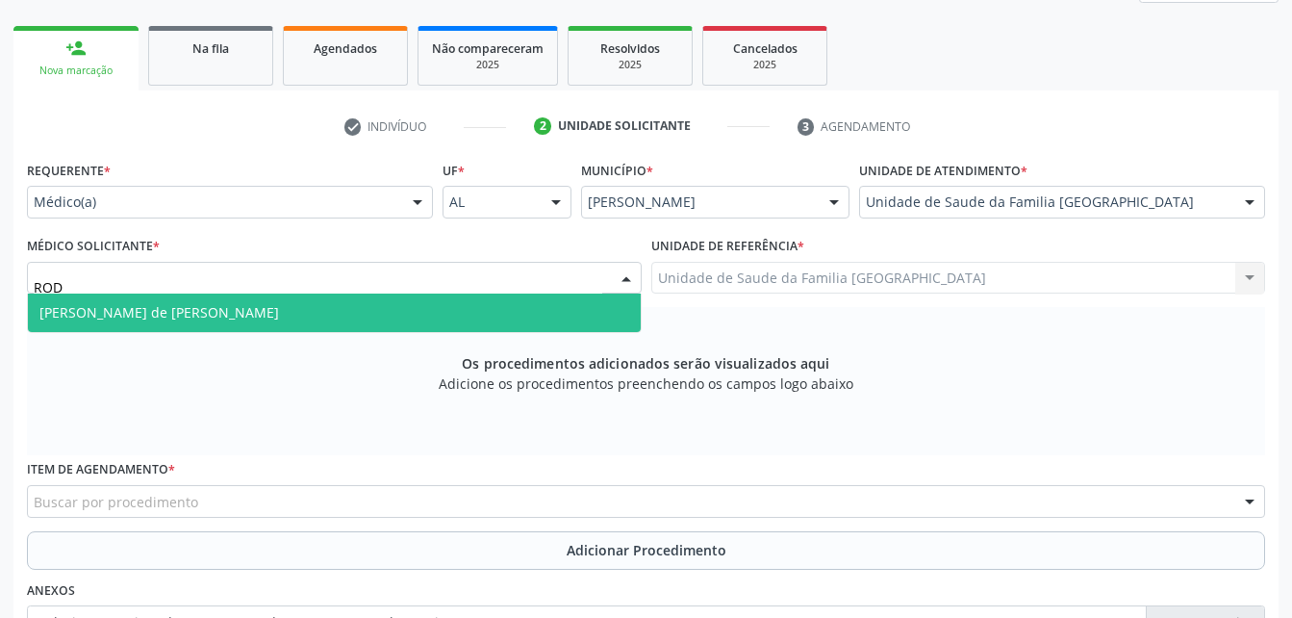
type input "RODR"
click at [271, 308] on span "[PERSON_NAME] de [PERSON_NAME]" at bounding box center [334, 312] width 613 height 38
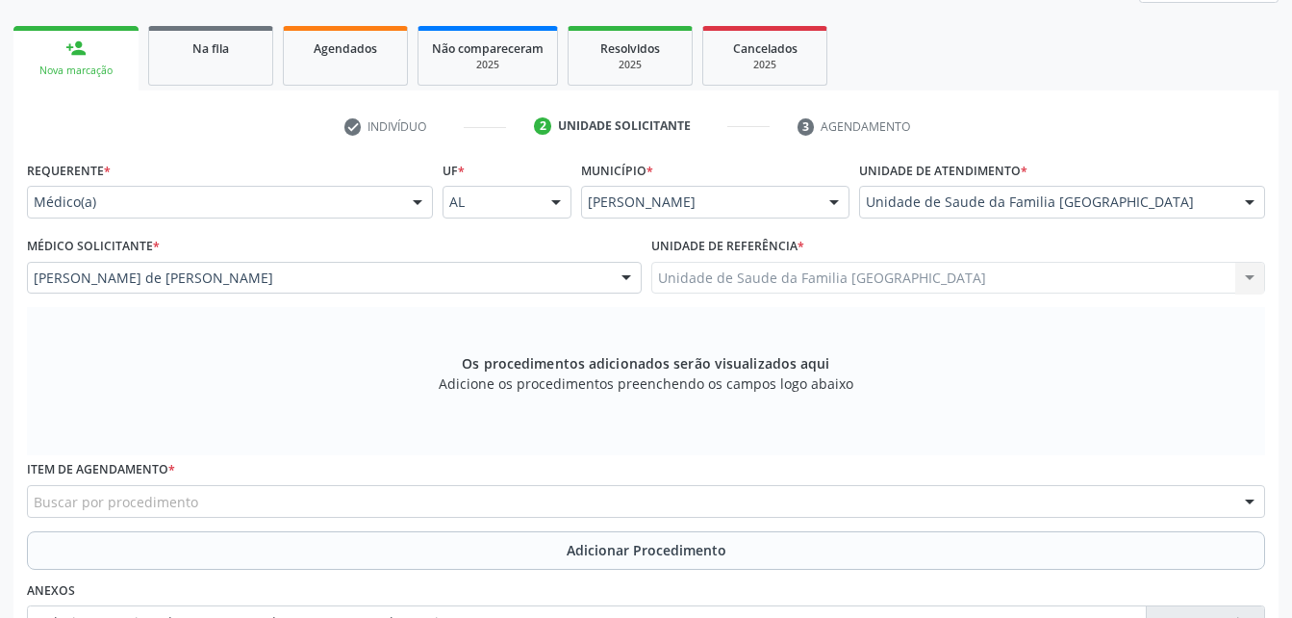
scroll to position [481, 0]
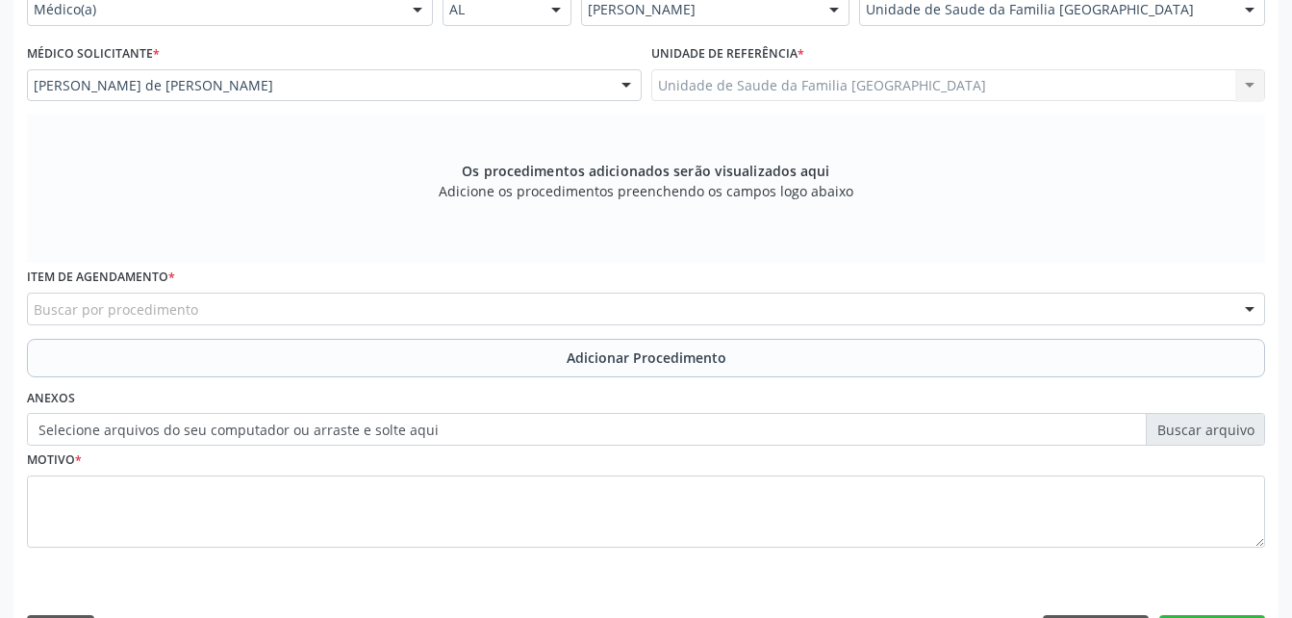
click at [226, 316] on div "Buscar por procedimento" at bounding box center [646, 308] width 1238 height 33
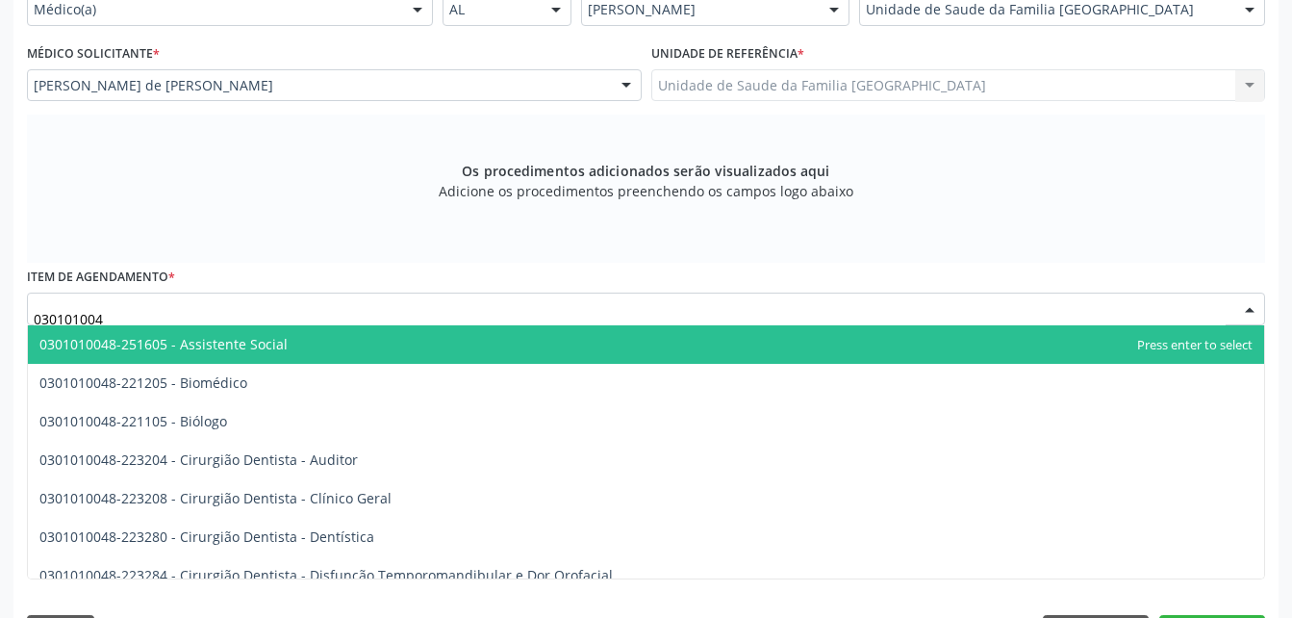
type input "0301010048"
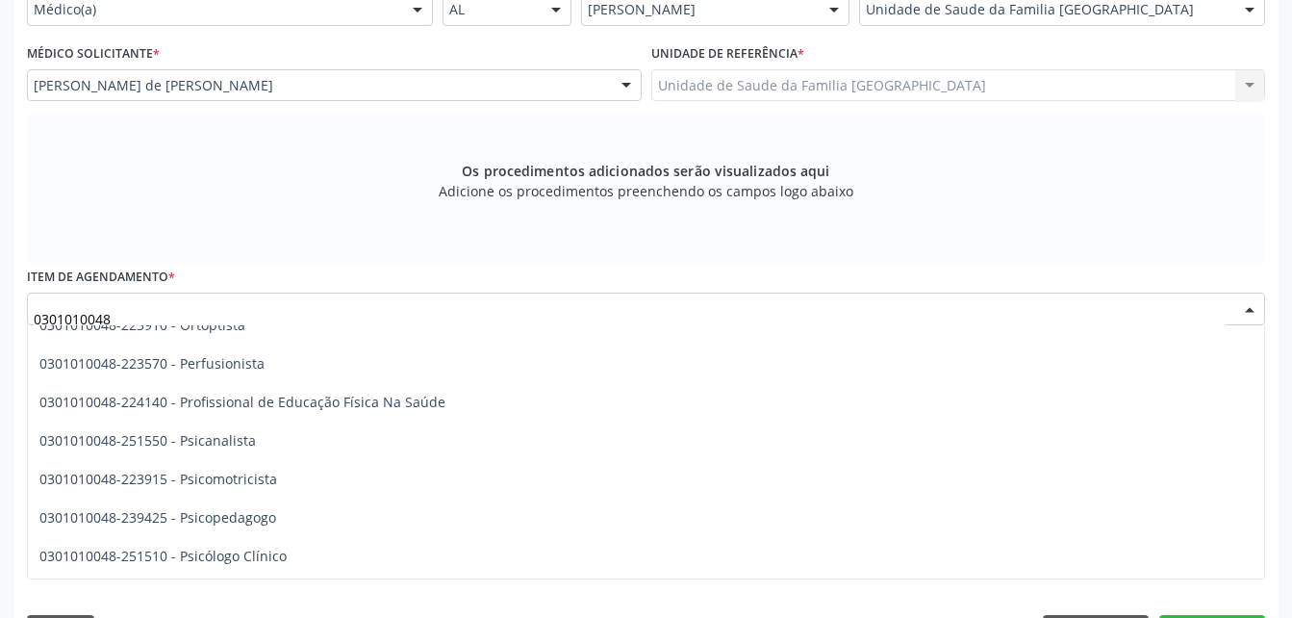
scroll to position [3079, 0]
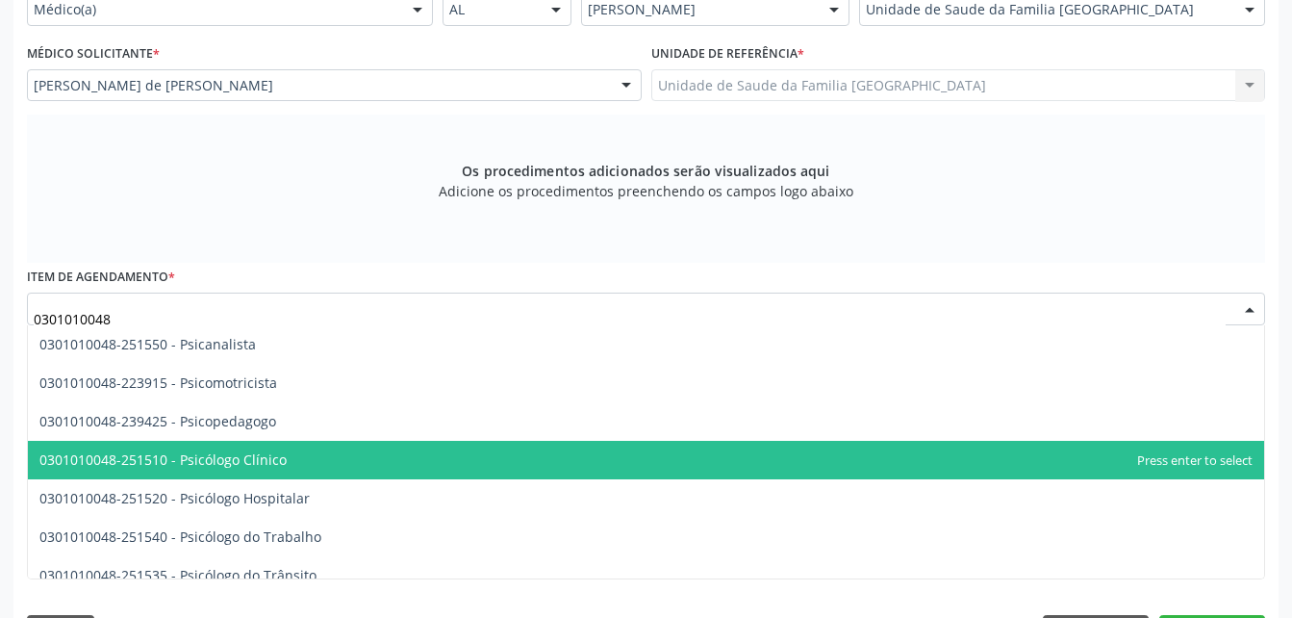
click at [381, 464] on span "0301010048-251510 - Psicólogo Clínico" at bounding box center [646, 460] width 1236 height 38
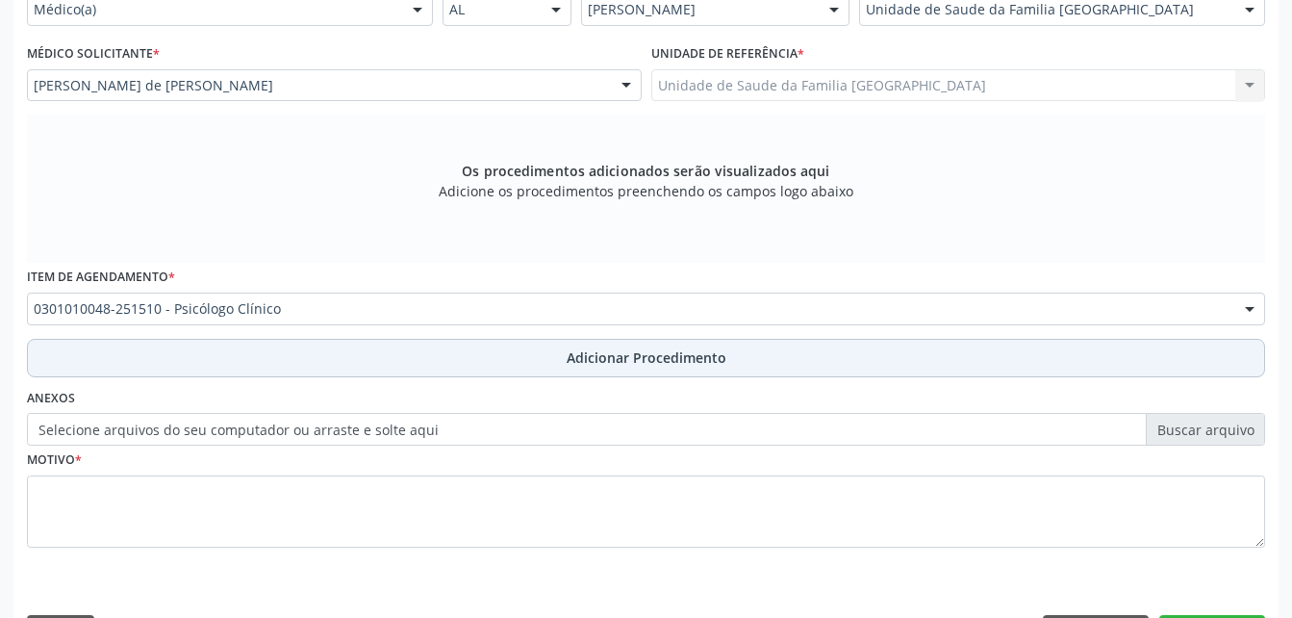
click at [385, 362] on button "Adicionar Procedimento" at bounding box center [646, 358] width 1238 height 38
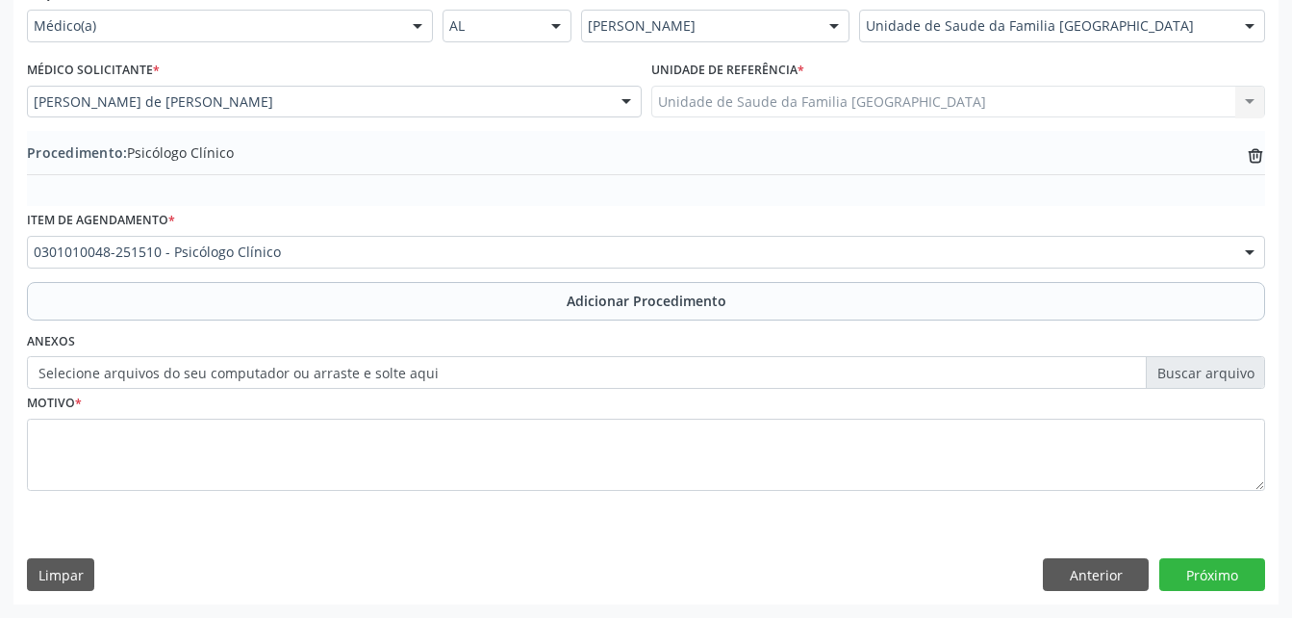
scroll to position [465, 0]
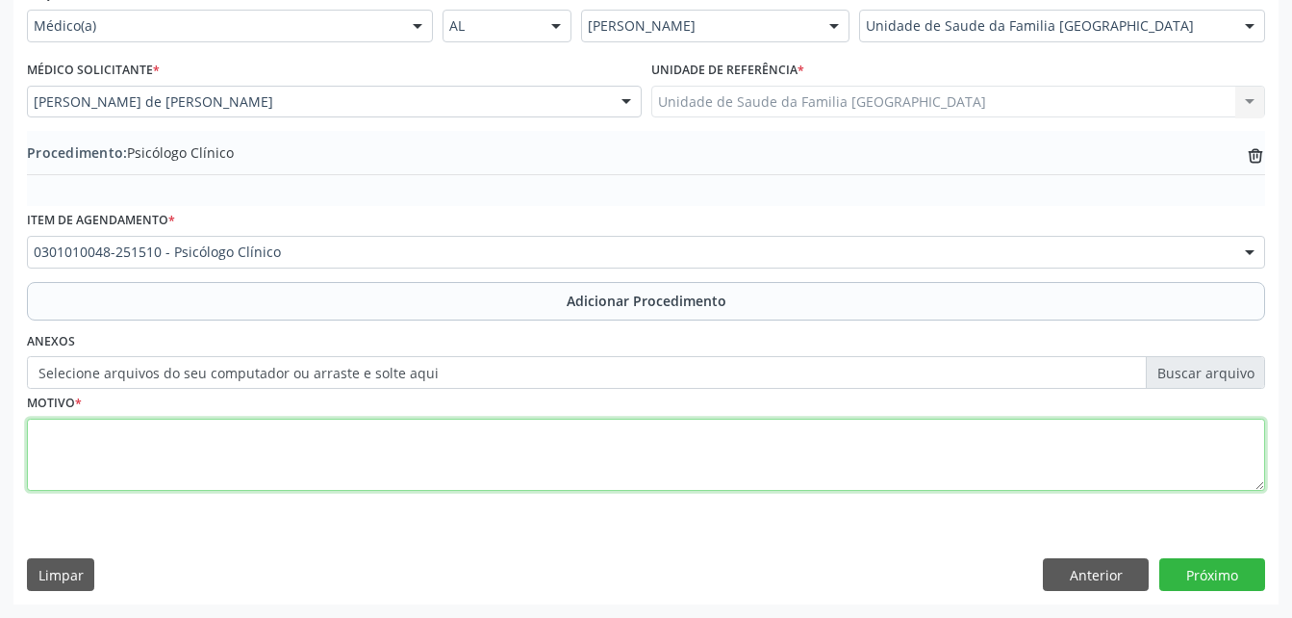
click at [400, 455] on textarea at bounding box center [646, 454] width 1238 height 73
type textarea "DISTURBIO DEPRESSIVO DE CONDUTA"
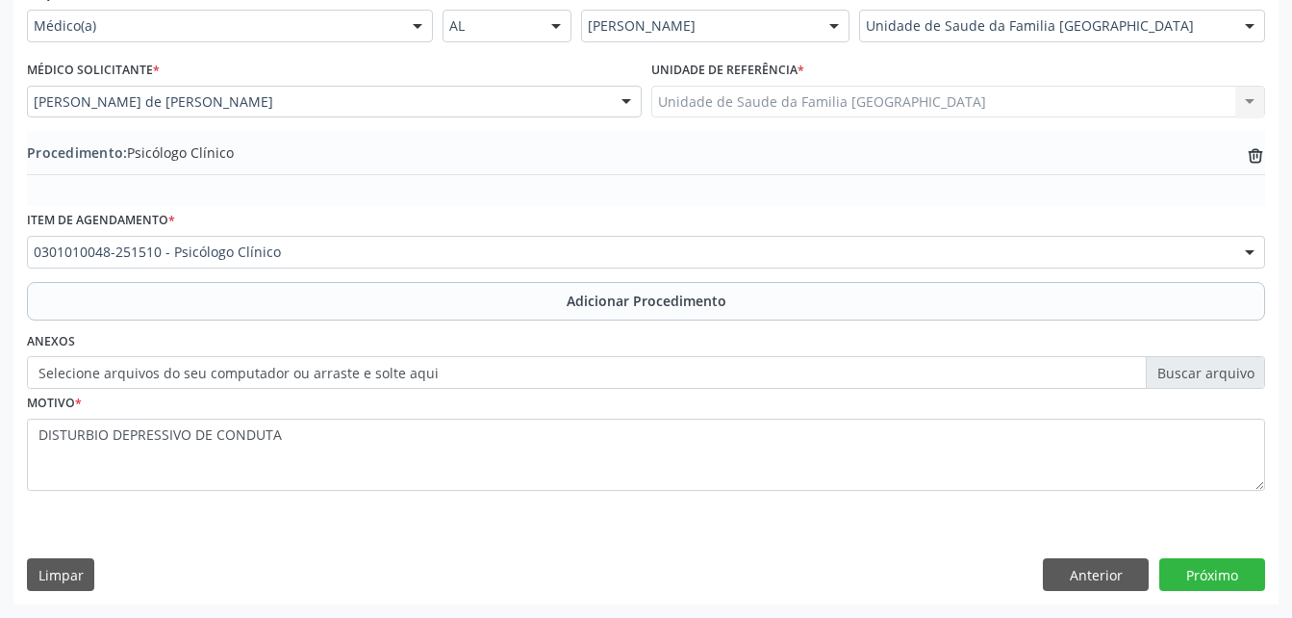
click at [1182, 556] on div "Requerente * Médico(a) Médico(a) Enfermeiro(a) Paciente Nenhum resultado encont…" at bounding box center [645, 291] width 1265 height 623
click at [1198, 562] on button "Próximo" at bounding box center [1212, 574] width 106 height 33
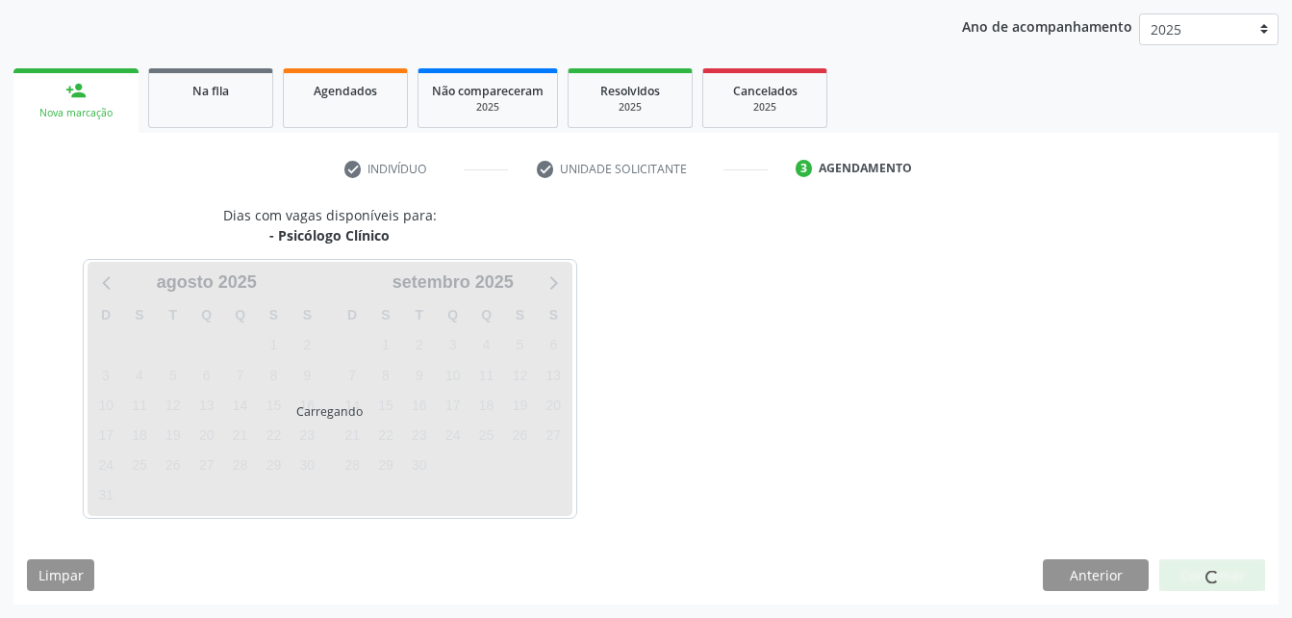
scroll to position [303, 0]
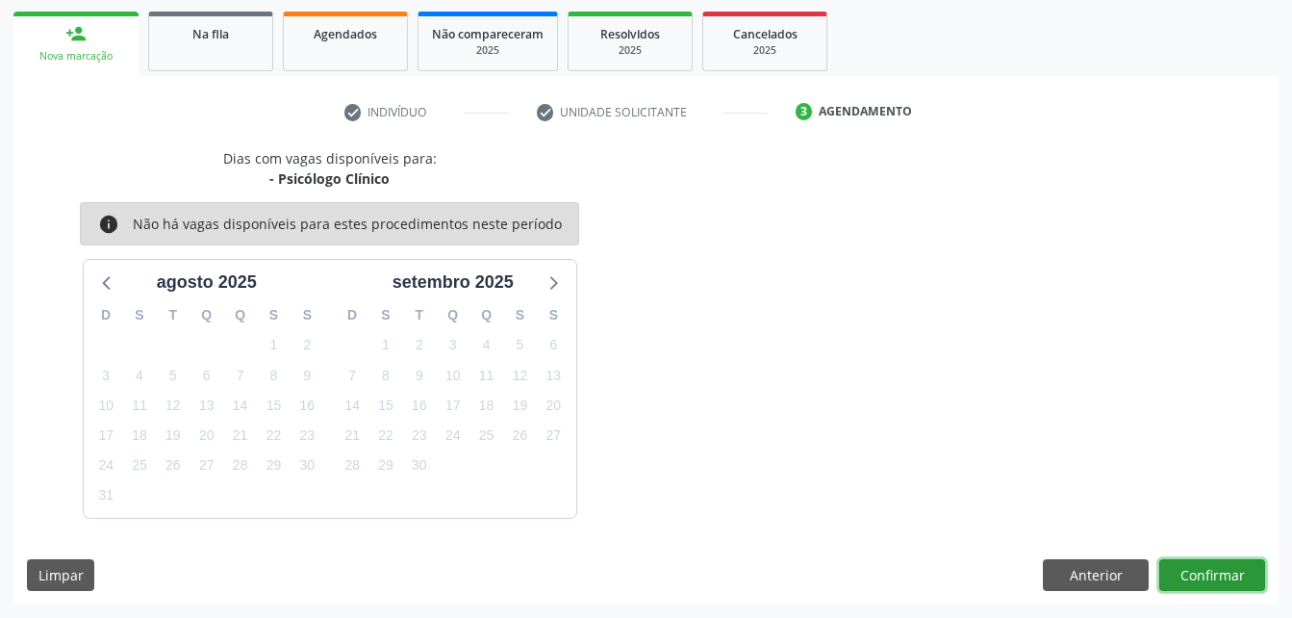
click at [1199, 570] on button "Confirmar" at bounding box center [1212, 575] width 106 height 33
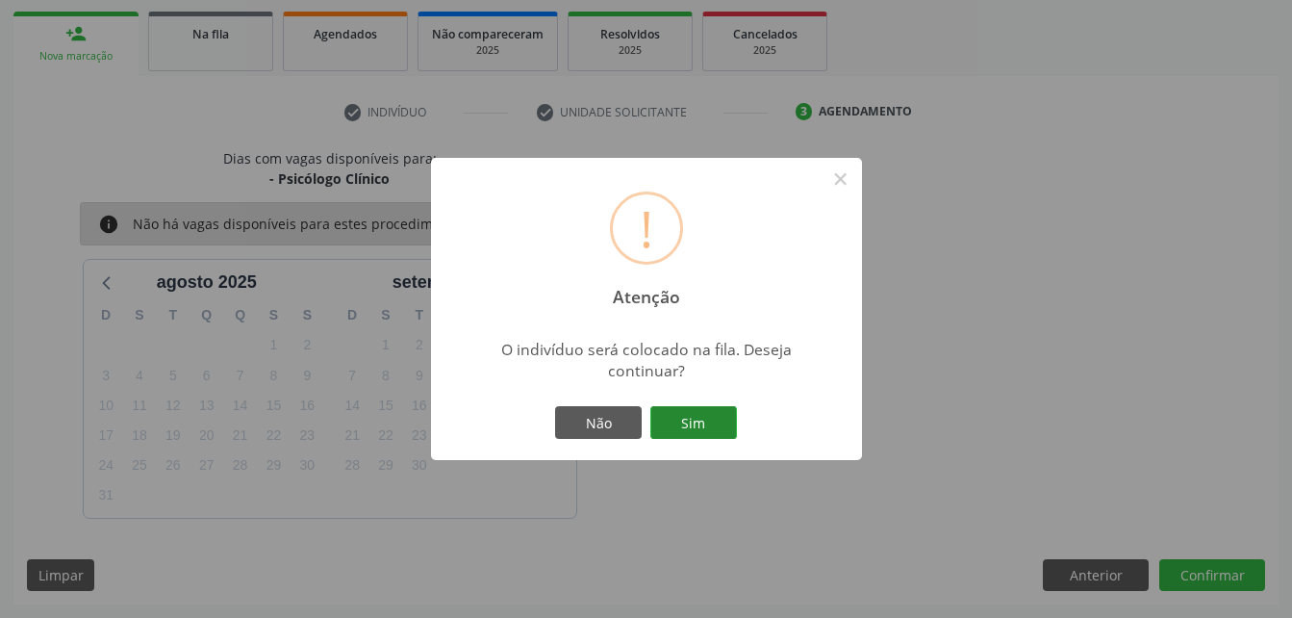
click at [711, 418] on button "Sim" at bounding box center [693, 422] width 87 height 33
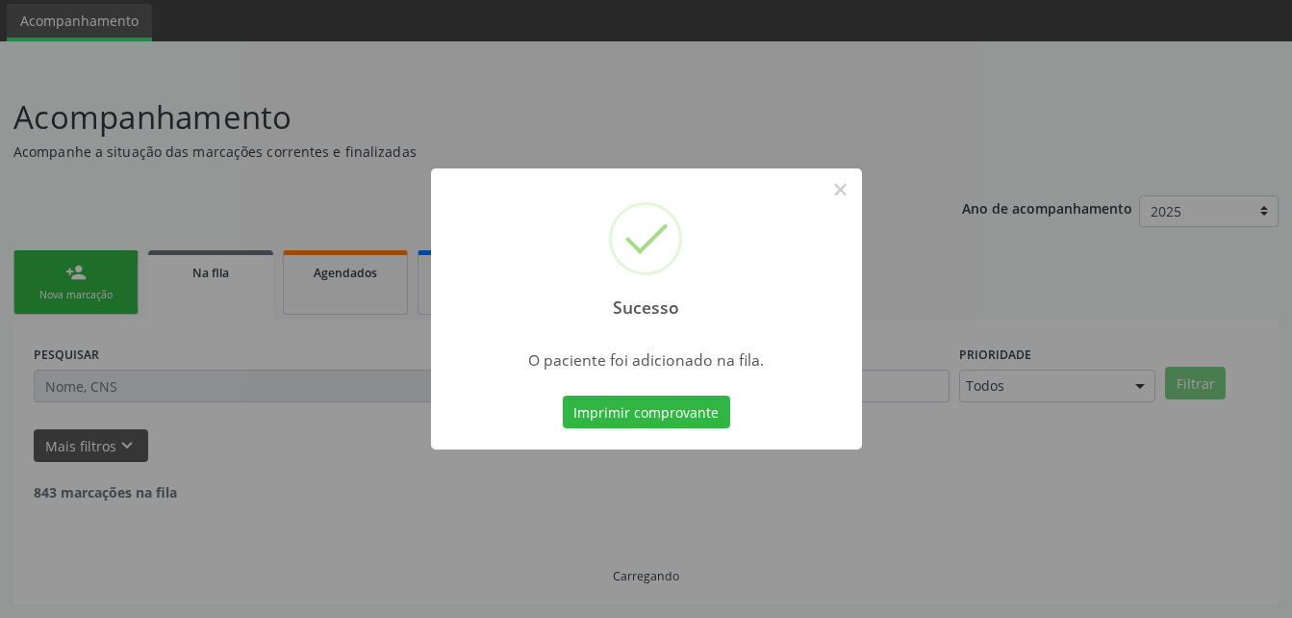
scroll to position [44, 0]
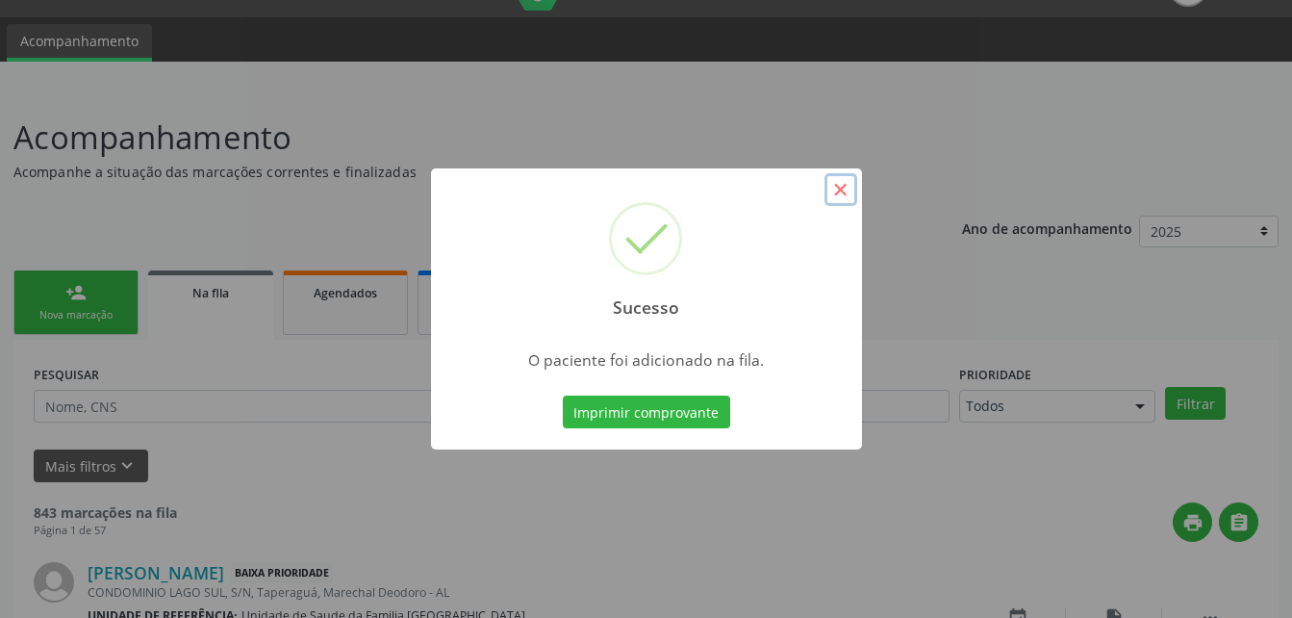
click at [849, 187] on button "×" at bounding box center [840, 189] width 33 height 33
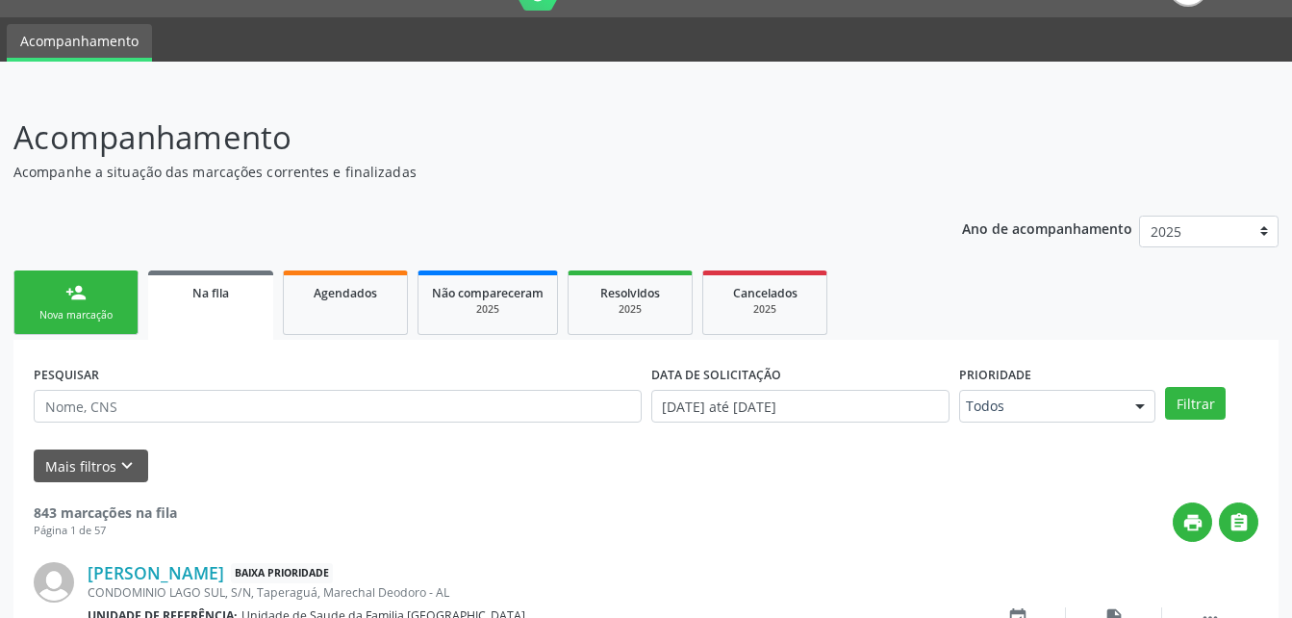
click at [87, 325] on link "person_add Nova marcação" at bounding box center [75, 302] width 125 height 64
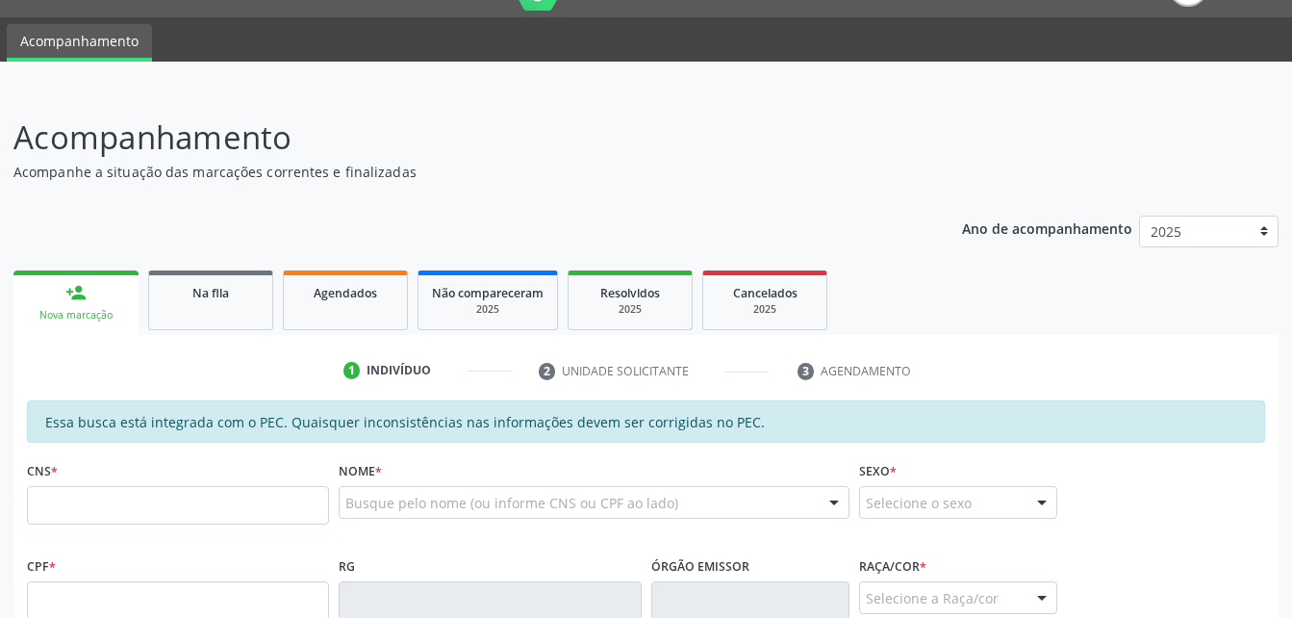
scroll to position [140, 0]
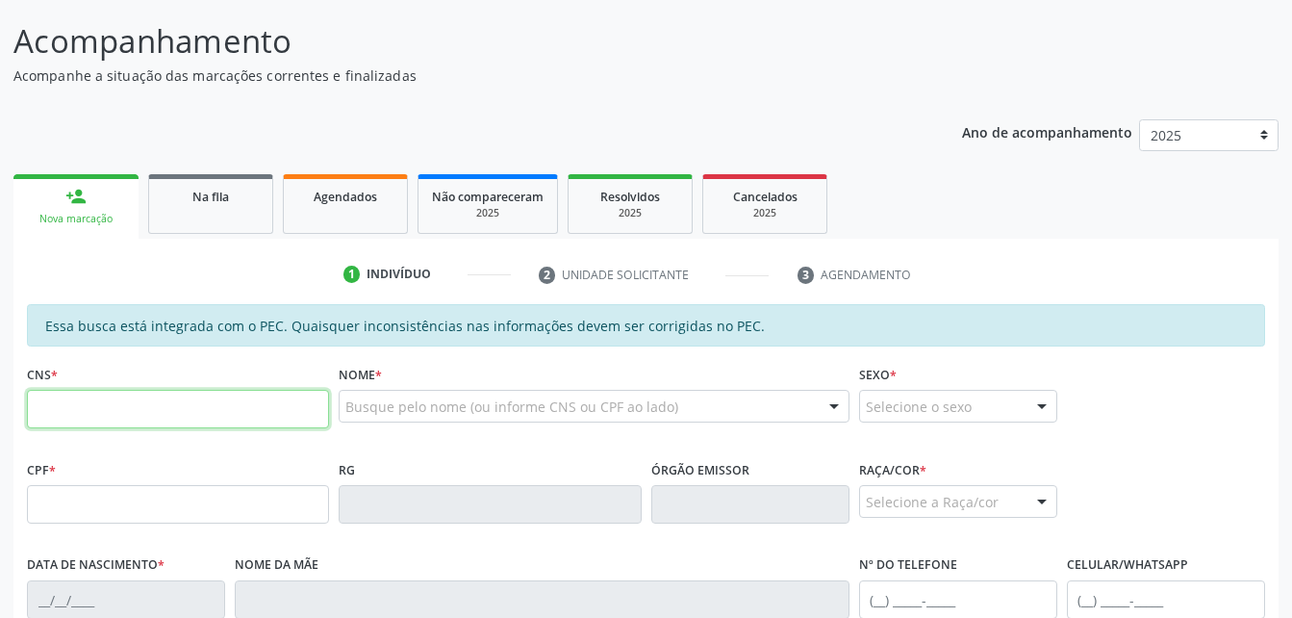
click at [266, 406] on input "text" at bounding box center [178, 409] width 302 height 38
click at [240, 500] on input "text" at bounding box center [178, 504] width 302 height 38
type input "776.869.004-44"
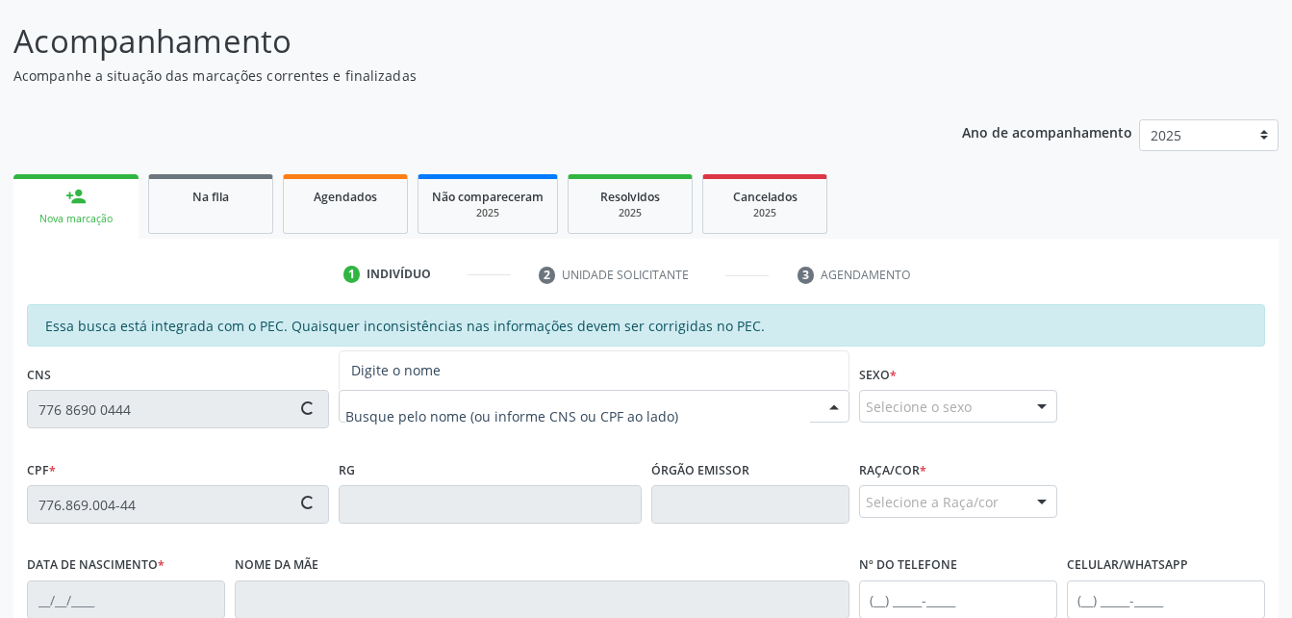
type input "703 4012 2793 8719"
type input "2[DATE]"
type input "Alaide Maria da Conceição"
type input "[PHONE_NUMBER]"
type input "S/N"
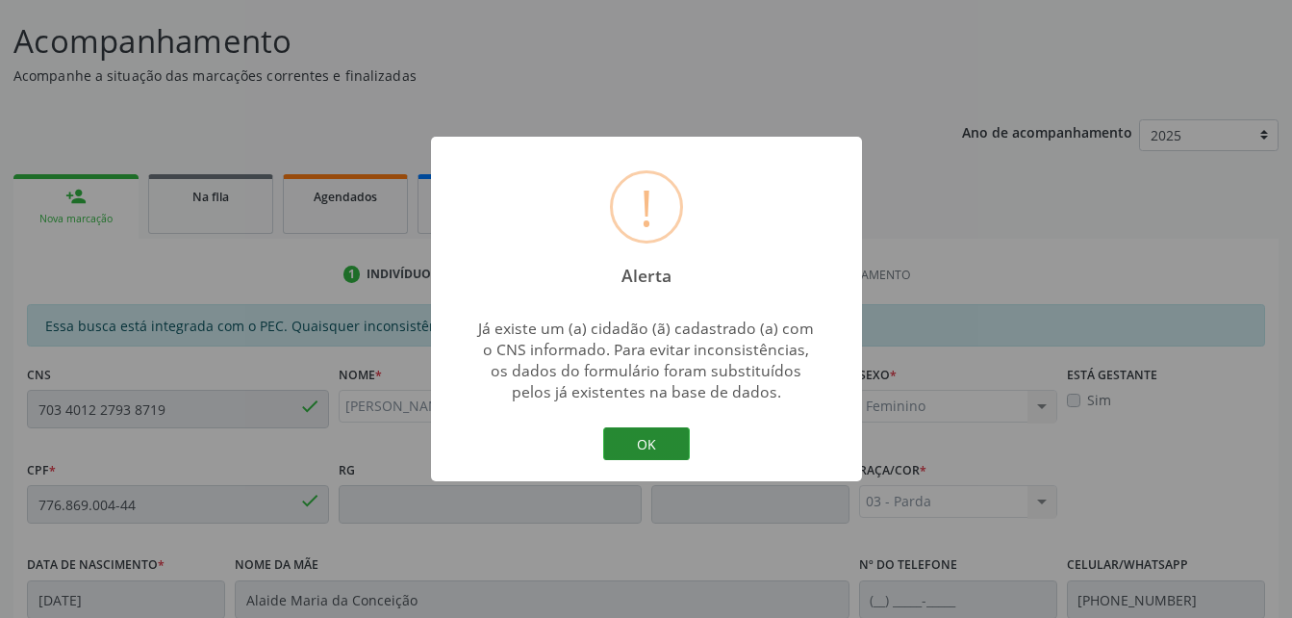
click at [668, 437] on button "OK" at bounding box center [646, 443] width 87 height 33
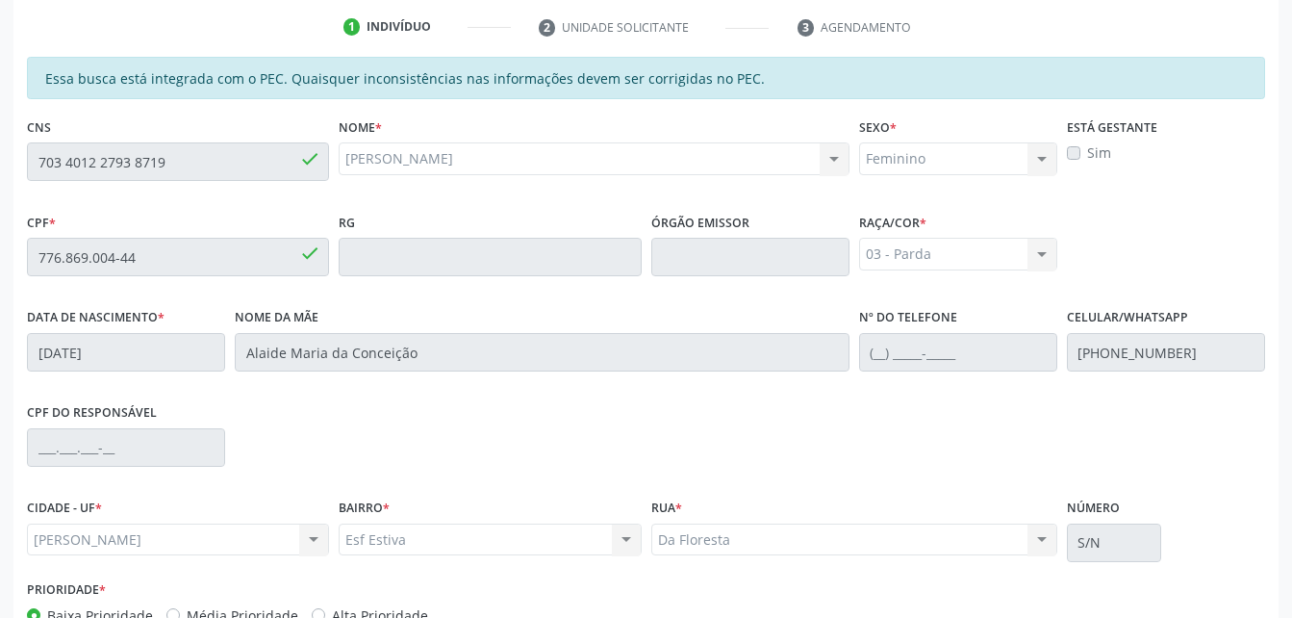
scroll to position [508, 0]
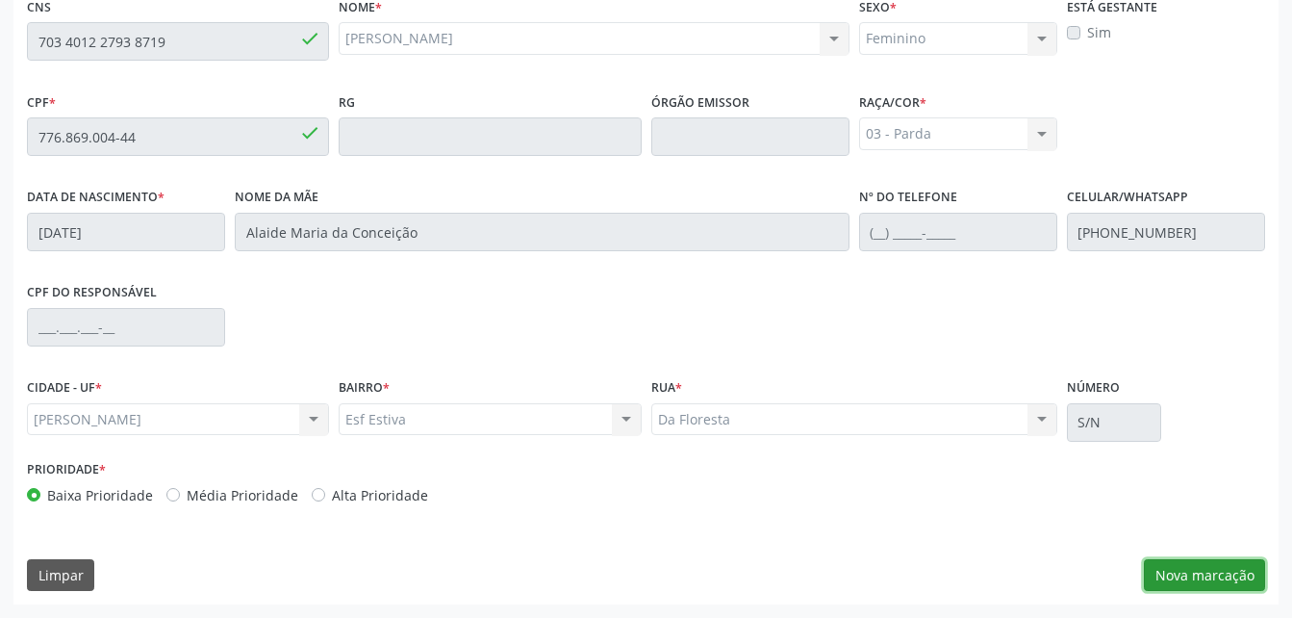
click at [1214, 578] on button "Nova marcação" at bounding box center [1204, 575] width 121 height 33
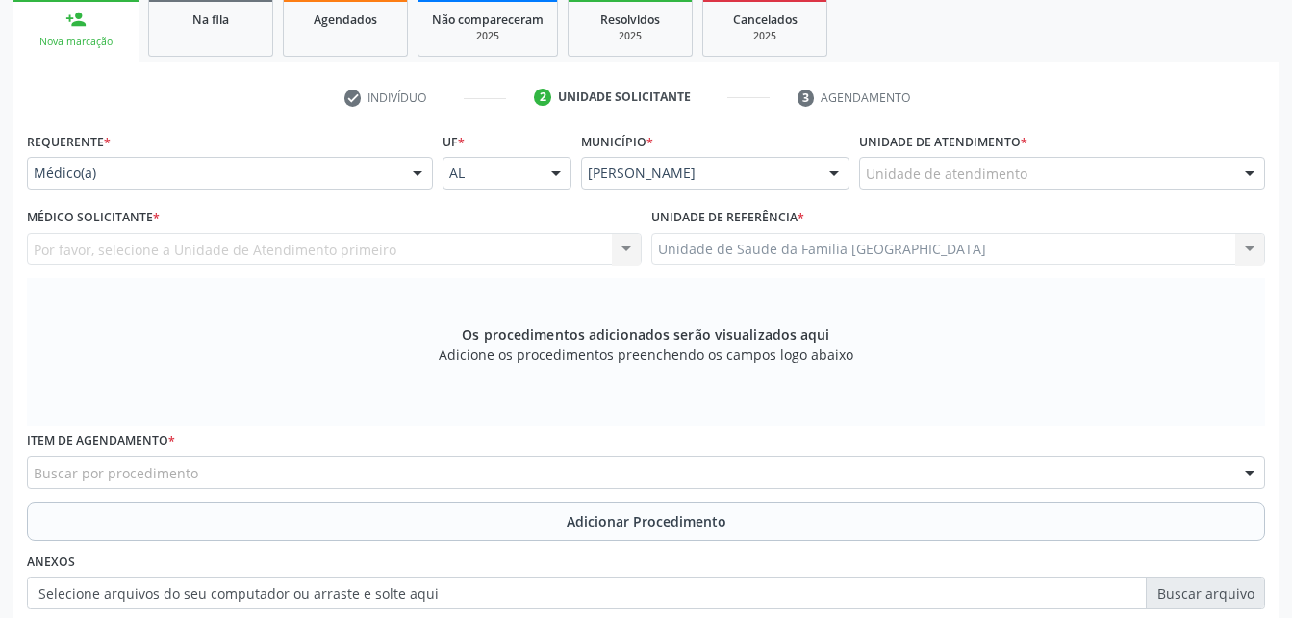
scroll to position [316, 0]
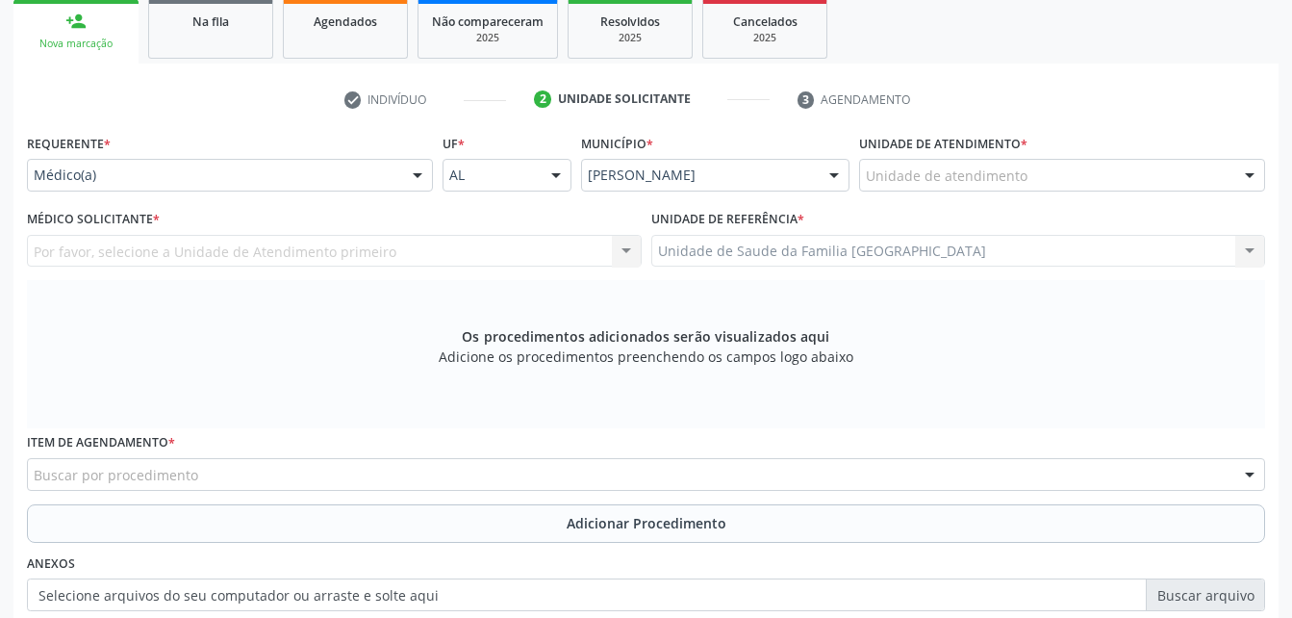
click at [1064, 171] on div "Unidade de atendimento" at bounding box center [1062, 175] width 406 height 33
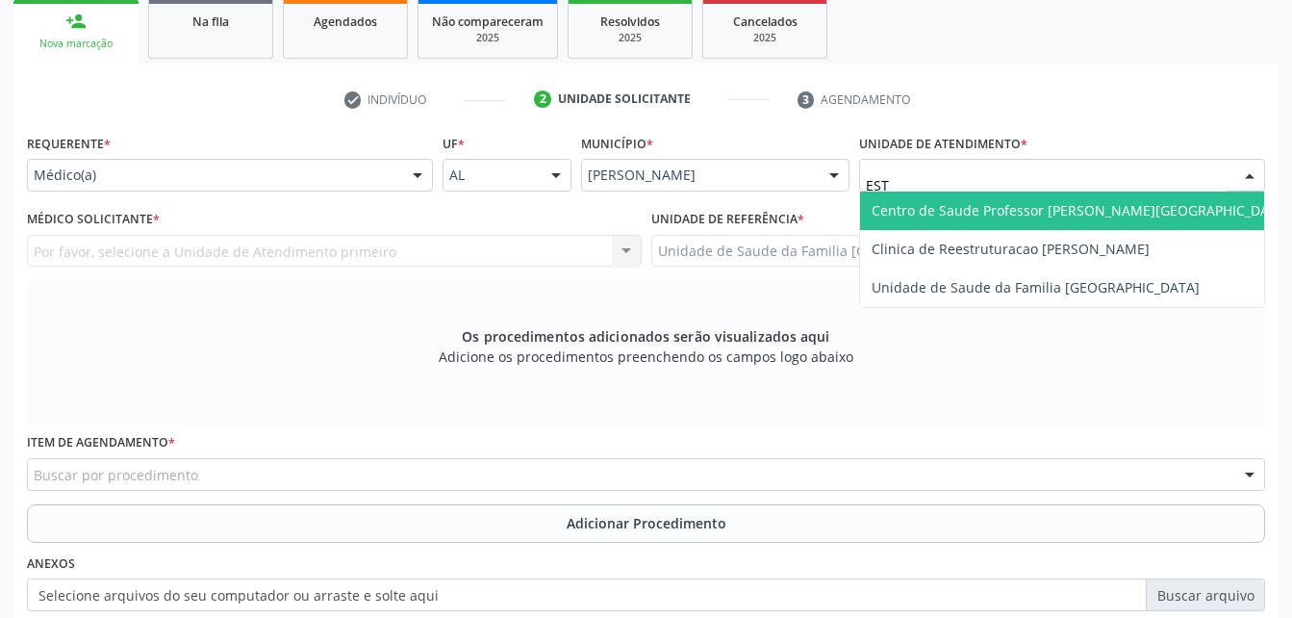
type input "ESTI"
click at [1102, 193] on span "Unidade de Saude da Familia [GEOGRAPHIC_DATA]" at bounding box center [1062, 210] width 404 height 38
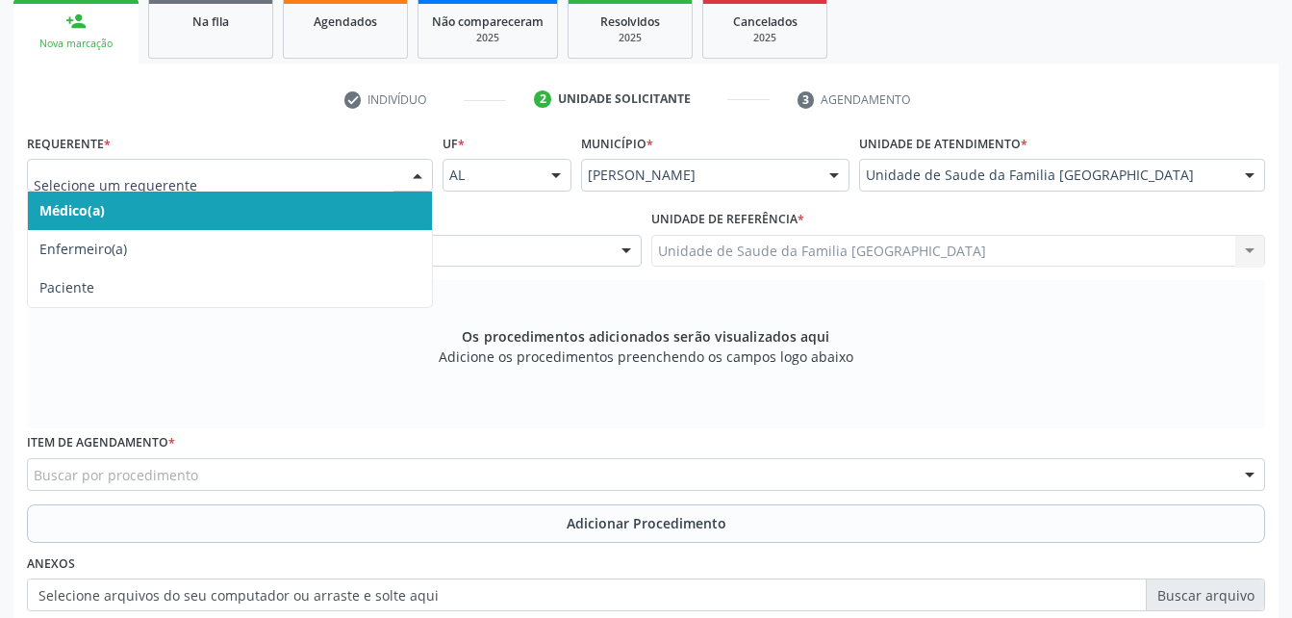
click at [266, 206] on span "Médico(a)" at bounding box center [230, 210] width 404 height 38
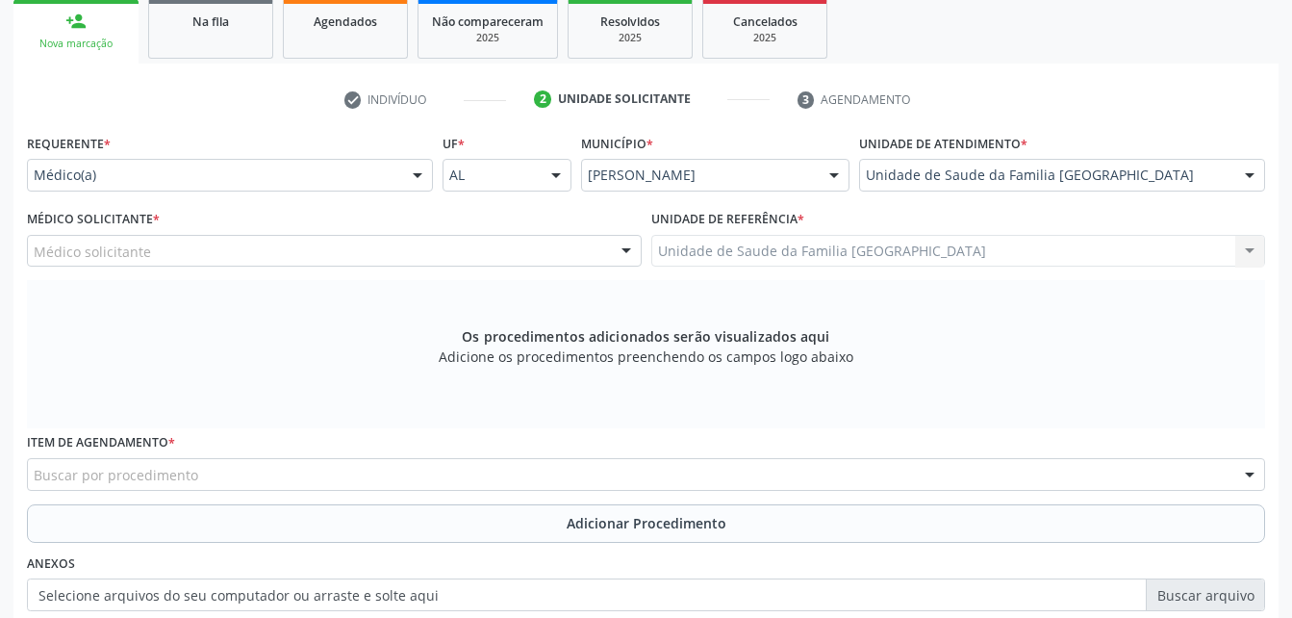
click at [297, 253] on div "Médico solicitante" at bounding box center [334, 251] width 615 height 33
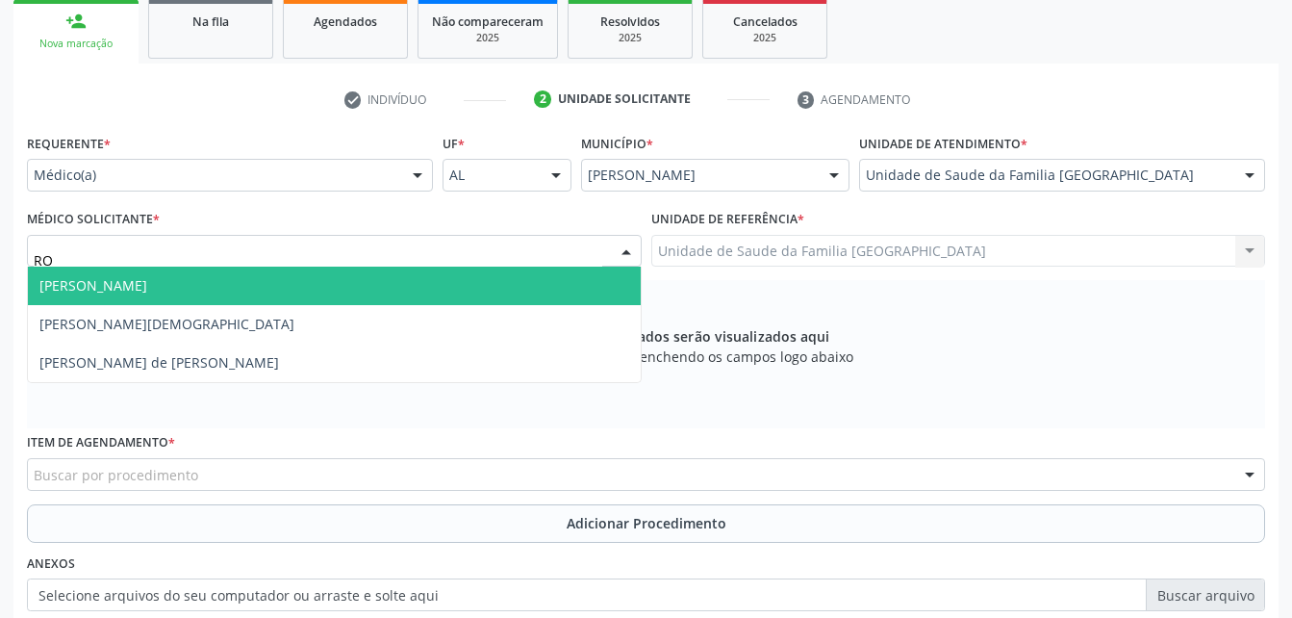
type input "ROD"
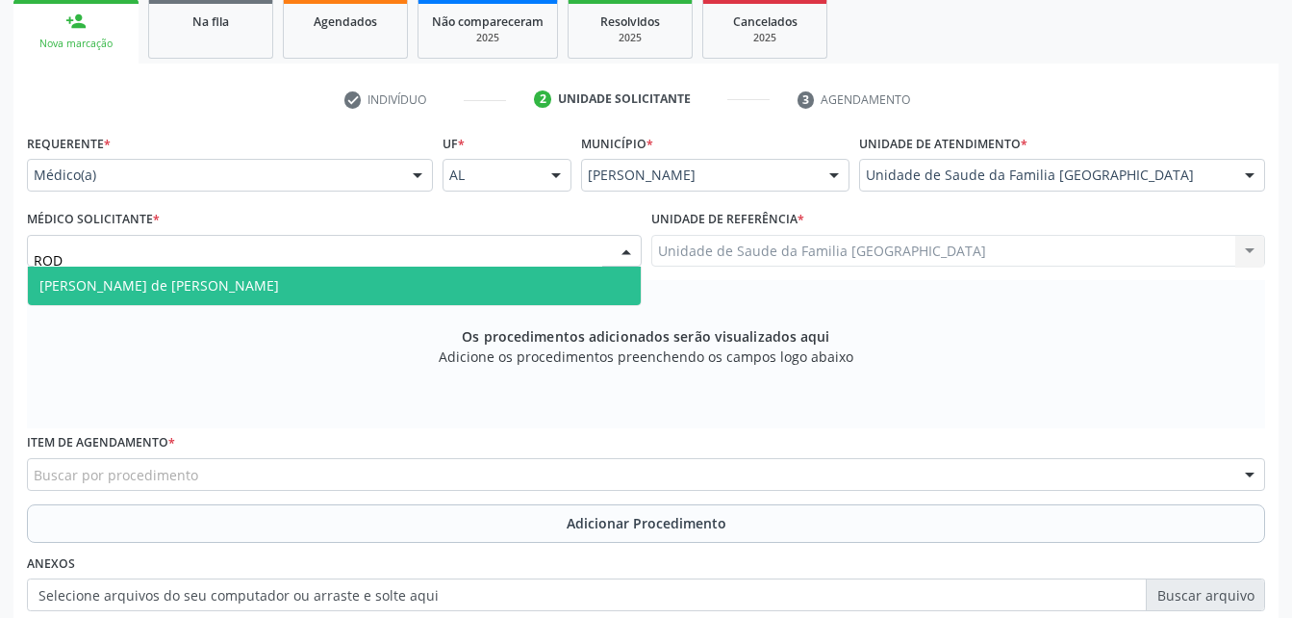
click at [308, 275] on span "[PERSON_NAME] de [PERSON_NAME]" at bounding box center [334, 285] width 613 height 38
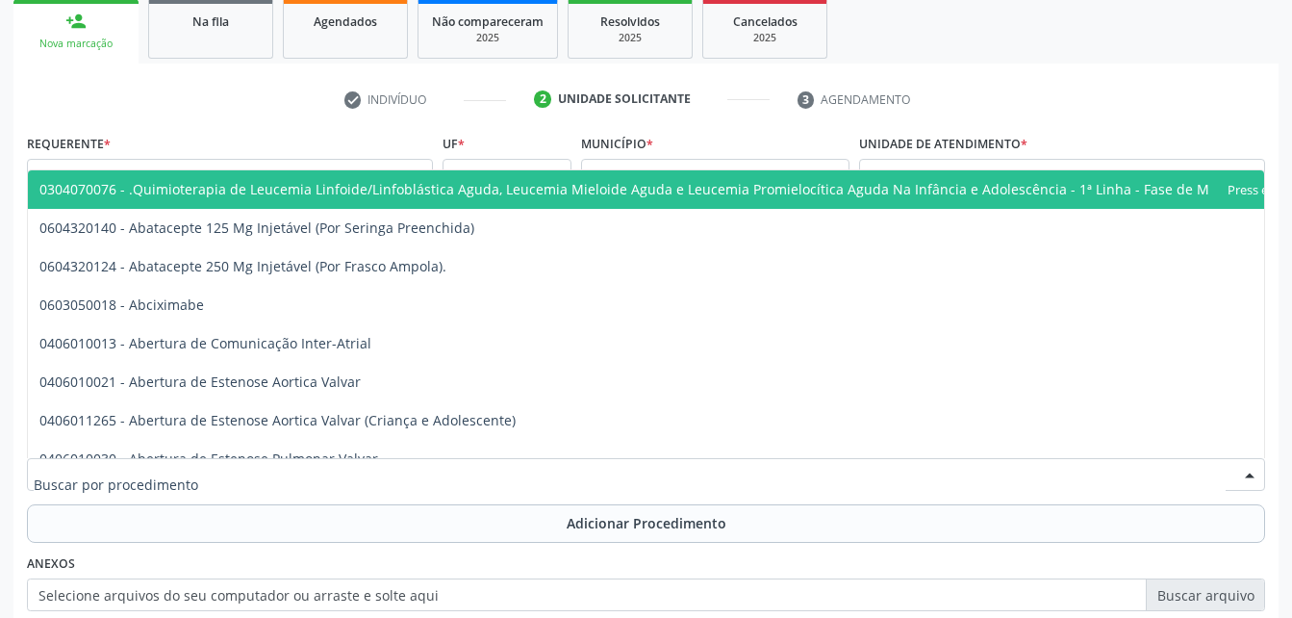
click at [341, 481] on div at bounding box center [646, 474] width 1238 height 33
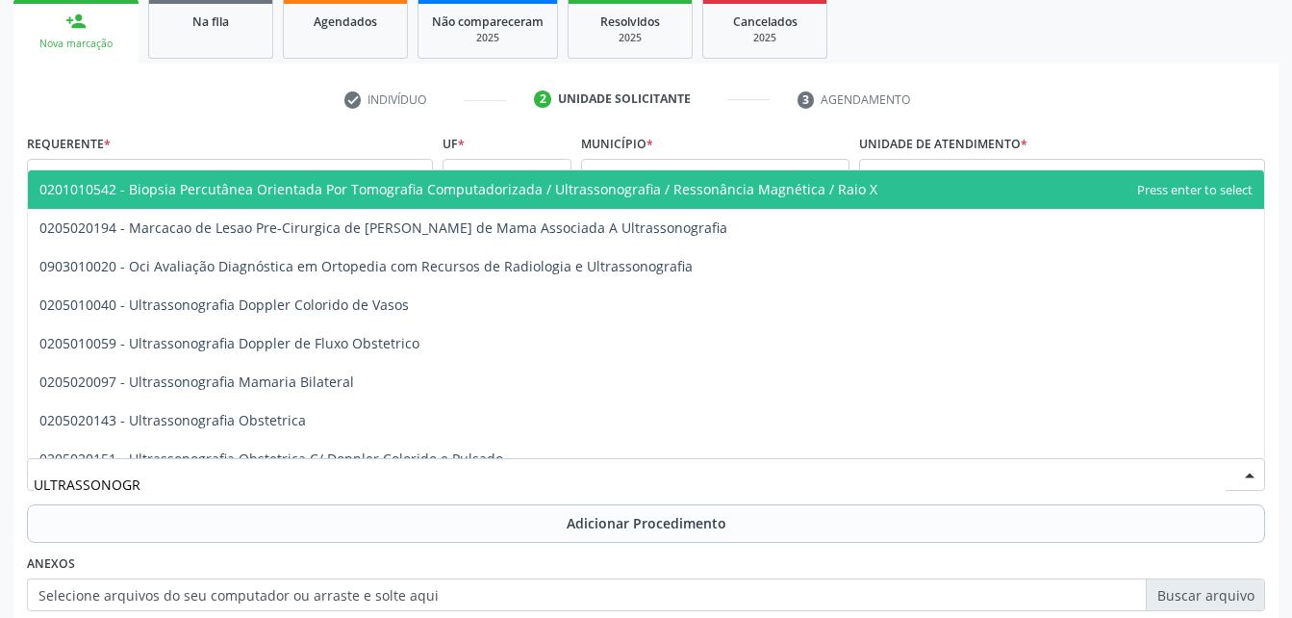
type input "ULTRASSONOGRA"
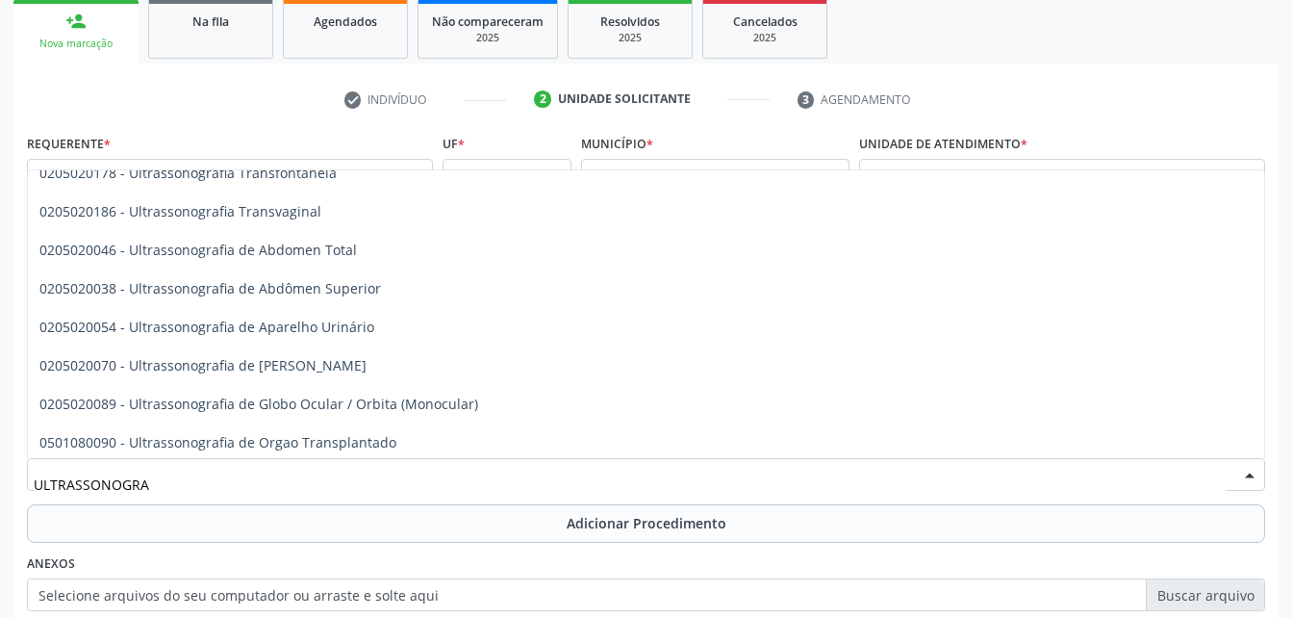
scroll to position [385, 0]
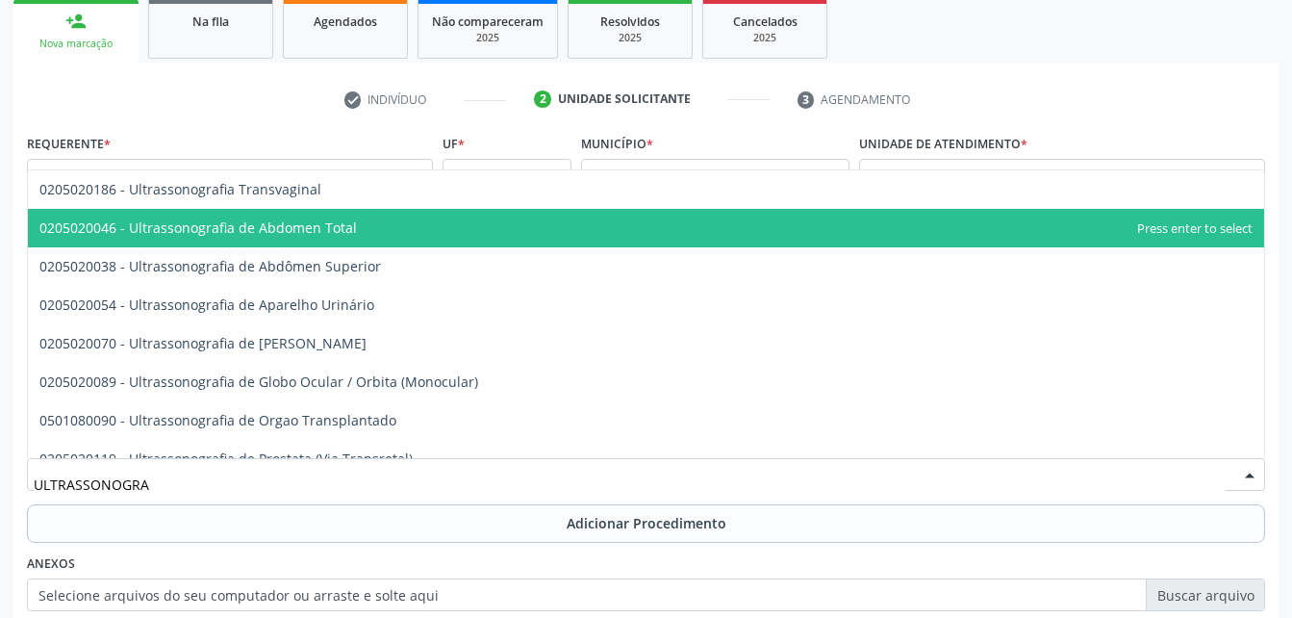
click at [365, 243] on span "0205020046 - Ultrassonografia de Abdomen Total" at bounding box center [646, 228] width 1236 height 38
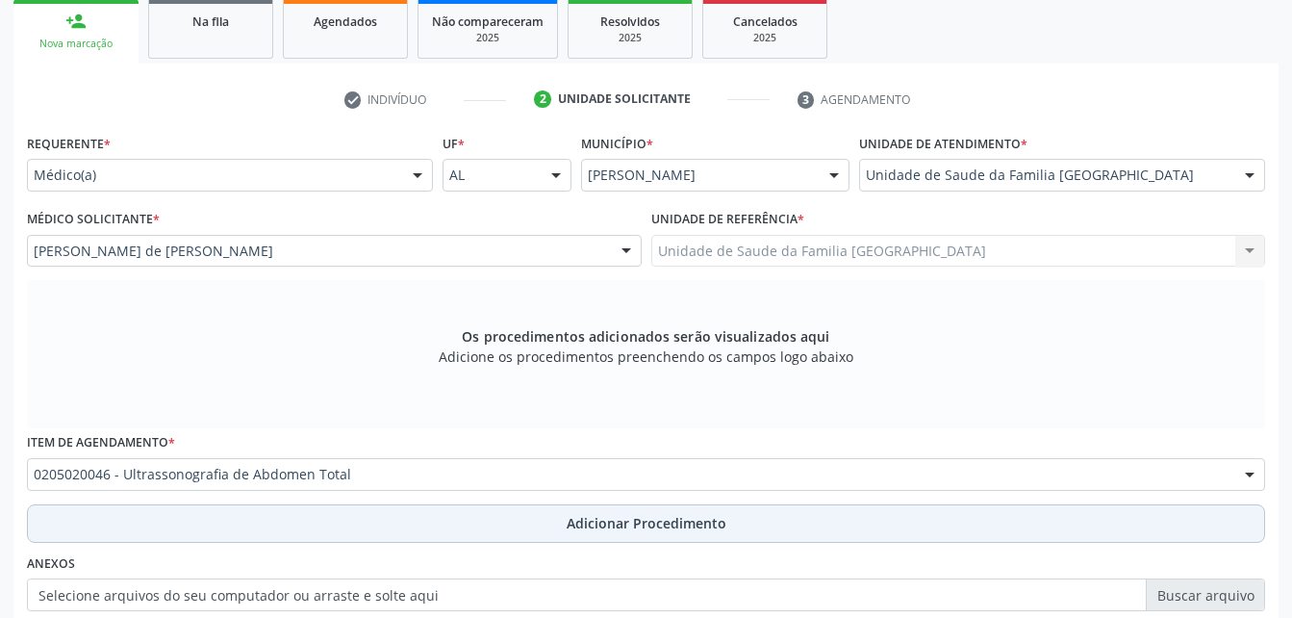
click at [648, 527] on span "Adicionar Procedimento" at bounding box center [647, 523] width 160 height 20
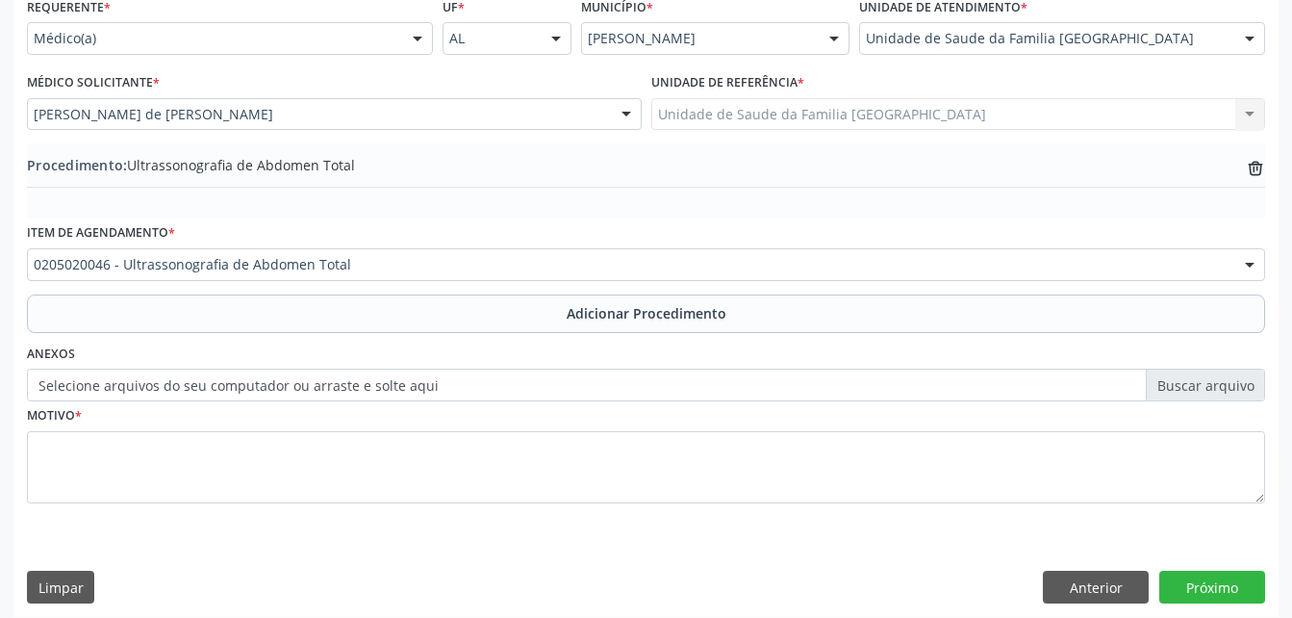
scroll to position [465, 0]
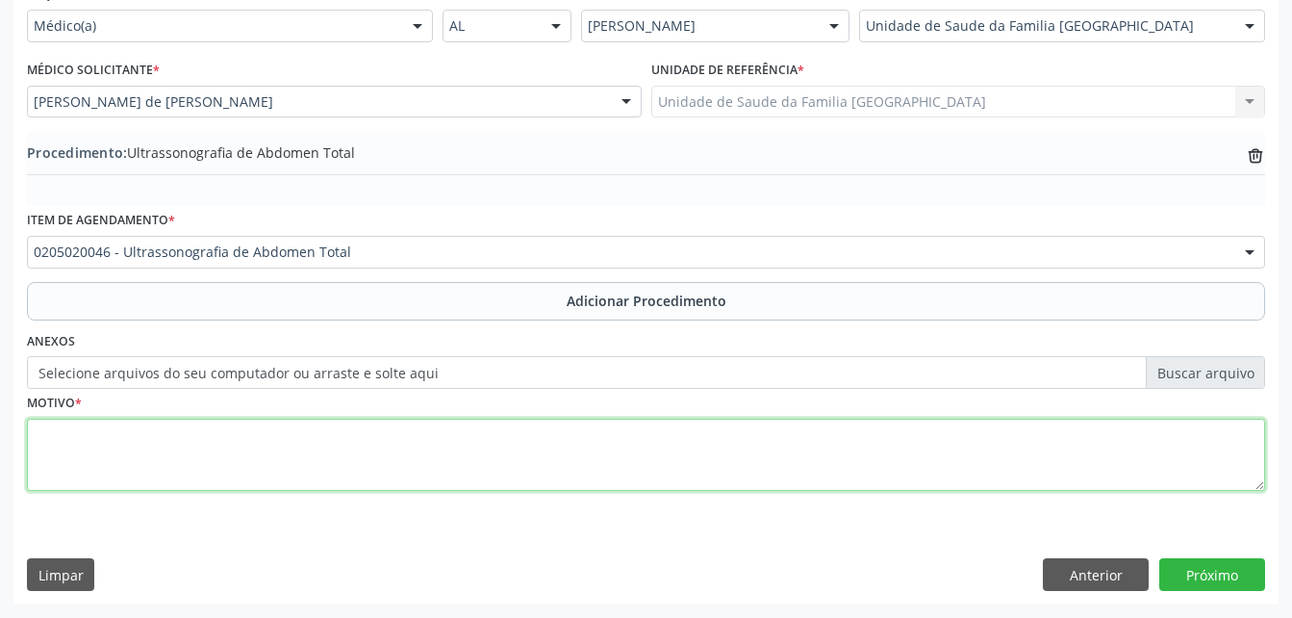
click at [511, 455] on textarea at bounding box center [646, 454] width 1238 height 73
type textarea "DOR ABDOMINAL"
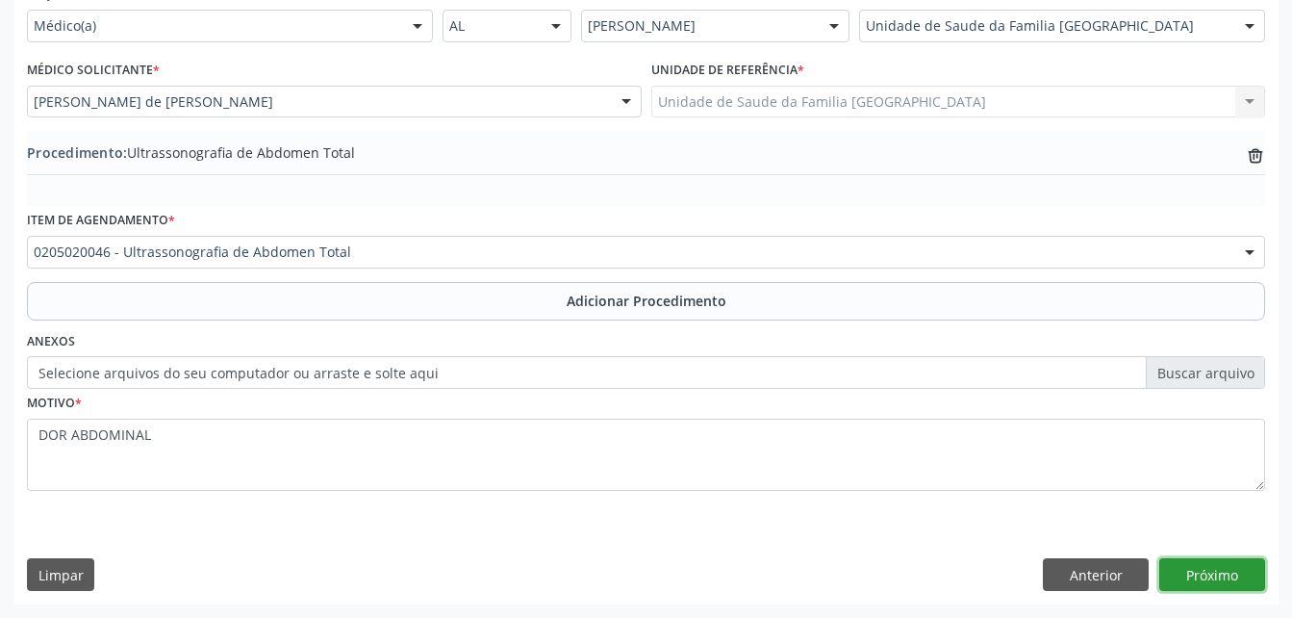
click at [1189, 564] on button "Próximo" at bounding box center [1212, 574] width 106 height 33
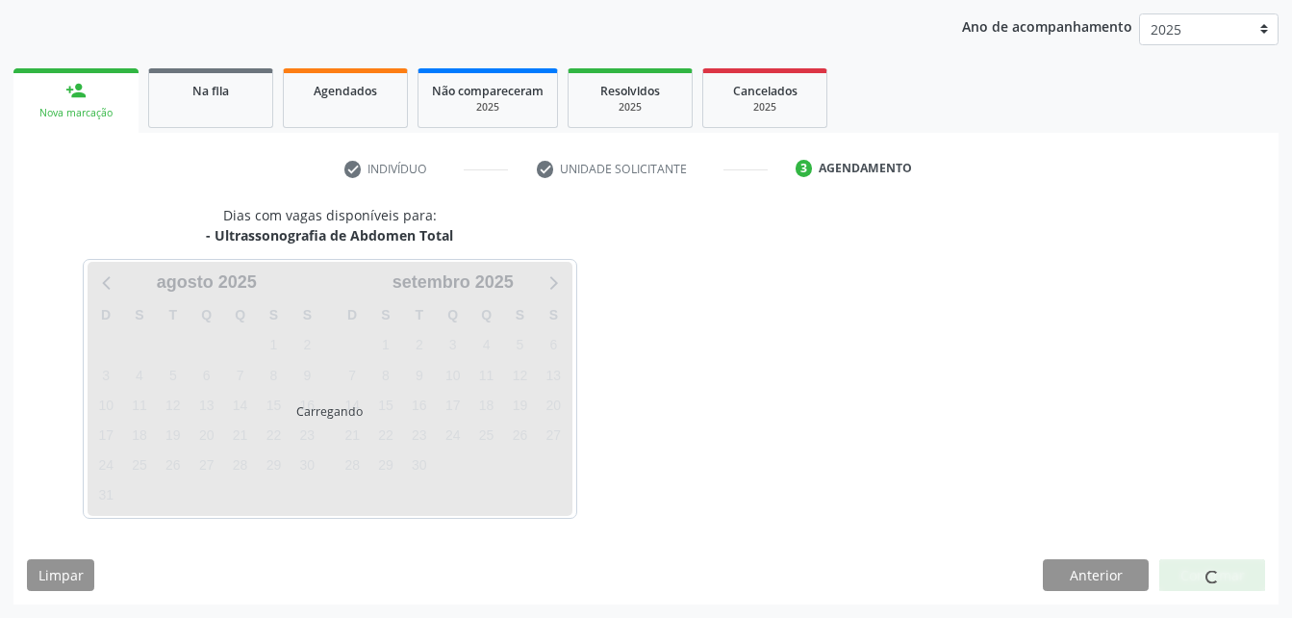
scroll to position [303, 0]
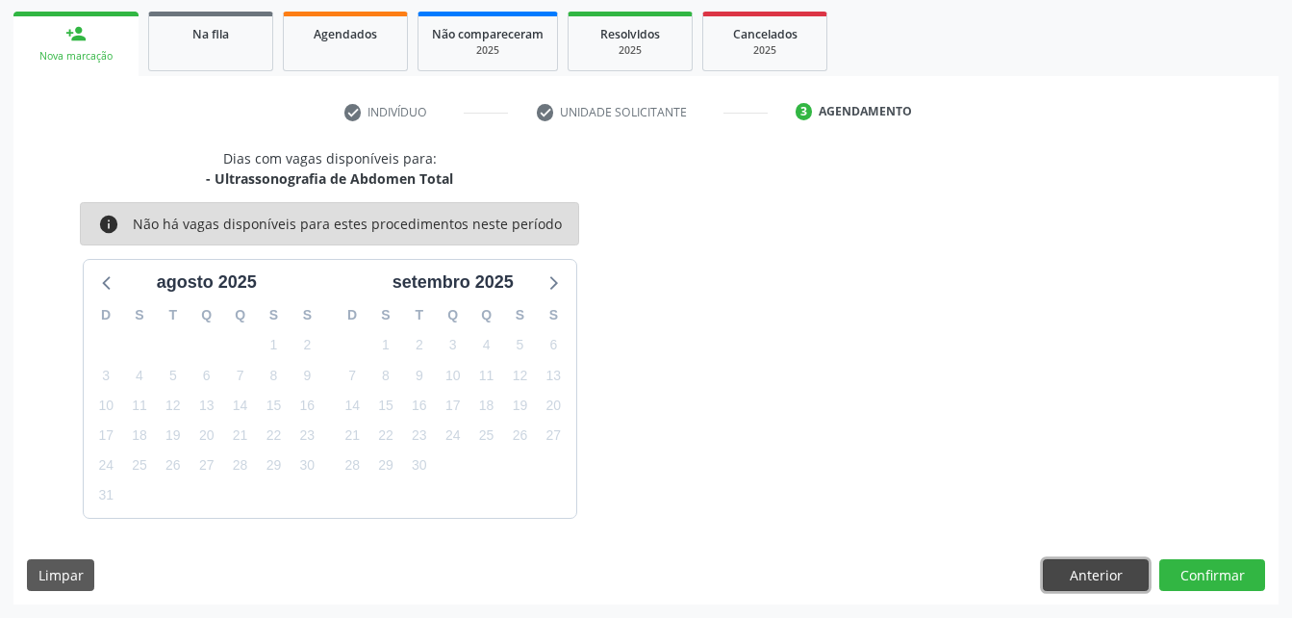
click at [1085, 572] on button "Anterior" at bounding box center [1096, 575] width 106 height 33
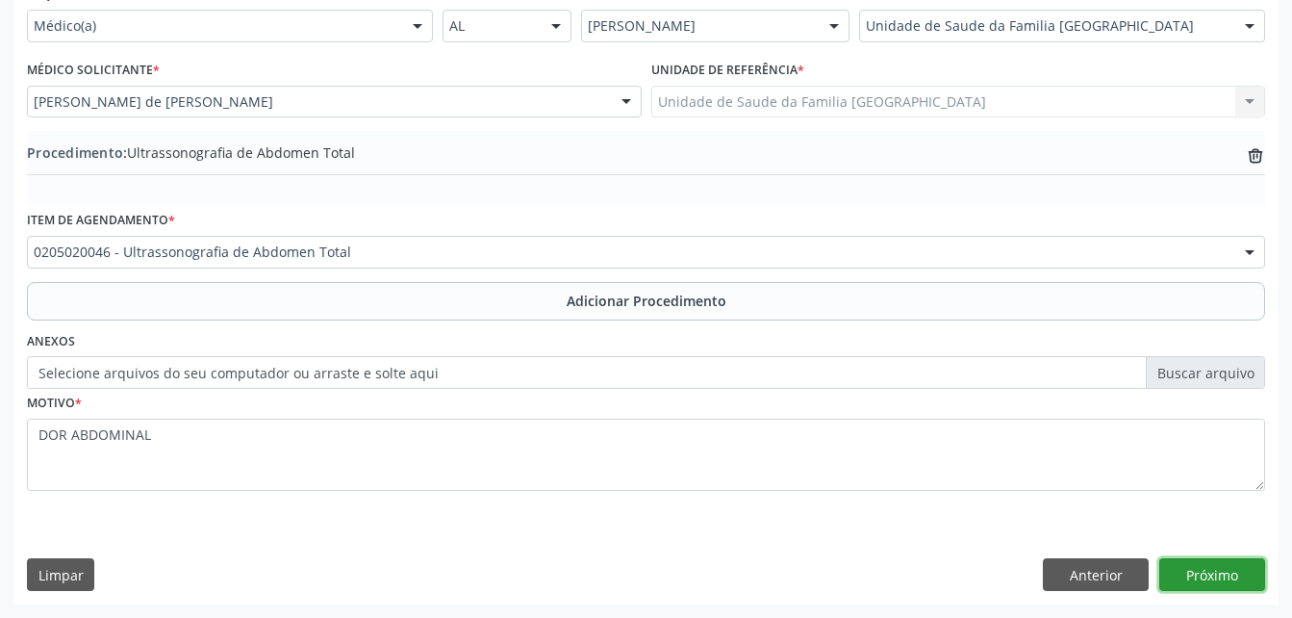
click at [1233, 567] on button "Próximo" at bounding box center [1212, 574] width 106 height 33
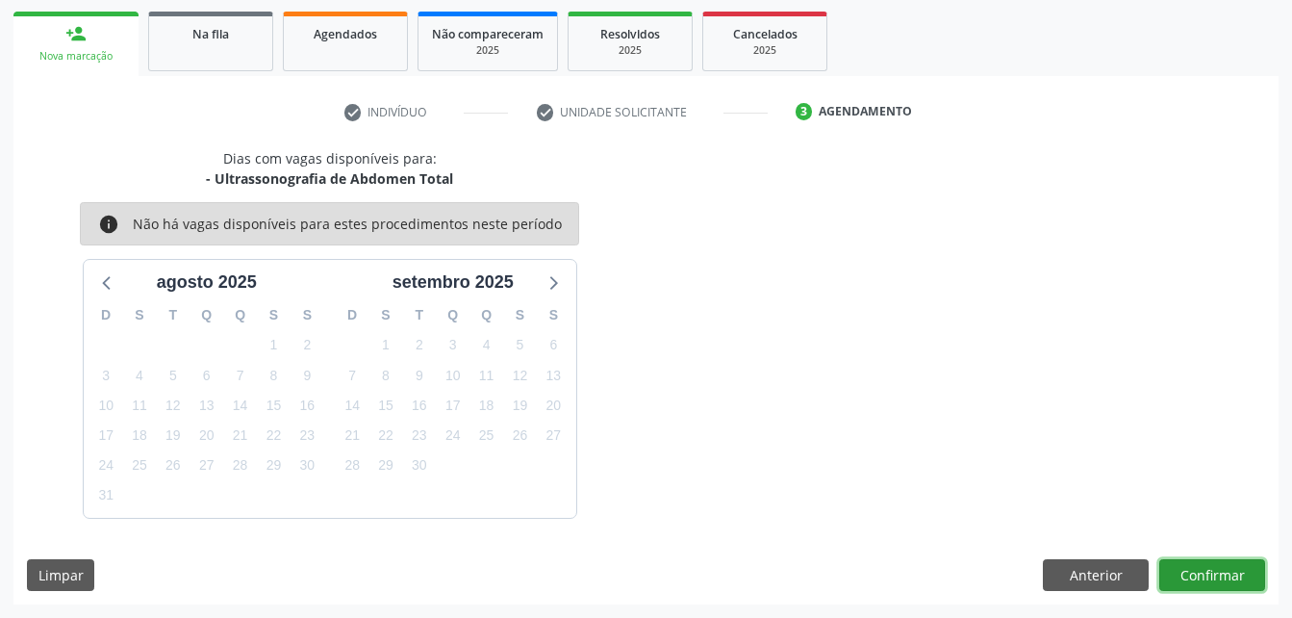
click at [1188, 571] on button "Confirmar" at bounding box center [1212, 575] width 106 height 33
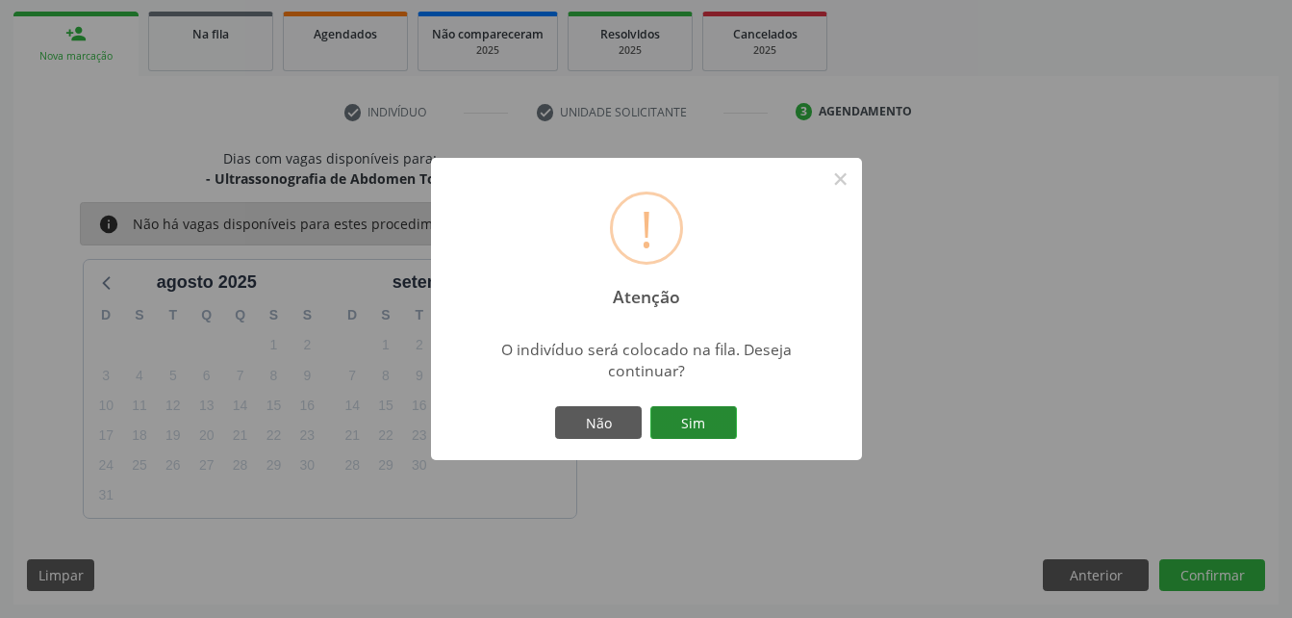
click at [678, 418] on button "Sim" at bounding box center [693, 422] width 87 height 33
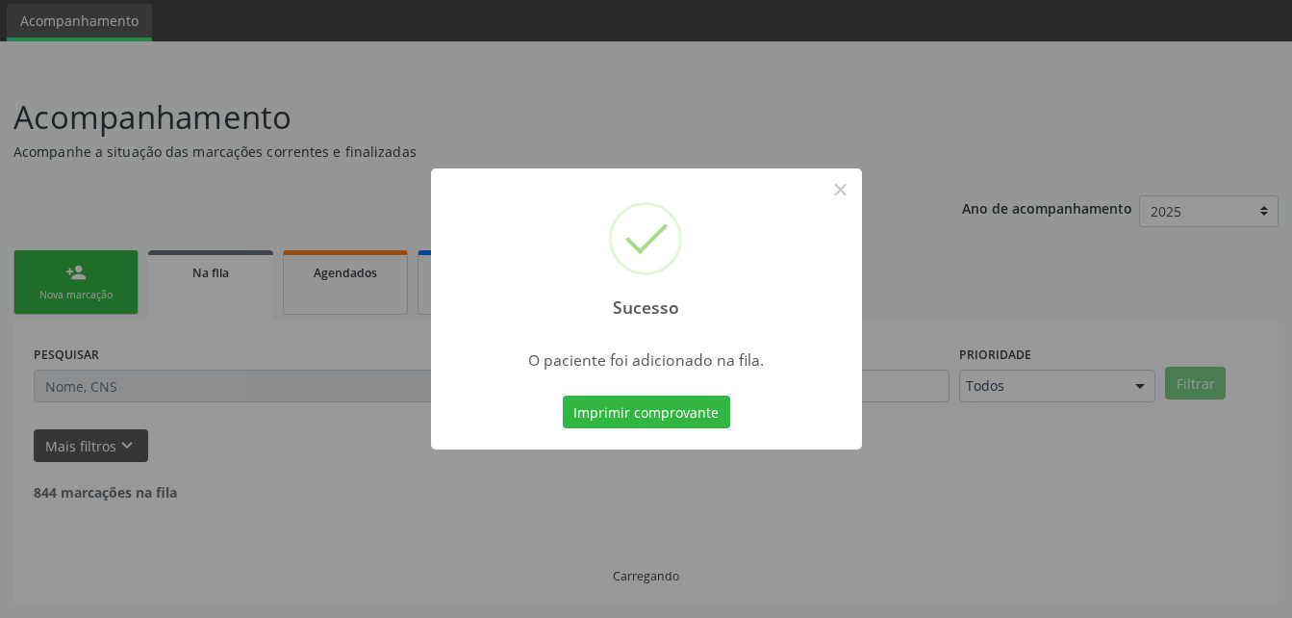
scroll to position [44, 0]
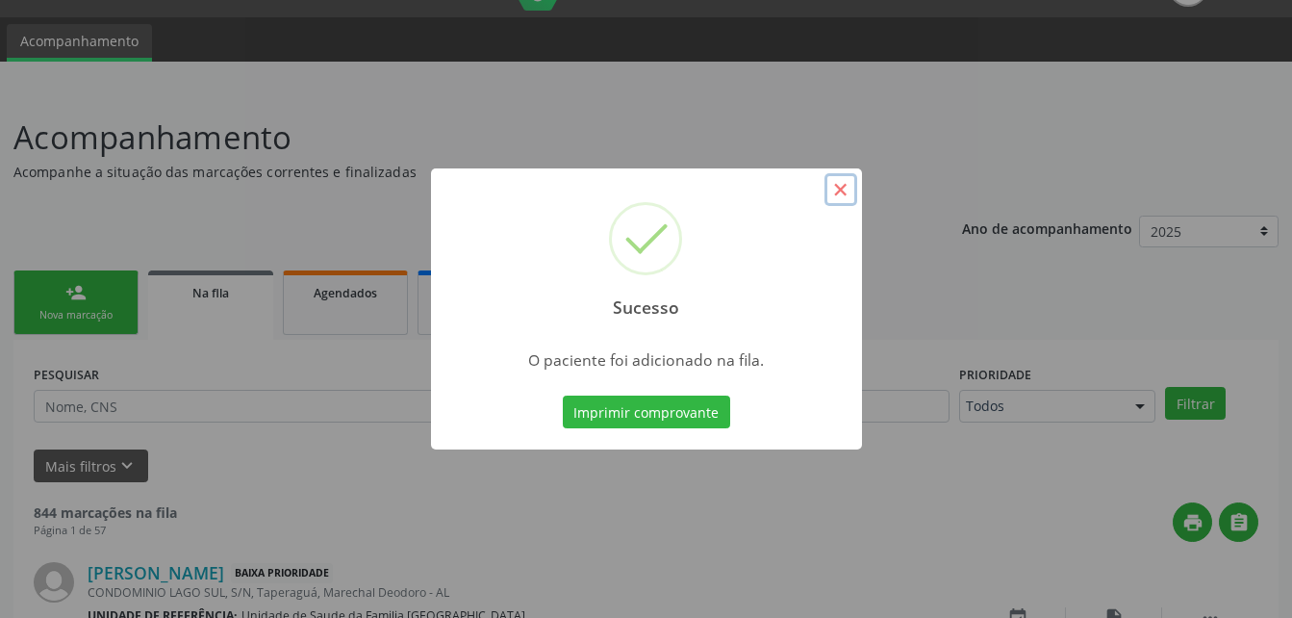
click at [836, 183] on button "×" at bounding box center [840, 189] width 33 height 33
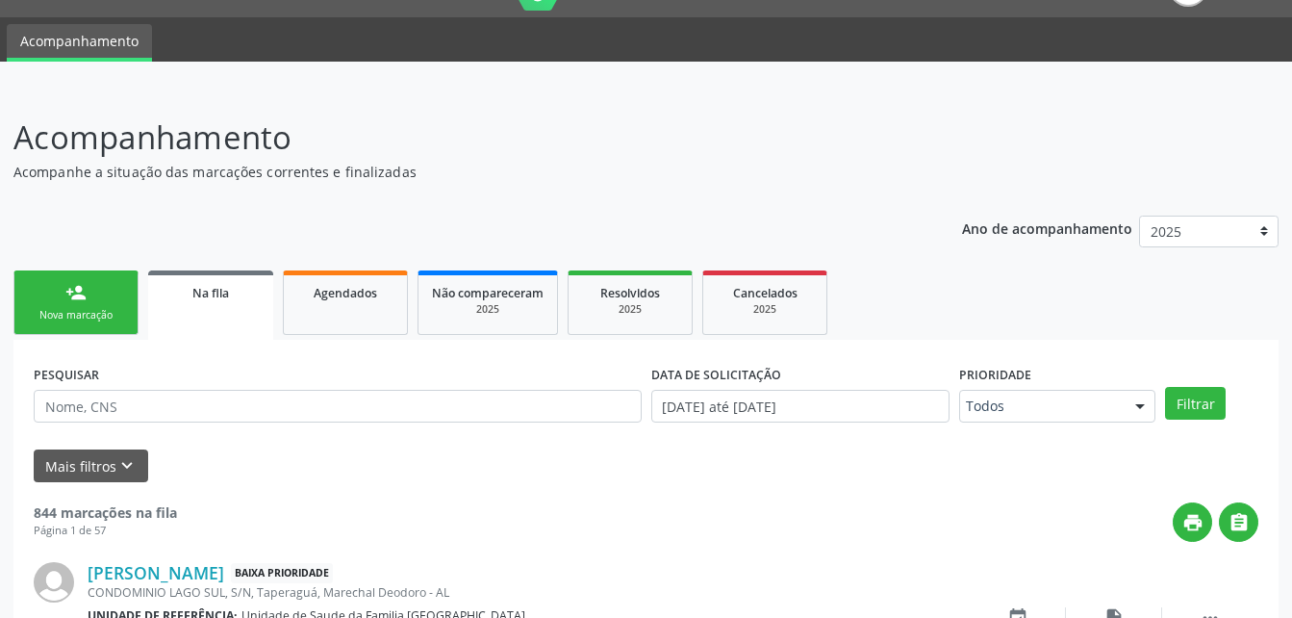
click at [62, 303] on link "person_add Nova marcação" at bounding box center [75, 302] width 125 height 64
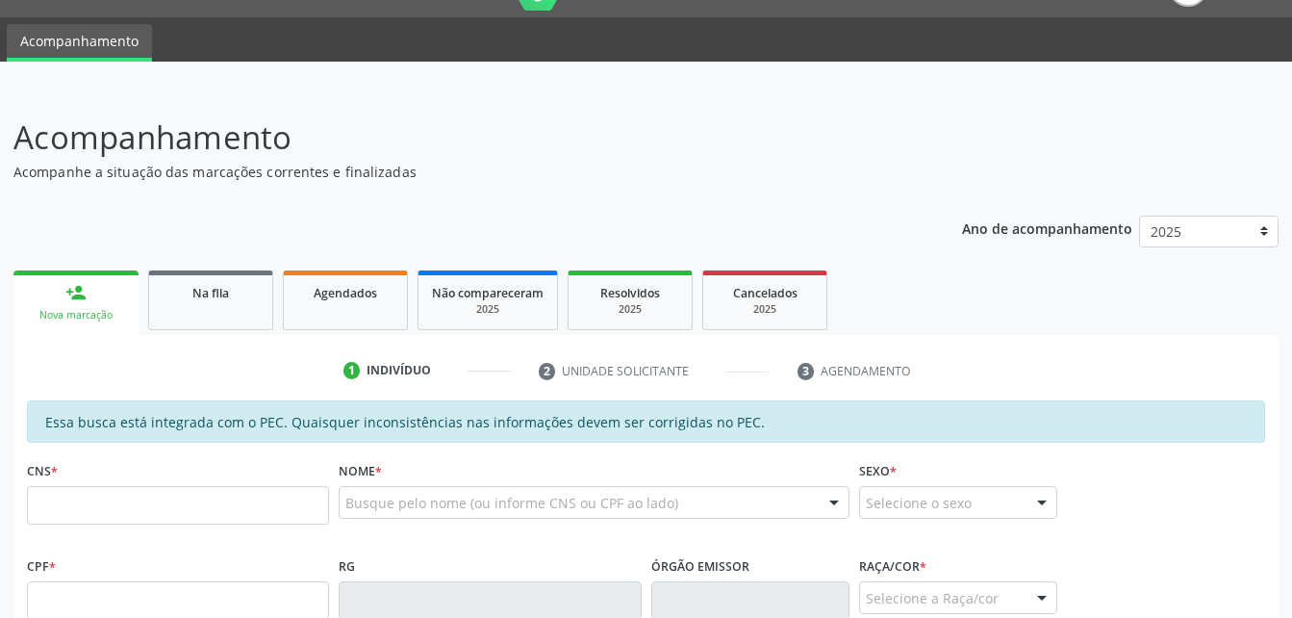
scroll to position [237, 0]
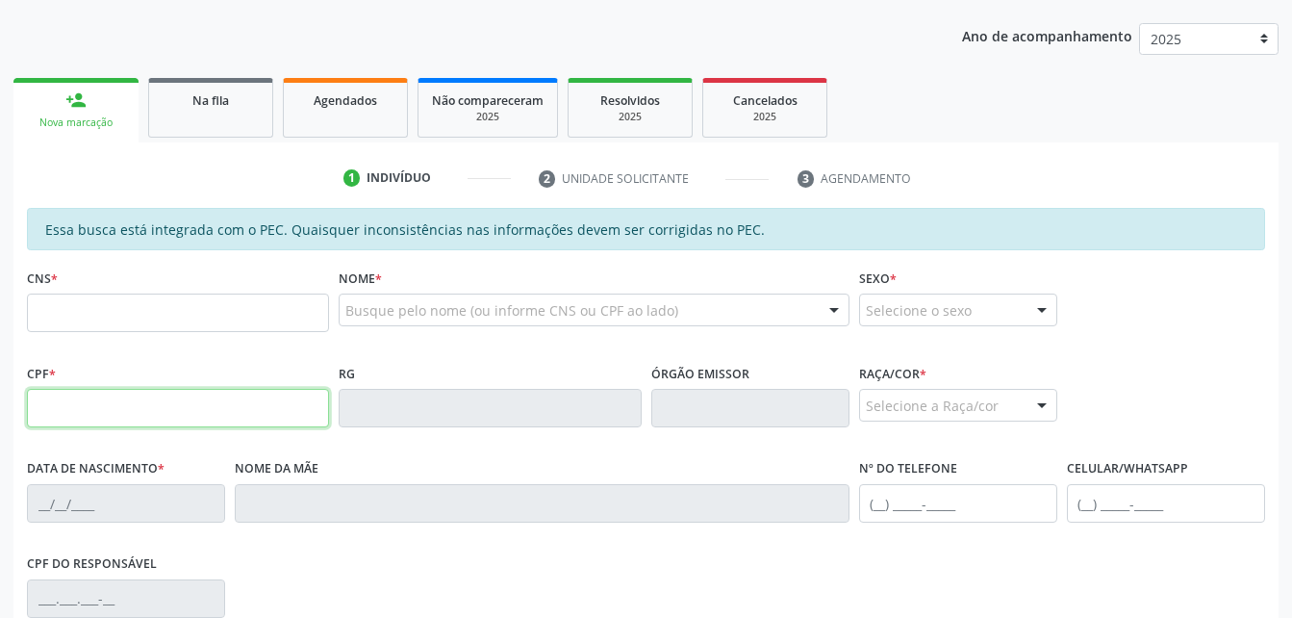
click at [128, 405] on input "text" at bounding box center [178, 408] width 302 height 38
type input "776.869.004-44"
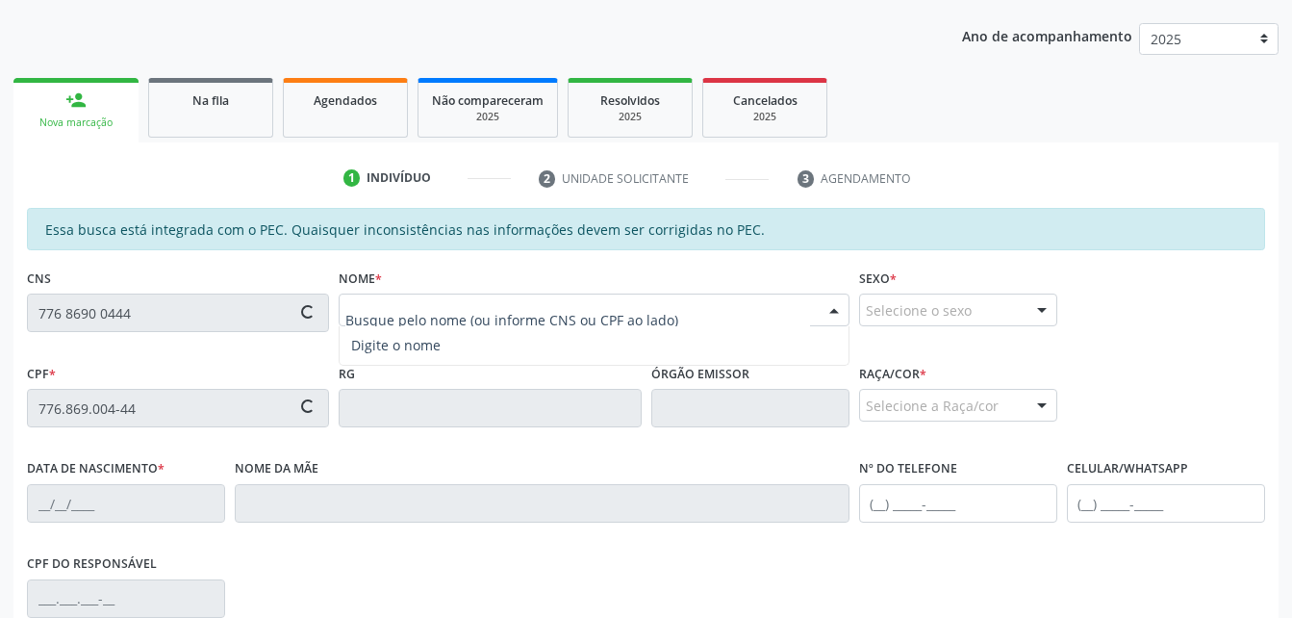
type input "703 4012 2793 8719"
type input "2[DATE]"
type input "Alaide Maria da Conceição"
type input "[PHONE_NUMBER]"
type input "S/N"
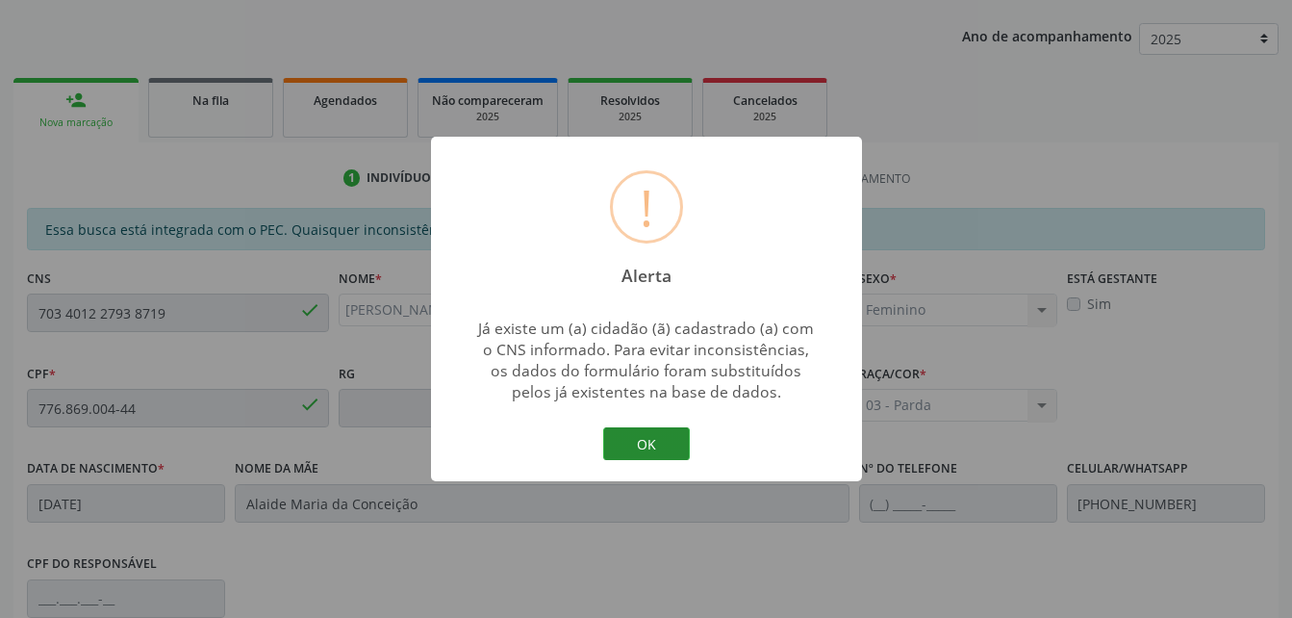
click at [650, 443] on button "OK" at bounding box center [646, 443] width 87 height 33
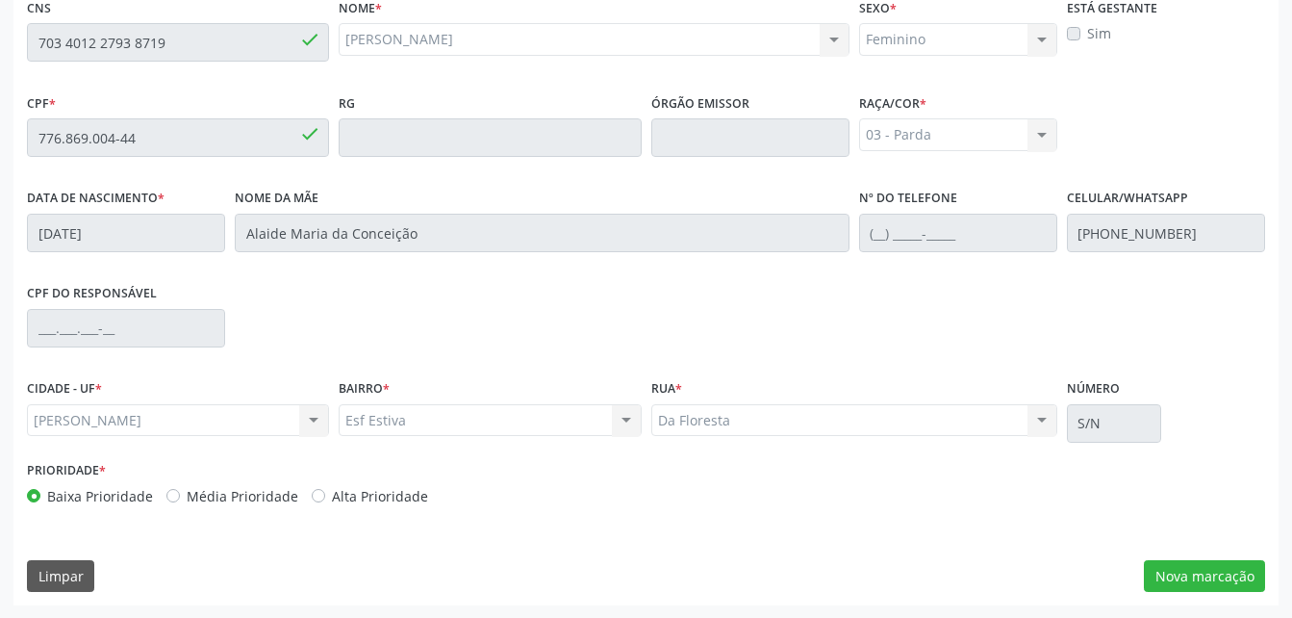
scroll to position [508, 0]
click at [1179, 562] on button "Nova marcação" at bounding box center [1204, 575] width 121 height 33
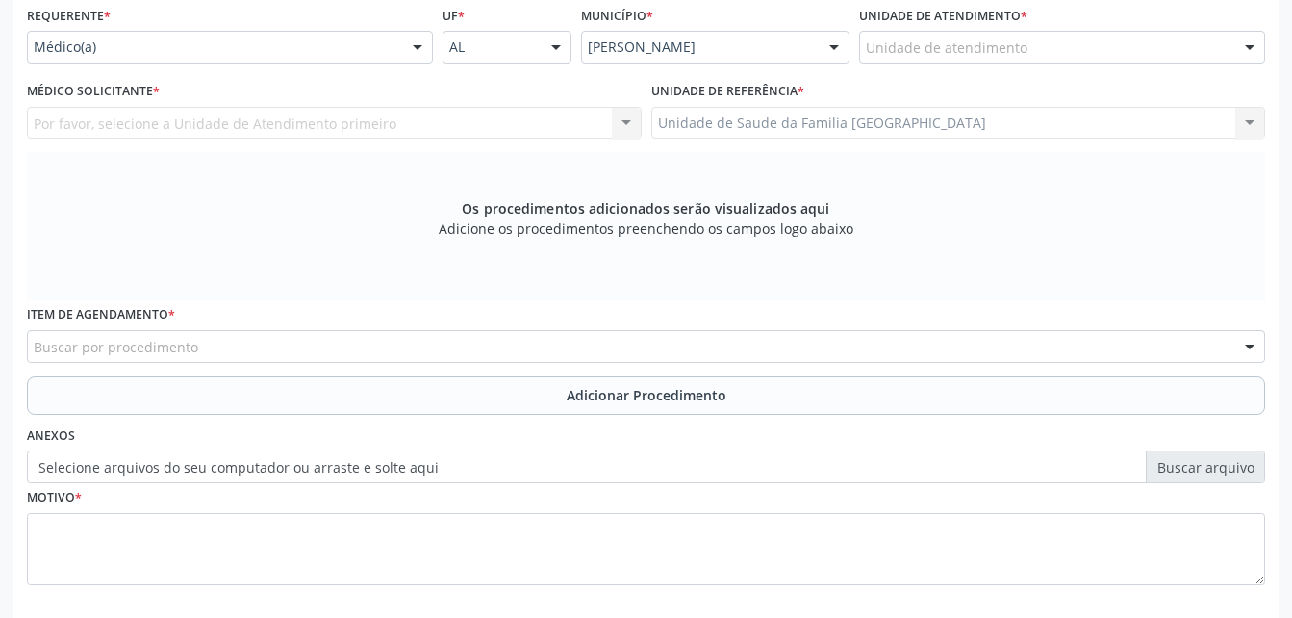
scroll to position [412, 0]
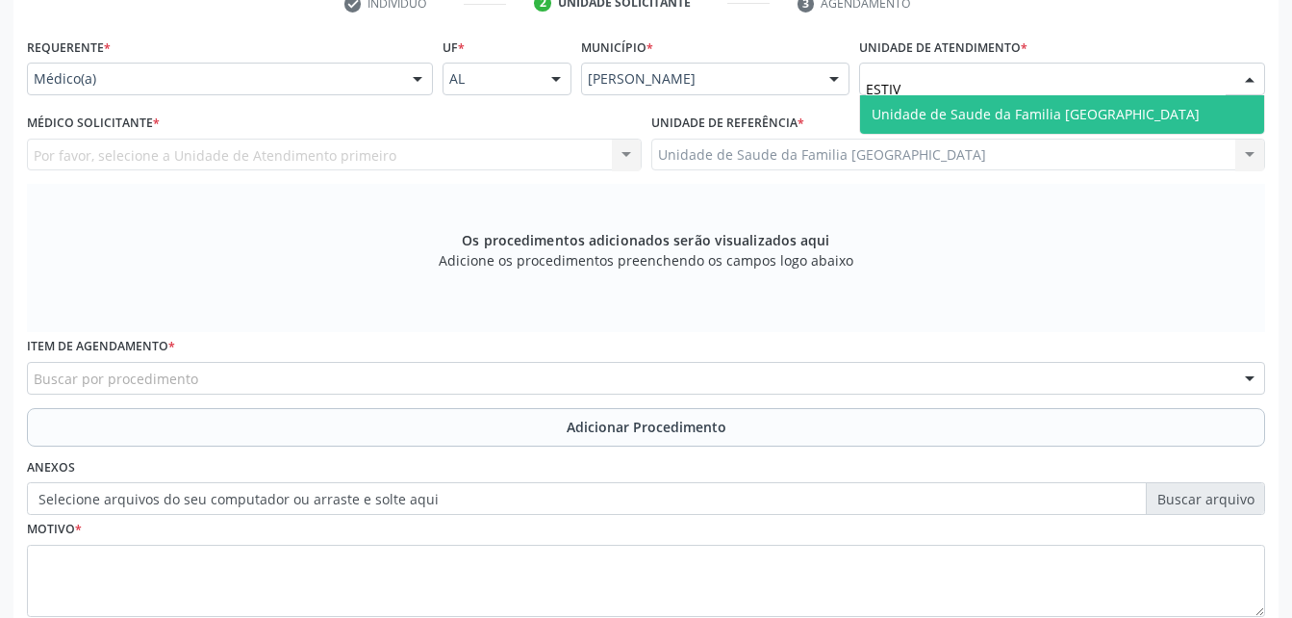
type input "ESTIVA"
click at [969, 111] on span "Unidade de Saude da Familia [GEOGRAPHIC_DATA]" at bounding box center [1036, 114] width 328 height 18
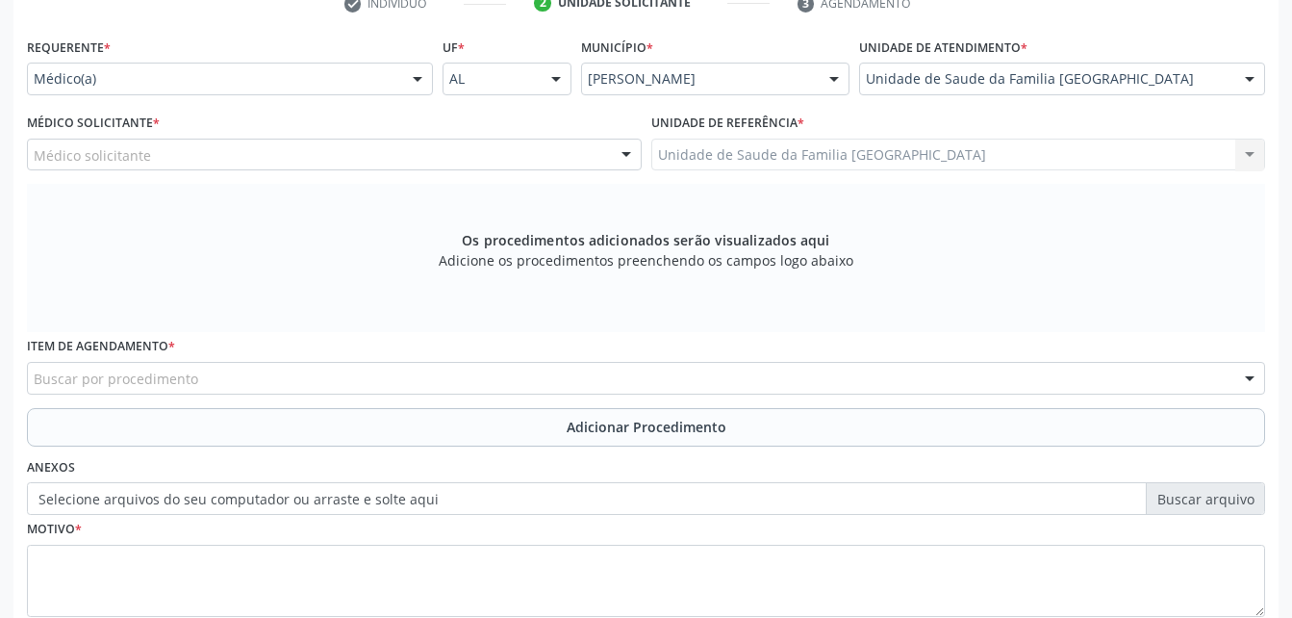
click at [318, 159] on div "Médico solicitante" at bounding box center [334, 155] width 615 height 33
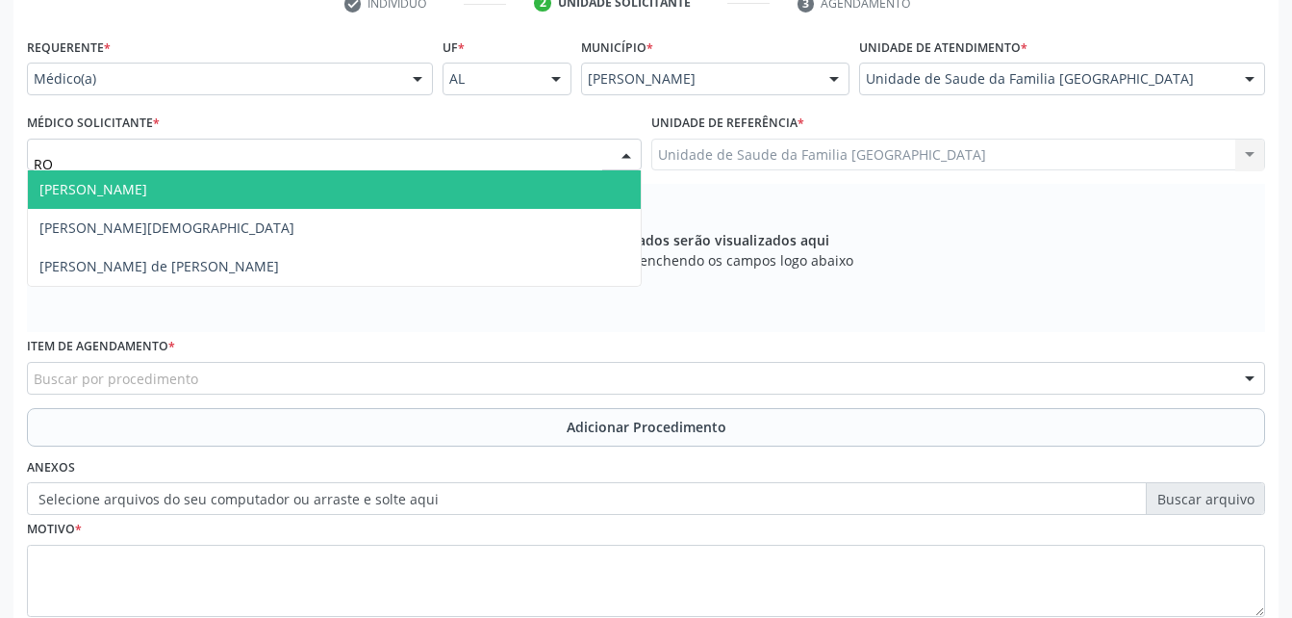
type input "ROD"
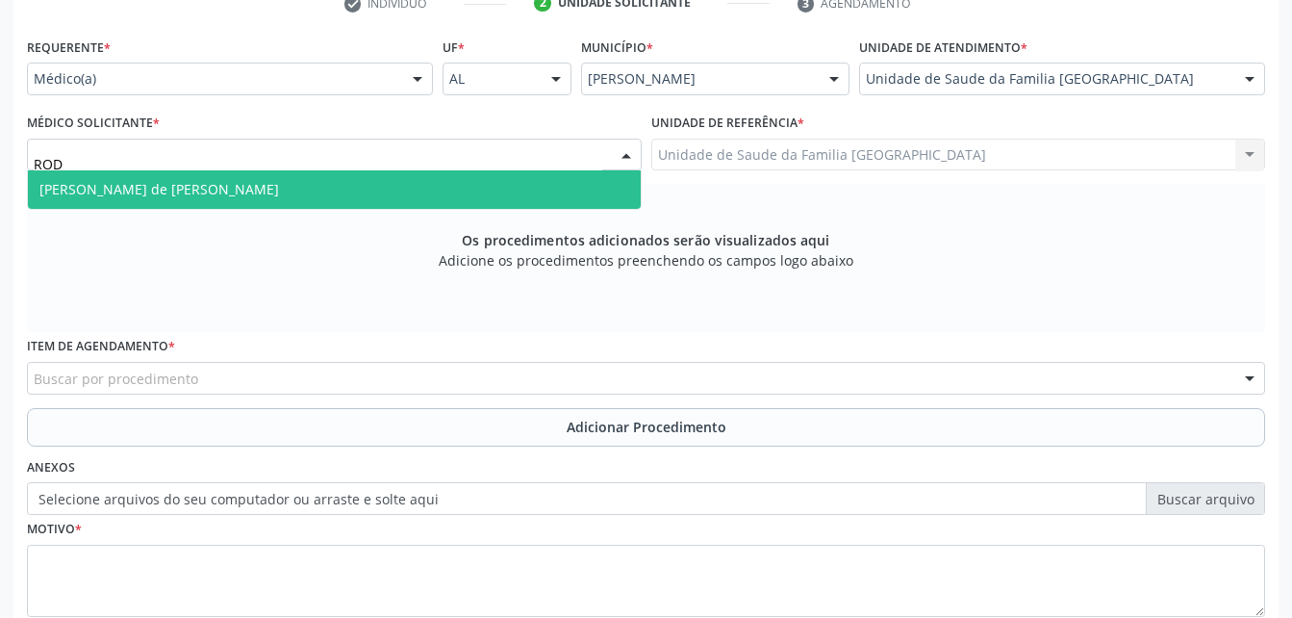
click at [332, 179] on span "[PERSON_NAME] de [PERSON_NAME]" at bounding box center [334, 189] width 613 height 38
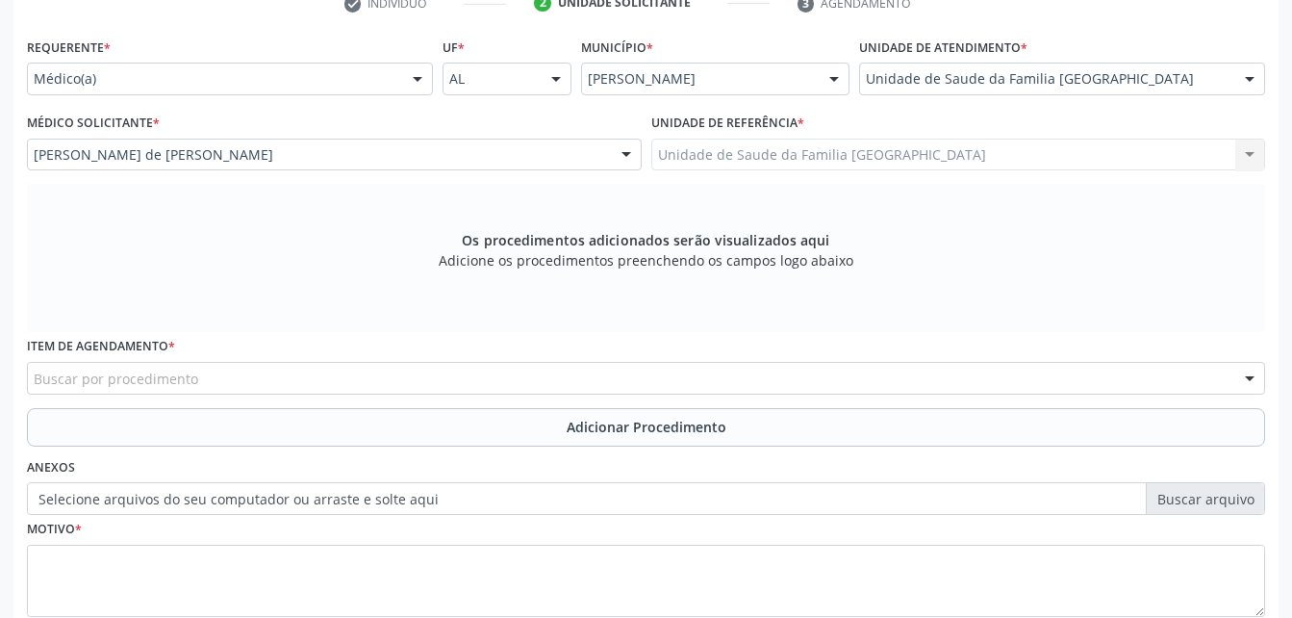
click at [362, 386] on div "Buscar por procedimento" at bounding box center [646, 378] width 1238 height 33
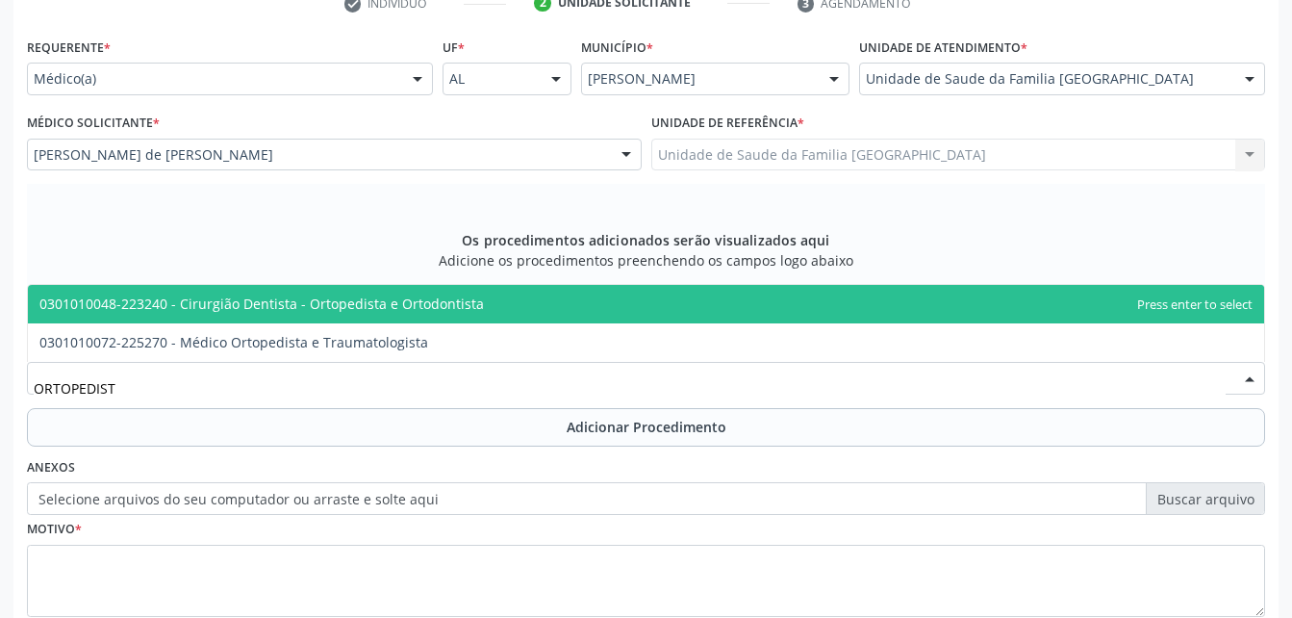
type input "ORTOPEDISTA"
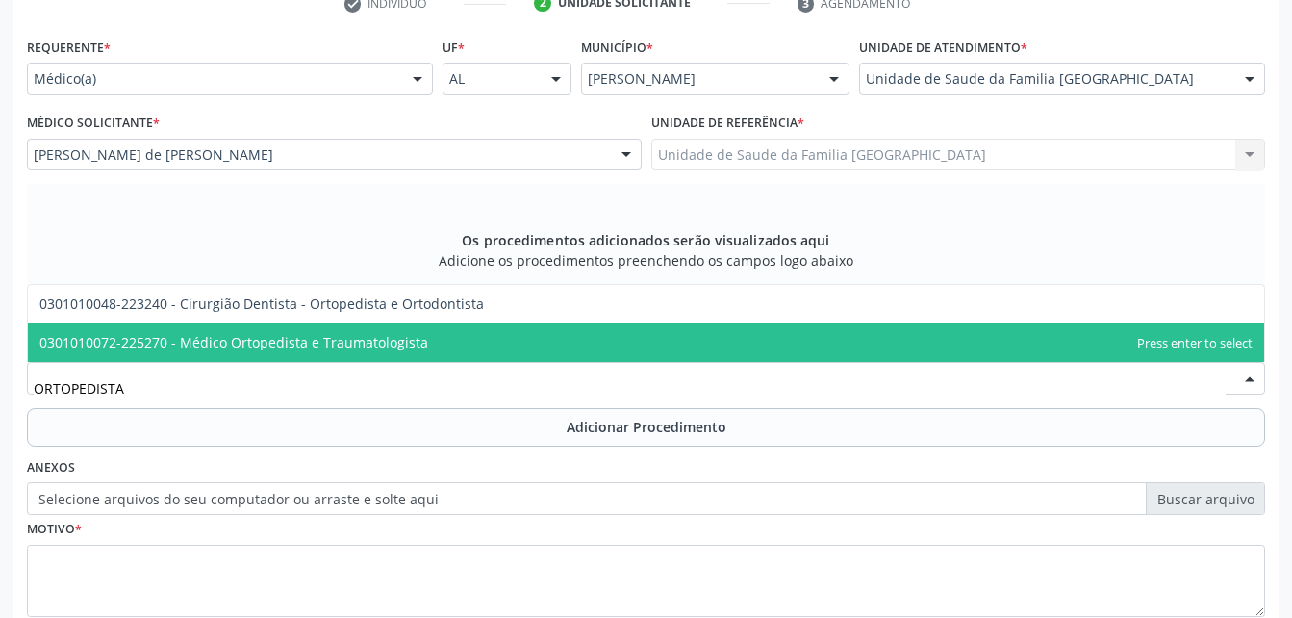
click at [368, 343] on span "0301010072-225270 - Médico Ortopedista e Traumatologista" at bounding box center [233, 342] width 389 height 18
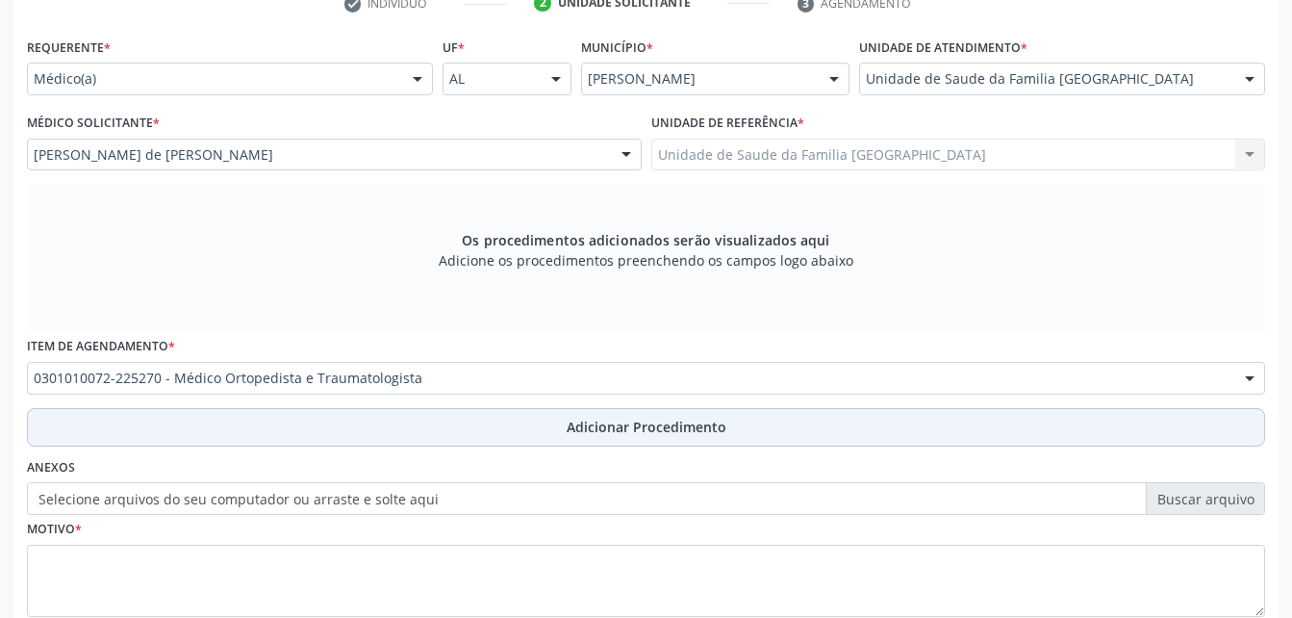
click at [443, 439] on button "Adicionar Procedimento" at bounding box center [646, 427] width 1238 height 38
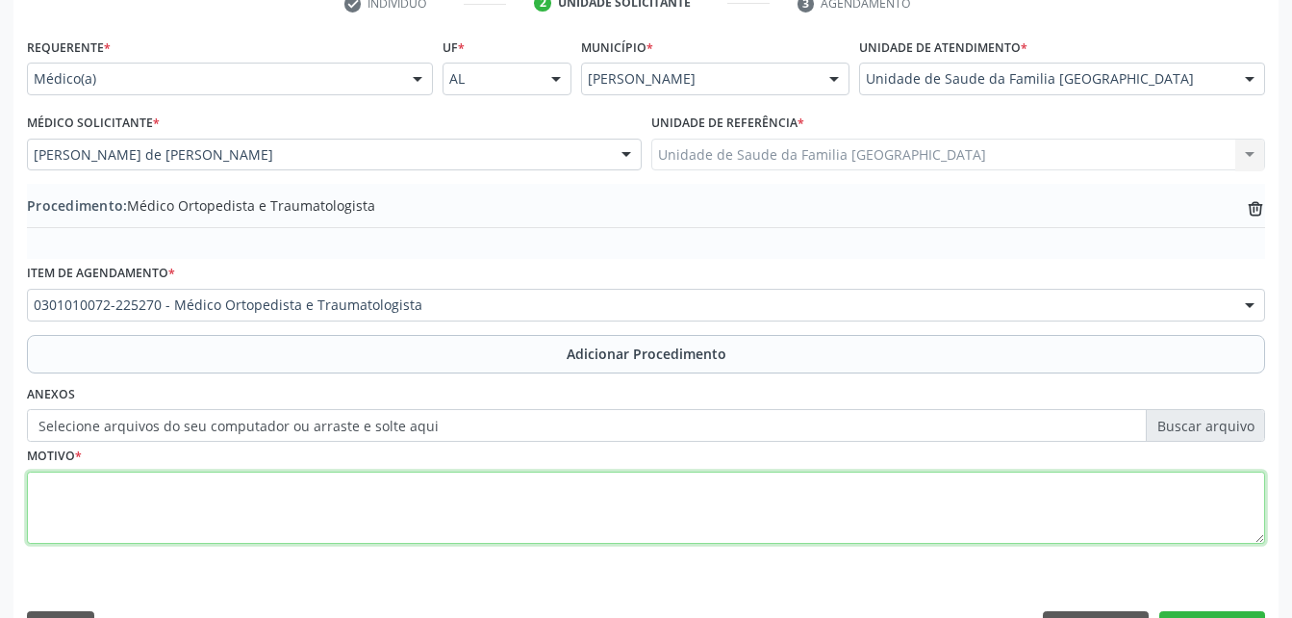
click at [469, 488] on textarea at bounding box center [646, 507] width 1238 height 73
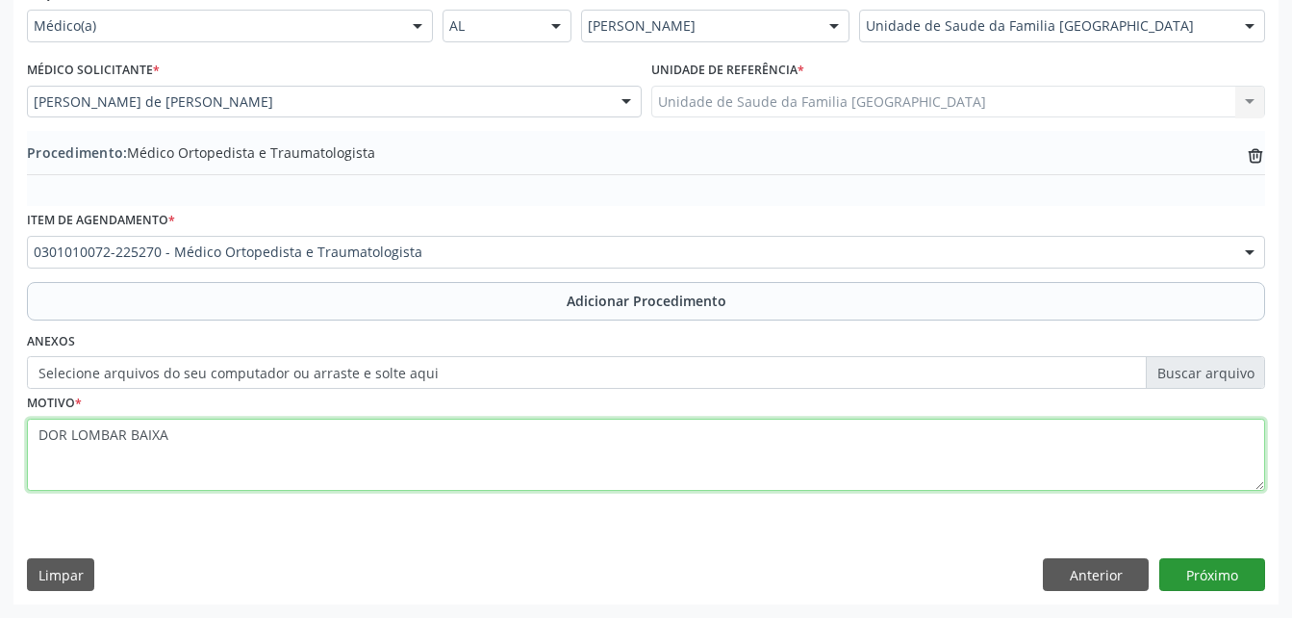
type textarea "DOR LOMBAR BAIXA"
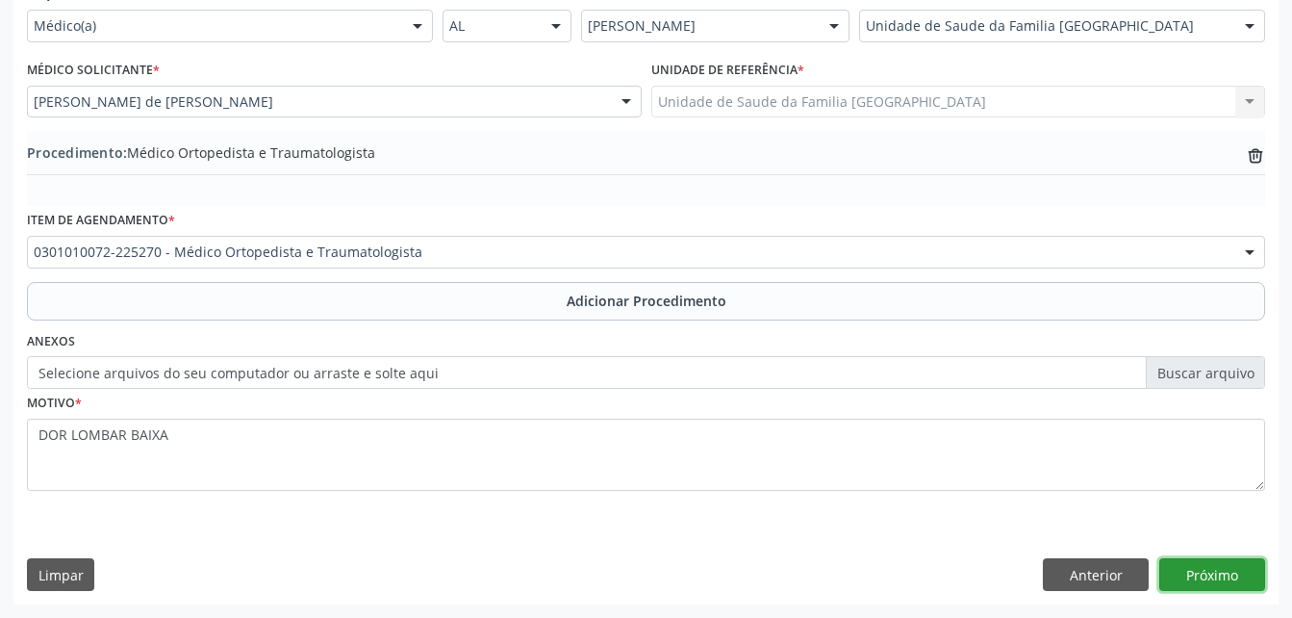
click at [1231, 583] on button "Próximo" at bounding box center [1212, 574] width 106 height 33
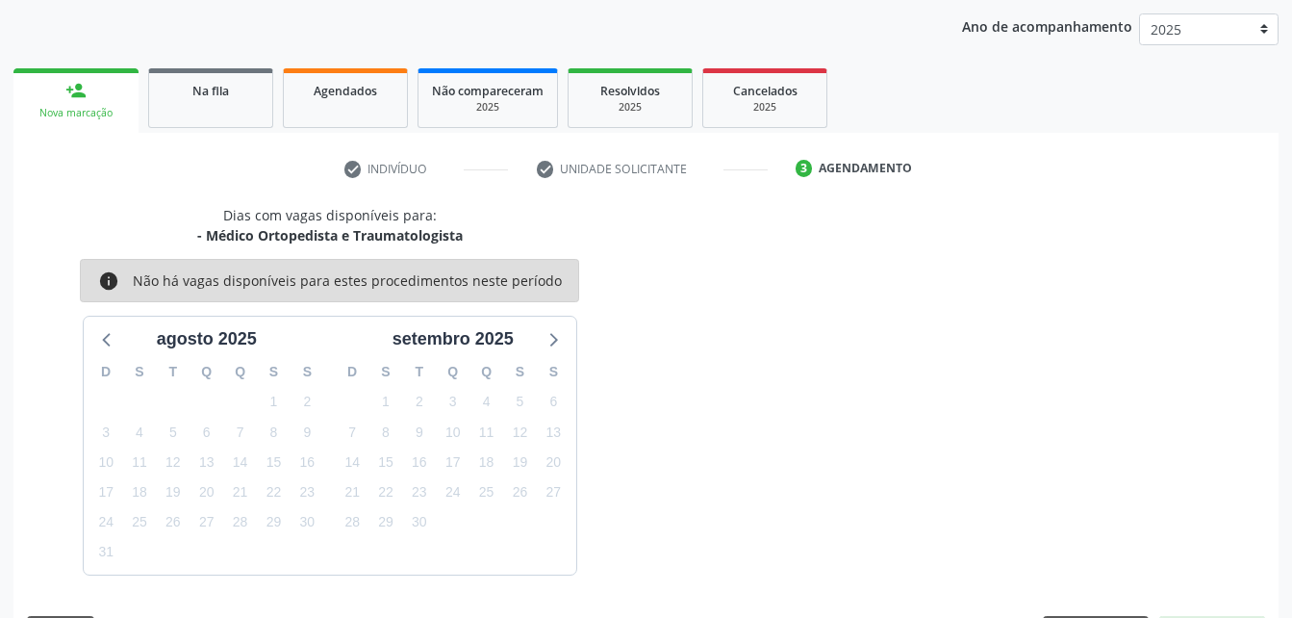
scroll to position [303, 0]
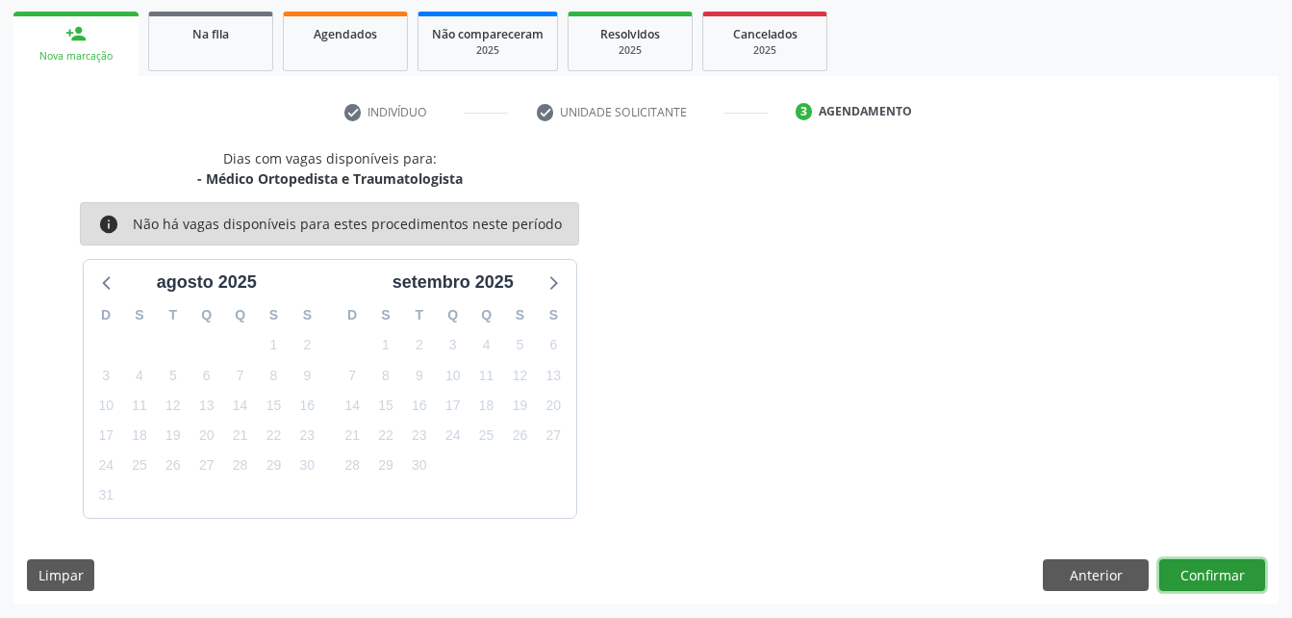
click at [1210, 564] on button "Confirmar" at bounding box center [1212, 575] width 106 height 33
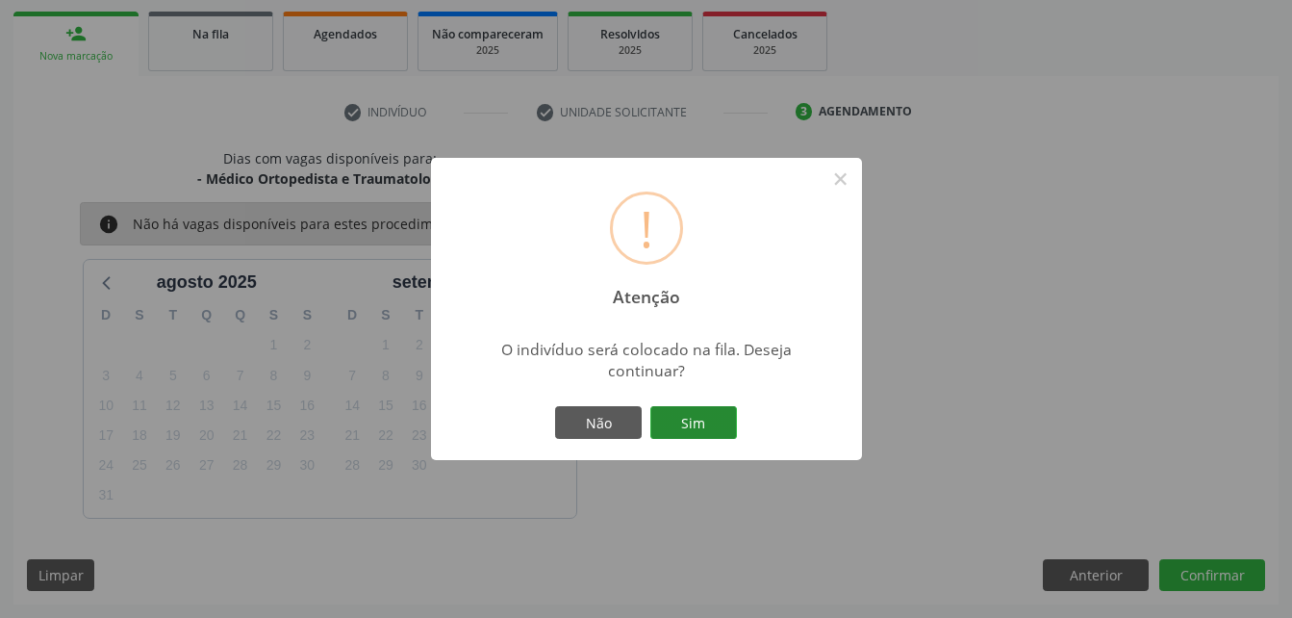
click at [717, 425] on button "Sim" at bounding box center [693, 422] width 87 height 33
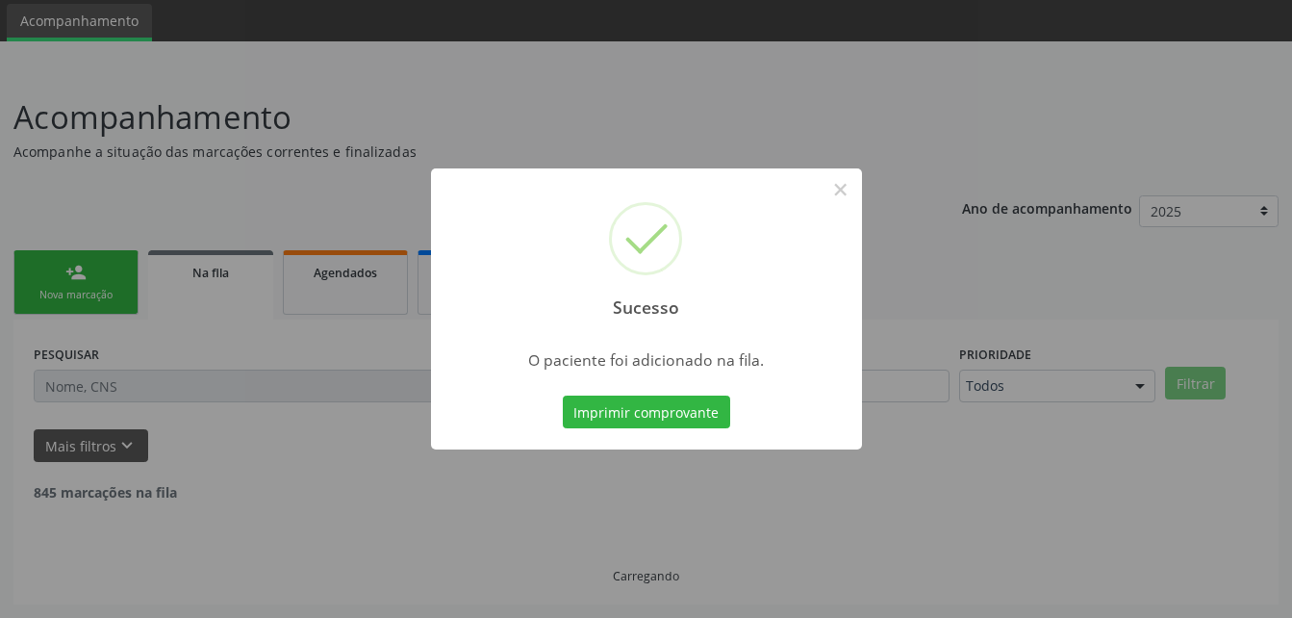
scroll to position [44, 0]
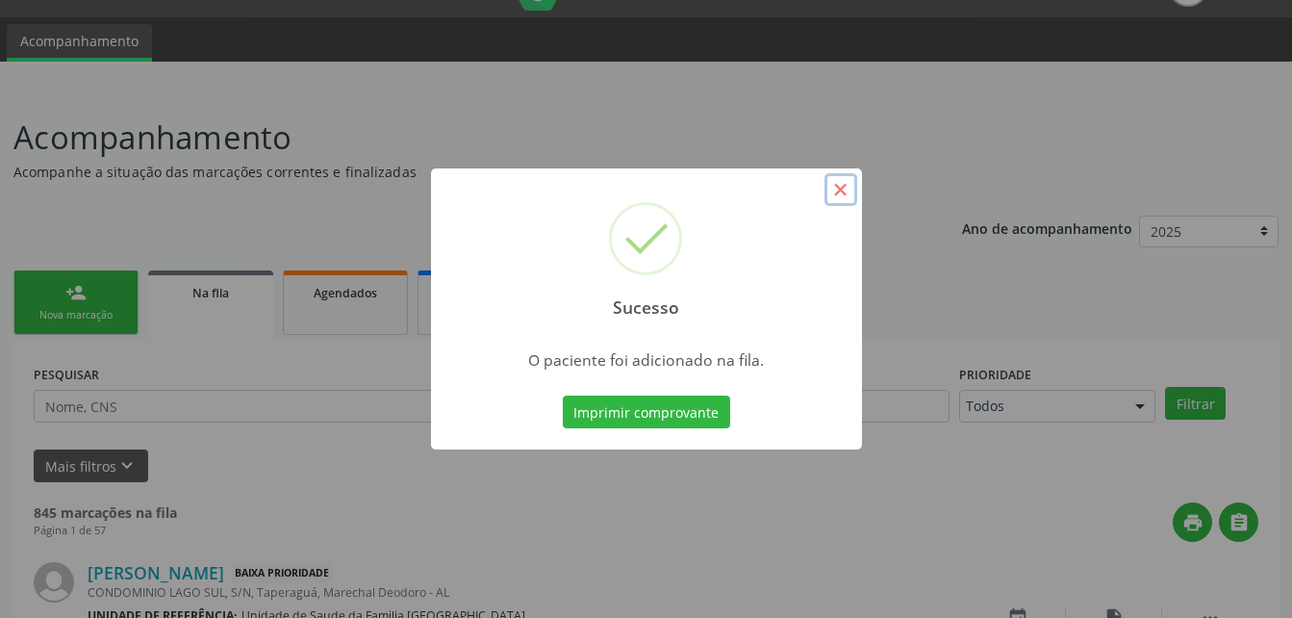
click at [849, 180] on button "×" at bounding box center [840, 189] width 33 height 33
